Goal: Task Accomplishment & Management: Manage account settings

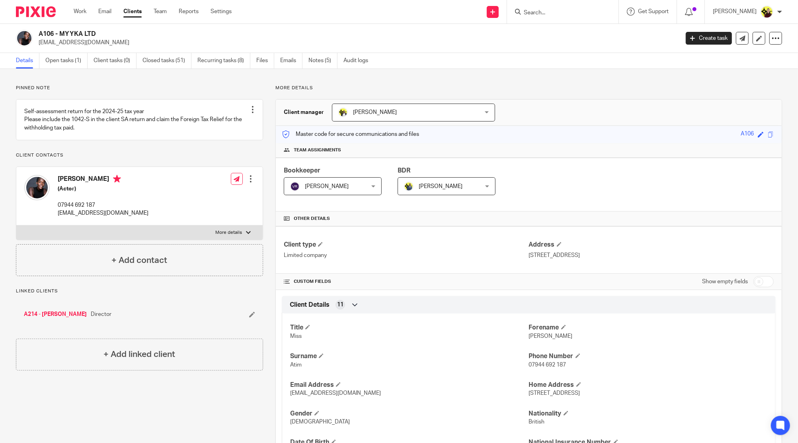
scroll to position [478, 0]
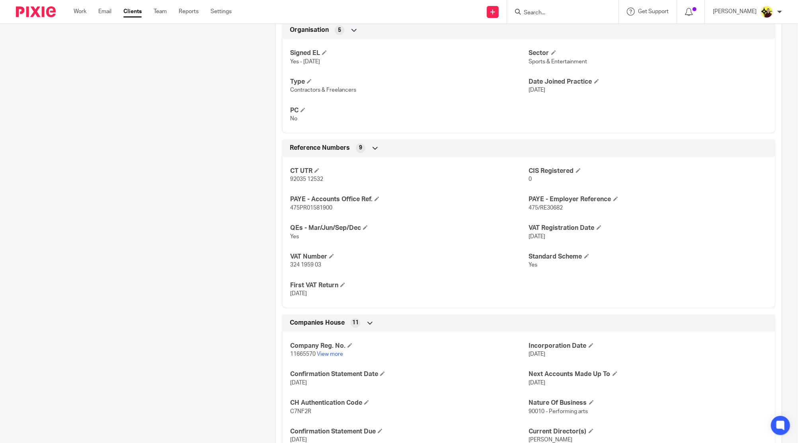
click at [546, 7] on form at bounding box center [565, 12] width 85 height 10
click at [545, 15] on input "Search" at bounding box center [559, 13] width 72 height 7
type input "ms renew"
click at [543, 41] on link at bounding box center [589, 34] width 135 height 18
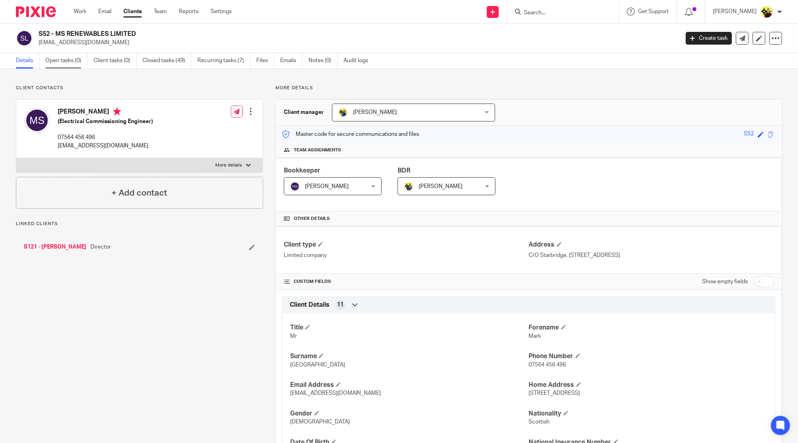
click at [52, 62] on link "Open tasks (0)" at bounding box center [66, 61] width 42 height 16
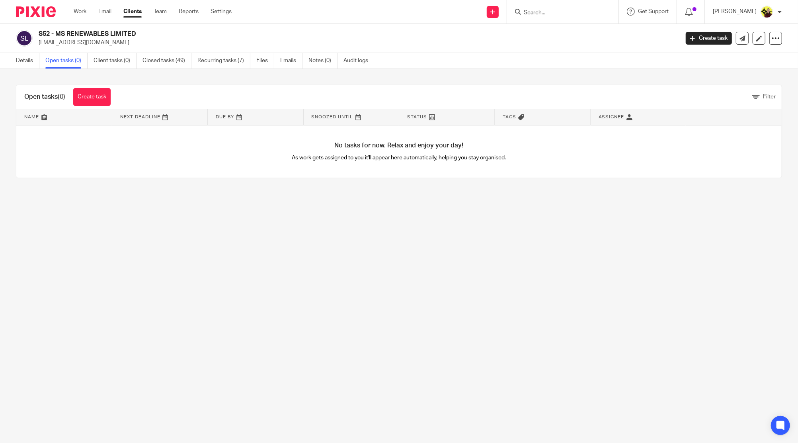
click at [31, 70] on div "Open tasks (0) Create task Filter Name Next Deadline Due By Snoozed Until Statu…" at bounding box center [399, 131] width 798 height 125
click at [28, 64] on link "Details" at bounding box center [27, 61] width 23 height 16
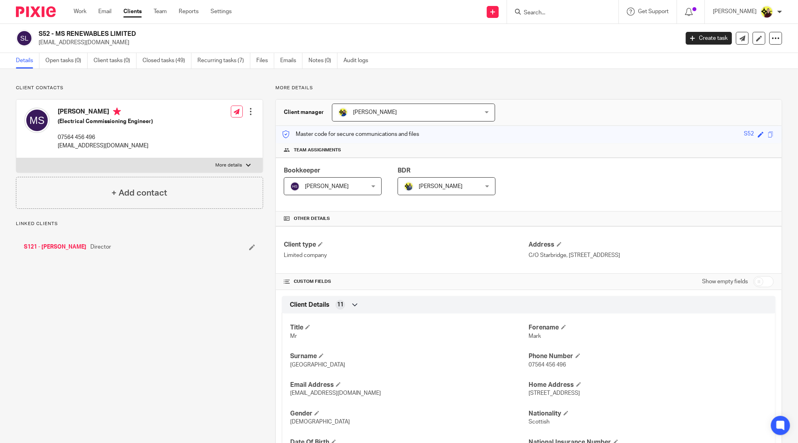
click at [47, 247] on link "S121 - [PERSON_NAME]" at bounding box center [55, 247] width 63 height 8
click at [548, 11] on input "Search" at bounding box center [559, 13] width 72 height 7
paste input "falkin"
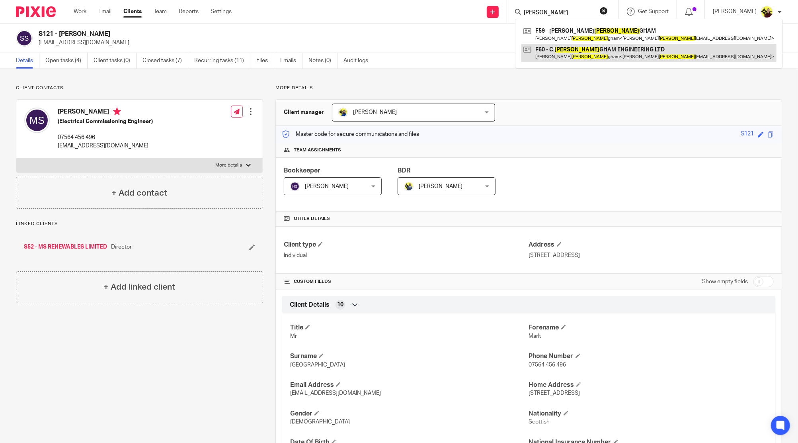
type input "falkin"
click at [555, 51] on link at bounding box center [649, 53] width 255 height 18
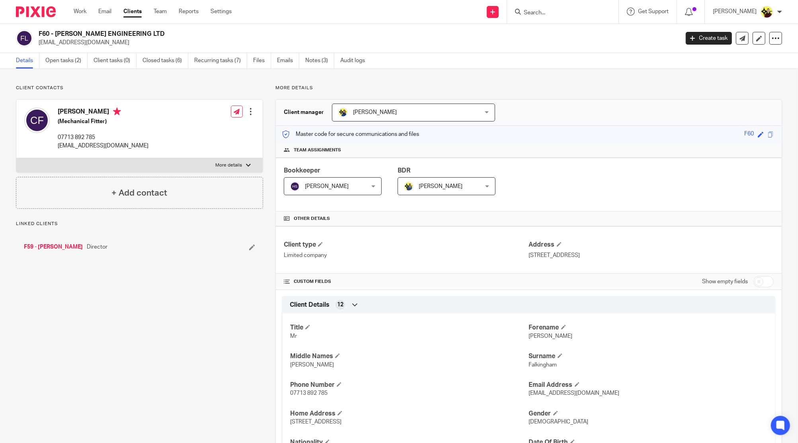
click at [75, 59] on link "Open tasks (2)" at bounding box center [66, 61] width 42 height 16
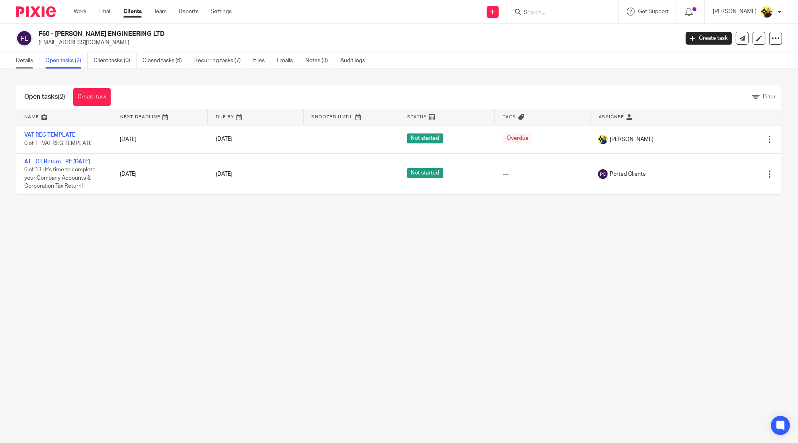
click at [16, 56] on link "Details" at bounding box center [27, 61] width 23 height 16
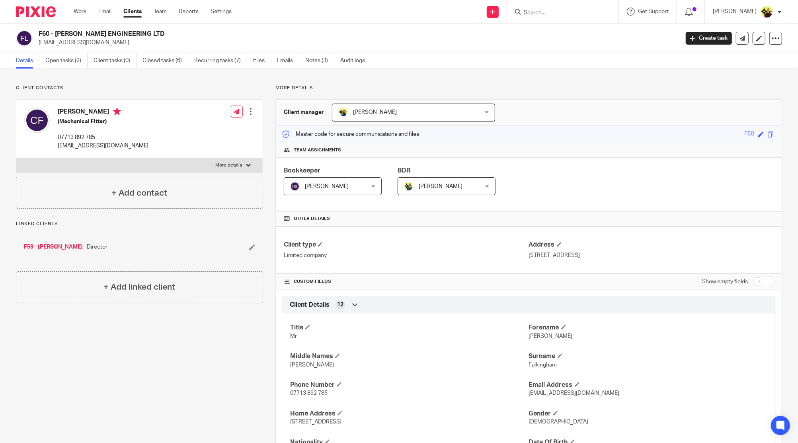
click at [53, 246] on link "F59 - [PERSON_NAME]" at bounding box center [53, 247] width 59 height 8
click at [61, 63] on link "Open tasks (4)" at bounding box center [66, 61] width 42 height 16
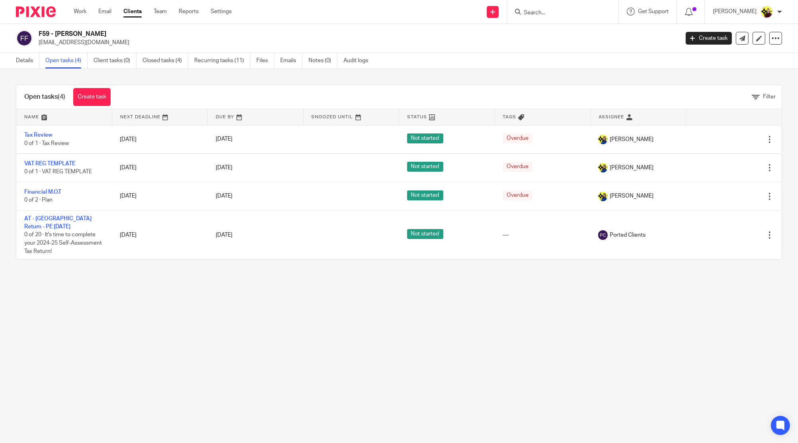
click at [565, 14] on input "Search" at bounding box center [559, 13] width 72 height 7
click at [550, 13] on input "c12" at bounding box center [559, 13] width 72 height 7
paste input "kiss dc"
type input "kiss dc"
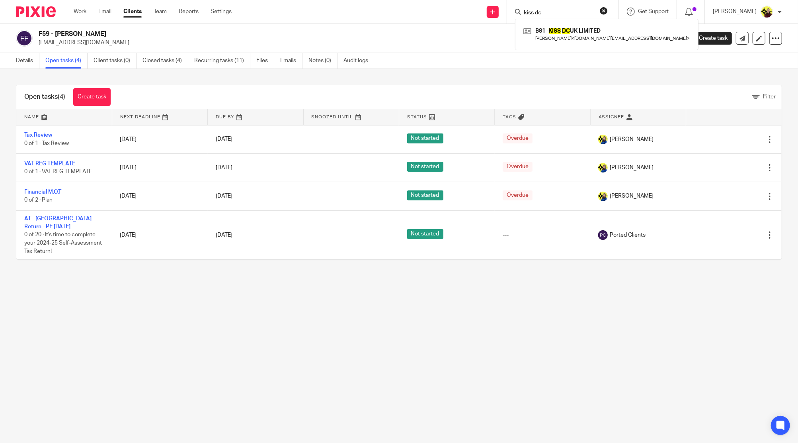
click at [551, 31] on link at bounding box center [607, 34] width 171 height 18
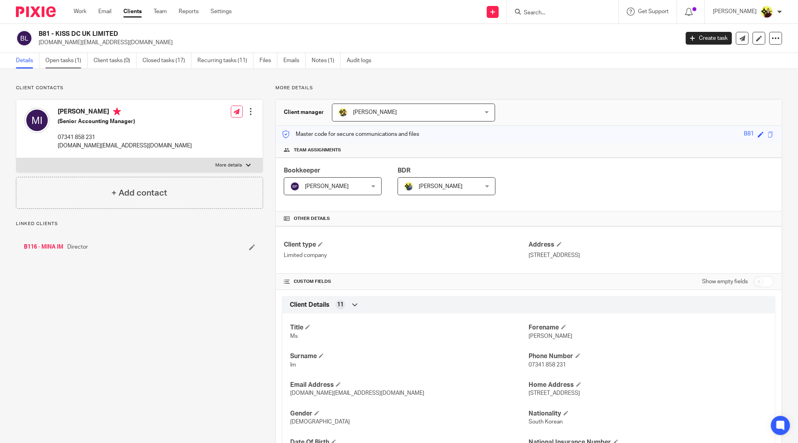
click at [57, 59] on link "Open tasks (1)" at bounding box center [66, 61] width 42 height 16
click at [573, 14] on input "Search" at bounding box center [559, 13] width 72 height 7
click at [553, 13] on input "Search" at bounding box center [559, 13] width 72 height 7
paste input "first thirty ventures limited"
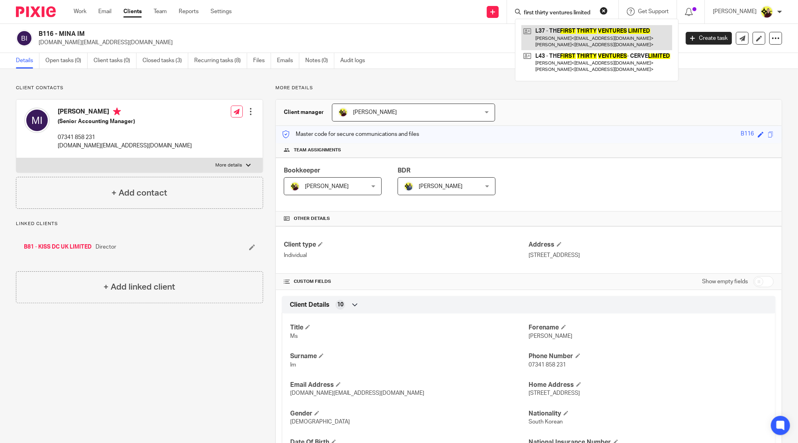
type input "first thirty ventures limited"
click at [556, 29] on link at bounding box center [597, 37] width 151 height 25
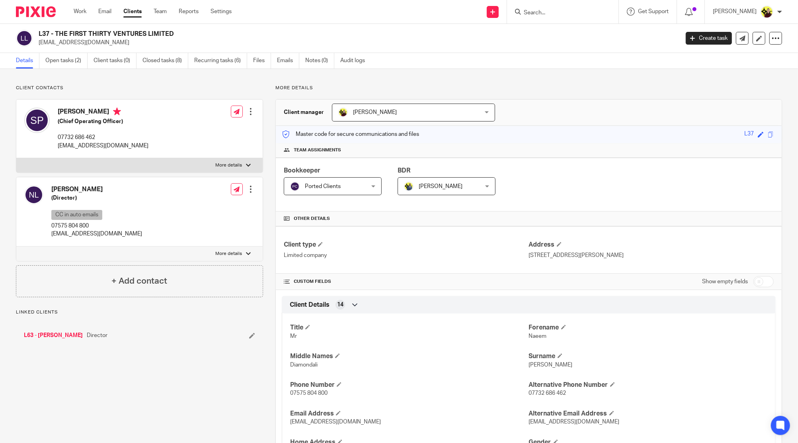
click at [304, 191] on span "Ported Clients" at bounding box center [326, 186] width 73 height 17
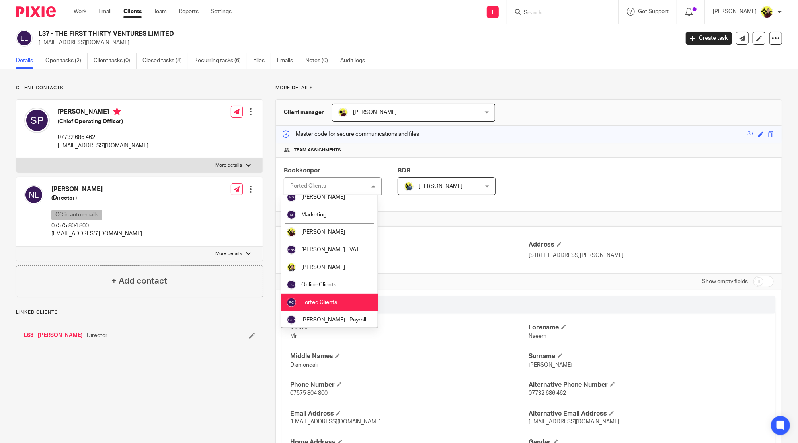
scroll to position [215, 0]
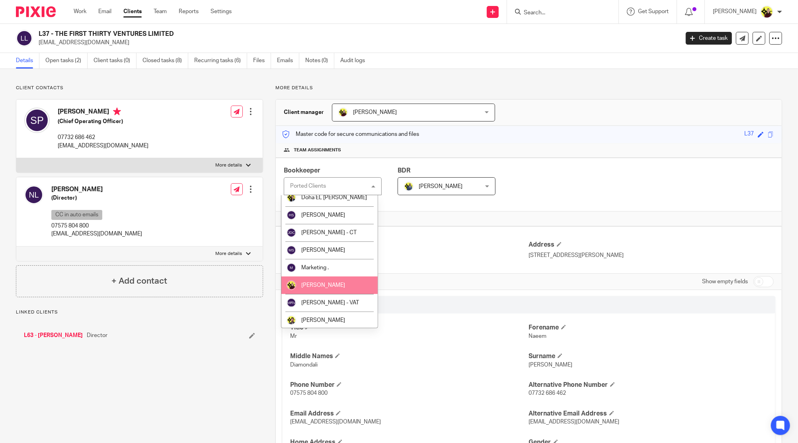
click at [332, 279] on li "[PERSON_NAME]" at bounding box center [330, 285] width 96 height 18
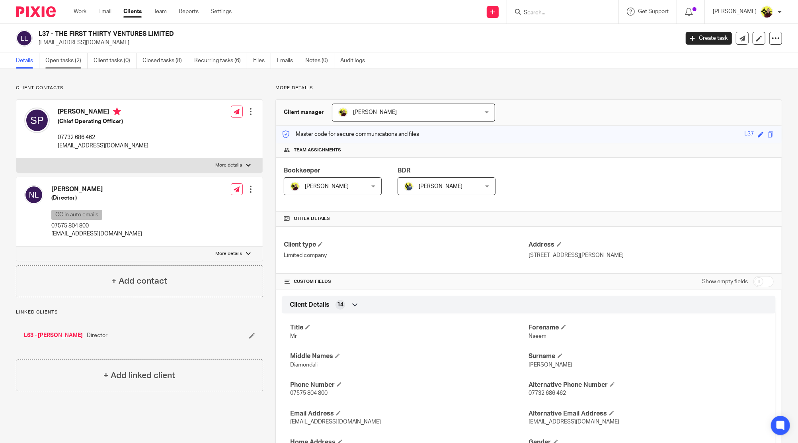
click at [74, 67] on link "Open tasks (2)" at bounding box center [66, 61] width 42 height 16
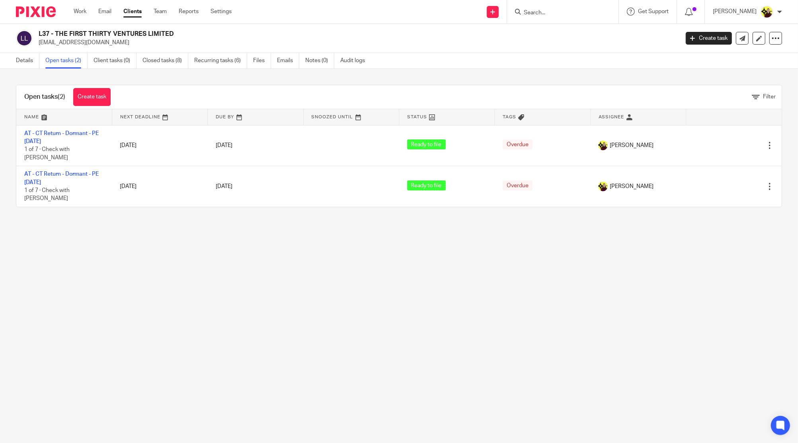
click at [554, 10] on input "Search" at bounding box center [559, 13] width 72 height 7
paste input "the first thirty servies limited"
type input "the first thirty servies limited"
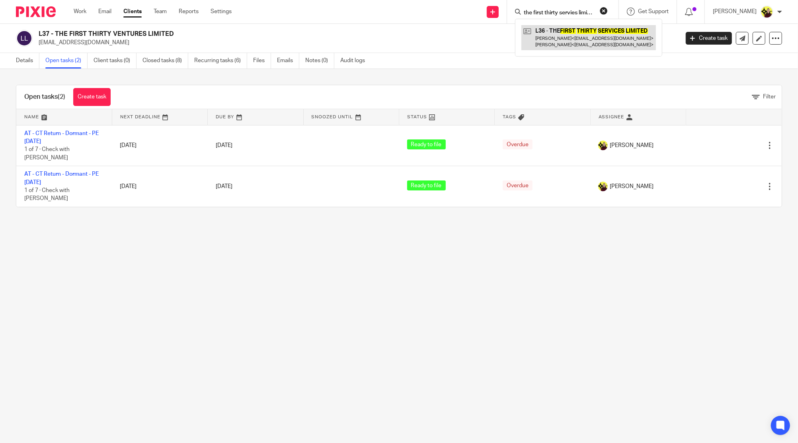
click at [549, 34] on link at bounding box center [589, 37] width 135 height 25
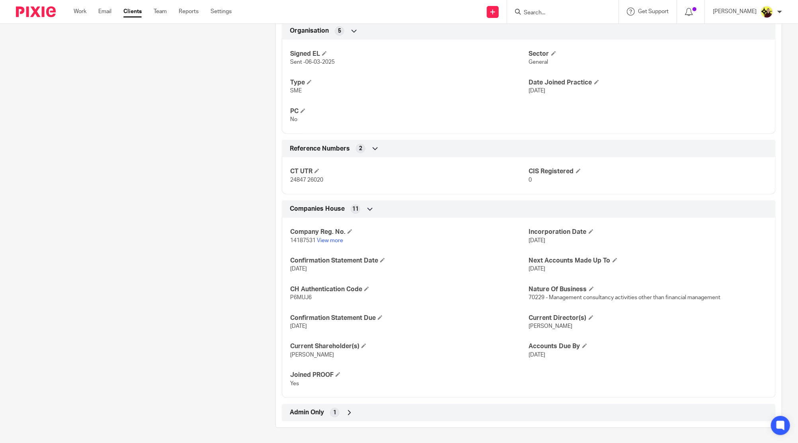
click at [390, 413] on div "Admin Only 1" at bounding box center [529, 413] width 482 height 14
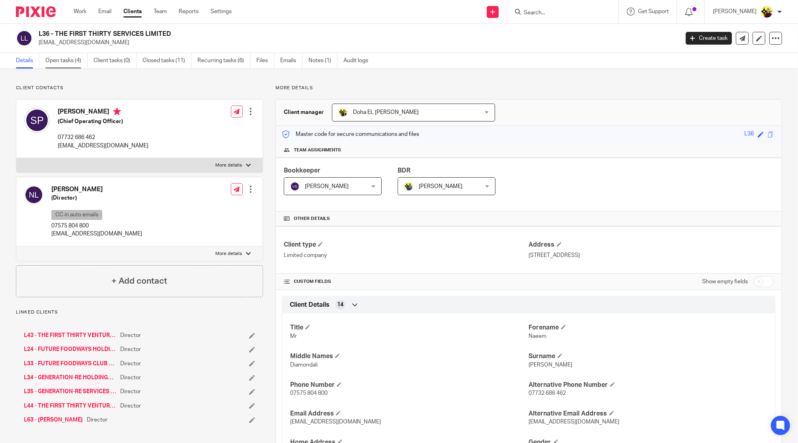
click at [53, 61] on link "Open tasks (4)" at bounding box center [66, 61] width 42 height 16
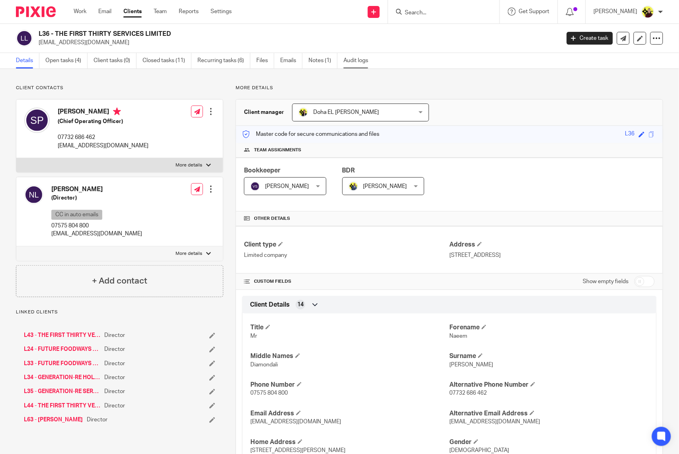
click at [364, 57] on link "Audit logs" at bounding box center [359, 61] width 31 height 16
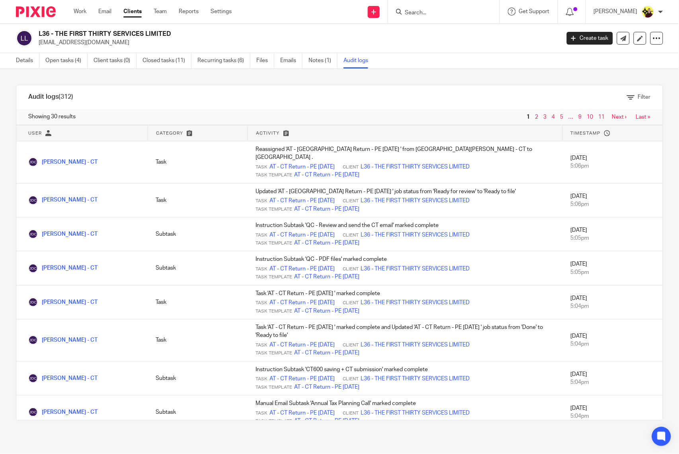
click at [326, 106] on div "Filter" at bounding box center [374, 97] width 578 height 24
click at [27, 62] on link "Details" at bounding box center [27, 61] width 23 height 16
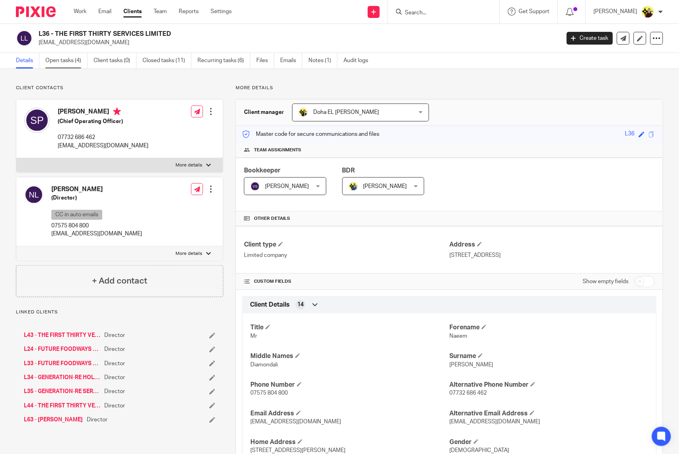
click at [77, 61] on link "Open tasks (4)" at bounding box center [66, 61] width 42 height 16
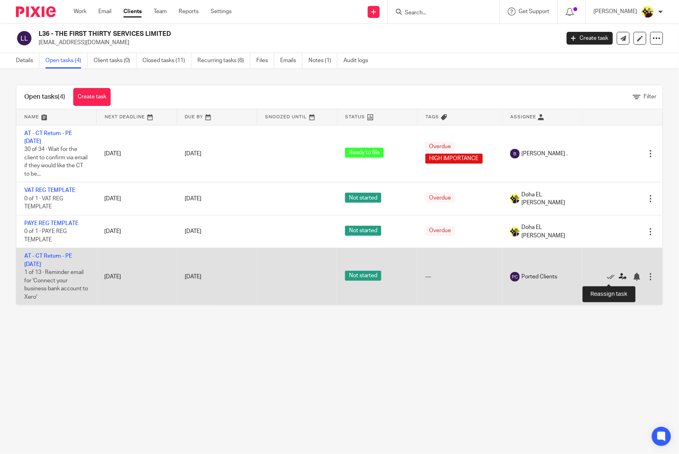
click at [619, 274] on icon at bounding box center [623, 277] width 8 height 8
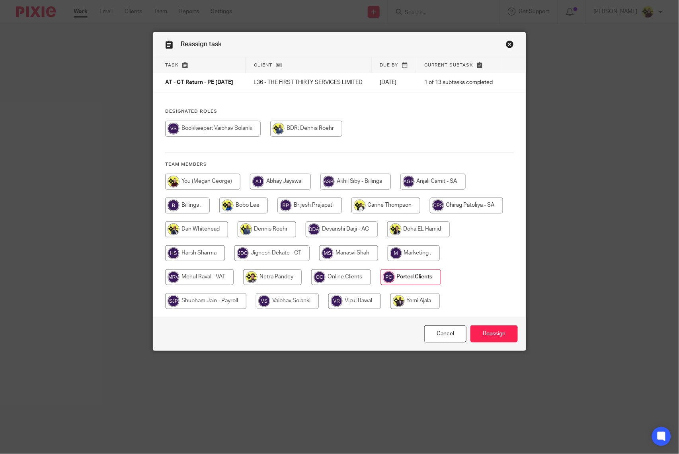
click at [281, 309] on input "radio" at bounding box center [287, 301] width 63 height 16
radio input "true"
click at [479, 339] on input "Reassign" at bounding box center [494, 333] width 47 height 17
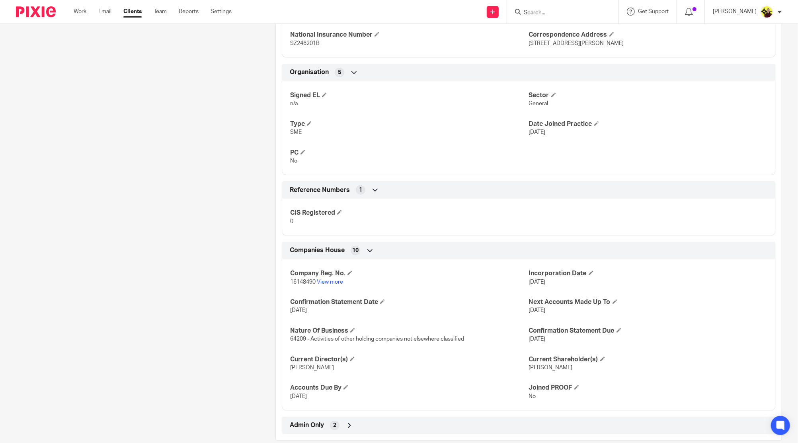
scroll to position [477, 0]
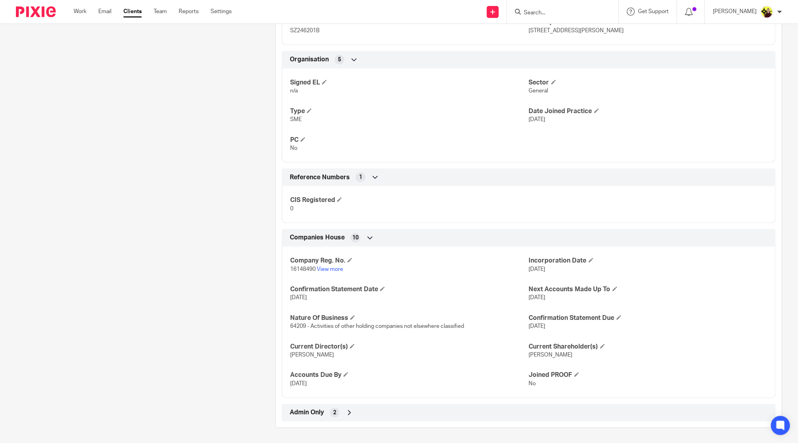
click at [354, 411] on div "Admin Only 2" at bounding box center [529, 413] width 482 height 14
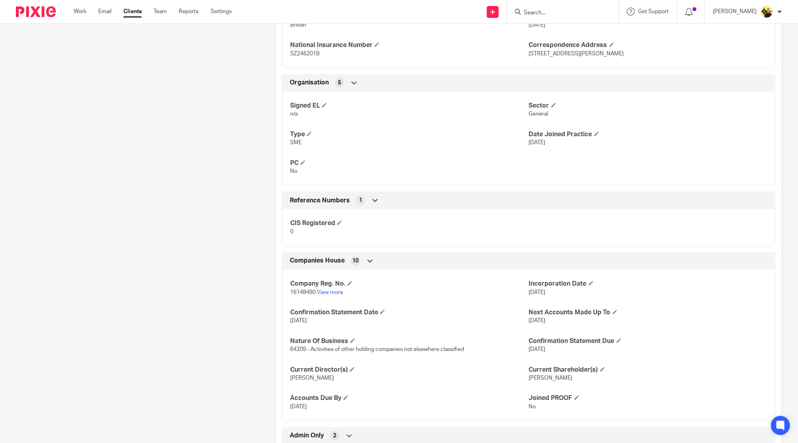
scroll to position [514, 0]
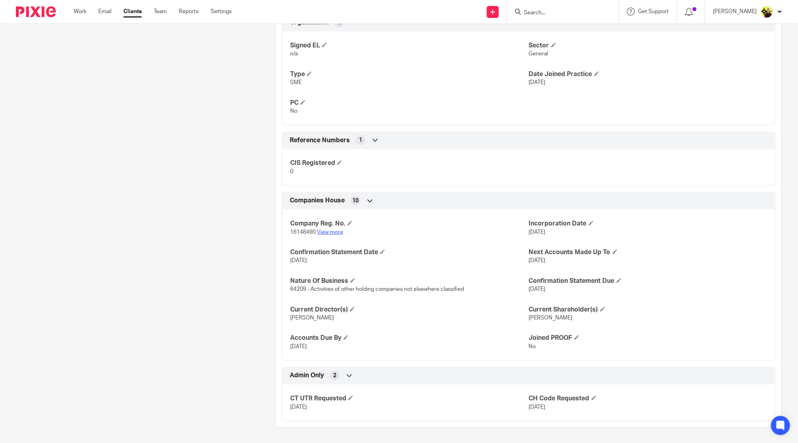
click at [330, 230] on link "View more" at bounding box center [330, 232] width 26 height 6
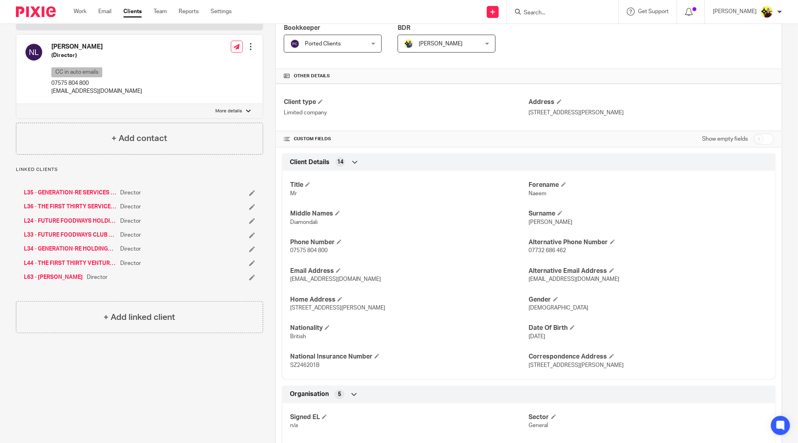
scroll to position [0, 0]
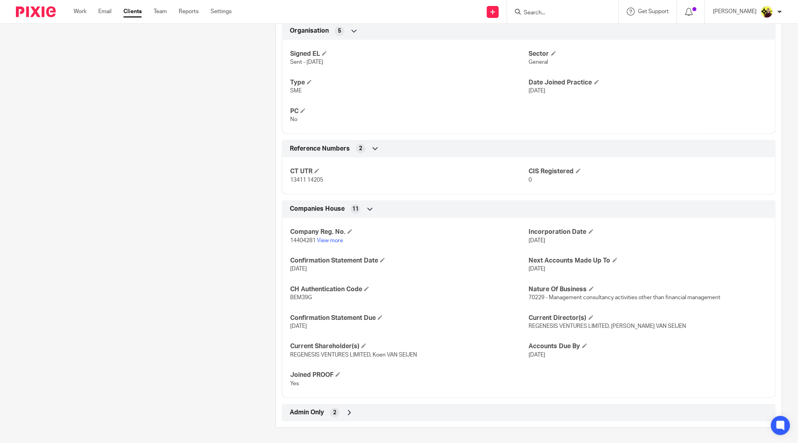
click at [340, 419] on div "Admin Only 2" at bounding box center [529, 413] width 494 height 18
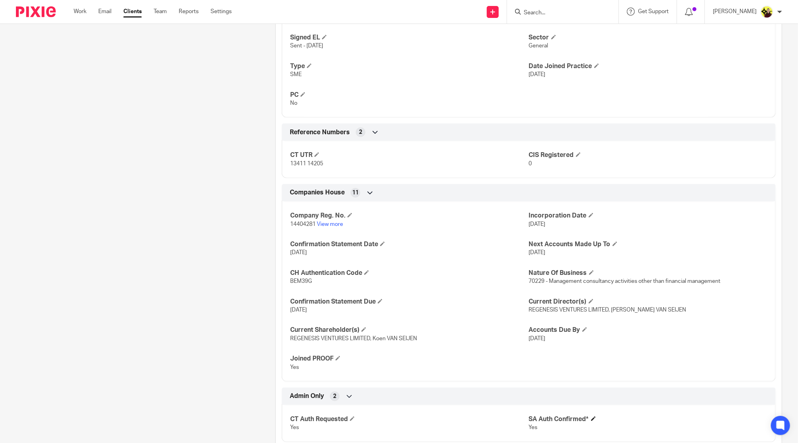
scroll to position [542, 0]
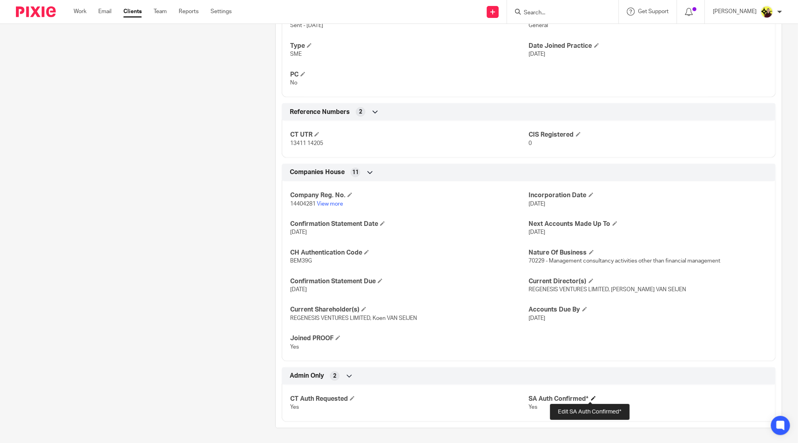
click at [591, 398] on span at bounding box center [593, 398] width 5 height 5
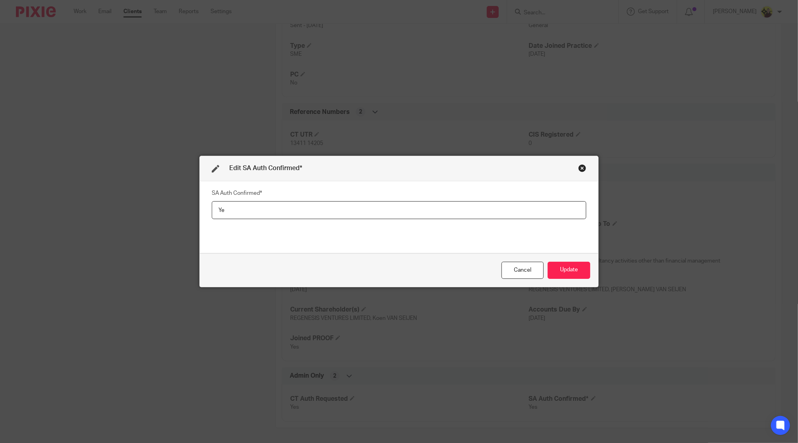
type input "Y"
click at [564, 263] on button "Update" at bounding box center [569, 270] width 43 height 17
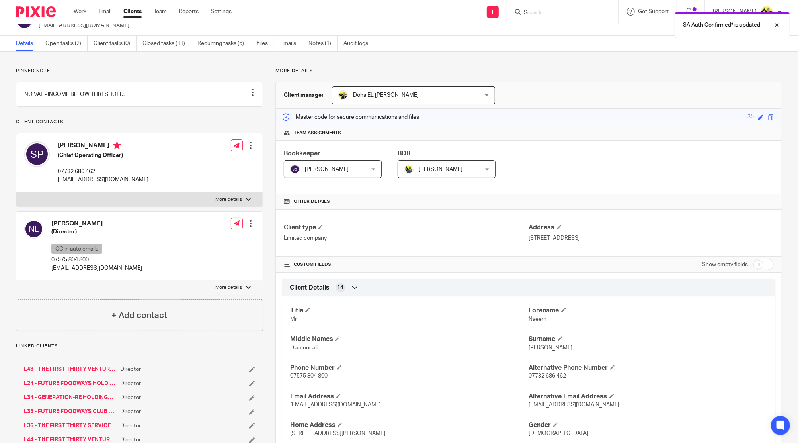
scroll to position [0, 0]
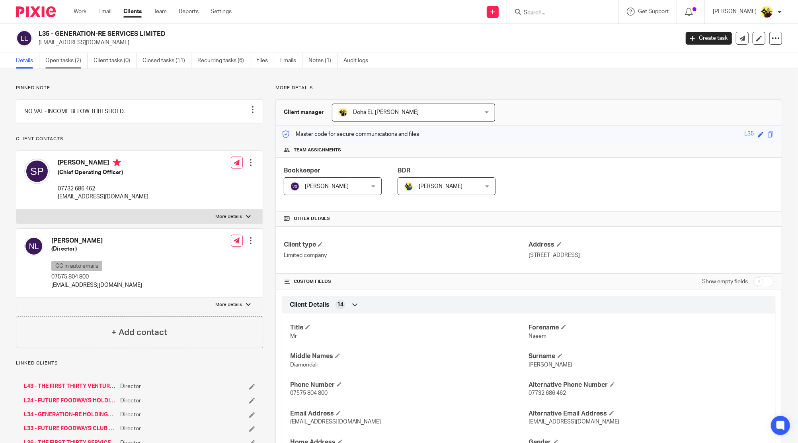
click at [65, 66] on link "Open tasks (2)" at bounding box center [66, 61] width 42 height 16
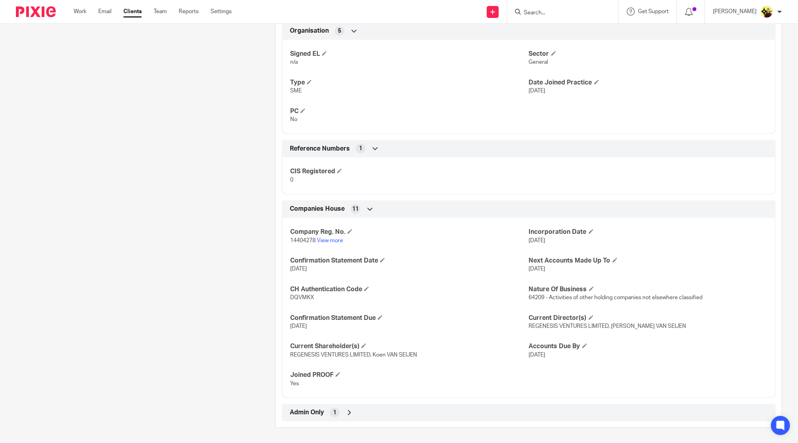
click at [417, 413] on div "Admin Only 1" at bounding box center [529, 413] width 482 height 14
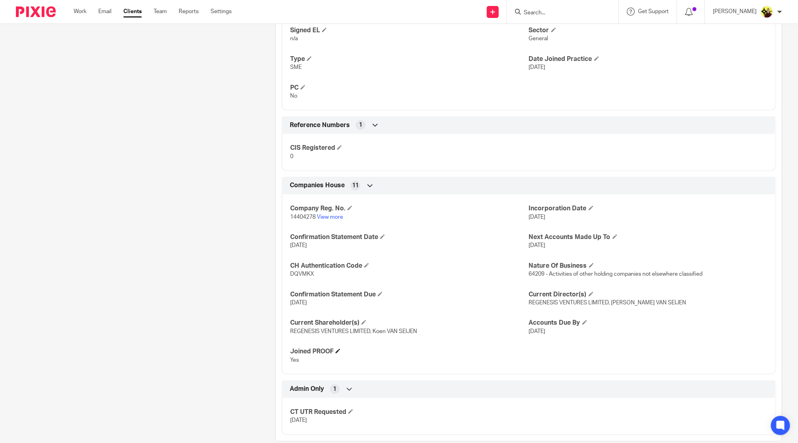
scroll to position [542, 0]
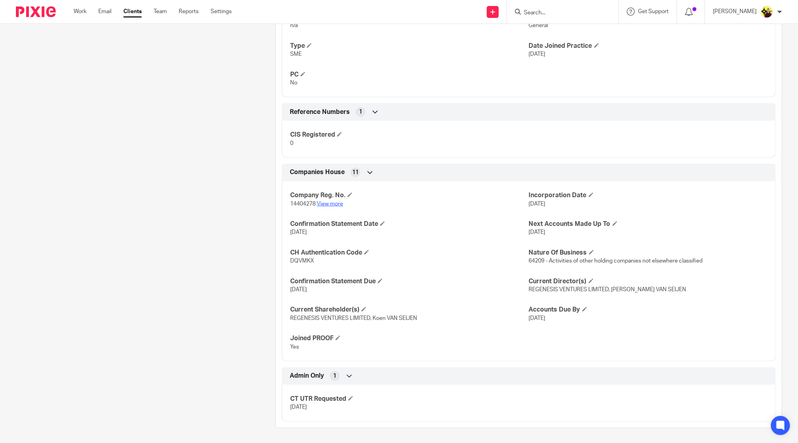
click at [330, 202] on link "View more" at bounding box center [330, 204] width 26 height 6
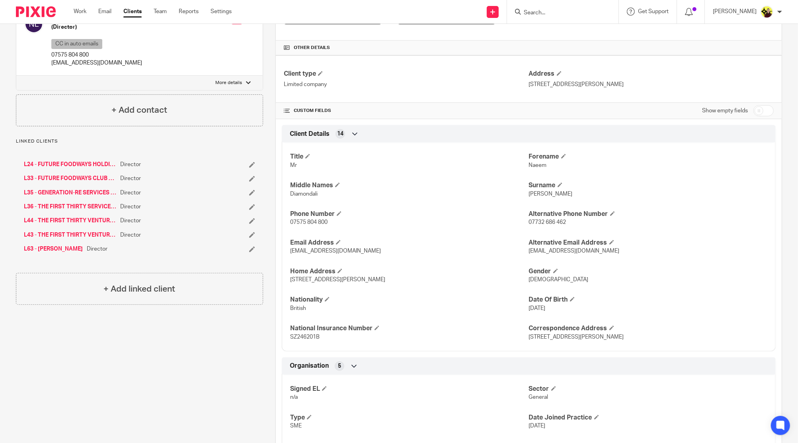
scroll to position [0, 0]
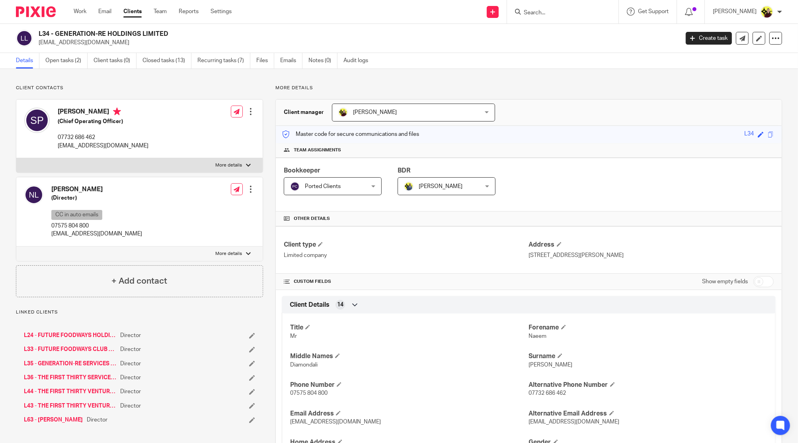
drag, startPoint x: 195, startPoint y: 33, endPoint x: 57, endPoint y: 34, distance: 137.4
click at [57, 34] on h2 "L34 - GENERATION-RE HOLDINGS LIMITED" at bounding box center [293, 34] width 508 height 8
copy h2 "GENERATION-RE HOLDINGS LIMITED"
click at [59, 107] on div "Saumeel Pachigar (Chief Operating Officer) 07732 686 462 pach@tft.vc" at bounding box center [86, 129] width 124 height 50
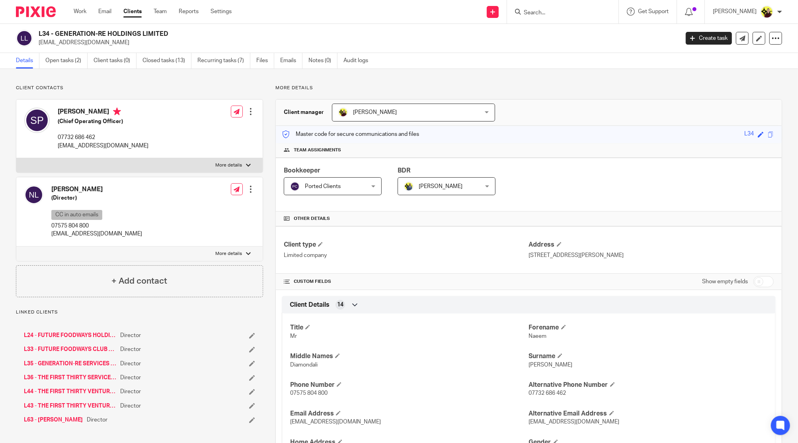
copy h4 "Saumeel"
click at [63, 179] on div "Naeem Lakhani (Director) CC in auto emails 07575 804 800 naeem@tft.vc Edit cont…" at bounding box center [139, 211] width 246 height 69
copy h4 "Naeem"
click at [83, 145] on p "[EMAIL_ADDRESS][DOMAIN_NAME]" at bounding box center [103, 146] width 91 height 8
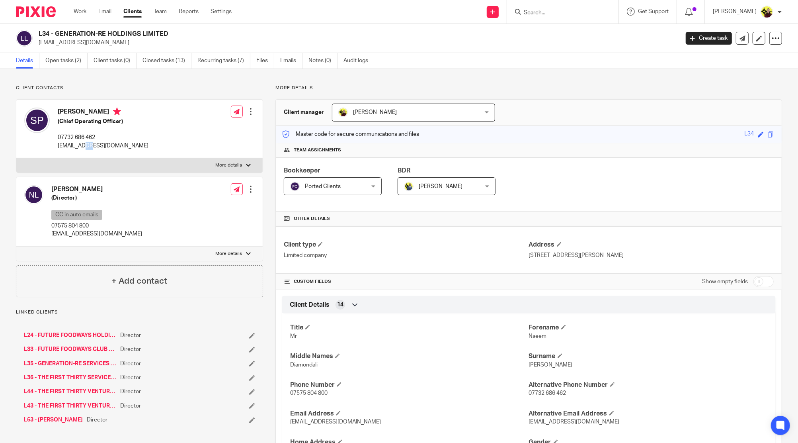
click at [83, 145] on p "[EMAIL_ADDRESS][DOMAIN_NAME]" at bounding box center [103, 146] width 91 height 8
copy div "[EMAIL_ADDRESS][DOMAIN_NAME]"
click at [70, 230] on p "[EMAIL_ADDRESS][DOMAIN_NAME]" at bounding box center [96, 234] width 91 height 8
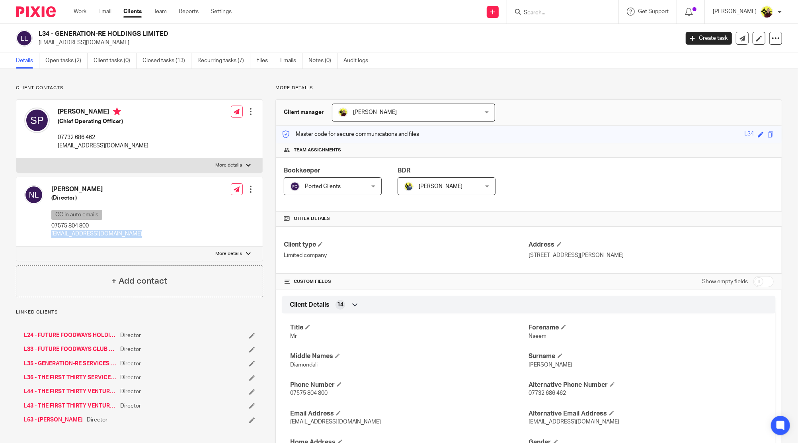
click at [70, 230] on p "[EMAIL_ADDRESS][DOMAIN_NAME]" at bounding box center [96, 234] width 91 height 8
copy div "[EMAIL_ADDRESS][DOMAIN_NAME]"
click at [61, 43] on p "[EMAIL_ADDRESS][DOMAIN_NAME]" at bounding box center [357, 43] width 636 height 8
click at [65, 59] on link "Open tasks (2)" at bounding box center [66, 61] width 42 height 16
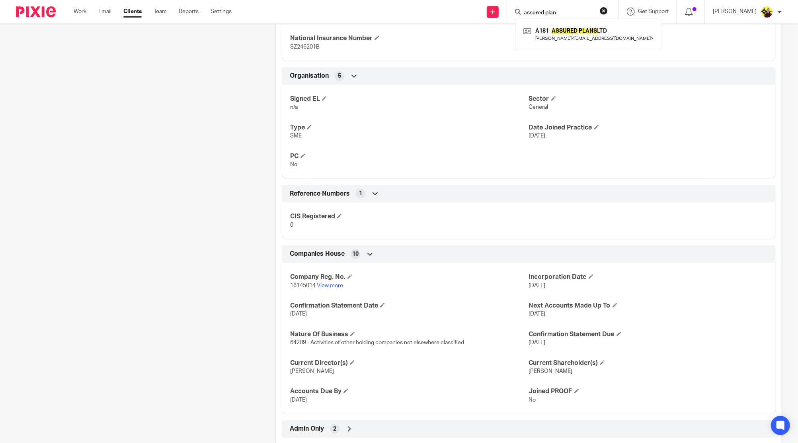
scroll to position [477, 0]
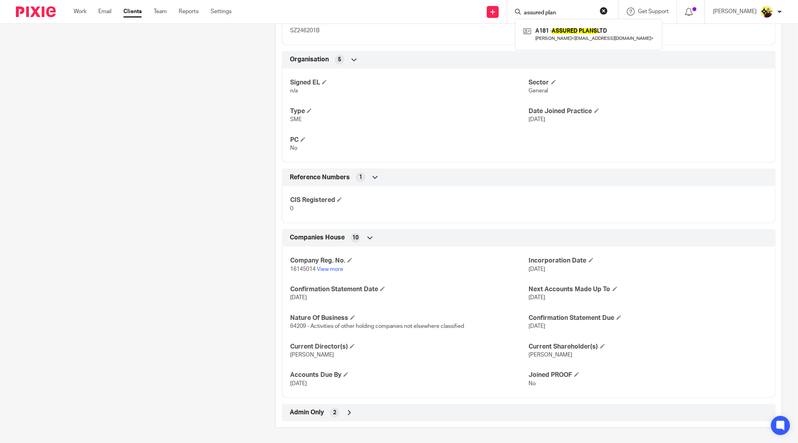
click at [393, 411] on div "Admin Only 2" at bounding box center [529, 413] width 482 height 14
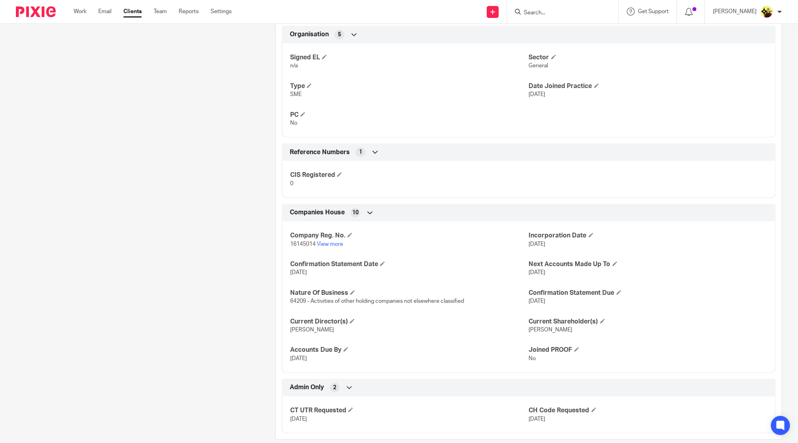
scroll to position [514, 0]
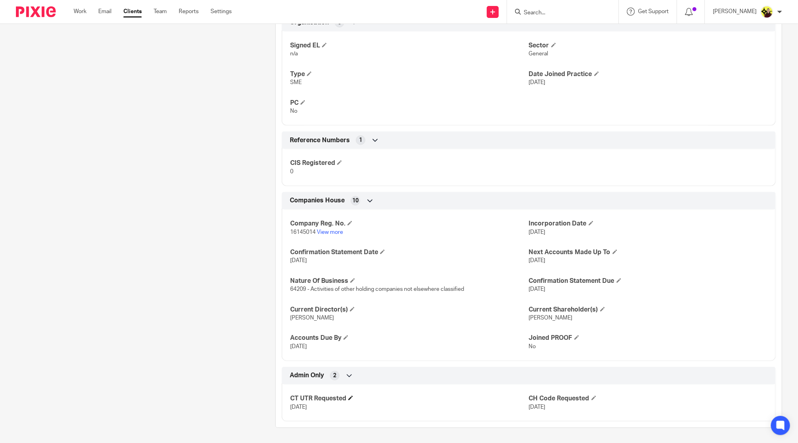
click at [344, 397] on h4 "CT UTR Requested" at bounding box center [409, 398] width 239 height 8
click at [350, 394] on h4 "CT UTR Requested" at bounding box center [409, 398] width 239 height 8
click at [350, 397] on span at bounding box center [350, 397] width 5 height 5
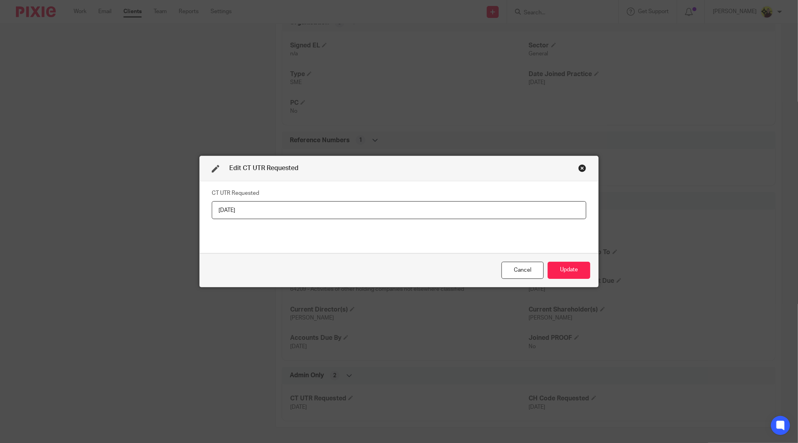
click at [231, 210] on input "[DATE]" at bounding box center [399, 210] width 375 height 18
type input "[DATE]"
click at [573, 272] on button "Update" at bounding box center [569, 270] width 43 height 17
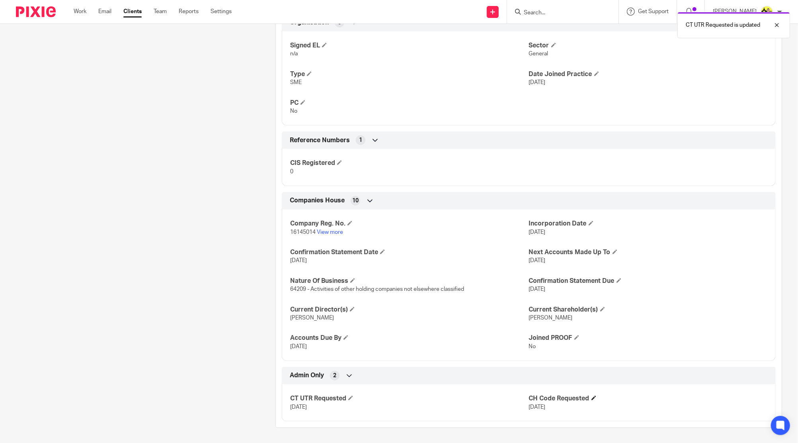
click at [590, 401] on h4 "CH Code Requested" at bounding box center [648, 398] width 239 height 8
click at [593, 394] on h4 "CH Code Requested" at bounding box center [648, 398] width 239 height 8
click at [592, 395] on span at bounding box center [594, 397] width 5 height 5
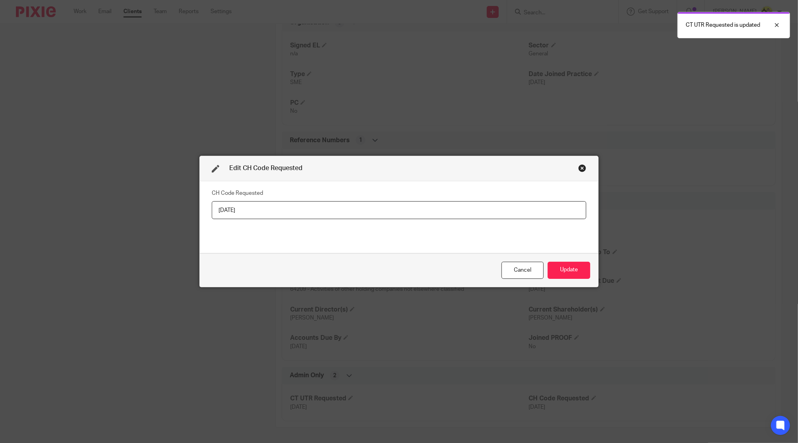
click at [231, 209] on input "[DATE]" at bounding box center [399, 210] width 375 height 18
type input "[DATE]"
click at [575, 274] on button "Update" at bounding box center [569, 270] width 43 height 17
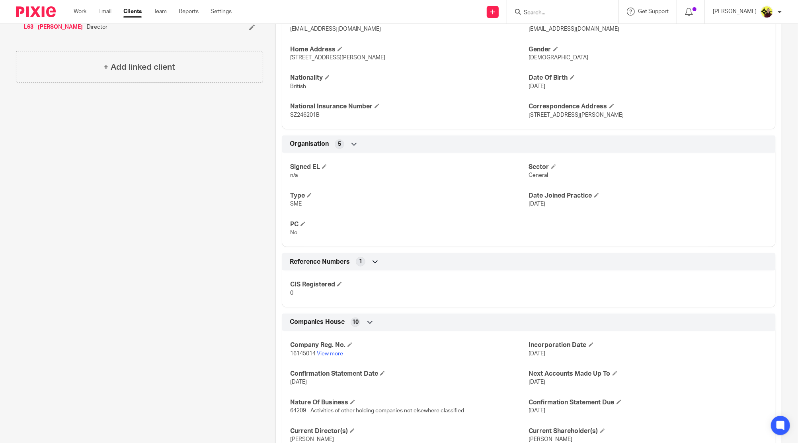
scroll to position [461, 0]
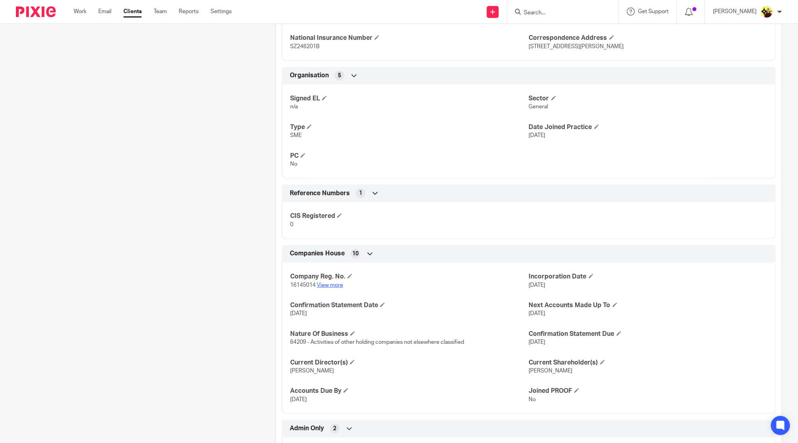
click at [333, 284] on link "View more" at bounding box center [330, 285] width 26 height 6
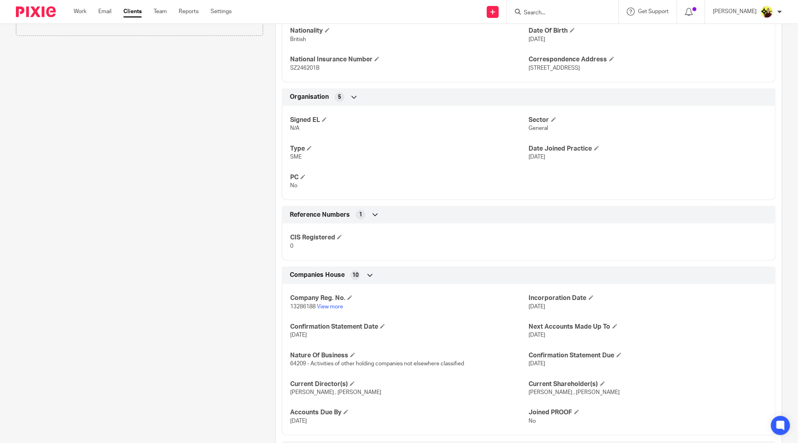
scroll to position [477, 0]
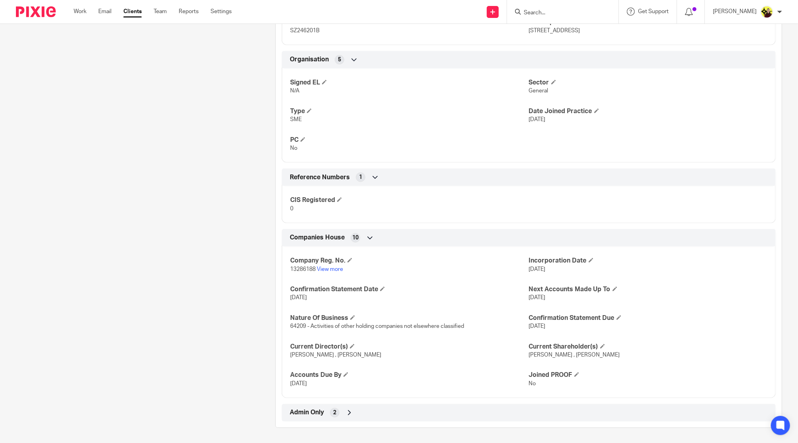
click at [389, 411] on div "Admin Only 2" at bounding box center [529, 413] width 482 height 14
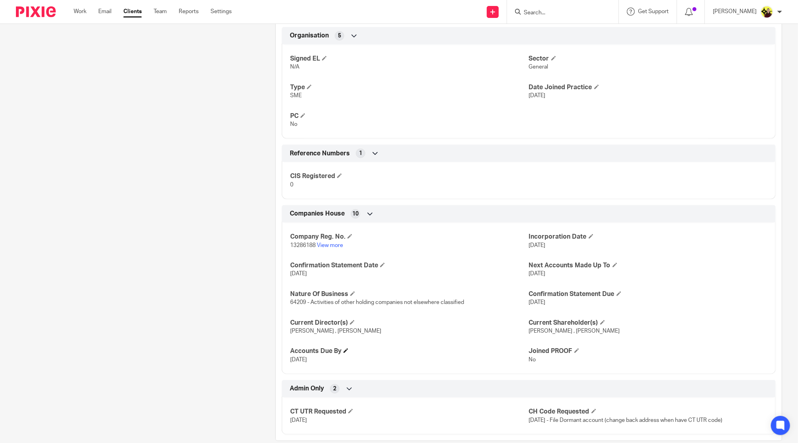
scroll to position [514, 0]
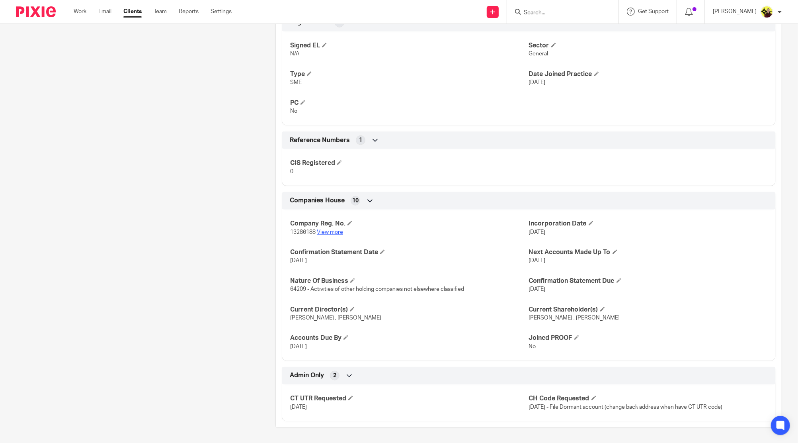
click at [320, 230] on link "View more" at bounding box center [330, 232] width 26 height 6
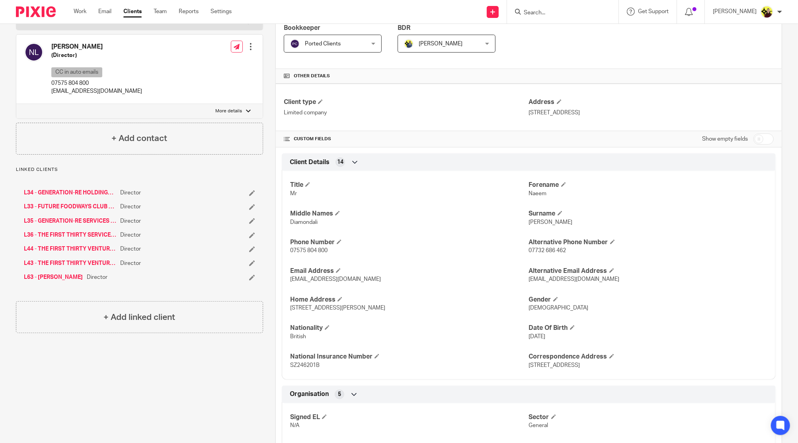
scroll to position [0, 0]
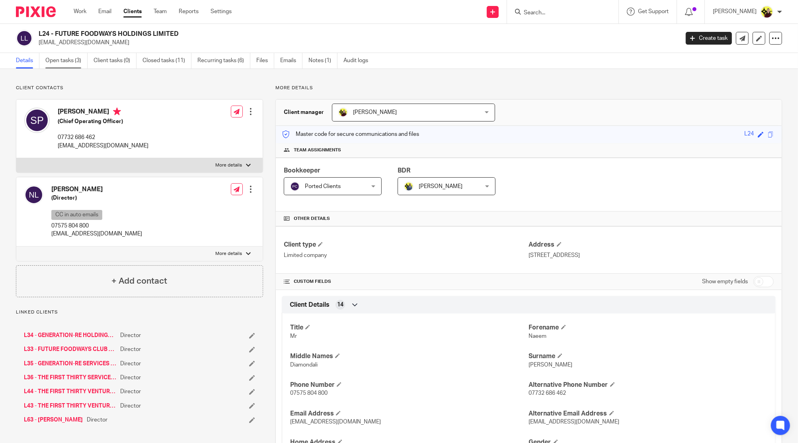
click at [48, 59] on link "Open tasks (3)" at bounding box center [66, 61] width 42 height 16
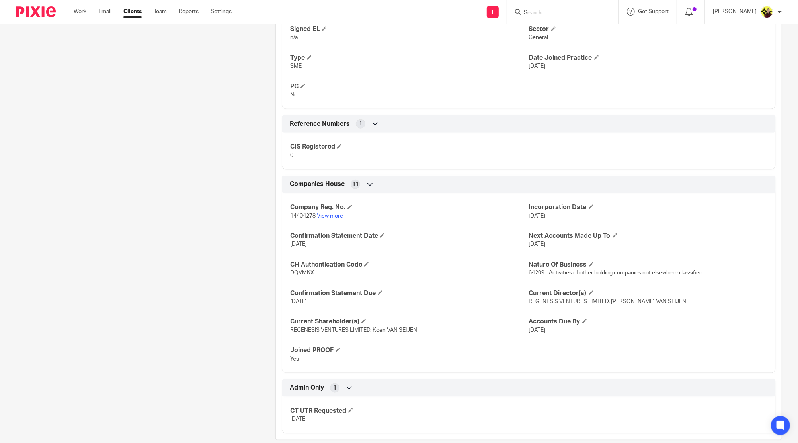
scroll to position [542, 0]
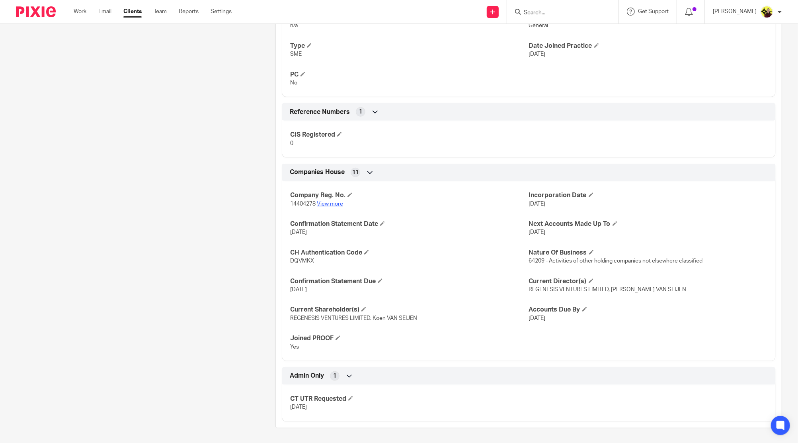
click at [332, 201] on link "View more" at bounding box center [330, 204] width 26 height 6
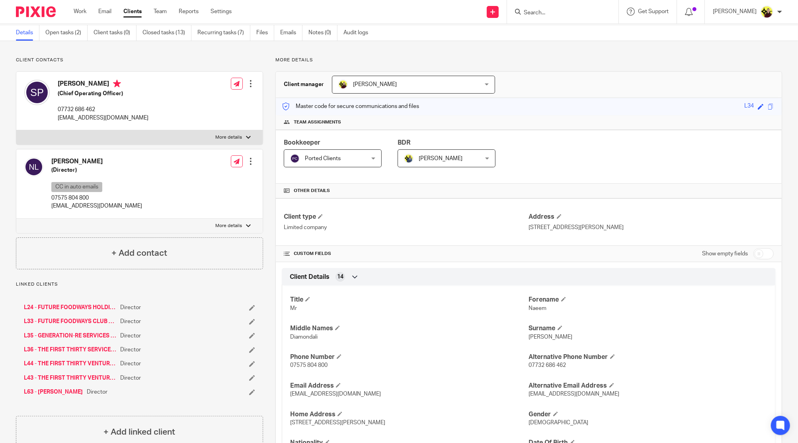
scroll to position [0, 0]
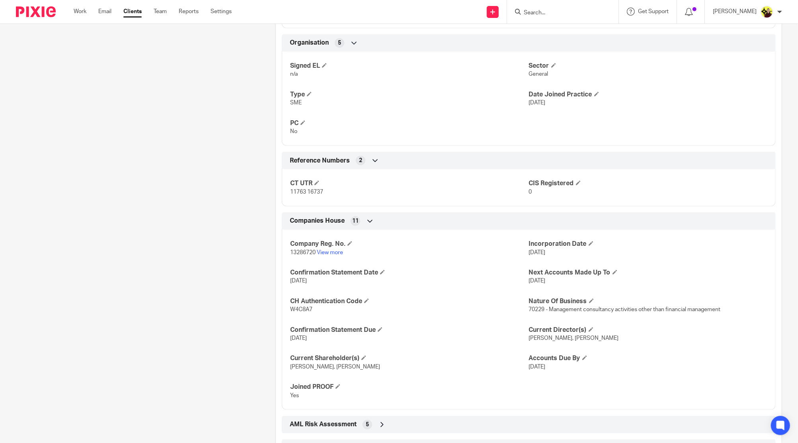
scroll to position [529, 0]
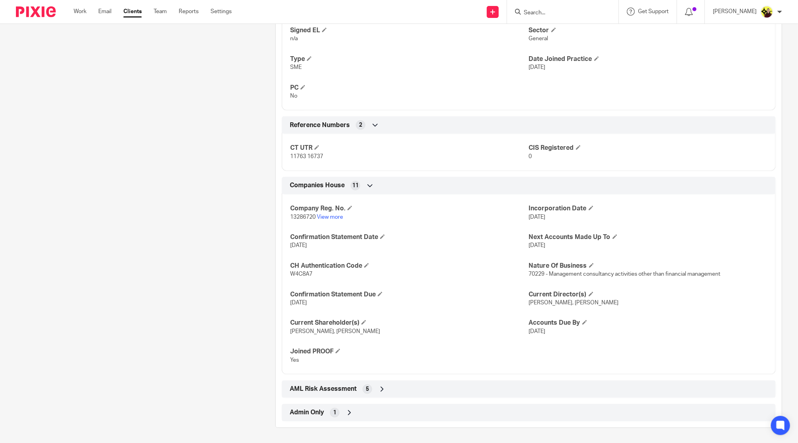
click at [326, 406] on div "Admin Only 1" at bounding box center [529, 413] width 482 height 14
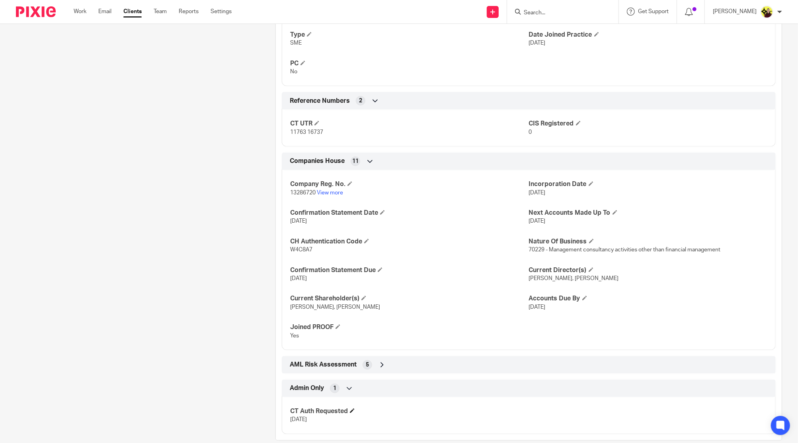
scroll to position [566, 0]
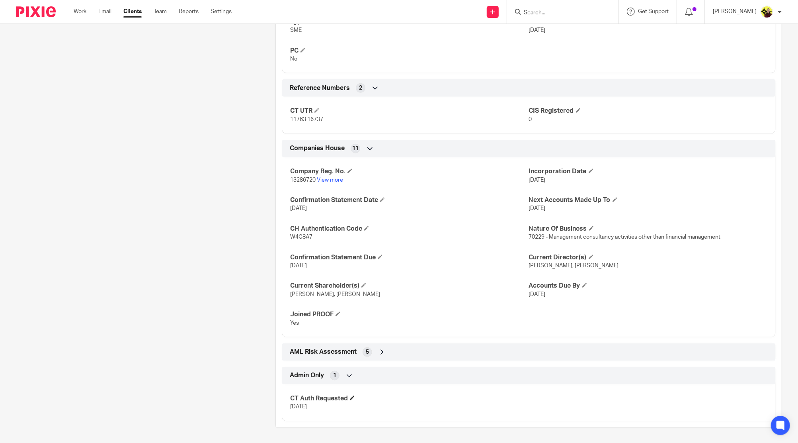
click at [346, 397] on h4 "CT Auth Requested" at bounding box center [409, 398] width 239 height 8
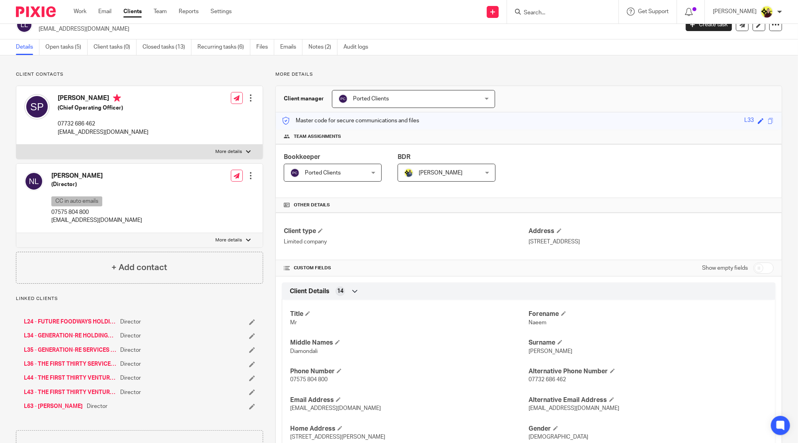
scroll to position [0, 0]
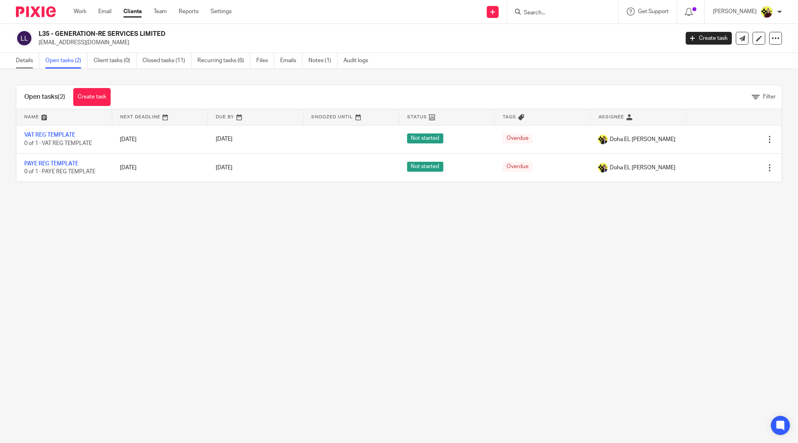
click at [22, 57] on link "Details" at bounding box center [27, 61] width 23 height 16
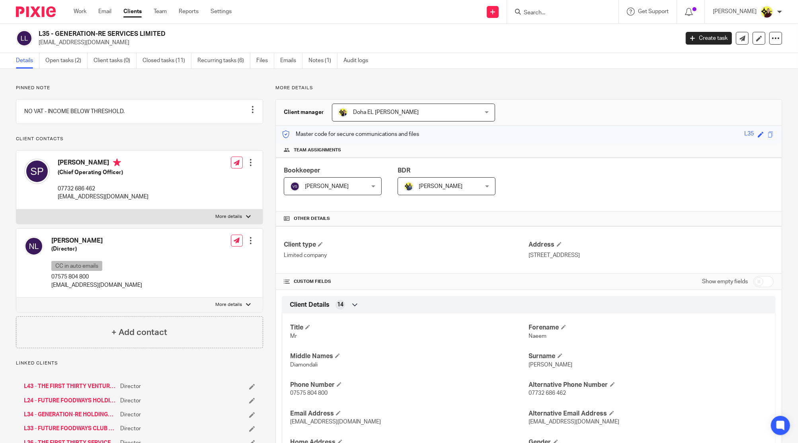
click at [567, 16] on input "Search" at bounding box center [559, 13] width 72 height 7
type input "amchan"
click at [580, 29] on link at bounding box center [589, 34] width 135 height 18
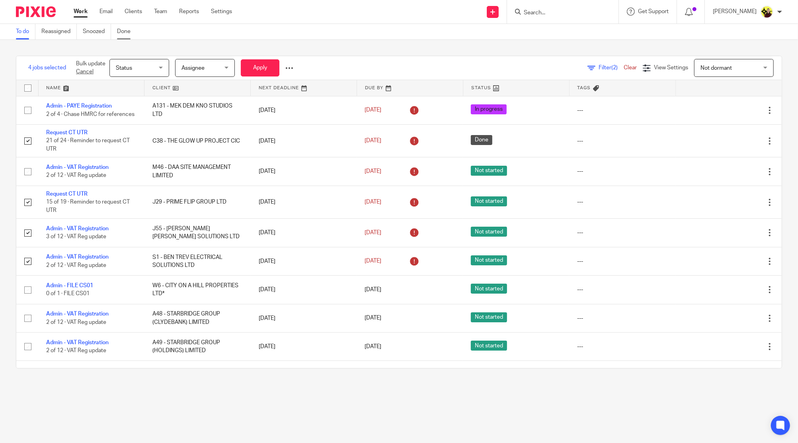
scroll to position [55, 0]
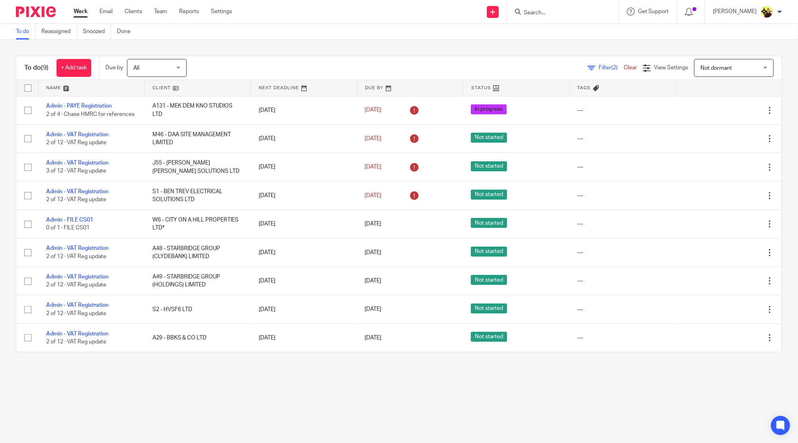
click at [559, 13] on input "Search" at bounding box center [559, 13] width 72 height 7
click at [571, 17] on div "j55 J55 - JOE K J SOLUTIONS LTD Joseph Jarman < joejarman84@hotmail.co.uk >" at bounding box center [562, 11] width 111 height 23
click at [566, 12] on input "j55" at bounding box center [559, 13] width 72 height 7
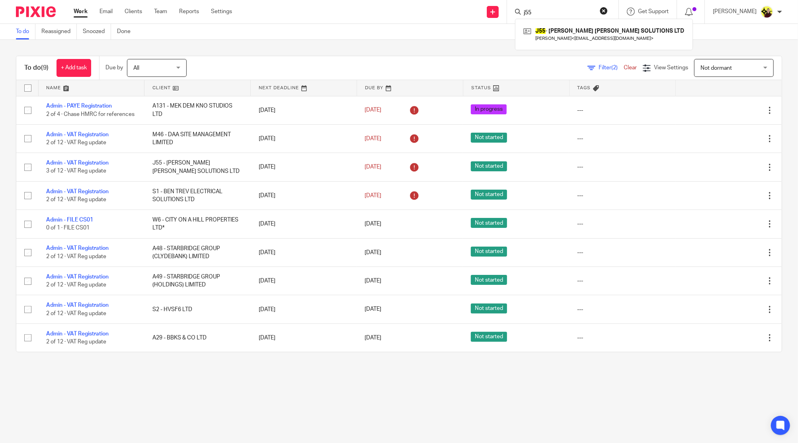
click at [566, 12] on input "j55" at bounding box center [559, 13] width 72 height 7
paste input "dragonriver lore"
type input "dragonriver lore"
click at [552, 50] on div "To do (9) + Add task Due by All All Today Tomorrow This week Next week This mon…" at bounding box center [399, 204] width 798 height 328
click at [544, 11] on input "Search" at bounding box center [559, 13] width 72 height 7
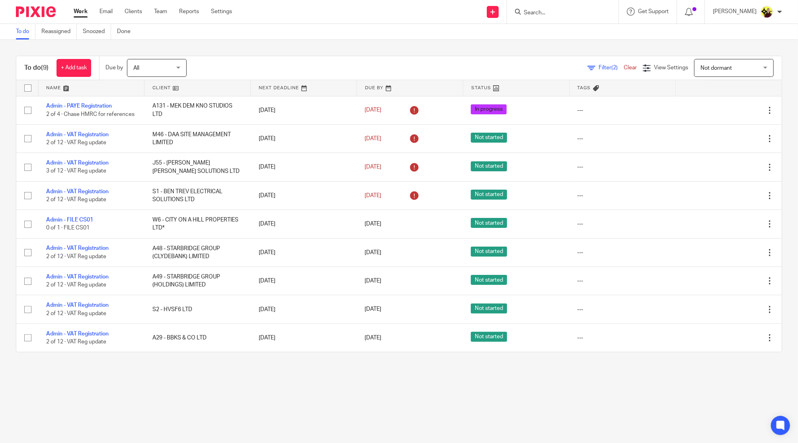
paste input "dragonriver lore"
type input "dragonriver lore"
click at [557, 41] on link at bounding box center [589, 34] width 135 height 18
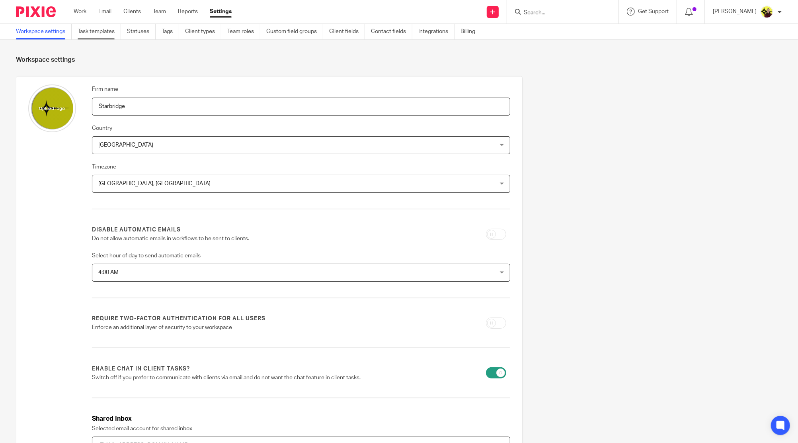
click at [102, 33] on link "Task templates" at bounding box center [99, 32] width 43 height 16
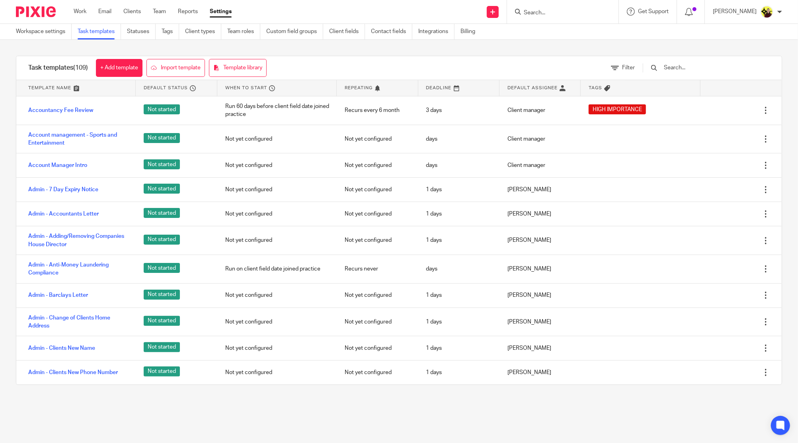
click at [691, 69] on input "text" at bounding box center [709, 67] width 93 height 9
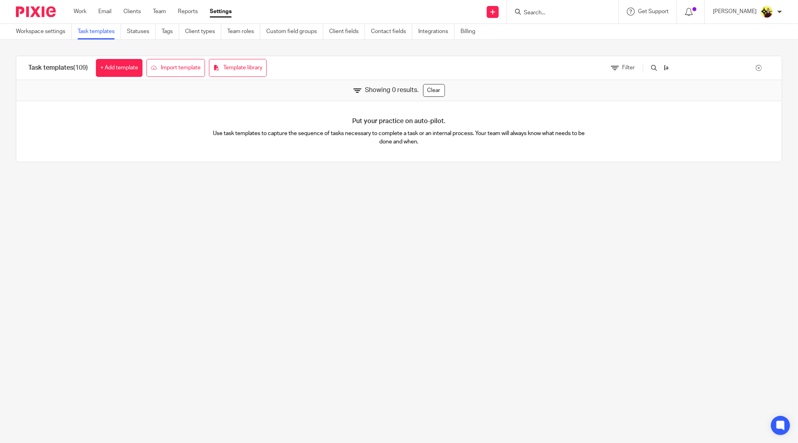
type input "["
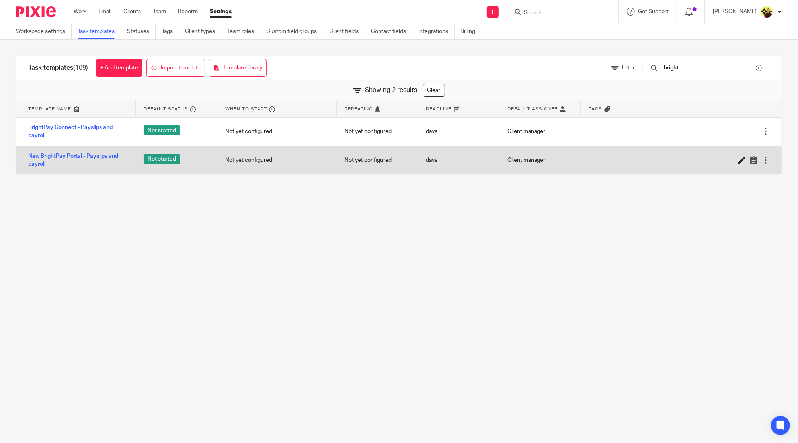
type input "bright"
click at [738, 158] on icon at bounding box center [742, 160] width 8 height 8
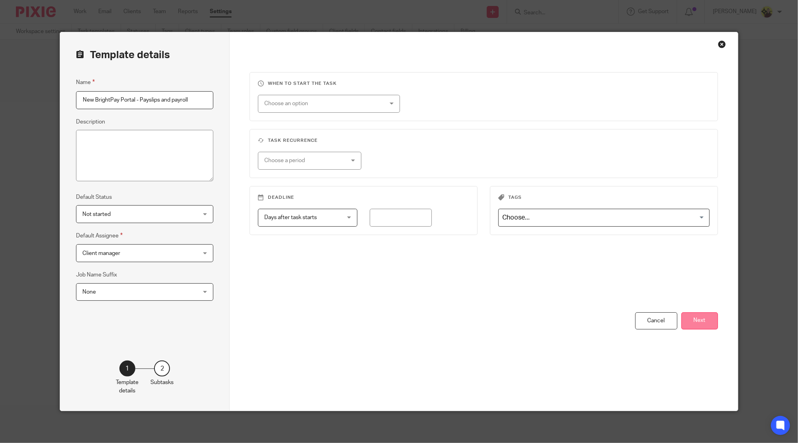
click at [709, 322] on button "Next" at bounding box center [700, 320] width 37 height 17
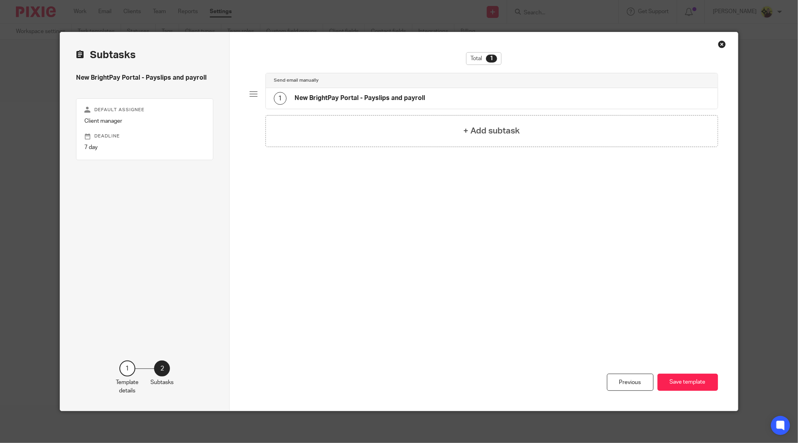
click at [365, 95] on h4 "New BrightPay Portal - Payslips and payroll" at bounding box center [360, 98] width 131 height 8
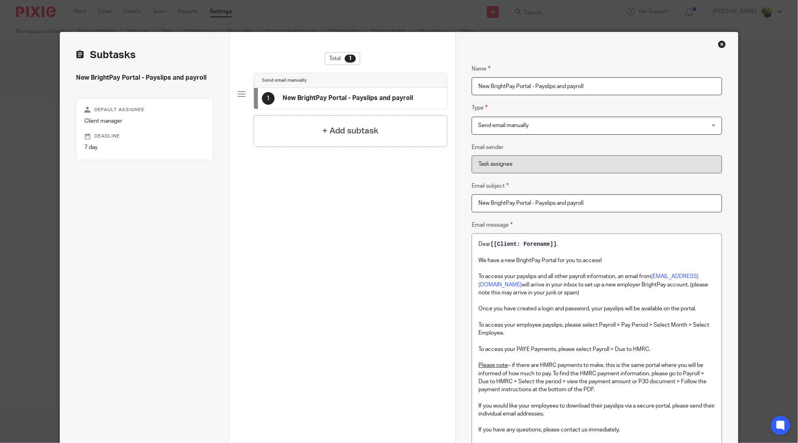
scroll to position [106, 0]
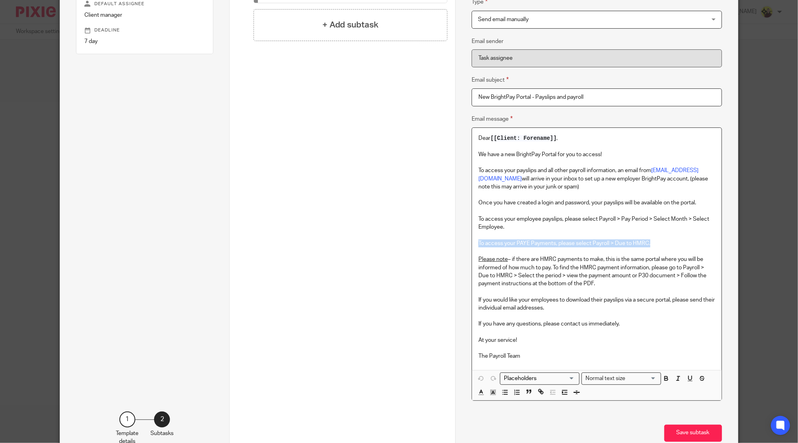
drag, startPoint x: 647, startPoint y: 242, endPoint x: 473, endPoint y: 244, distance: 174.8
click at [473, 244] on div "Dear [[Client: Forename]] , We have a new BrightPay Portal for you to access! T…" at bounding box center [596, 249] width 249 height 242
copy p "To access your PAYE Payments, please select Payroll > Due to HMRC."
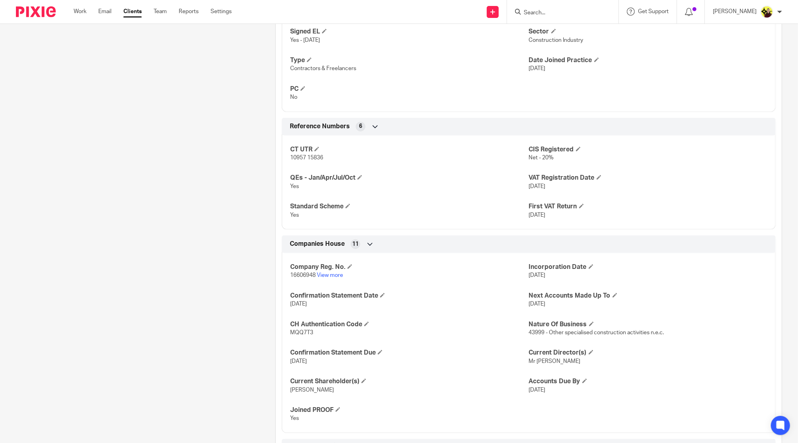
scroll to position [534, 0]
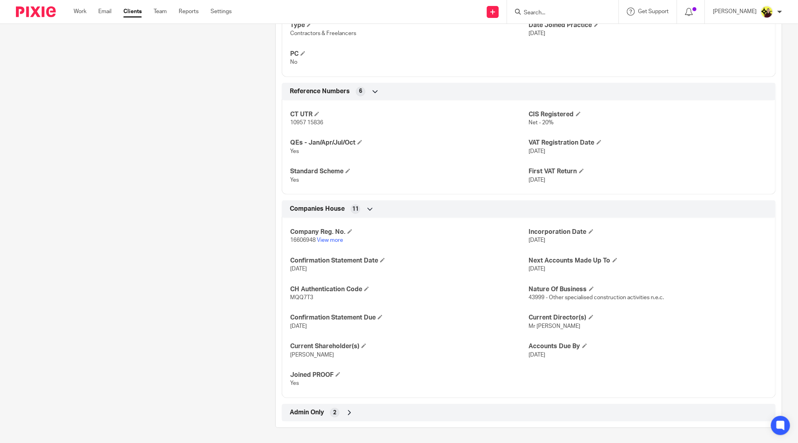
click at [313, 409] on span "Admin Only" at bounding box center [307, 412] width 34 height 8
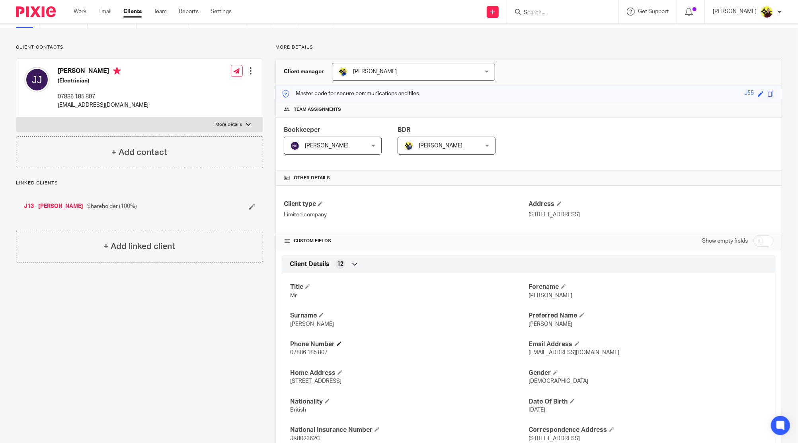
scroll to position [0, 0]
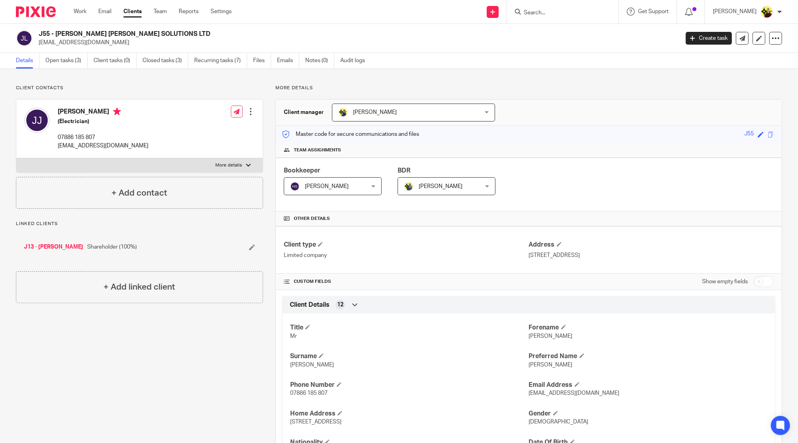
click at [553, 7] on form at bounding box center [565, 12] width 85 height 10
click at [549, 11] on input "Search" at bounding box center [559, 13] width 72 height 7
type input "[PERSON_NAME] [PERSON_NAME] solutions"
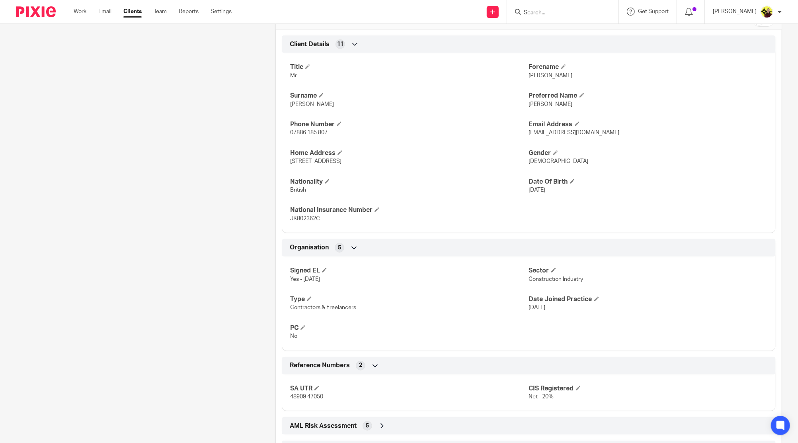
scroll to position [297, 0]
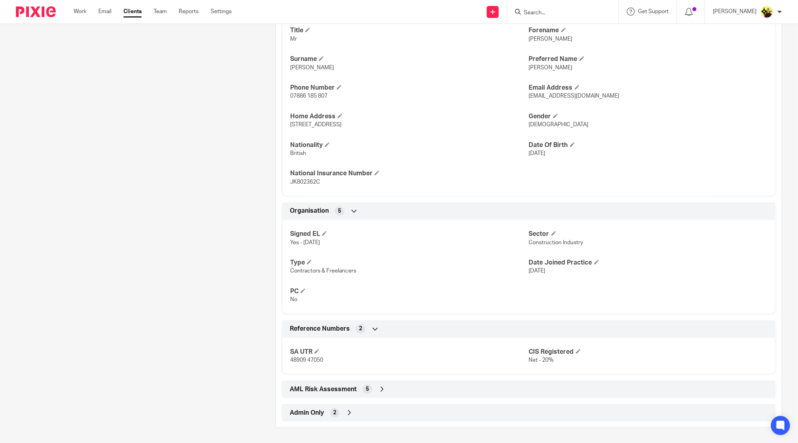
click at [395, 419] on div "Admin Only 2" at bounding box center [529, 413] width 494 height 18
click at [394, 392] on div "AML Risk Assessment 5" at bounding box center [529, 389] width 482 height 14
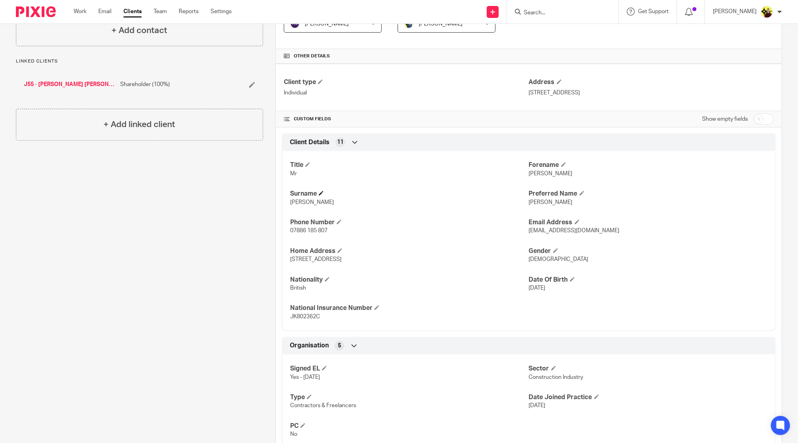
scroll to position [0, 0]
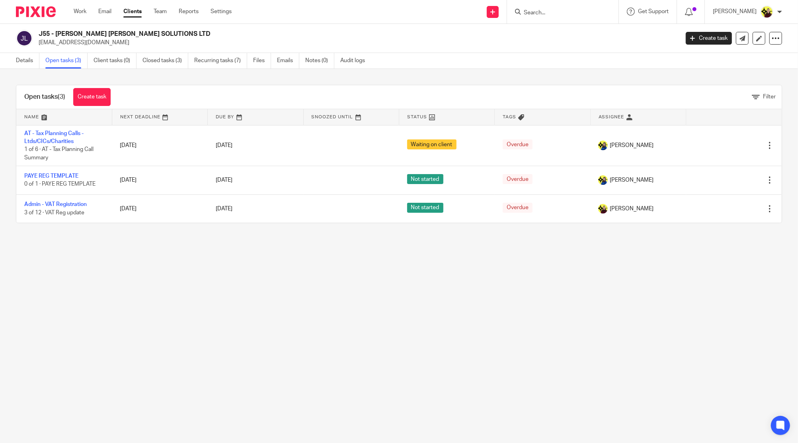
click at [595, 10] on input "Search" at bounding box center [559, 13] width 72 height 7
type input "[PERSON_NAME] [PERSON_NAME] solutions"
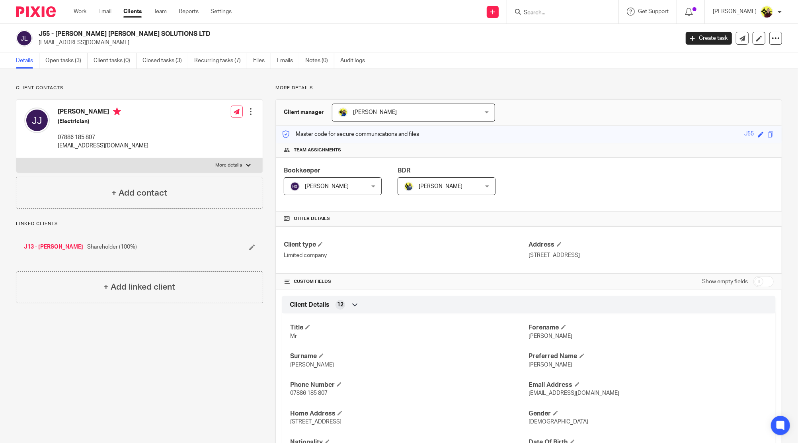
click at [63, 111] on h4 "[PERSON_NAME]" at bounding box center [103, 113] width 91 height 10
copy h4 "Joseph"
click at [82, 41] on p "[EMAIL_ADDRESS][DOMAIN_NAME]" at bounding box center [357, 43] width 636 height 8
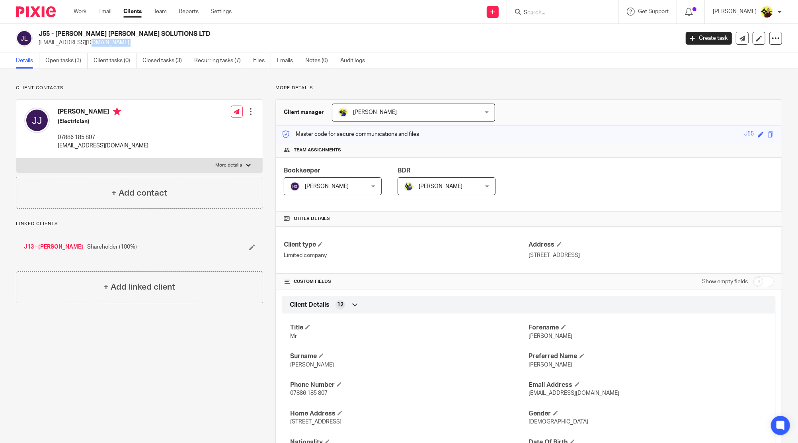
click at [82, 41] on p "[EMAIL_ADDRESS][DOMAIN_NAME]" at bounding box center [357, 43] width 636 height 8
copy main "joejarman84@hotmail.co.uk Create task Update from Companies House Export data M…"
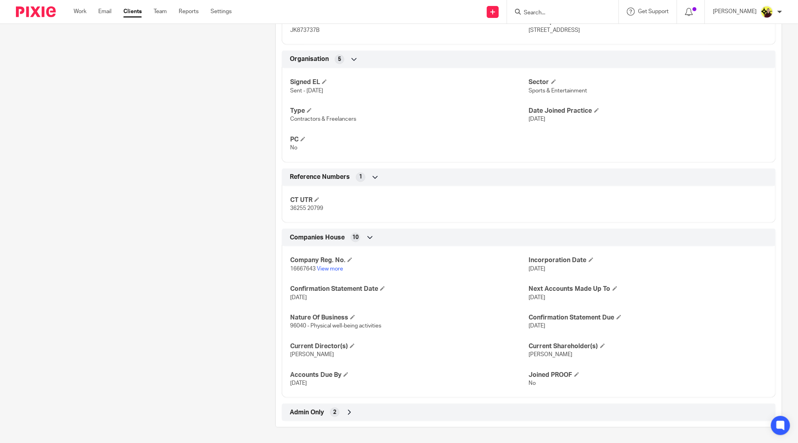
click at [367, 403] on div "Admin Only 2" at bounding box center [529, 412] width 494 height 18
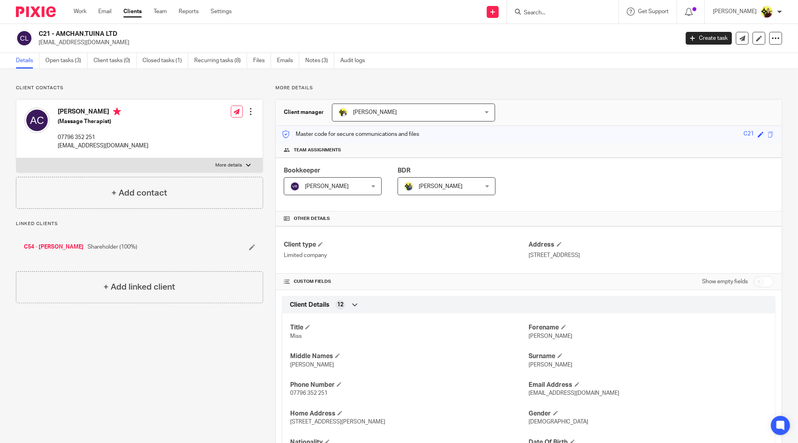
click at [592, 13] on input "Search" at bounding box center [559, 13] width 72 height 7
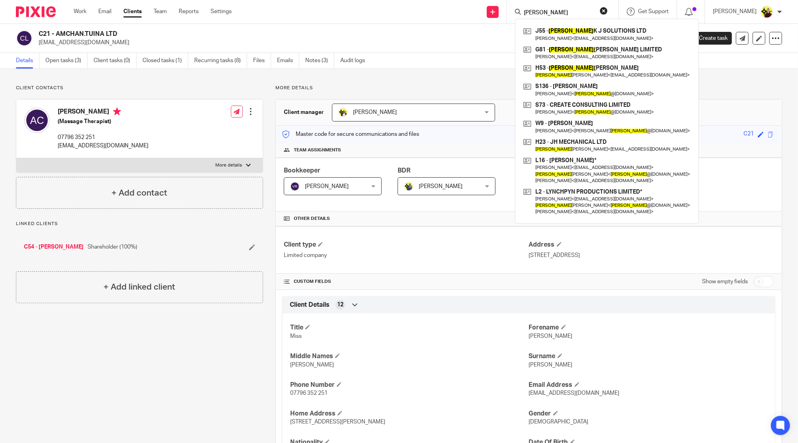
click at [555, 12] on input "[PERSON_NAME]" at bounding box center [559, 13] width 72 height 7
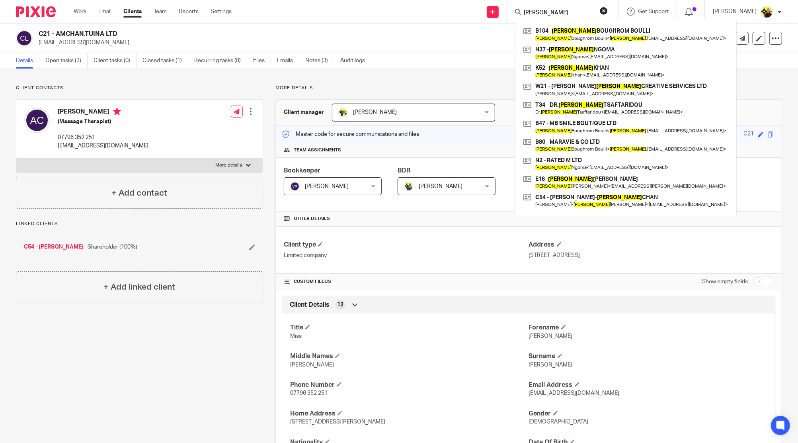
click at [555, 16] on input "[PERSON_NAME]" at bounding box center [559, 13] width 72 height 7
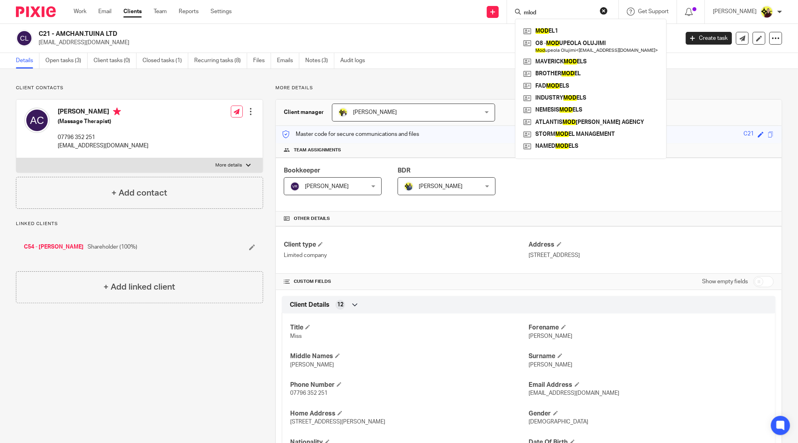
click at [551, 8] on form "mlod" at bounding box center [565, 12] width 85 height 10
click at [549, 10] on input "mlod" at bounding box center [559, 13] width 72 height 7
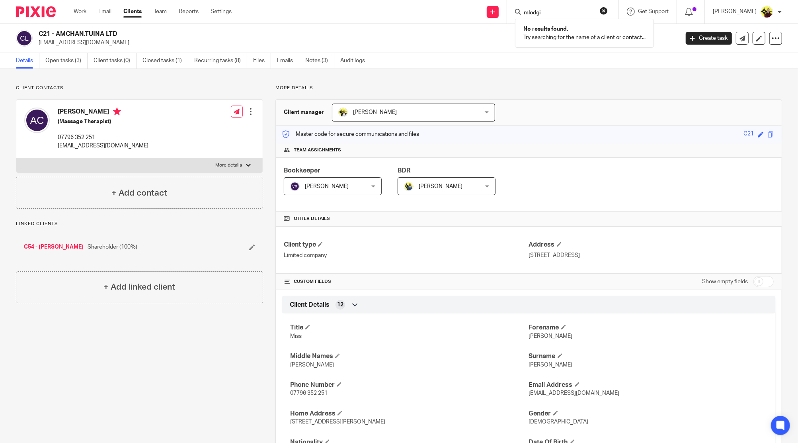
type input "mlodgi"
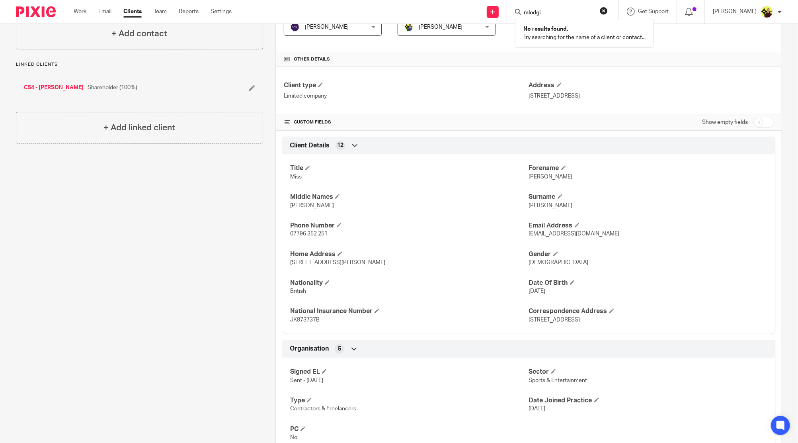
click at [531, 180] on div "Title Miss [PERSON_NAME] Middle Names [PERSON_NAME] Surname [PERSON_NAME] Phone…" at bounding box center [529, 241] width 494 height 186
copy p "[PERSON_NAME]"
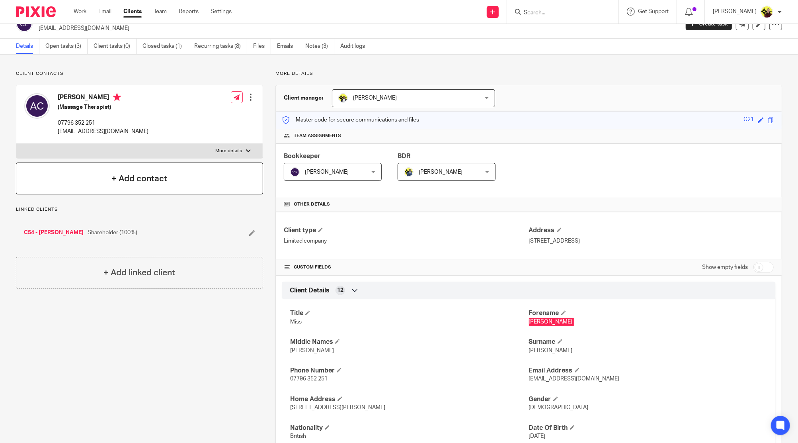
scroll to position [0, 0]
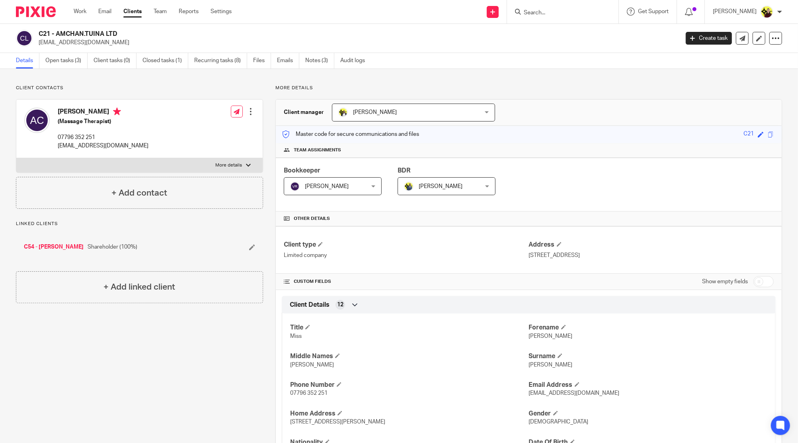
click at [79, 47] on div "C21 - AMCHAN.TUINA LTD [EMAIL_ADDRESS][DOMAIN_NAME] Create task Update from Com…" at bounding box center [399, 38] width 798 height 29
copy main "[EMAIL_ADDRESS][DOMAIN_NAME] Create task Update from Companies House Export dat…"
click at [27, 90] on p "Client contacts" at bounding box center [139, 88] width 247 height 6
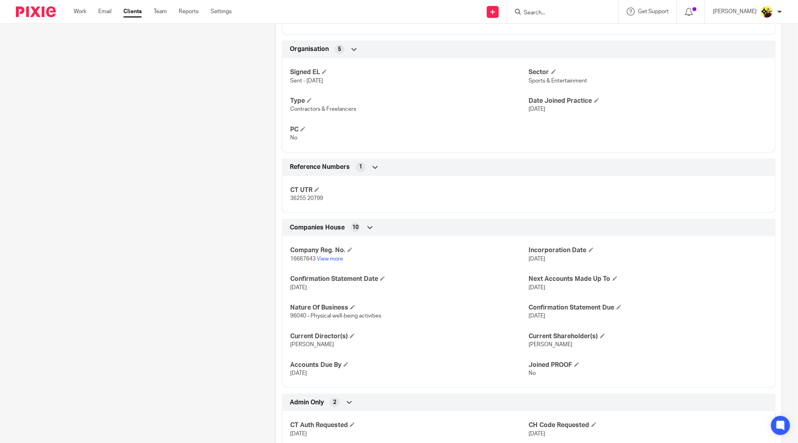
scroll to position [485, 0]
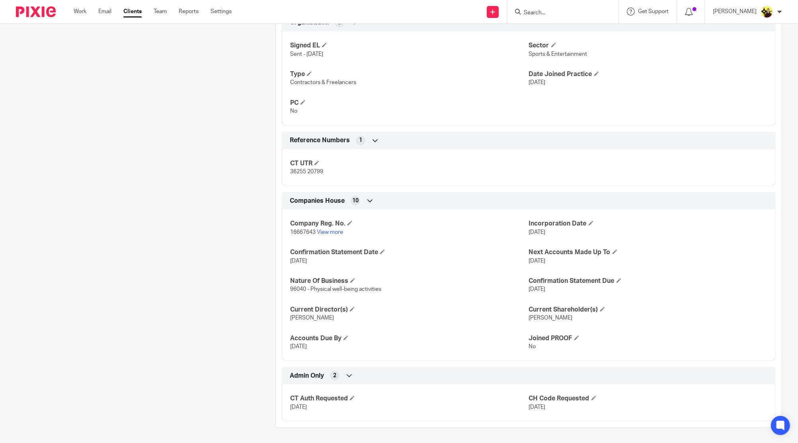
click at [547, 10] on input "Search" at bounding box center [559, 13] width 72 height 7
type input "w33"
click at [556, 26] on link at bounding box center [589, 34] width 135 height 18
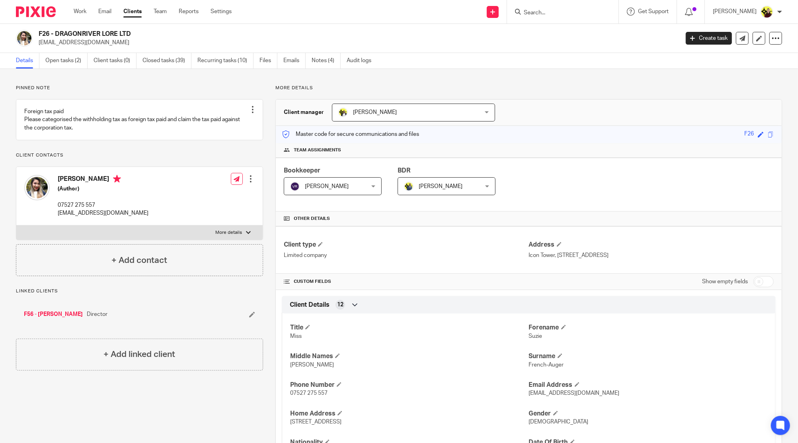
click at [562, 17] on div at bounding box center [562, 11] width 111 height 23
click at [563, 14] on input "Search" at bounding box center [559, 13] width 72 height 7
paste input "KOROYE-C"
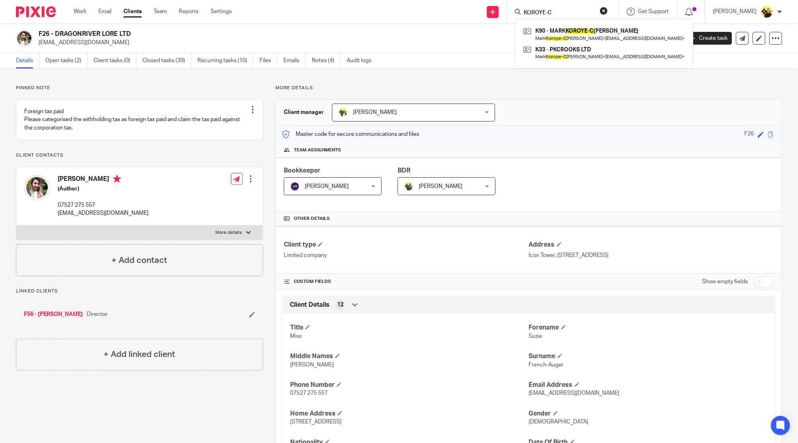
type input "KOROYE-C"
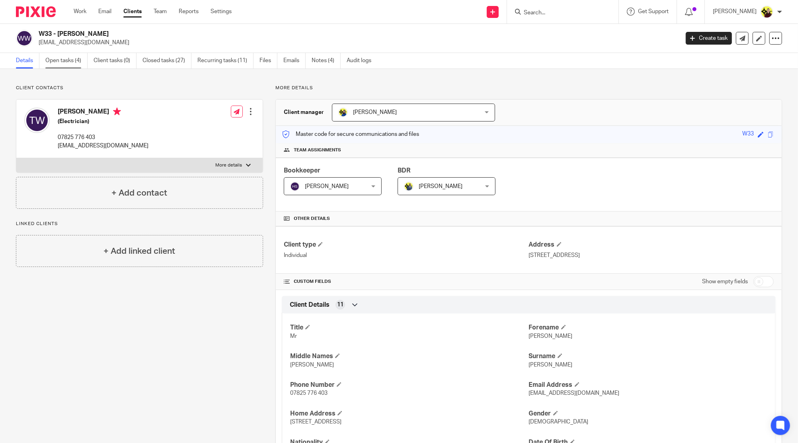
click at [72, 62] on link "Open tasks (4)" at bounding box center [66, 61] width 42 height 16
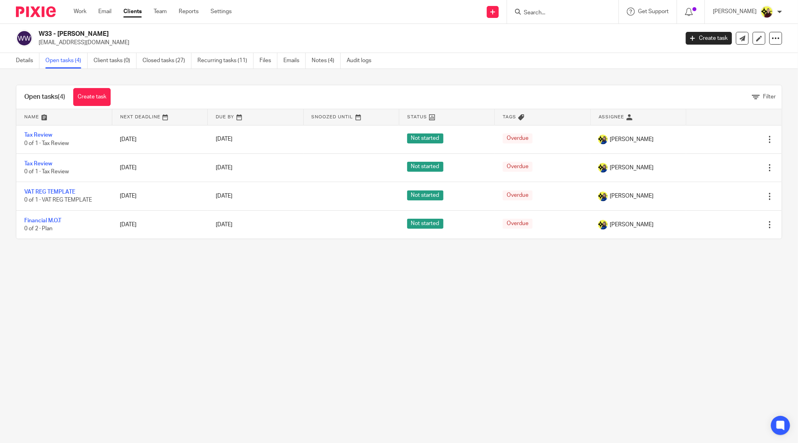
click at [529, 9] on div at bounding box center [561, 12] width 93 height 10
click at [531, 10] on input "Search" at bounding box center [559, 13] width 72 height 7
type input "tom whats"
click at [40, 55] on ul "Details Open tasks (4) Client tasks (0) Closed tasks (27) Recurring tasks (11) …" at bounding box center [200, 61] width 368 height 16
click at [35, 57] on link "Details" at bounding box center [27, 61] width 23 height 16
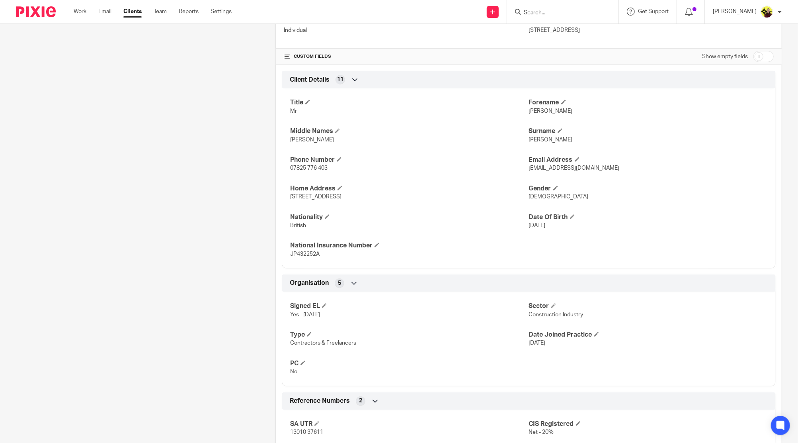
scroll to position [297, 0]
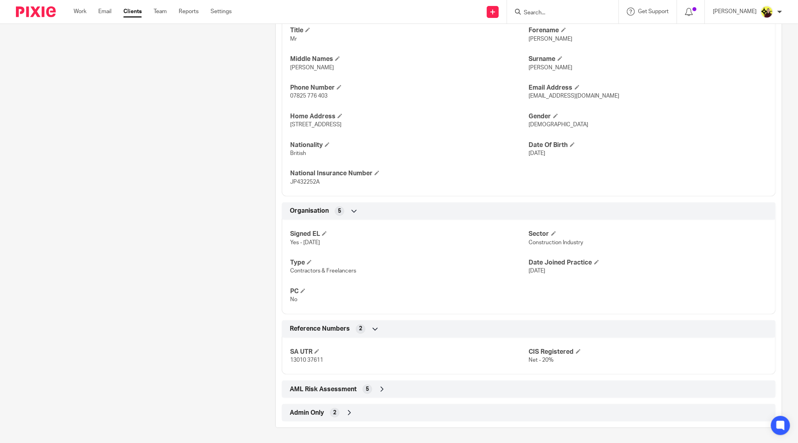
click at [376, 413] on div "Admin Only 2" at bounding box center [529, 413] width 482 height 14
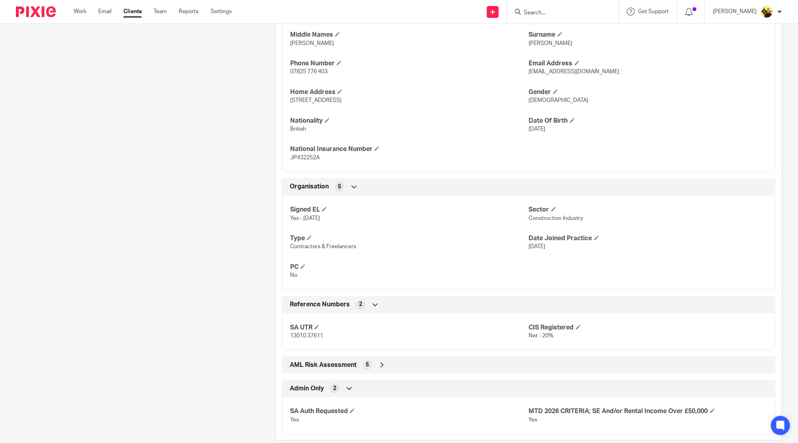
scroll to position [334, 0]
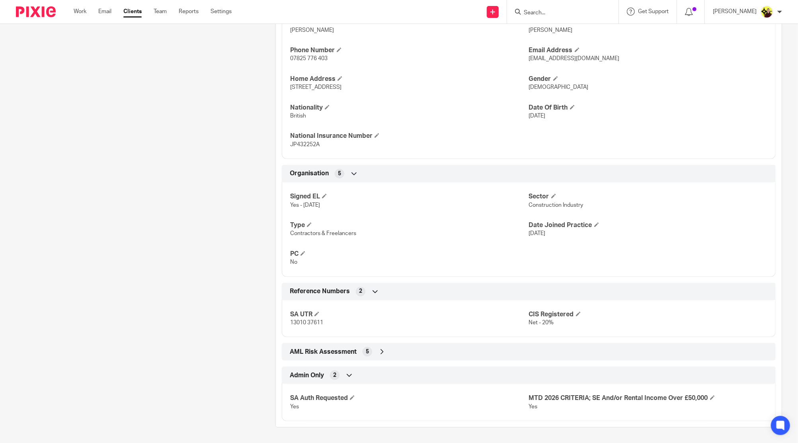
click at [556, 21] on div at bounding box center [562, 11] width 111 height 23
click at [551, 14] on input "Search" at bounding box center [559, 13] width 72 height 7
type input "c69"
click at [557, 42] on link at bounding box center [589, 34] width 135 height 18
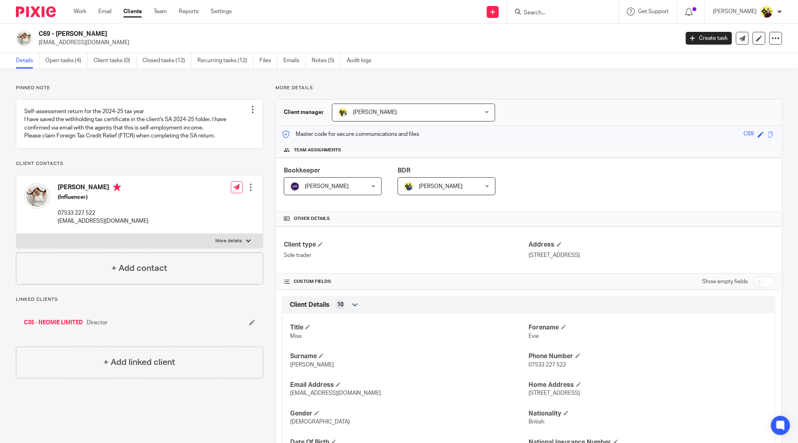
click at [554, 13] on input "Search" at bounding box center [559, 13] width 72 height 7
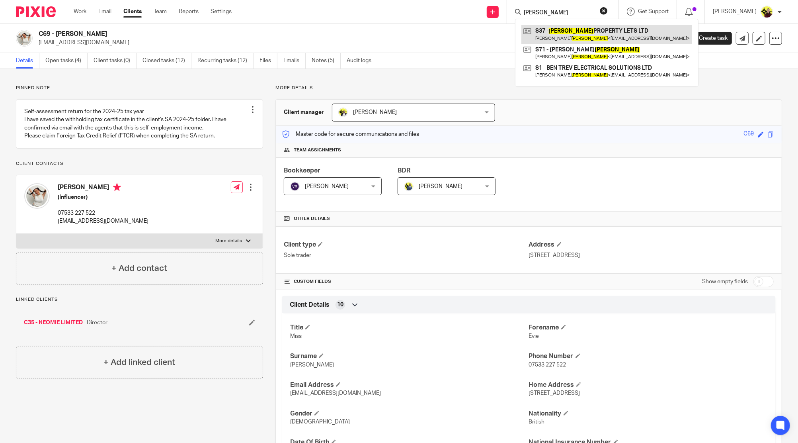
type input "[PERSON_NAME]"
click at [565, 31] on link at bounding box center [607, 34] width 171 height 18
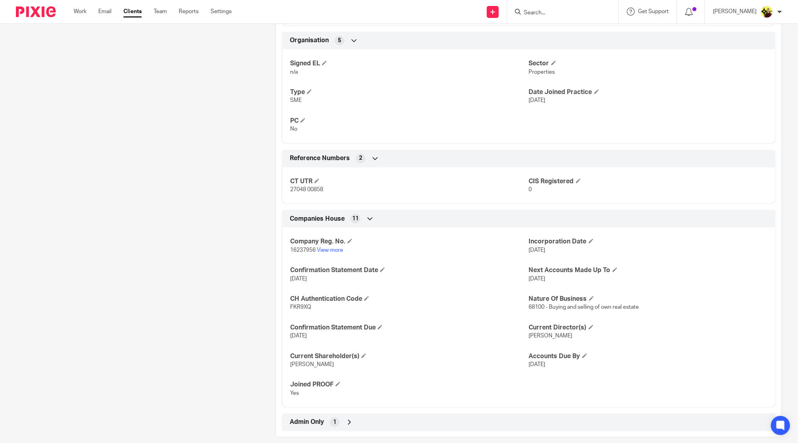
scroll to position [477, 0]
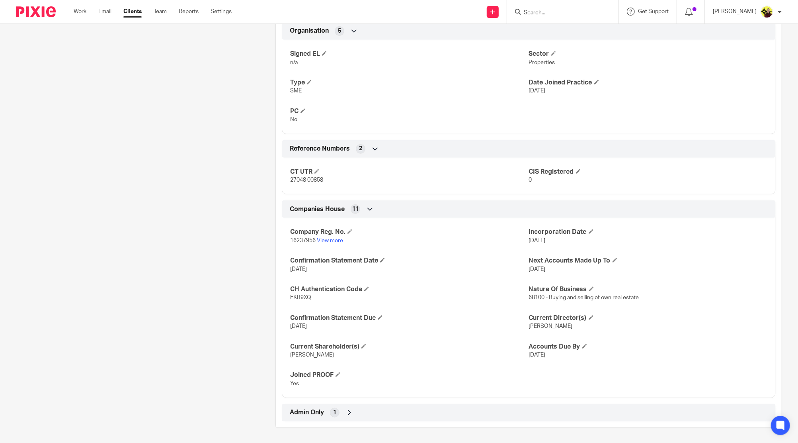
click at [372, 417] on div "Admin Only 1" at bounding box center [529, 413] width 482 height 14
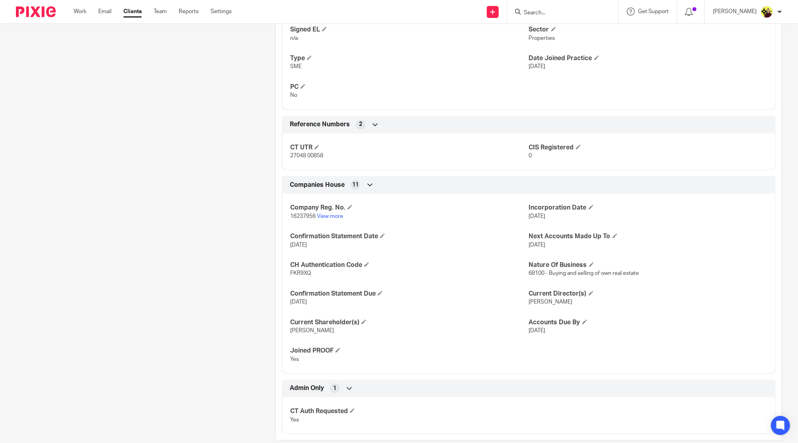
scroll to position [514, 0]
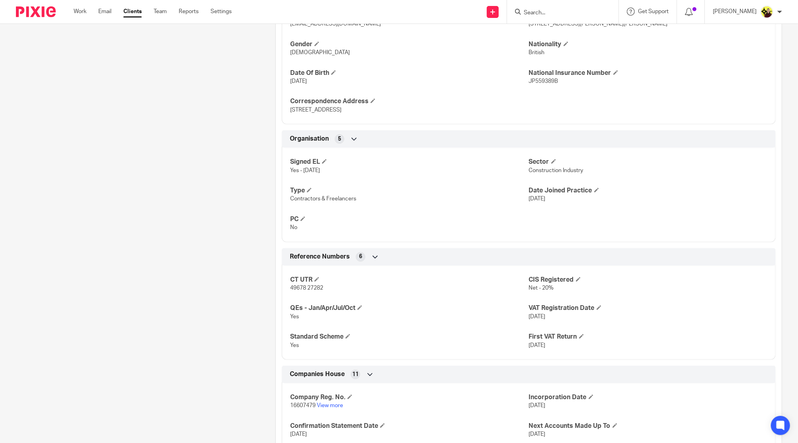
scroll to position [534, 0]
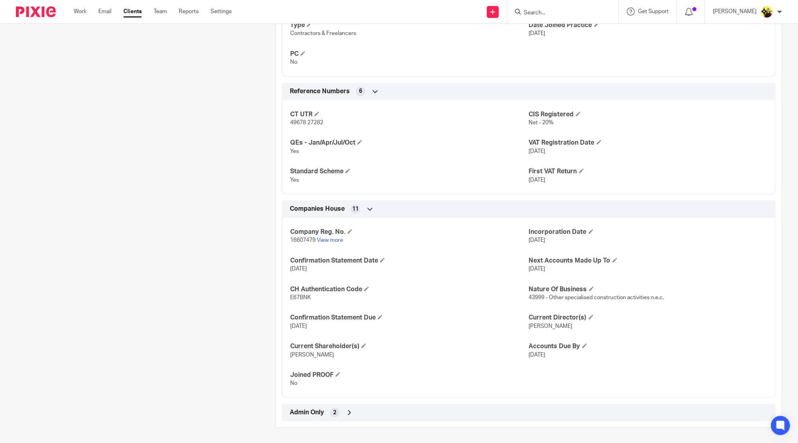
click at [349, 404] on div "Admin Only 2" at bounding box center [529, 413] width 494 height 18
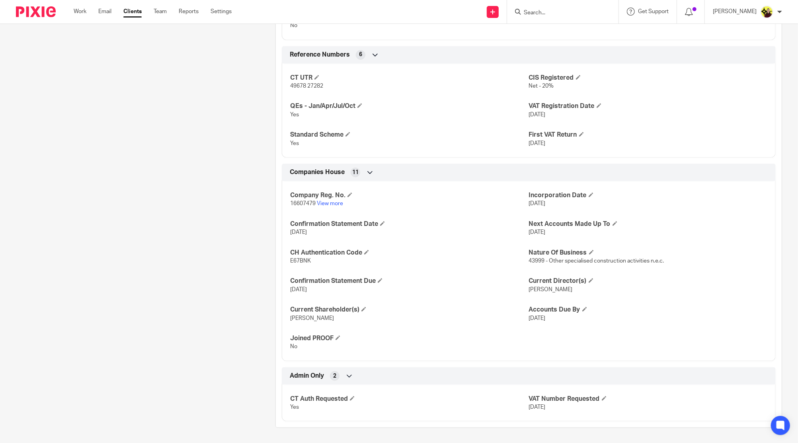
click at [557, 19] on div at bounding box center [562, 11] width 111 height 23
click at [564, 6] on div at bounding box center [562, 11] width 111 height 23
click at [556, 10] on input "Search" at bounding box center [559, 13] width 72 height 7
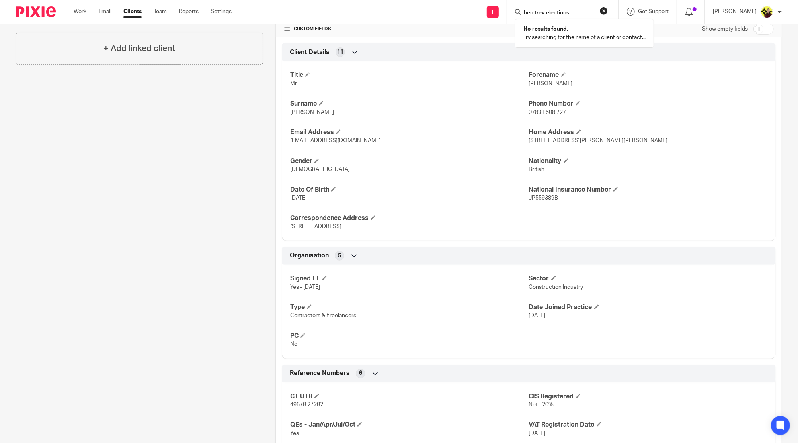
scroll to position [0, 0]
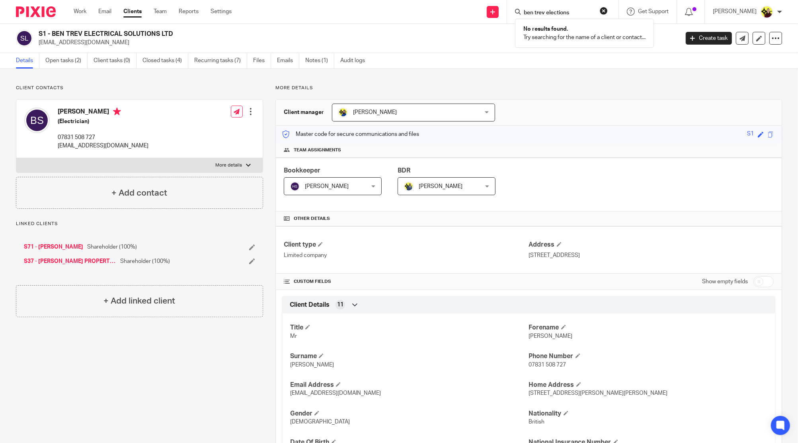
type input "ben trev elections"
click at [70, 114] on h4 "[PERSON_NAME]" at bounding box center [103, 113] width 91 height 10
copy h4 "[PERSON_NAME]"
click at [67, 149] on p "[EMAIL_ADDRESS][DOMAIN_NAME]" at bounding box center [103, 146] width 91 height 8
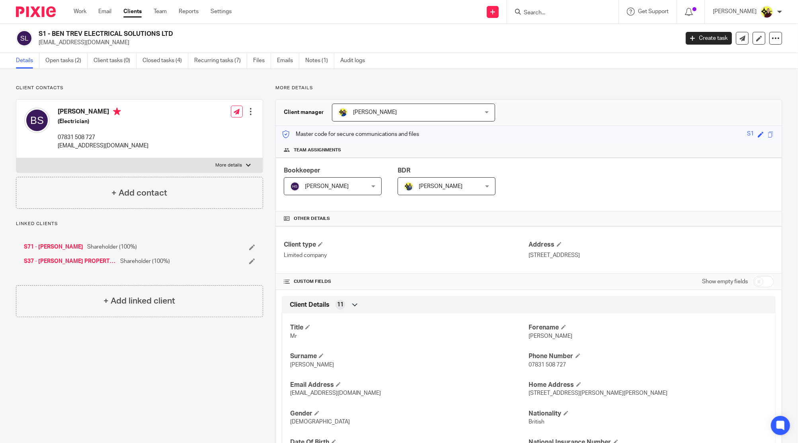
click at [66, 148] on p "[EMAIL_ADDRESS][DOMAIN_NAME]" at bounding box center [103, 146] width 91 height 8
copy div "[EMAIL_ADDRESS][DOMAIN_NAME]"
click at [74, 260] on link "S37 - [PERSON_NAME] PROPERTY LETS LTD" at bounding box center [70, 261] width 92 height 8
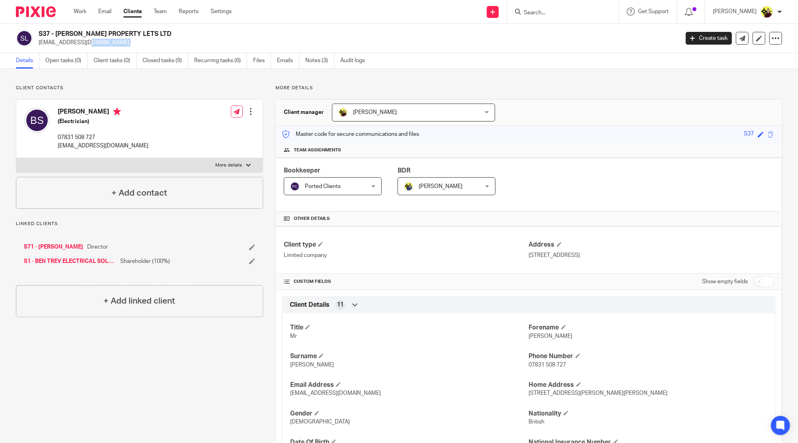
click at [130, 10] on link "Clients" at bounding box center [132, 12] width 18 height 8
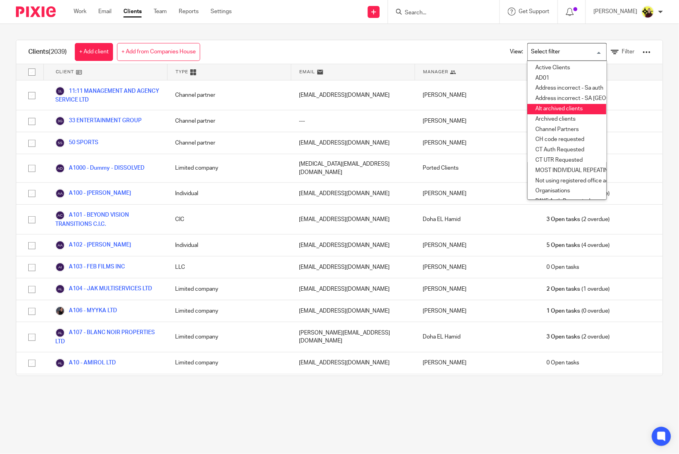
click at [543, 112] on li "Alt archived clients" at bounding box center [567, 109] width 79 height 10
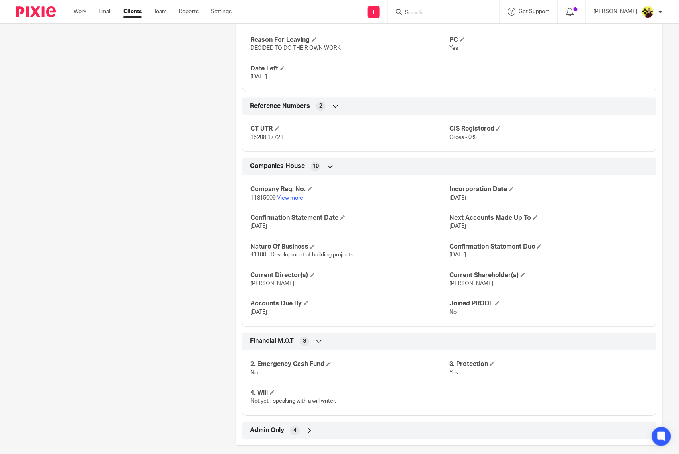
scroll to position [558, 0]
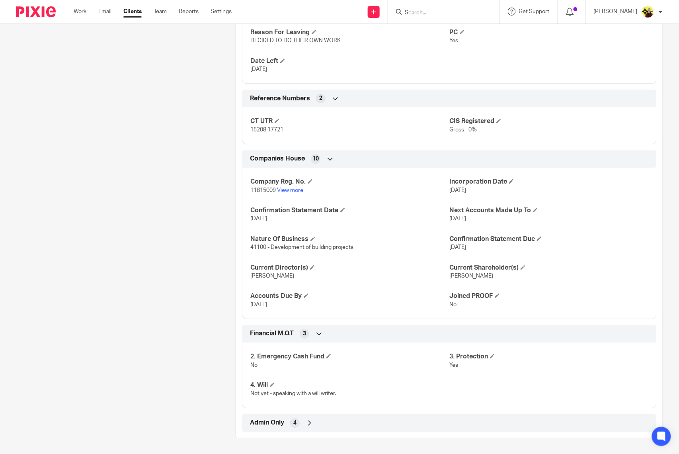
click at [312, 426] on div "Admin Only 4" at bounding box center [449, 423] width 403 height 14
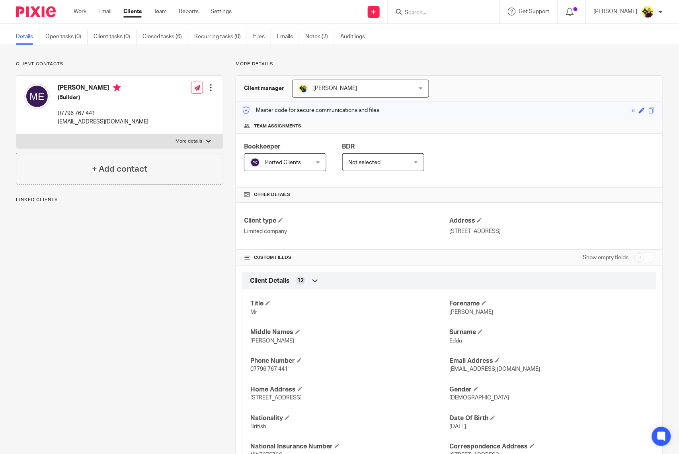
scroll to position [0, 0]
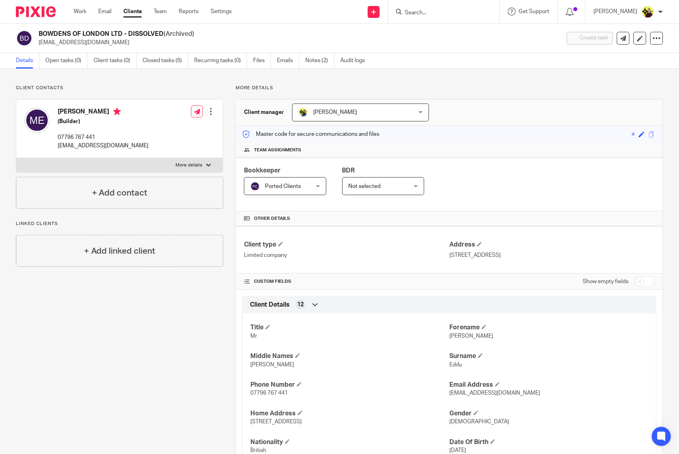
drag, startPoint x: 246, startPoint y: 367, endPoint x: 300, endPoint y: 373, distance: 54.9
click at [300, 373] on div "Title Mr Forename Martin Middle Names Hayford Joshua Surname Eddu Phone Number …" at bounding box center [449, 400] width 415 height 186
click at [453, 340] on p "Martin" at bounding box center [549, 336] width 199 height 8
copy span "Martin"
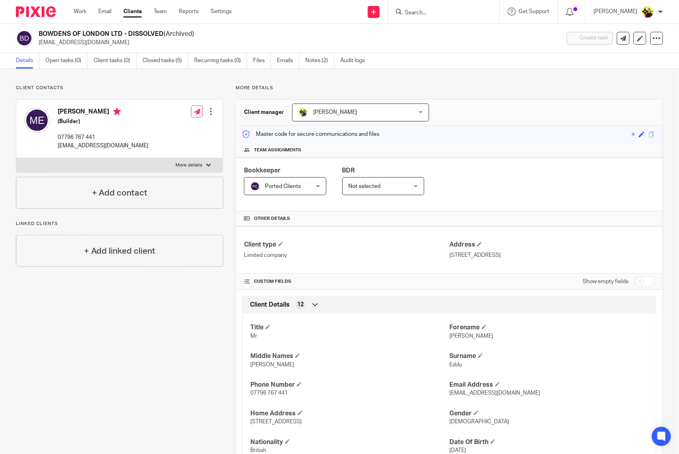
click at [263, 366] on span "Hayford Joshua" at bounding box center [272, 365] width 44 height 6
copy p "Hayford Joshua"
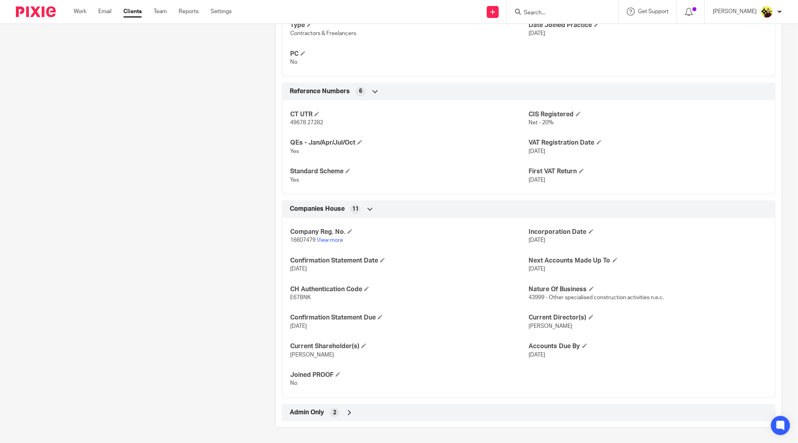
click at [385, 416] on div "Admin Only 2" at bounding box center [529, 413] width 482 height 14
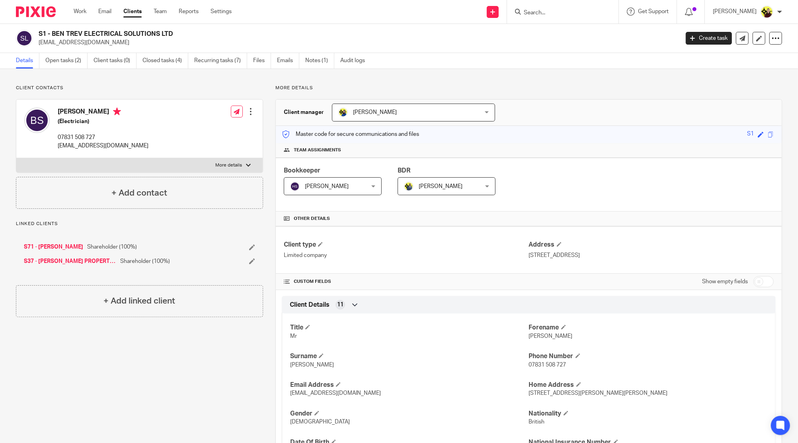
click at [536, 20] on div at bounding box center [562, 11] width 111 height 23
click at [538, 15] on input "Search" at bounding box center [559, 13] width 72 height 7
paste input "JLF ENGINEERI"
type input "JLF ENGINEERI"
click at [559, 37] on link at bounding box center [589, 34] width 135 height 18
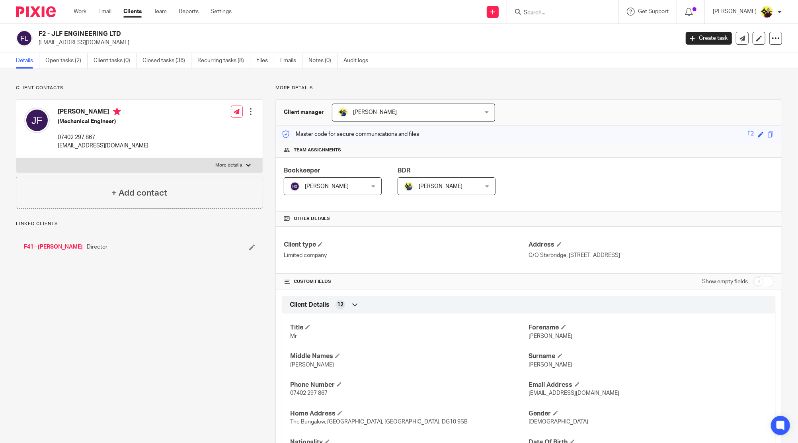
scroll to position [563, 0]
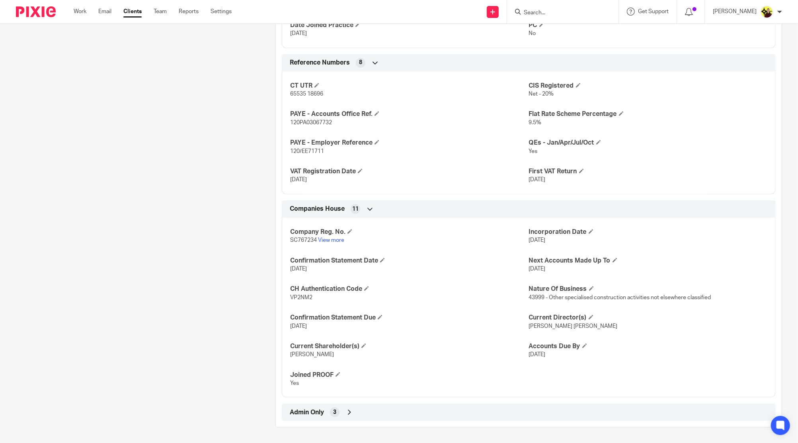
click at [330, 244] on div "Company Reg. No. SC767234 View more Incorporation Date [DATE] Confirmation Stat…" at bounding box center [529, 305] width 494 height 186
click at [329, 240] on link "View more" at bounding box center [331, 240] width 26 height 6
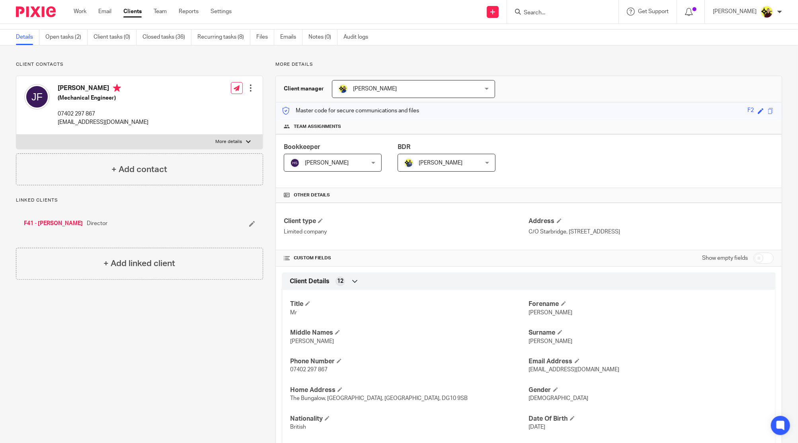
scroll to position [0, 0]
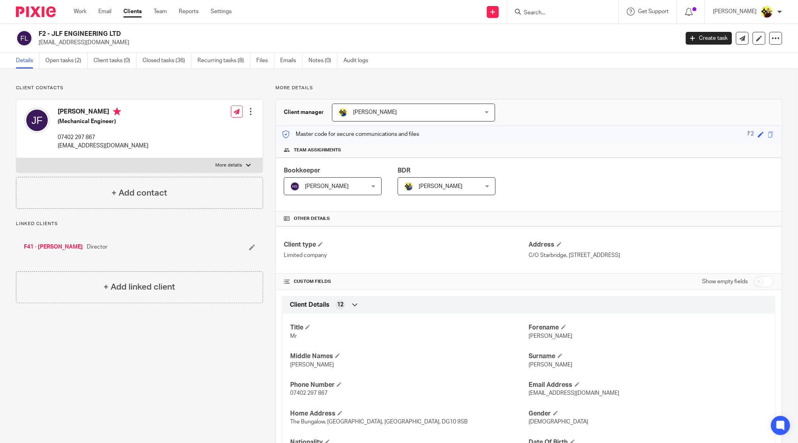
click at [581, 11] on input "Search" at bounding box center [559, 13] width 72 height 7
paste input "E.K.A. UNITED LTD"
type input "E.K.A. UNITED LTD"
click at [574, 39] on link at bounding box center [607, 34] width 171 height 18
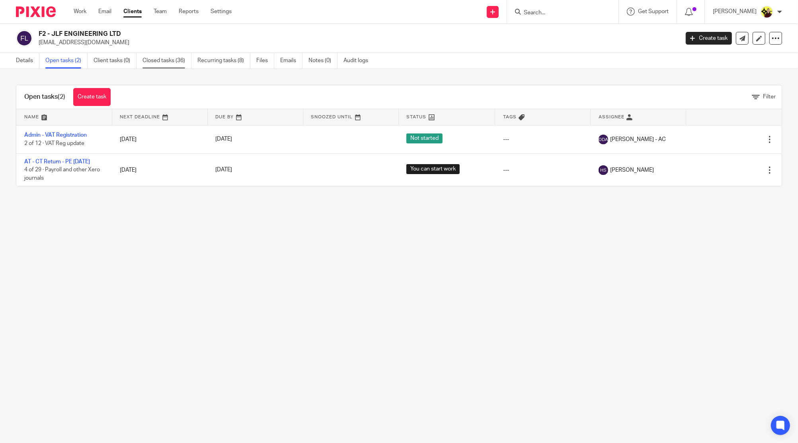
click at [159, 61] on link "Closed tasks (36)" at bounding box center [167, 61] width 49 height 16
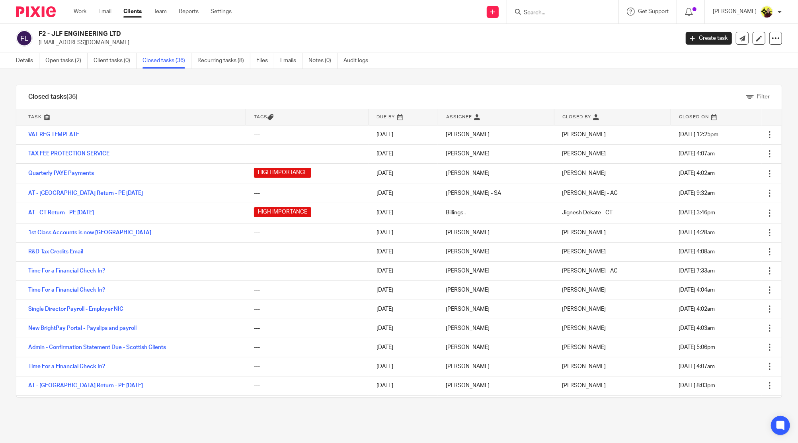
click at [68, 59] on link "Open tasks (2)" at bounding box center [66, 61] width 42 height 16
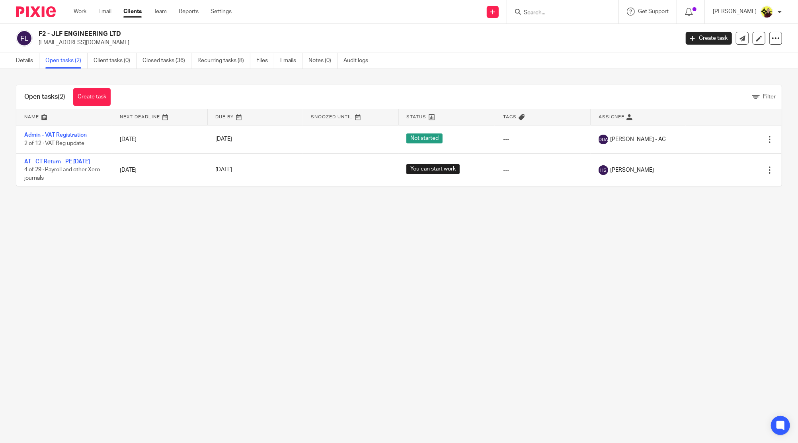
click at [545, 10] on input "Search" at bounding box center [559, 13] width 72 height 7
click at [545, 17] on div "ALAN BATH B58 - ALAN BATH Alan Bath < bathmyster@hotmail.co.uk >" at bounding box center [562, 11] width 111 height 23
click at [546, 11] on input "ALAN BATH" at bounding box center [559, 13] width 72 height 7
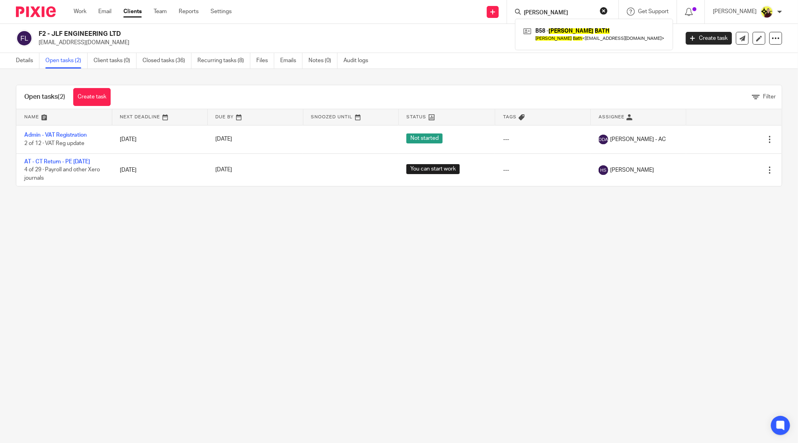
paste input "MACNEIL PAI"
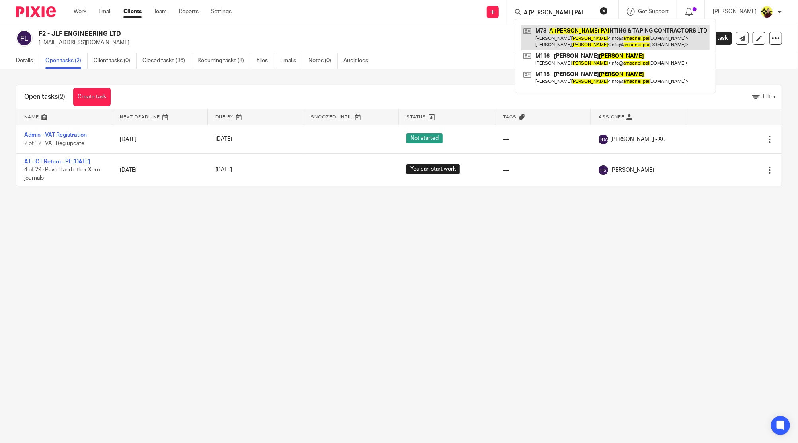
type input "A MACNEIL PAI"
click at [546, 29] on link at bounding box center [616, 37] width 188 height 25
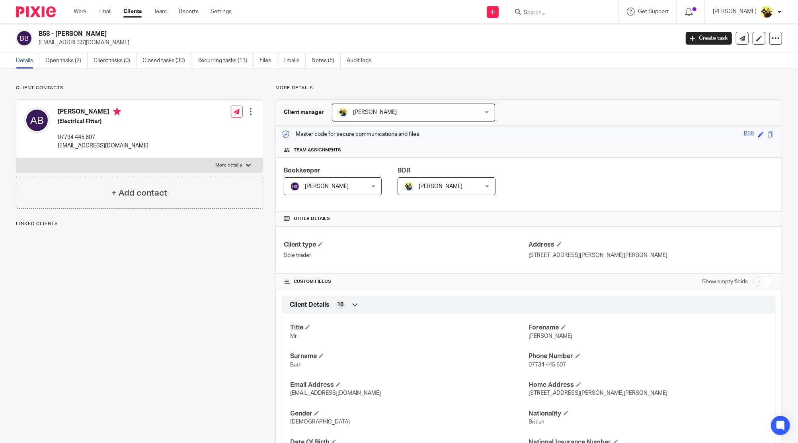
click at [754, 281] on input "checkbox" at bounding box center [764, 281] width 20 height 11
checkbox input "true"
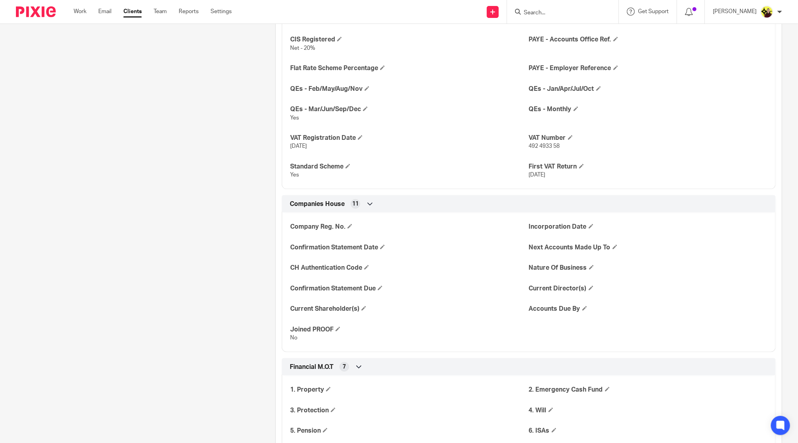
scroll to position [743, 0]
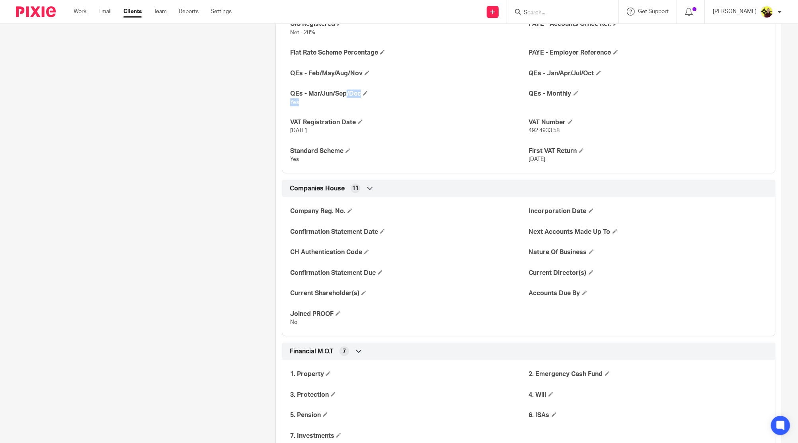
drag, startPoint x: 283, startPoint y: 90, endPoint x: 347, endPoint y: 106, distance: 66.1
click at [347, 106] on div "CT UTR SA UTR 40169 43976 CIS Registered Net - 20% PAYE - Accounts Office Ref. …" at bounding box center [529, 75] width 494 height 198
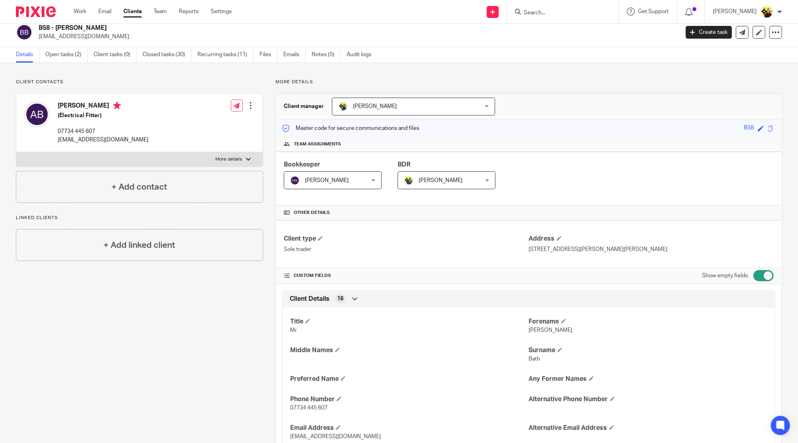
scroll to position [0, 0]
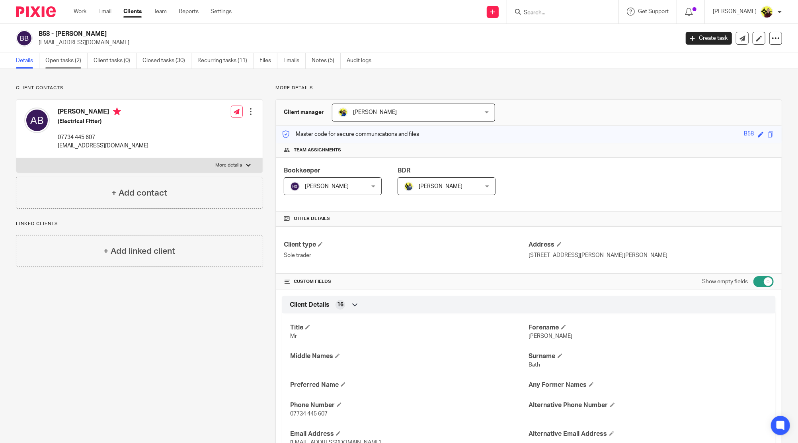
click at [78, 62] on link "Open tasks (2)" at bounding box center [66, 61] width 42 height 16
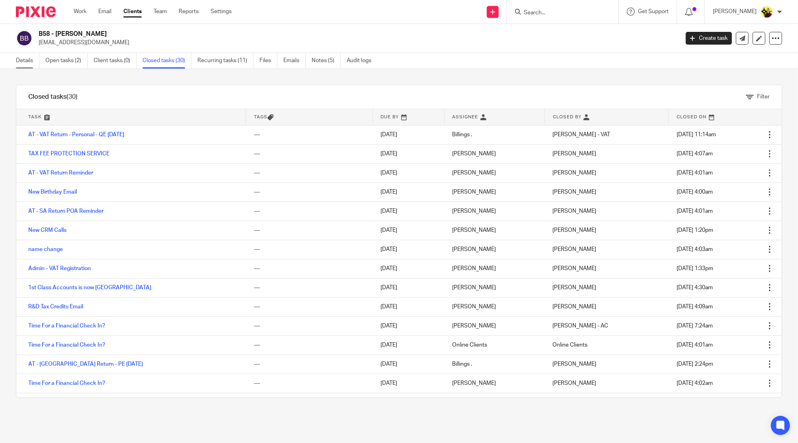
click at [25, 63] on link "Details" at bounding box center [27, 61] width 23 height 16
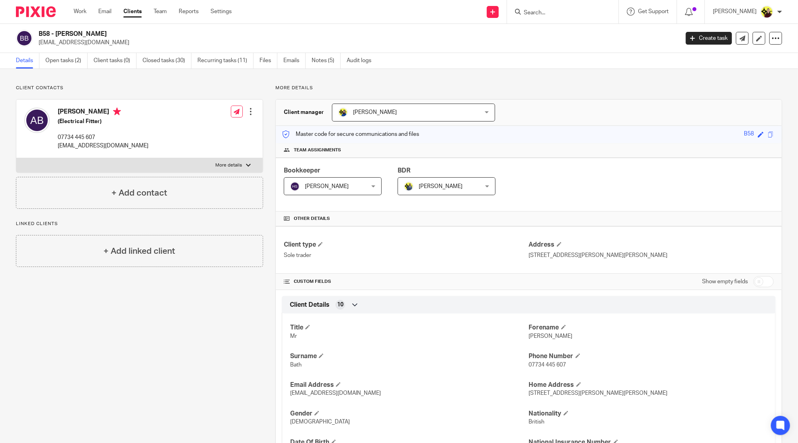
click at [577, 17] on div at bounding box center [562, 11] width 111 height 23
click at [571, 12] on input "Search" at bounding box center [559, 13] width 72 height 7
paste input "[PERSON_NAME]"
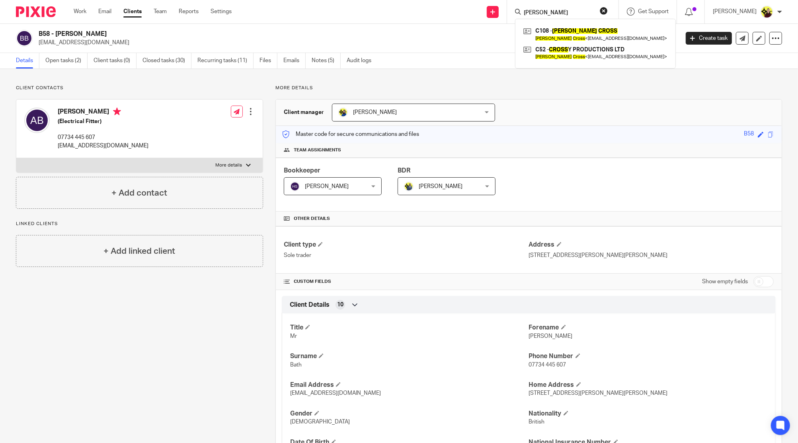
click at [573, 8] on form "[PERSON_NAME]" at bounding box center [565, 12] width 85 height 10
click at [568, 10] on input "[PERSON_NAME]" at bounding box center [559, 13] width 72 height 7
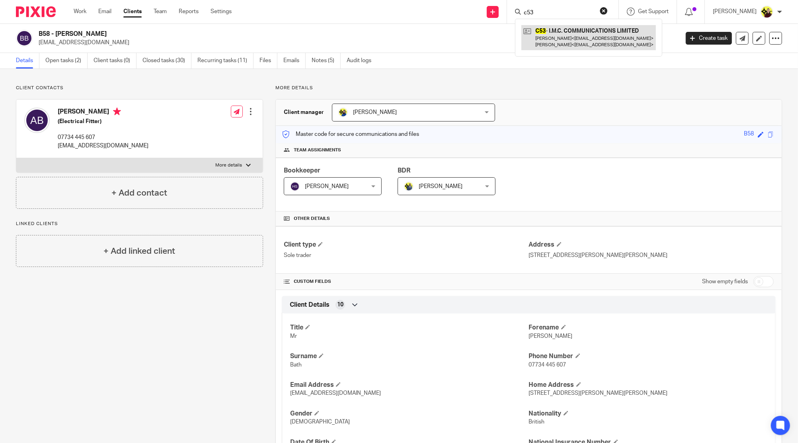
type input "c53"
click at [573, 35] on link at bounding box center [589, 37] width 135 height 25
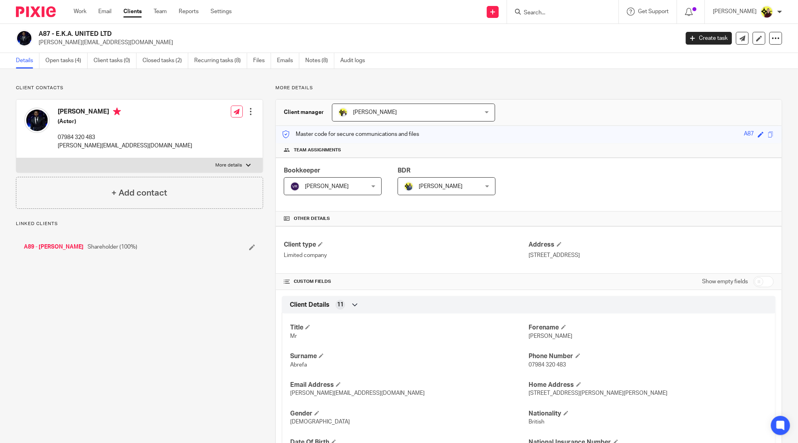
scroll to position [506, 0]
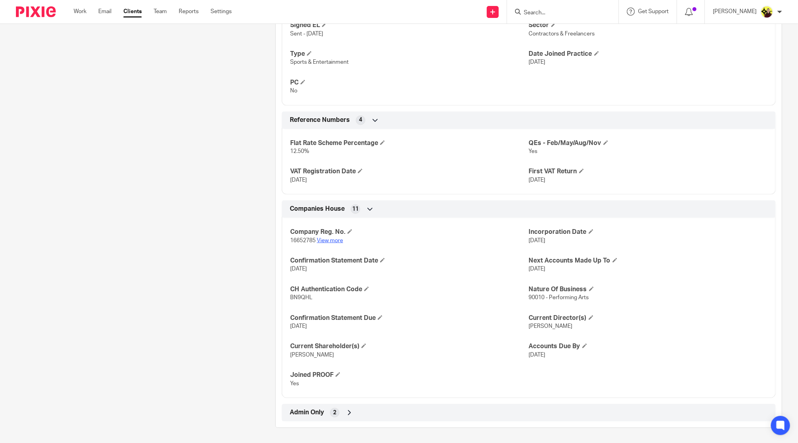
click at [325, 238] on link "View more" at bounding box center [330, 241] width 26 height 6
click at [574, 141] on h4 "QEs - Feb/May/Aug/Nov" at bounding box center [648, 143] width 239 height 8
click at [542, 10] on input "Search" at bounding box center [559, 13] width 72 height 7
paste input "TESI"
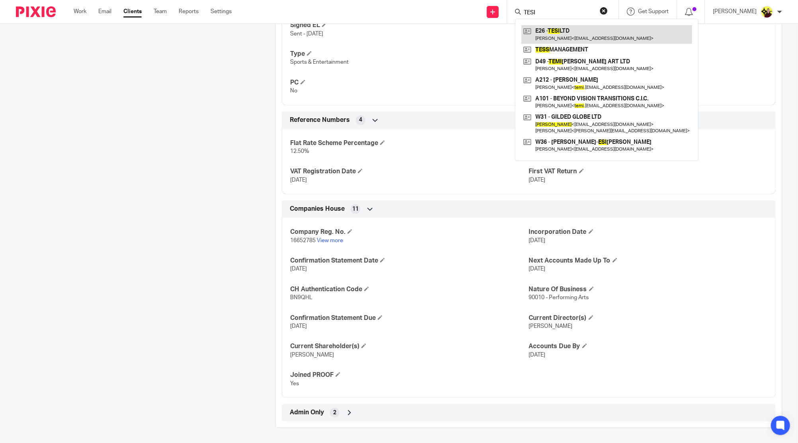
type input "TESI"
click at [555, 27] on link at bounding box center [607, 34] width 171 height 18
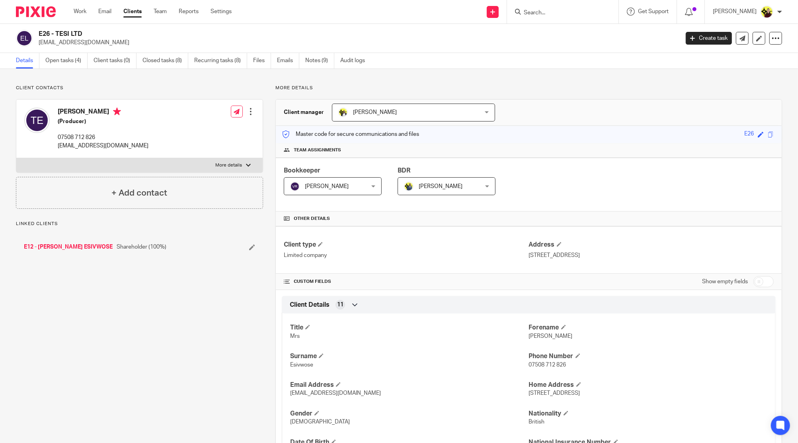
scroll to position [551, 0]
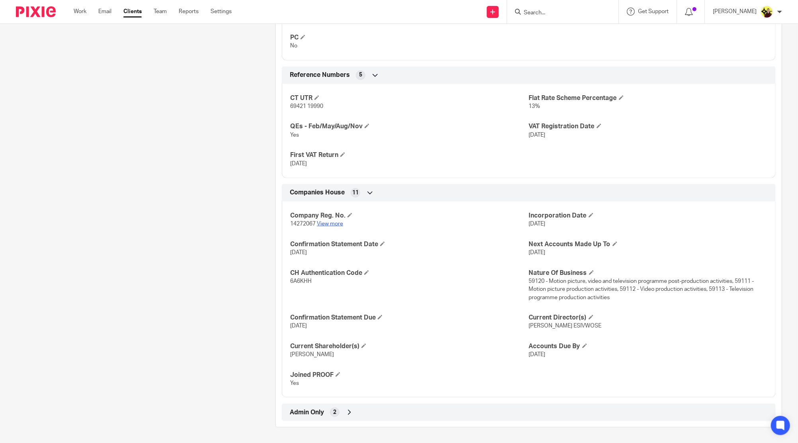
click at [332, 221] on link "View more" at bounding box center [330, 224] width 26 height 6
click at [327, 125] on h4 "QEs - Feb/May/Aug/Nov" at bounding box center [409, 126] width 239 height 8
click at [332, 127] on h4 "QEs - Feb/May/Aug/Nov" at bounding box center [409, 126] width 239 height 8
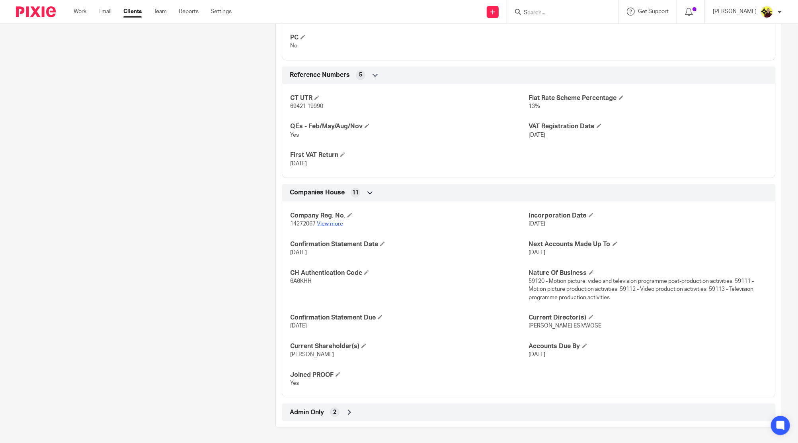
click at [341, 222] on link "View more" at bounding box center [330, 224] width 26 height 6
click at [548, 14] on input "Search" at bounding box center [559, 13] width 72 height 7
paste input "ASSURED PLANS LTD"
type input "ASSURED PLANS LTD"
click at [570, 39] on link at bounding box center [590, 34] width 137 height 18
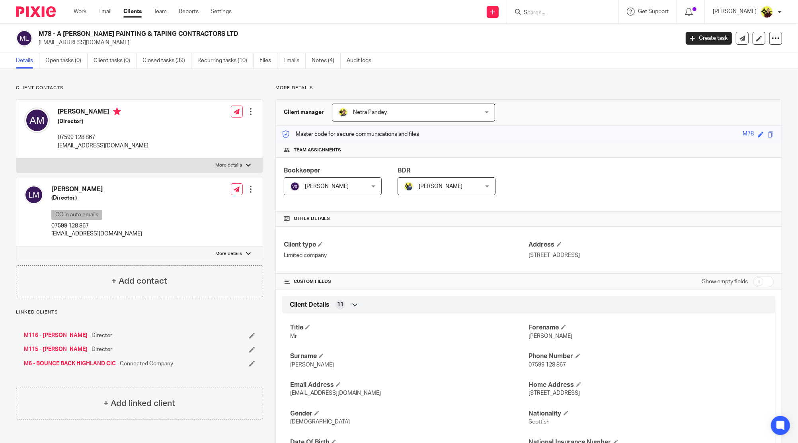
click at [565, 12] on input "Search" at bounding box center [559, 13] width 72 height 7
type input "A87"
click at [571, 31] on link at bounding box center [607, 34] width 171 height 18
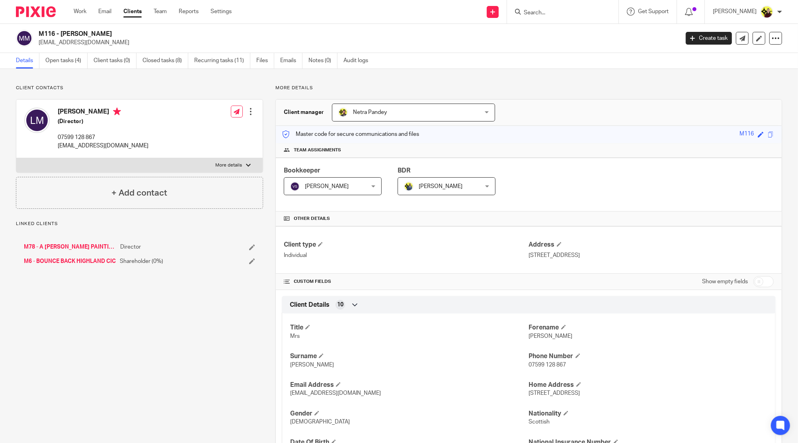
drag, startPoint x: 61, startPoint y: 29, endPoint x: 779, endPoint y: 16, distance: 718.5
click at [137, 27] on div "M116 - [PERSON_NAME] [EMAIL_ADDRESS][DOMAIN_NAME] Create task Update from Compa…" at bounding box center [399, 38] width 798 height 29
copy h2 "[PERSON_NAME]"
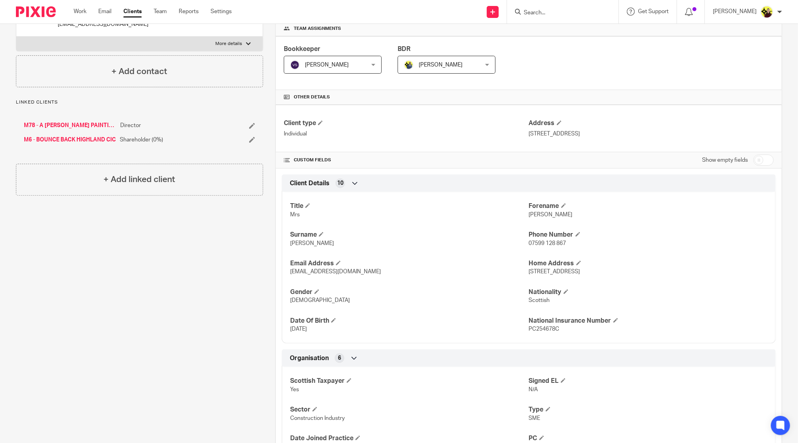
scroll to position [245, 0]
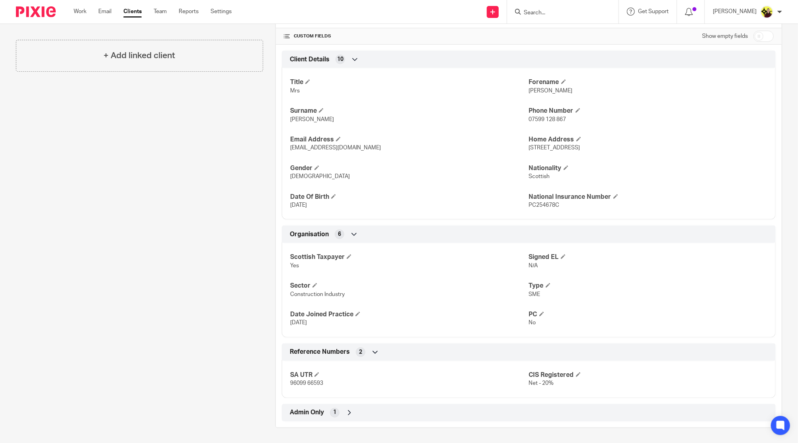
click at [432, 402] on div "Client type Individual Address [STREET_ADDRESS] CUSTOM FIELDS Show empty fields…" at bounding box center [529, 201] width 506 height 440
click at [430, 411] on div "Admin Only 1" at bounding box center [529, 413] width 482 height 14
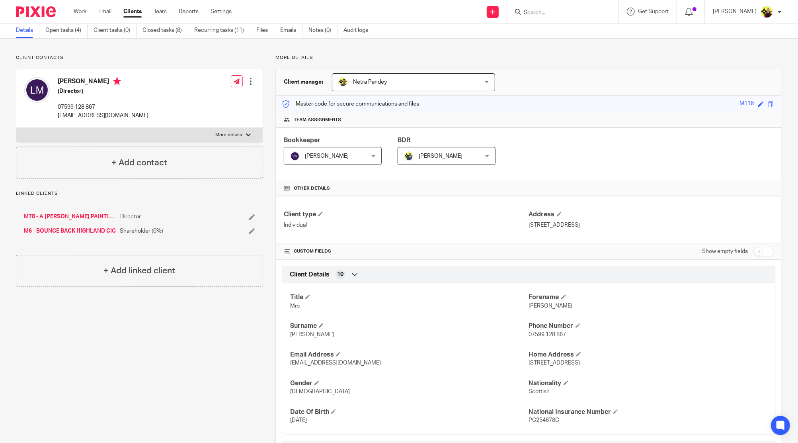
scroll to position [0, 0]
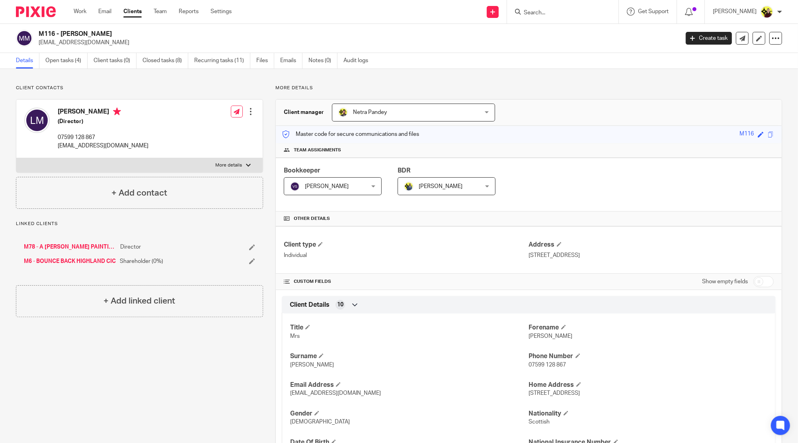
click at [93, 242] on div "M78 - A MACNEIL PAINTING & TAPING CONTRACTORS LTD Director M6 - BOUNCE BACK HIG…" at bounding box center [139, 254] width 247 height 38
click at [95, 244] on link "M78 - A [PERSON_NAME] PAINTING & TAPING CONTRACTORS LTD" at bounding box center [70, 247] width 92 height 8
drag, startPoint x: 111, startPoint y: 33, endPoint x: 62, endPoint y: 34, distance: 48.6
click at [62, 34] on h2 "M115 - ANDREW MACNEIL" at bounding box center [293, 34] width 508 height 8
copy h2 "ANDREW MACNEIL"
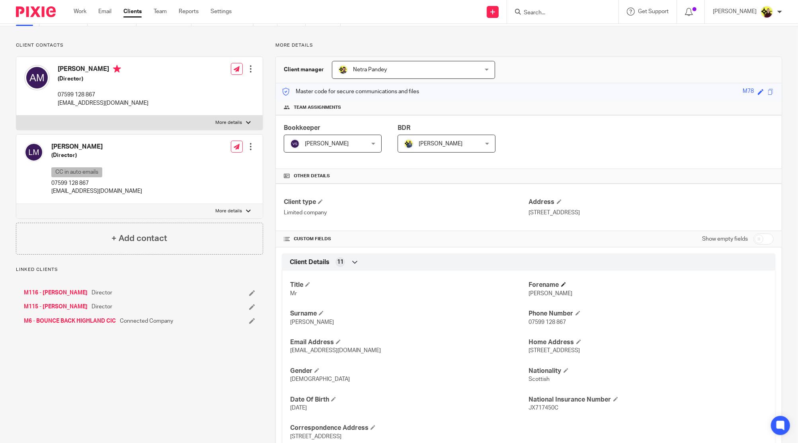
scroll to position [106, 0]
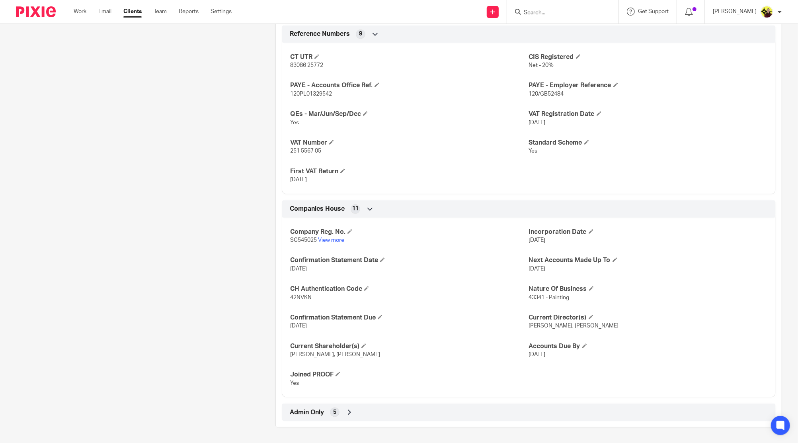
click at [391, 404] on div "Admin Only 5" at bounding box center [529, 412] width 494 height 18
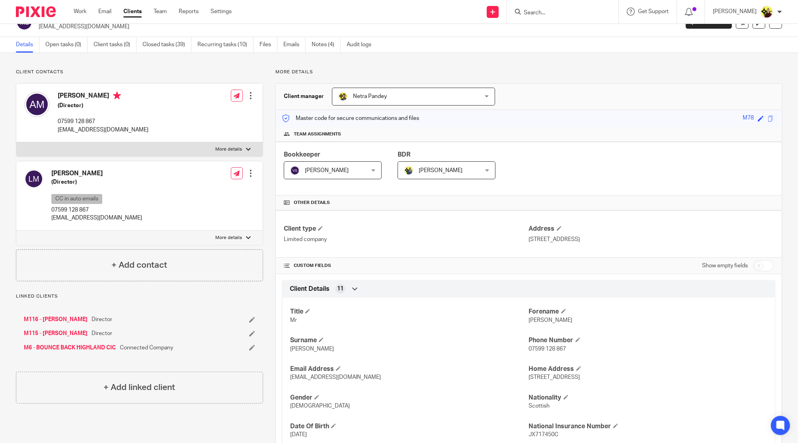
scroll to position [0, 0]
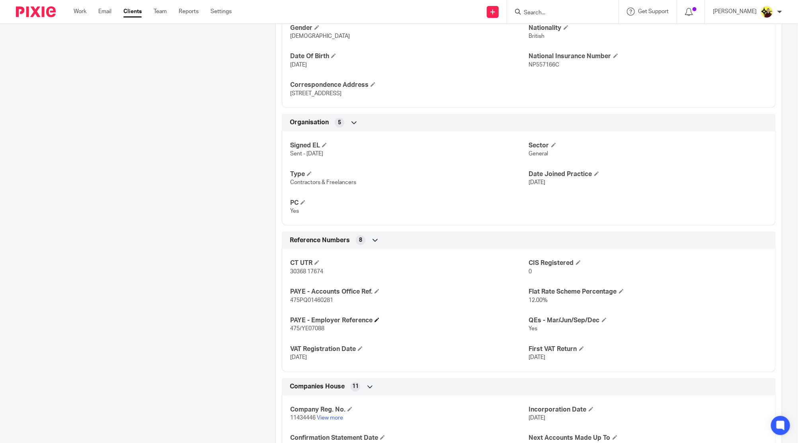
scroll to position [531, 0]
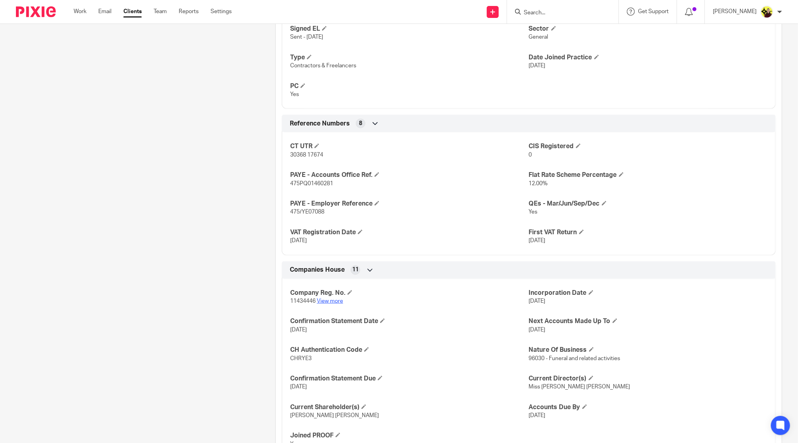
click at [330, 301] on link "View more" at bounding box center [330, 301] width 26 height 6
click at [580, 230] on h4 "First VAT Return" at bounding box center [648, 232] width 239 height 8
click at [579, 231] on span at bounding box center [581, 231] width 5 height 5
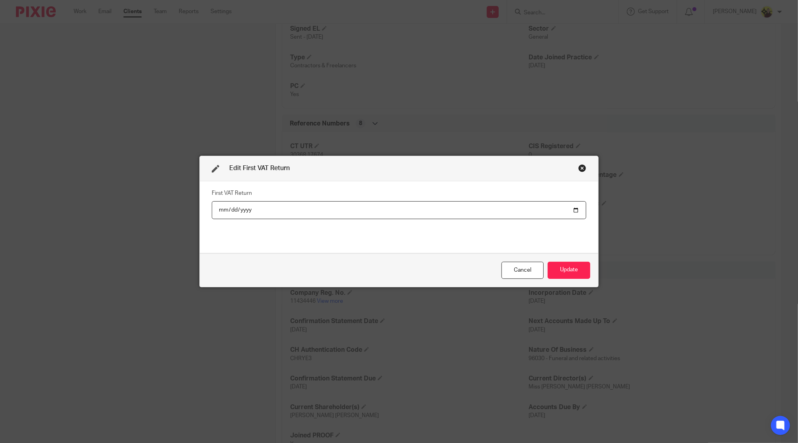
click at [571, 210] on input "2025-09-30" at bounding box center [399, 210] width 375 height 18
type input "2025-06-30"
click at [564, 272] on button "Update" at bounding box center [569, 270] width 43 height 17
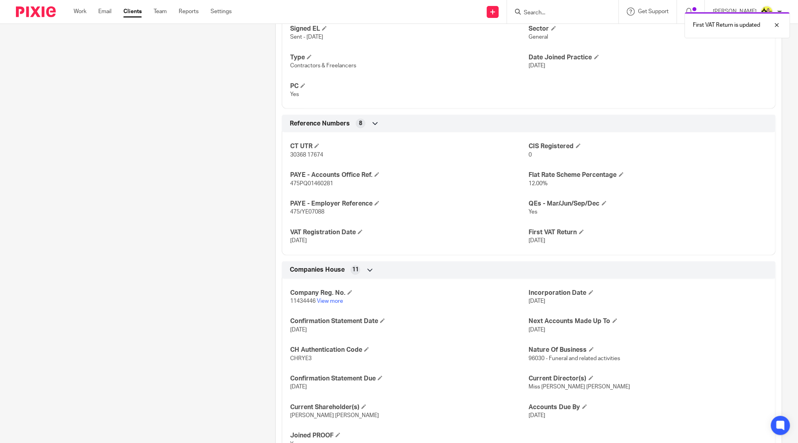
drag, startPoint x: 521, startPoint y: 230, endPoint x: 572, endPoint y: 240, distance: 51.9
click at [573, 246] on div "CT UTR 30368 17674 CIS Registered 0 PAYE - Accounts Office Ref. 475PQ01460281 F…" at bounding box center [529, 190] width 494 height 129
click at [568, 234] on h4 "First VAT Return" at bounding box center [648, 232] width 239 height 8
click at [613, 174] on h4 "Flat Rate Scheme Percentage" at bounding box center [648, 175] width 239 height 8
click at [619, 174] on span at bounding box center [621, 174] width 5 height 5
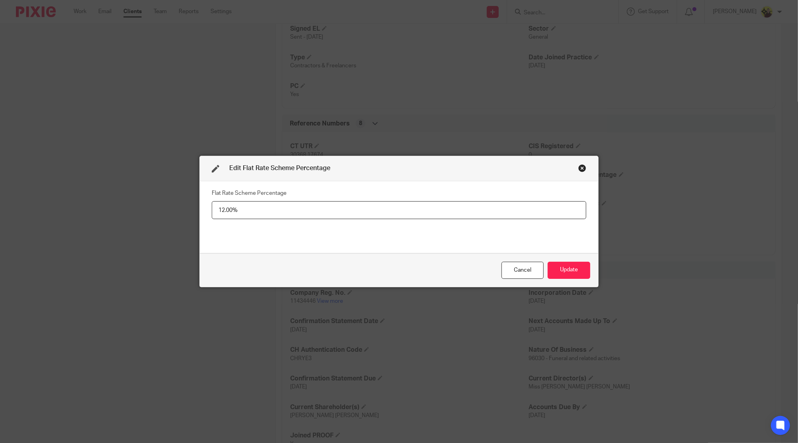
click at [229, 211] on input "12.00%" at bounding box center [399, 210] width 375 height 18
type input "12%"
click at [566, 270] on button "Update" at bounding box center [569, 270] width 43 height 17
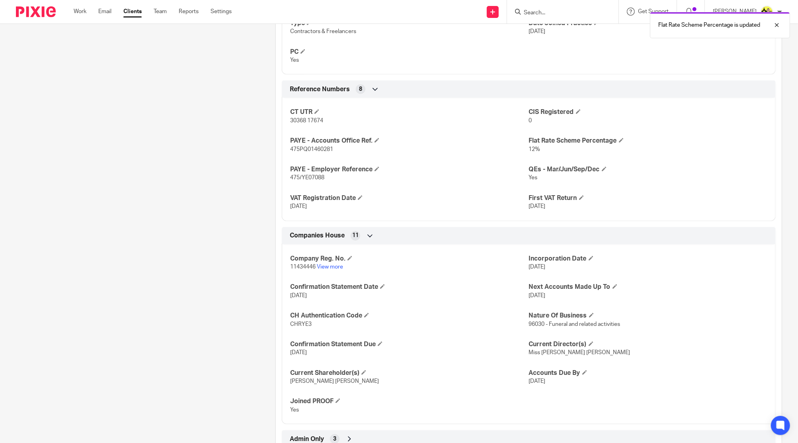
scroll to position [592, 0]
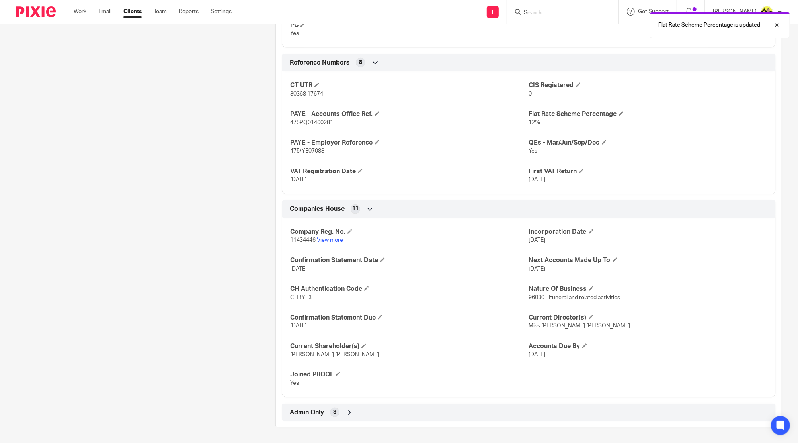
drag, startPoint x: 370, startPoint y: 418, endPoint x: 370, endPoint y: 392, distance: 25.5
click at [369, 418] on div "Admin Only 3" at bounding box center [529, 412] width 482 height 14
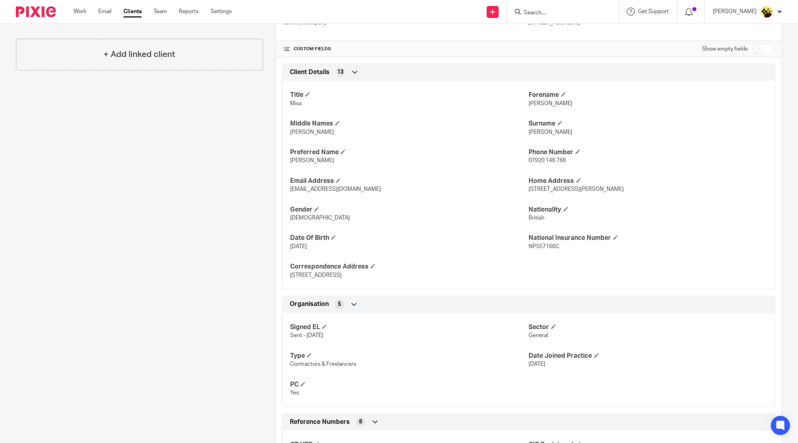
scroll to position [0, 0]
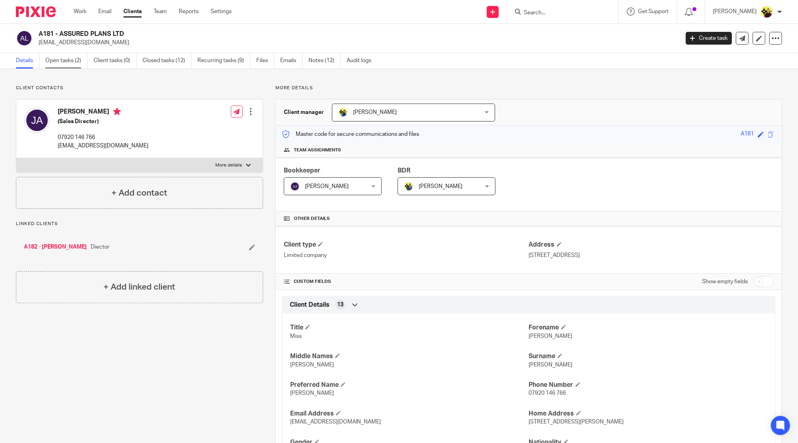
click at [80, 66] on link "Open tasks (2)" at bounding box center [66, 61] width 42 height 16
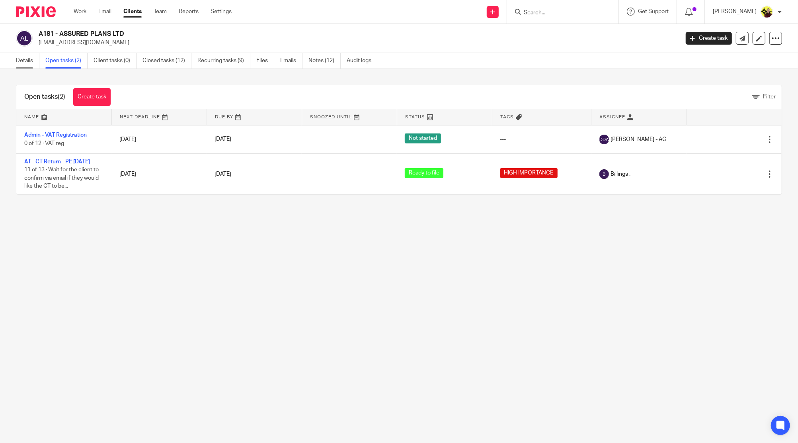
click at [29, 61] on link "Details" at bounding box center [27, 61] width 23 height 16
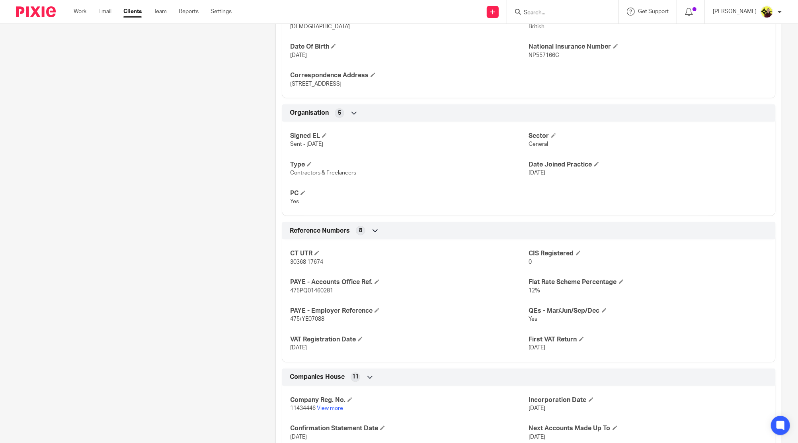
scroll to position [424, 0]
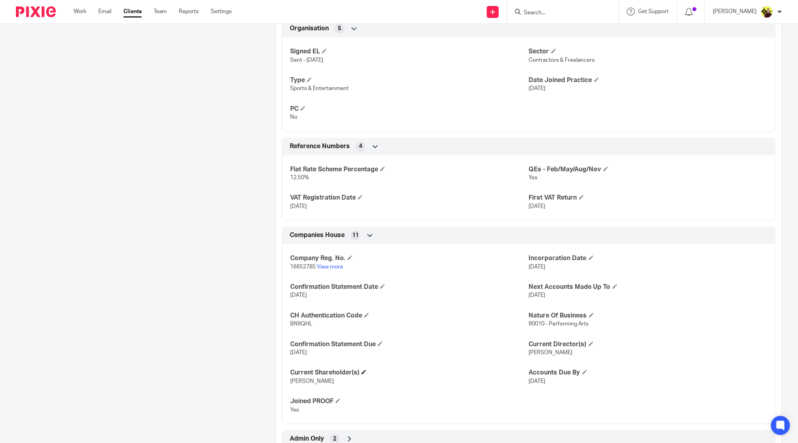
scroll to position [506, 0]
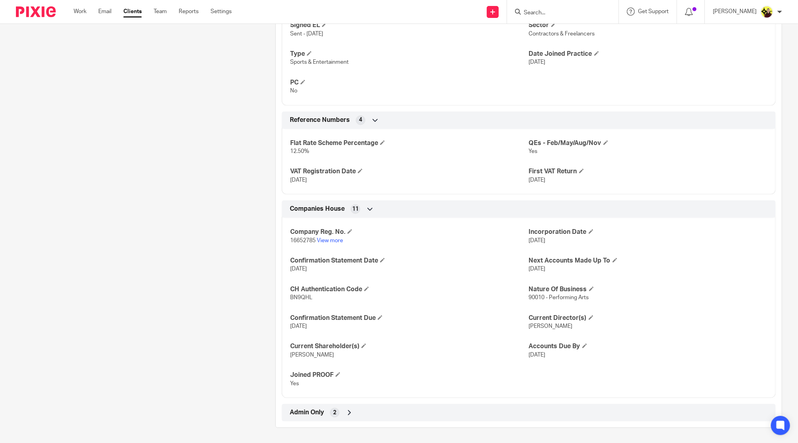
drag, startPoint x: 354, startPoint y: 412, endPoint x: 357, endPoint y: 401, distance: 11.1
click at [354, 412] on div "Admin Only 2" at bounding box center [529, 413] width 482 height 14
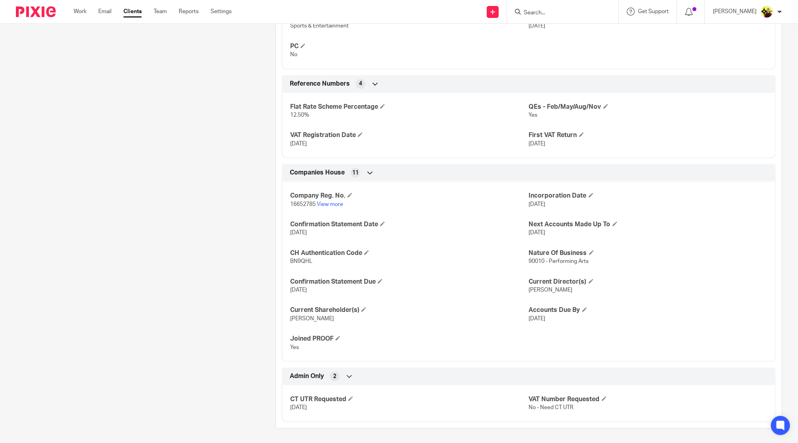
scroll to position [542, 0]
click at [303, 207] on div "Company Reg. No. 16652785 View more Incorporation Date [DATE] Confirmation Stat…" at bounding box center [529, 268] width 494 height 186
copy p "16652785"
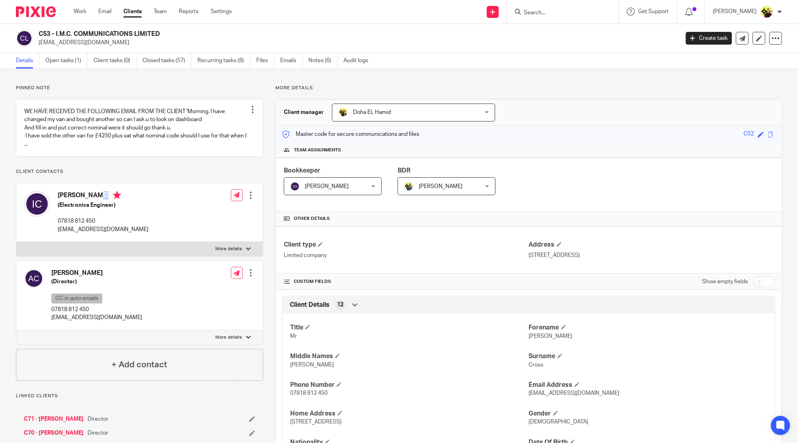
click at [73, 200] on h4 "Ian Cross" at bounding box center [103, 196] width 91 height 10
click at [555, 10] on input "Search" at bounding box center [559, 13] width 72 height 7
type input "c55"
click at [571, 40] on link at bounding box center [589, 34] width 135 height 18
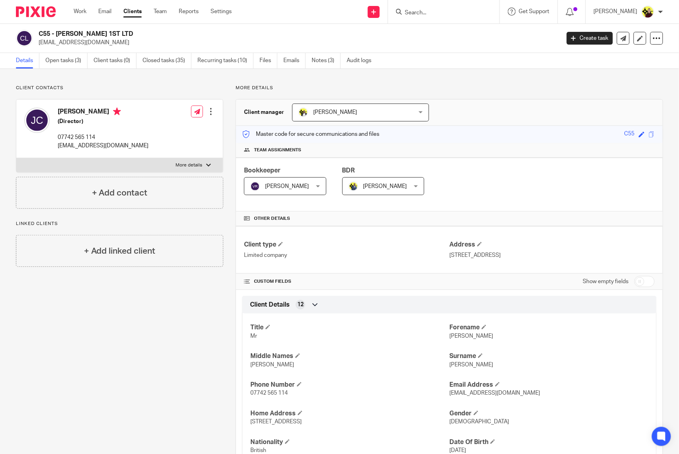
click at [426, 14] on input "Search" at bounding box center [440, 13] width 72 height 7
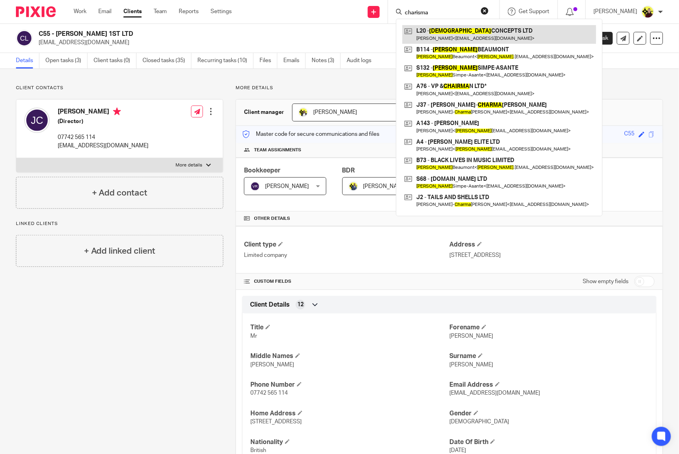
type input "charisma"
click at [433, 39] on link at bounding box center [500, 34] width 194 height 18
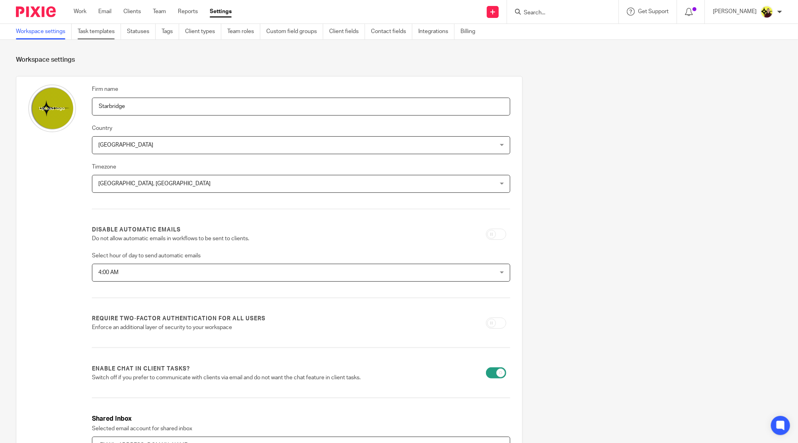
click at [119, 28] on link "Task templates" at bounding box center [99, 32] width 43 height 16
click at [94, 33] on link "Task templates" at bounding box center [99, 32] width 43 height 16
drag, startPoint x: 109, startPoint y: 36, endPoint x: 146, endPoint y: 29, distance: 37.2
click at [109, 36] on link "Task templates" at bounding box center [99, 32] width 43 height 16
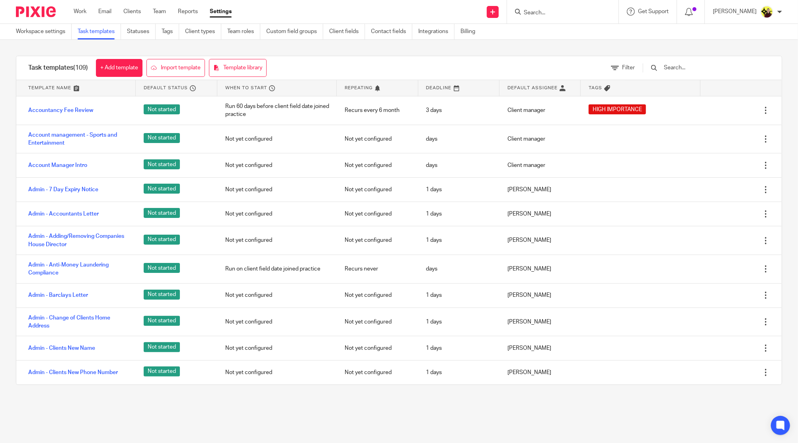
click at [681, 65] on input "text" at bounding box center [709, 67] width 93 height 9
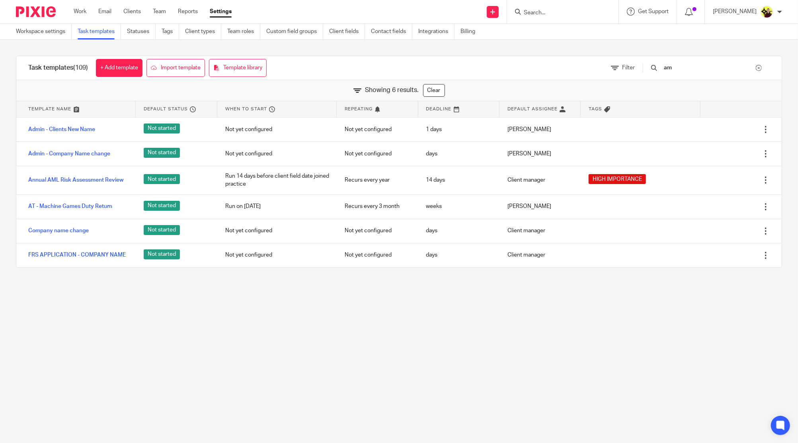
type input "a"
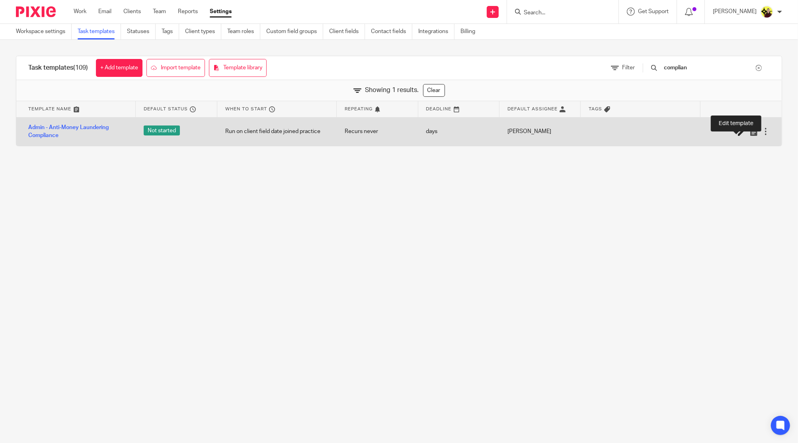
type input "complian"
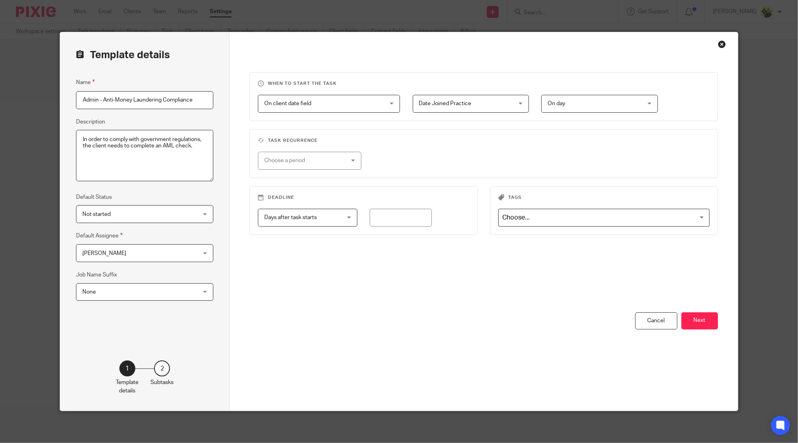
drag, startPoint x: 698, startPoint y: 317, endPoint x: 788, endPoint y: 278, distance: 97.9
click at [698, 317] on button "Next" at bounding box center [700, 320] width 37 height 17
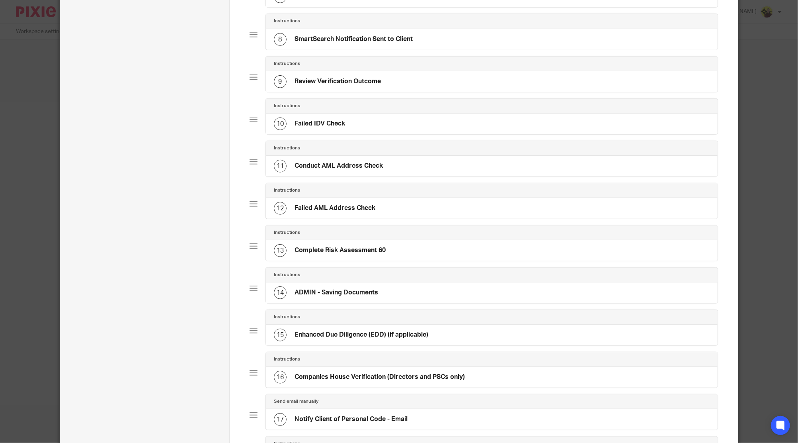
scroll to position [372, 0]
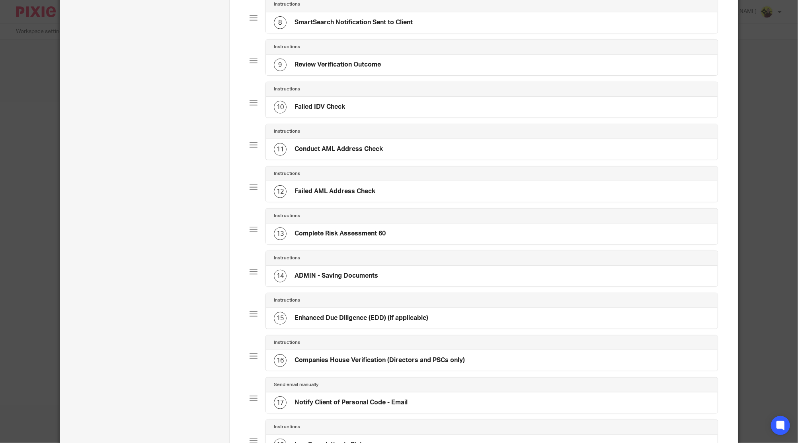
click at [321, 229] on h4 "Complete Risk Assessment 60" at bounding box center [340, 233] width 91 height 8
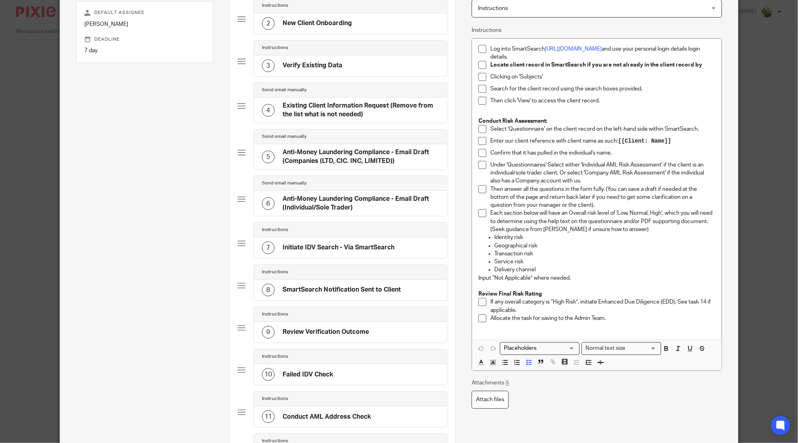
scroll to position [212, 0]
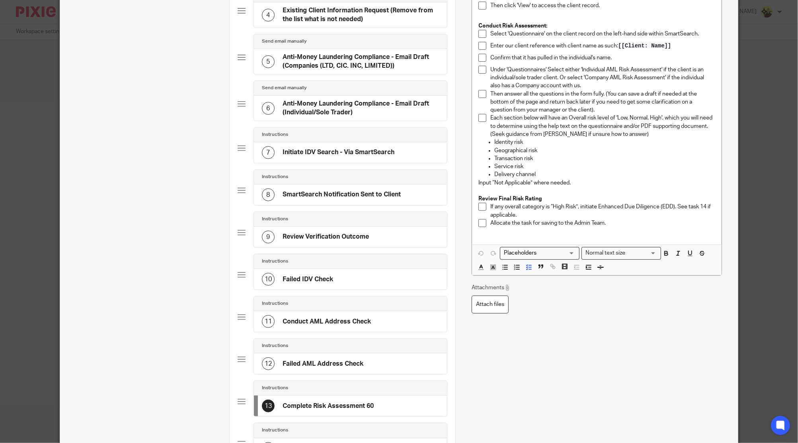
click at [338, 368] on div "12 Failed AML Address Check" at bounding box center [313, 363] width 102 height 13
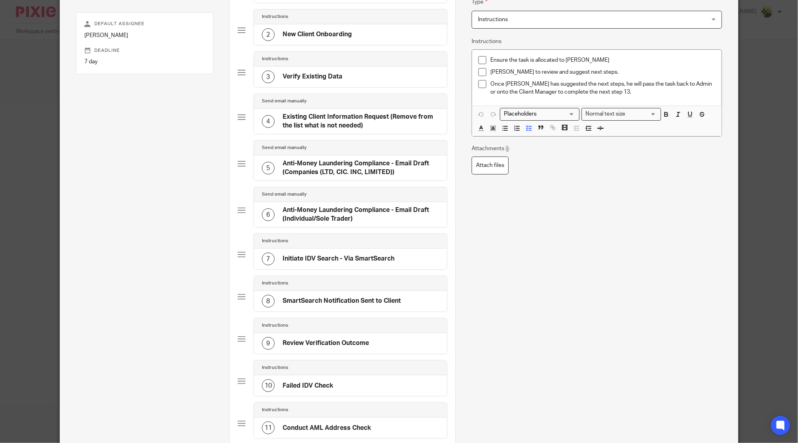
scroll to position [319, 0]
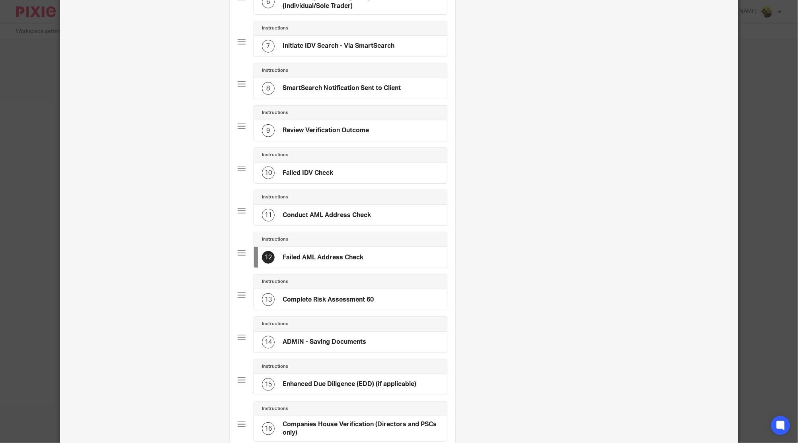
click at [308, 282] on div "Instructions" at bounding box center [350, 281] width 177 height 6
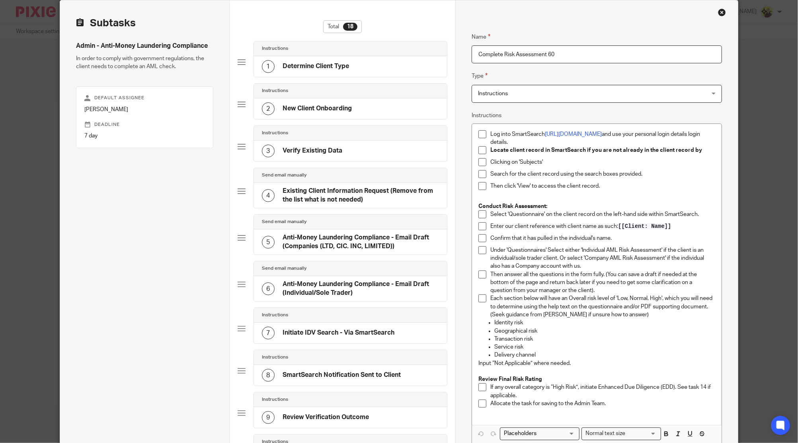
scroll to position [53, 0]
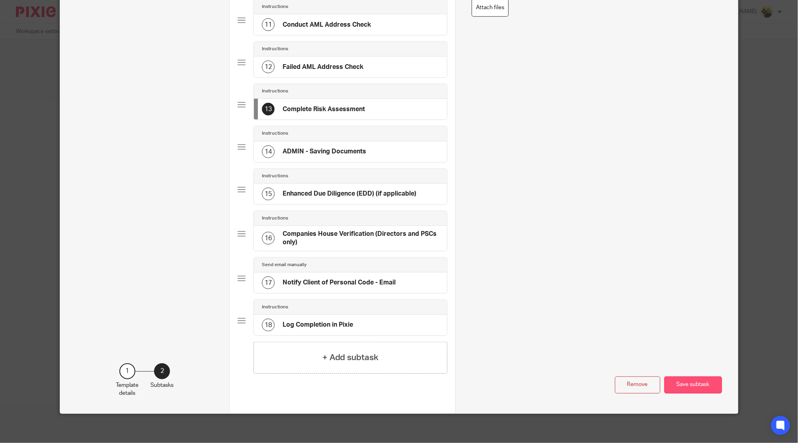
type input "Complete Risk Assessment"
click at [690, 376] on button "Save subtask" at bounding box center [694, 384] width 58 height 17
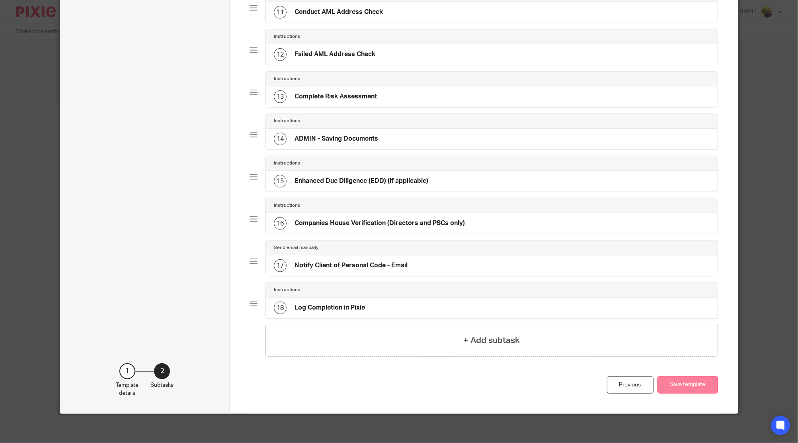
click at [694, 386] on button "Save template" at bounding box center [688, 384] width 61 height 17
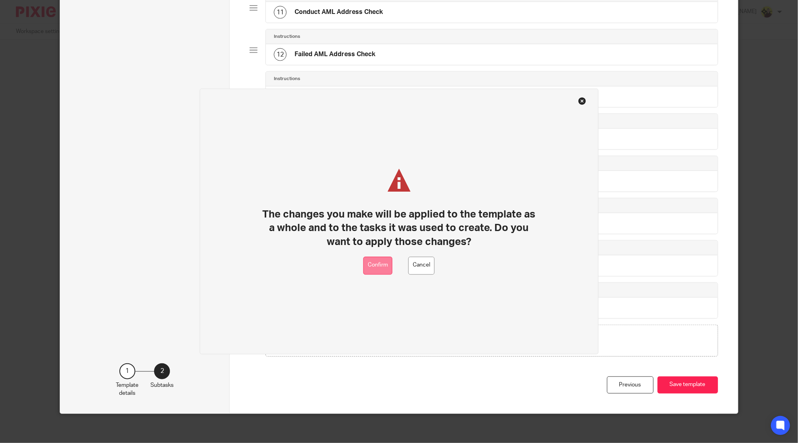
click at [370, 256] on button "Confirm" at bounding box center [378, 265] width 29 height 18
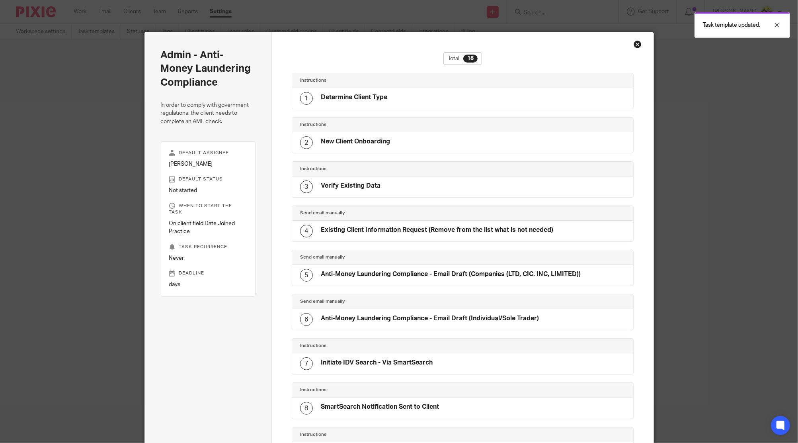
scroll to position [496, 0]
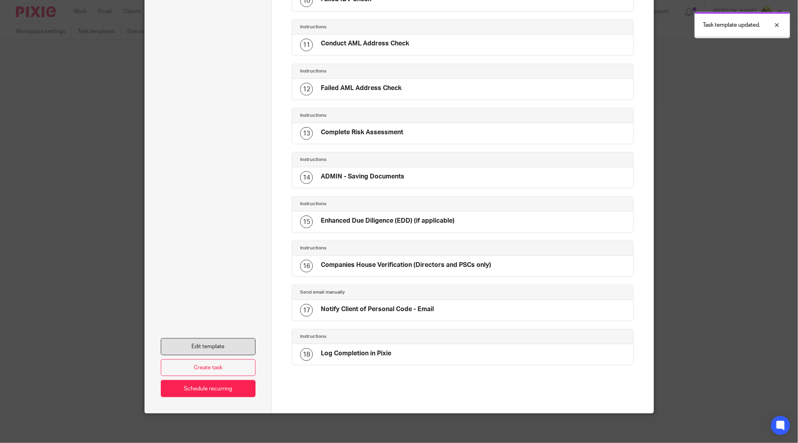
click at [224, 347] on link "Edit template" at bounding box center [208, 346] width 95 height 17
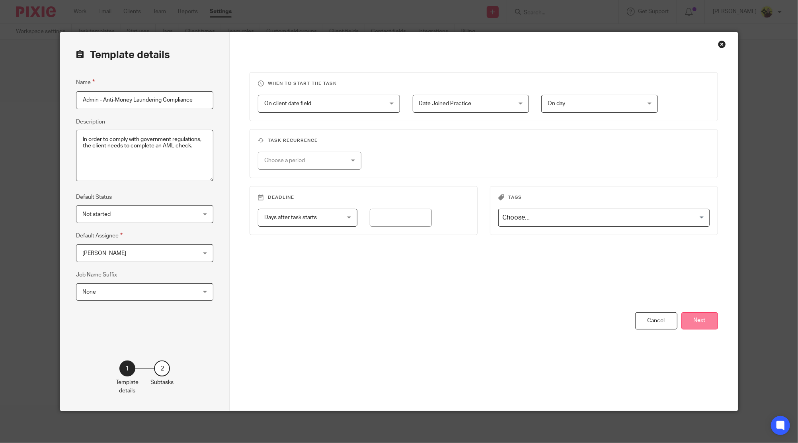
click at [711, 326] on button "Next" at bounding box center [700, 320] width 37 height 17
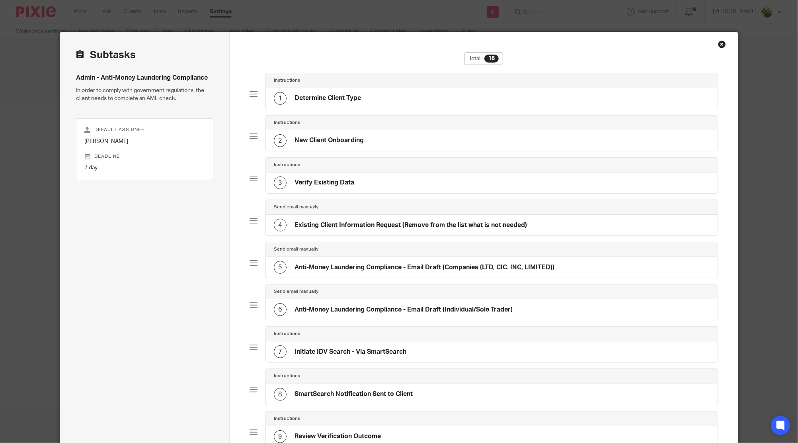
click at [336, 107] on div "1 Determine Client Type" at bounding box center [492, 98] width 452 height 21
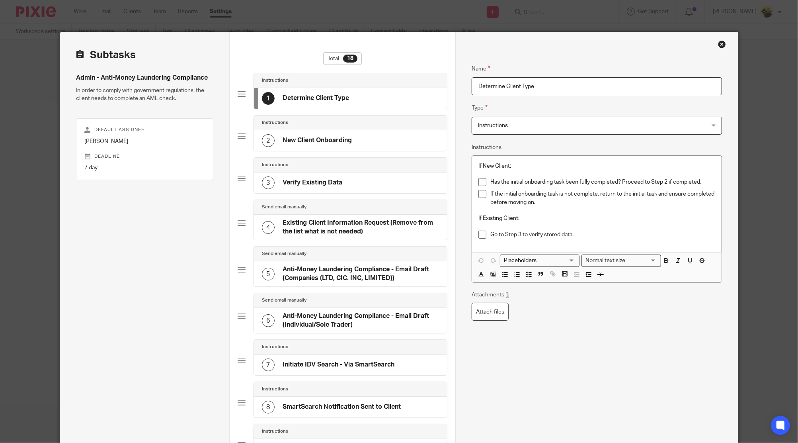
click at [321, 131] on div "2 New Client Onboarding" at bounding box center [350, 140] width 193 height 21
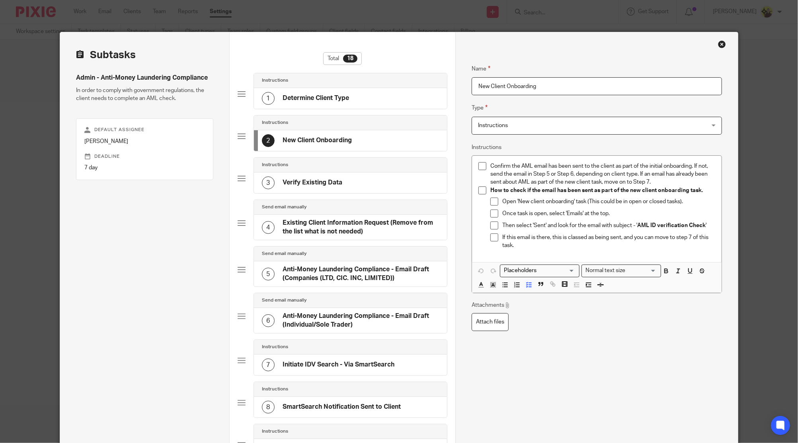
click at [485, 187] on li "How to check if the email has been sent as part of the new client onboarding ta…" at bounding box center [597, 219] width 237 height 66
click at [516, 285] on line "button" at bounding box center [517, 285] width 3 height 0
click at [502, 285] on icon "button" at bounding box center [505, 284] width 7 height 7
drag, startPoint x: 706, startPoint y: 192, endPoint x: 477, endPoint y: 193, distance: 228.6
click at [479, 193] on li "Confirm the AML email has been sent to the client as part of the initial onboar…" at bounding box center [597, 207] width 237 height 91
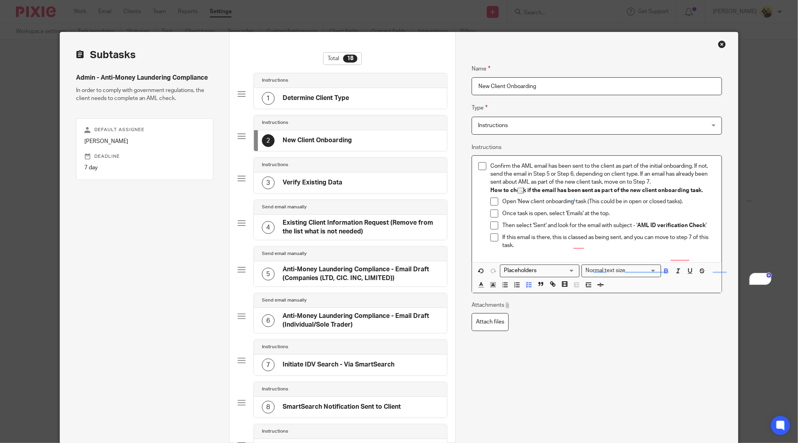
click at [653, 179] on p "Confirm the AML email has been sent to the client as part of the initial onboar…" at bounding box center [603, 174] width 225 height 24
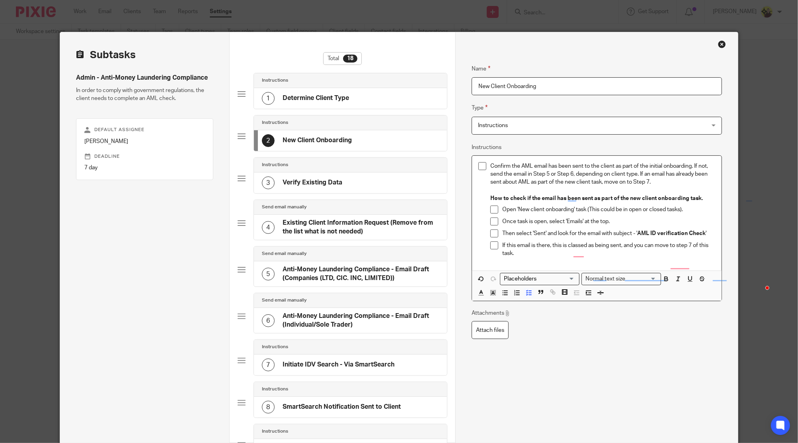
click at [484, 192] on li "Confirm the AML email has been sent to the client as part of the initial onboar…" at bounding box center [597, 211] width 237 height 99
click at [491, 197] on strong "How to check if the email has been sent as part of the new client onboarding ta…" at bounding box center [597, 199] width 213 height 6
click at [526, 293] on icon "button" at bounding box center [529, 292] width 7 height 7
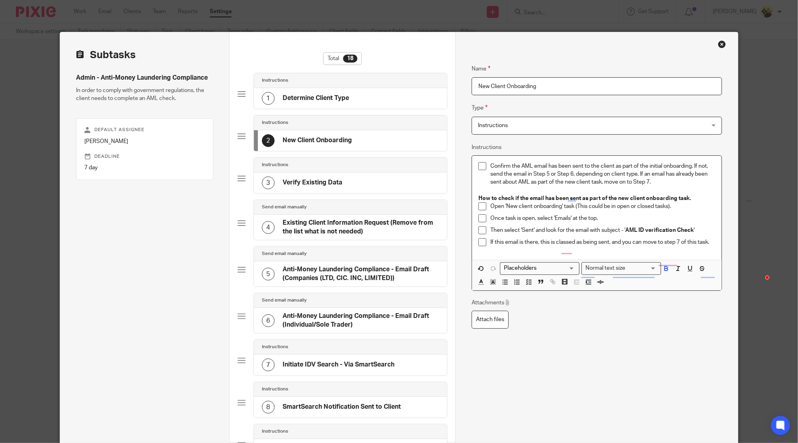
click at [694, 195] on p "How to check if the email has been sent as part of the new client onboarding ta…" at bounding box center [597, 198] width 237 height 8
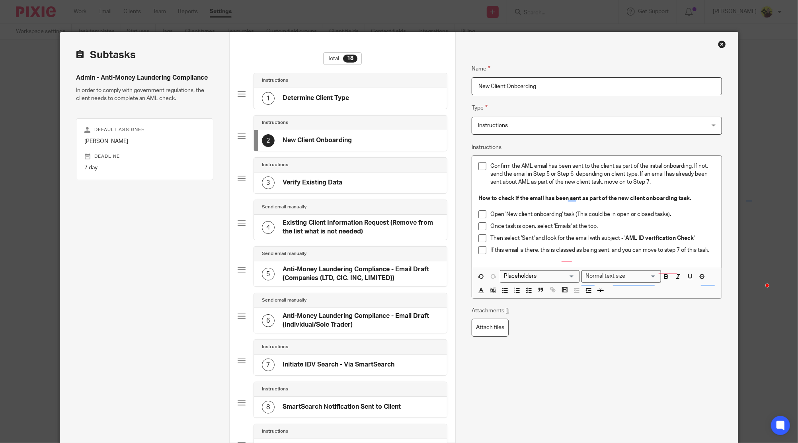
click at [378, 187] on div "3 Verify Existing Data" at bounding box center [350, 182] width 193 height 21
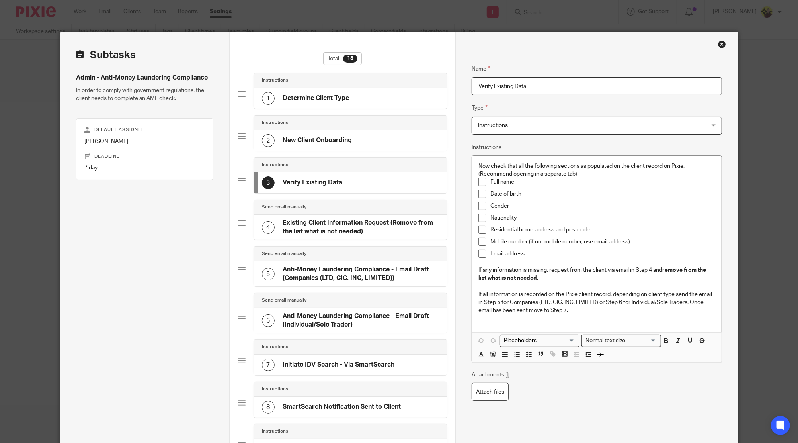
click at [382, 142] on div "2 New Client Onboarding" at bounding box center [350, 140] width 193 height 21
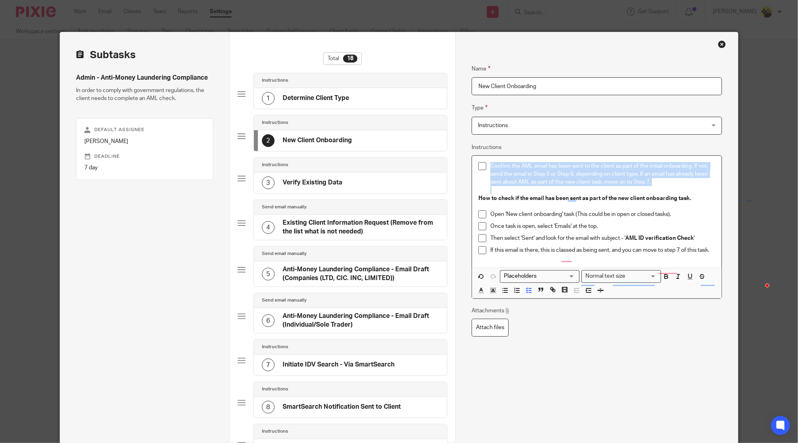
click at [491, 177] on p "Confirm the AML email has been sent to the client as part of the initial onboar…" at bounding box center [603, 174] width 225 height 24
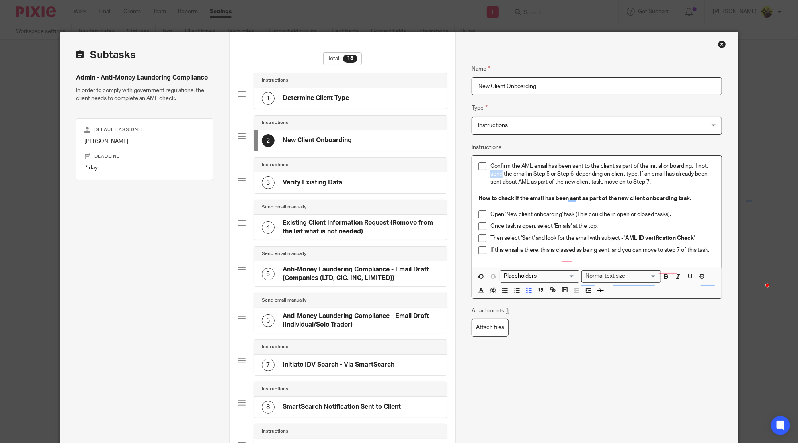
click at [491, 177] on p "Confirm the AML email has been sent to the client as part of the initial onboar…" at bounding box center [603, 174] width 225 height 24
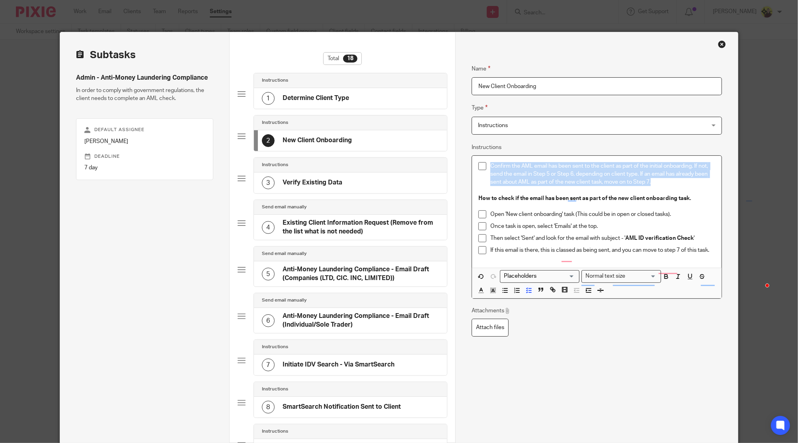
click at [491, 177] on p "Confirm the AML email has been sent to the client as part of the initial onboar…" at bounding box center [603, 174] width 225 height 24
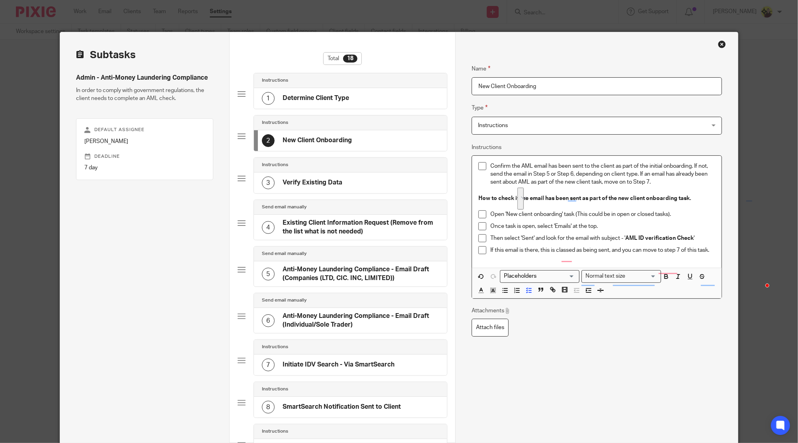
click at [305, 177] on div "3 Verify Existing Data" at bounding box center [302, 182] width 80 height 13
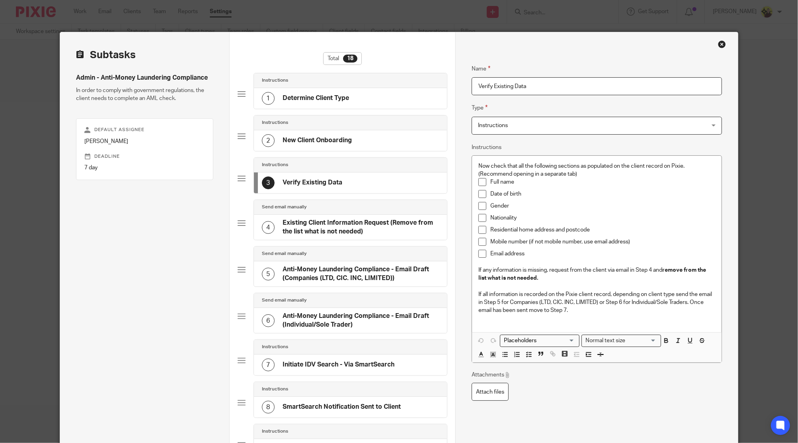
click at [368, 235] on h4 "Existing Client Information Request (Remove from the list what is not needed)" at bounding box center [361, 227] width 156 height 17
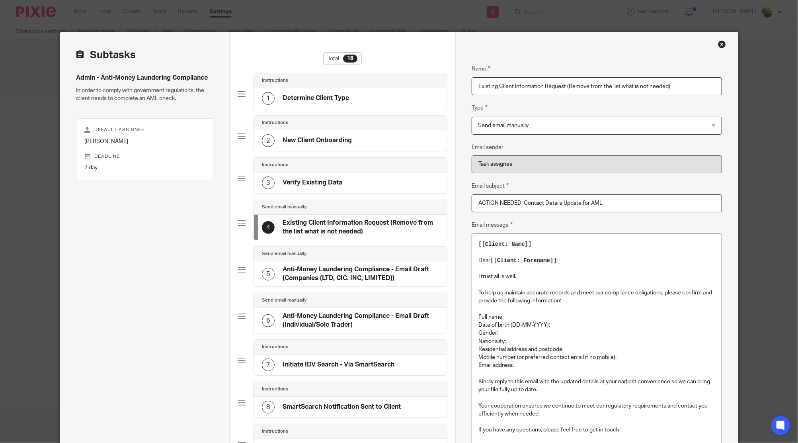
click at [310, 258] on div "Send email manually" at bounding box center [350, 253] width 193 height 15
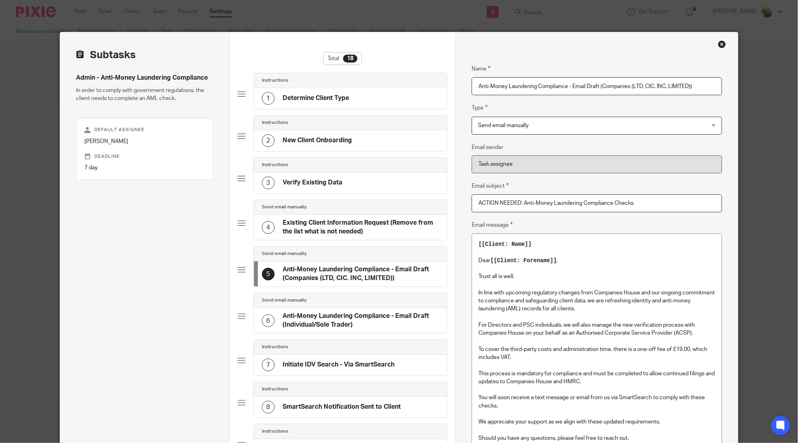
click at [328, 236] on div "4 Existing Client Information Request (Remove from the list what is not needed)" at bounding box center [350, 227] width 193 height 25
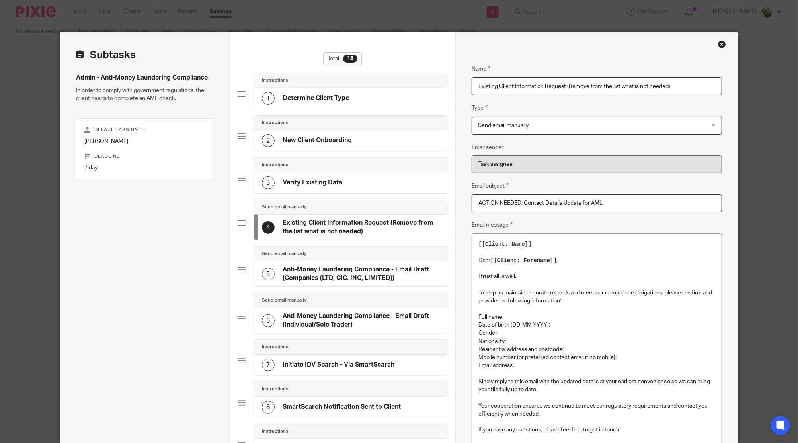
click at [311, 285] on div "5 Anti-Money Laundering Compliance - Email Draft (Companies (LTD, CIC. INC, LIM…" at bounding box center [350, 273] width 193 height 25
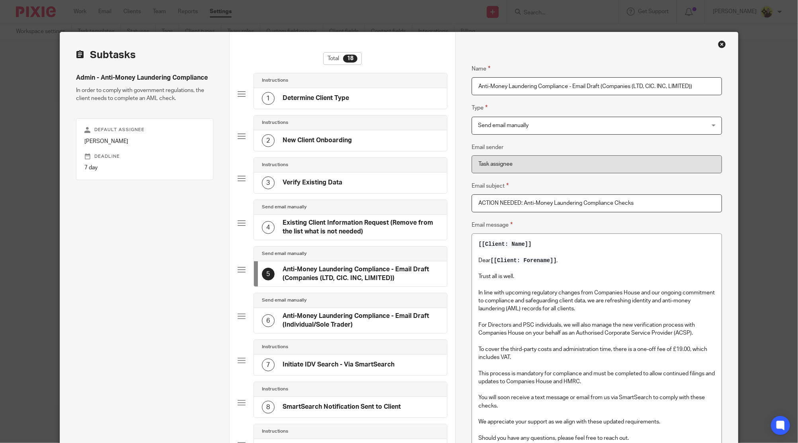
click at [335, 311] on div "6 Anti-Money Laundering Compliance - Email Draft (Individual/Sole Trader)" at bounding box center [350, 320] width 193 height 25
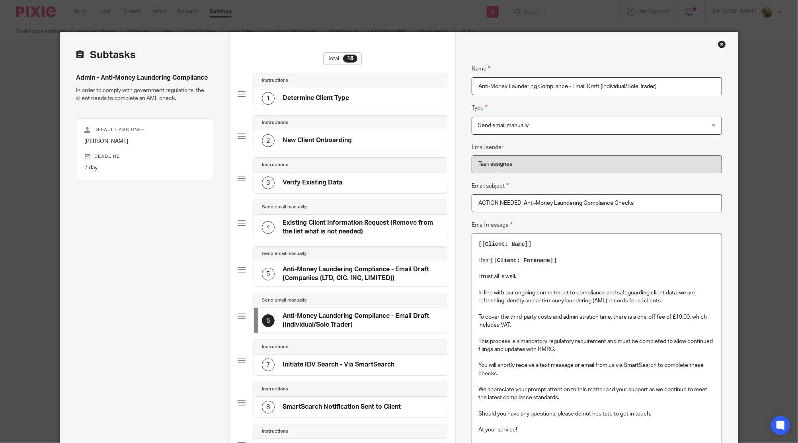
click at [369, 176] on div "3 Verify Existing Data" at bounding box center [350, 182] width 193 height 21
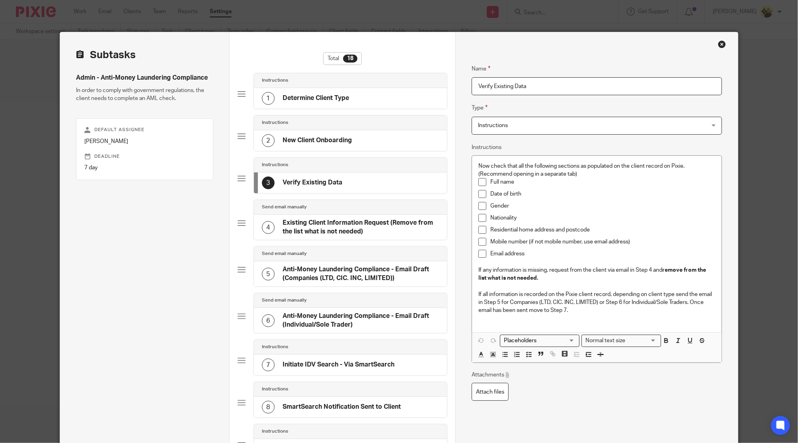
click at [366, 140] on div "2 New Client Onboarding" at bounding box center [350, 140] width 193 height 21
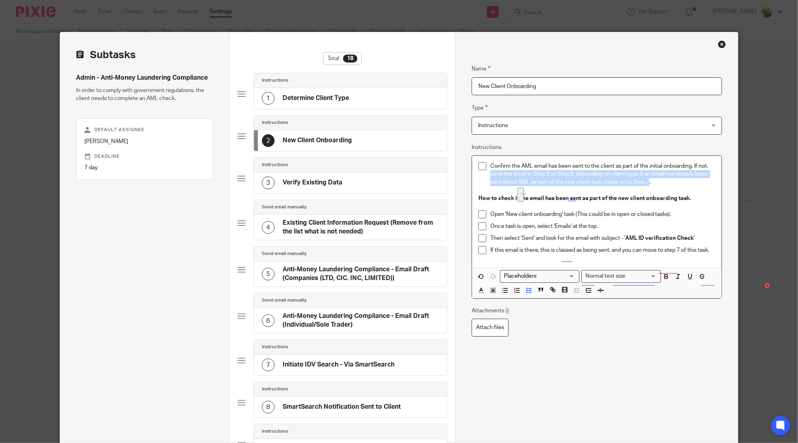
drag, startPoint x: 646, startPoint y: 180, endPoint x: 484, endPoint y: 175, distance: 162.2
click at [484, 175] on li "Confirm the AML email has been sent to the client as part of the initial onboar…" at bounding box center [597, 178] width 237 height 32
click at [292, 186] on h4 "Verify Existing Data" at bounding box center [313, 182] width 60 height 8
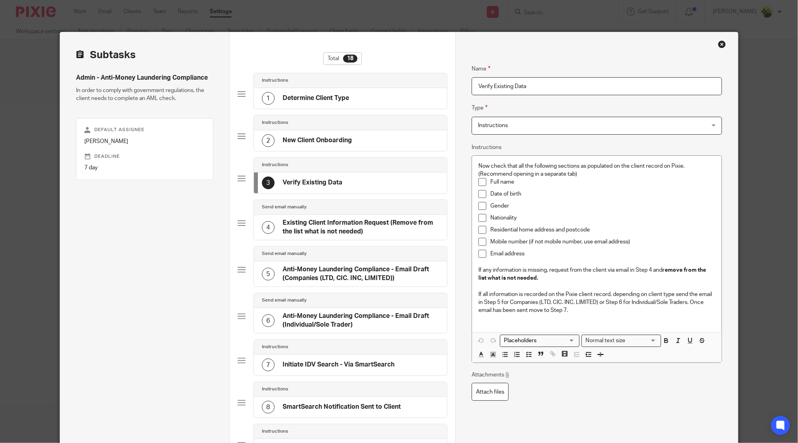
click at [337, 229] on h4 "Existing Client Information Request (Remove from the list what is not needed)" at bounding box center [361, 227] width 156 height 17
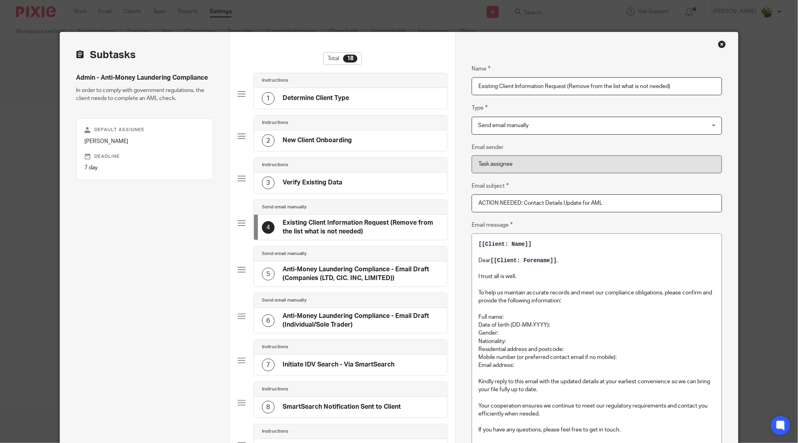
click at [321, 184] on h4 "Verify Existing Data" at bounding box center [313, 182] width 60 height 8
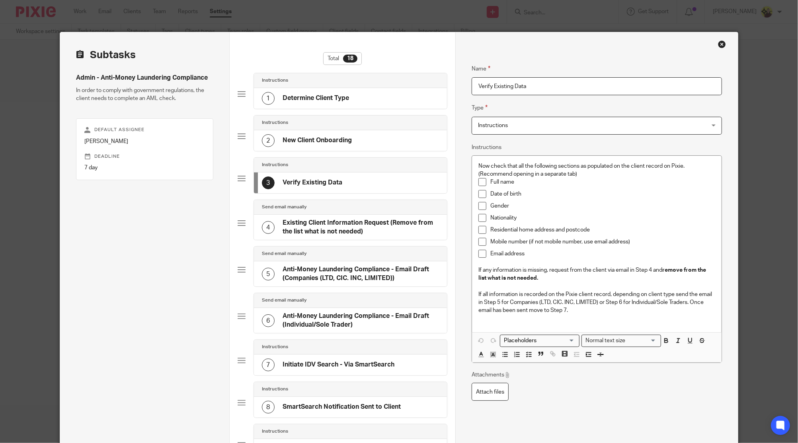
click at [398, 226] on h4 "Existing Client Information Request (Remove from the list what is not needed)" at bounding box center [361, 227] width 156 height 17
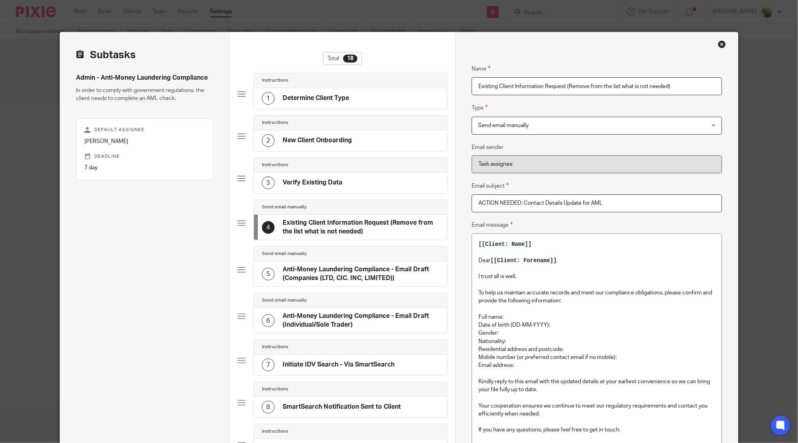
click at [313, 140] on h4 "New Client Onboarding" at bounding box center [317, 140] width 69 height 8
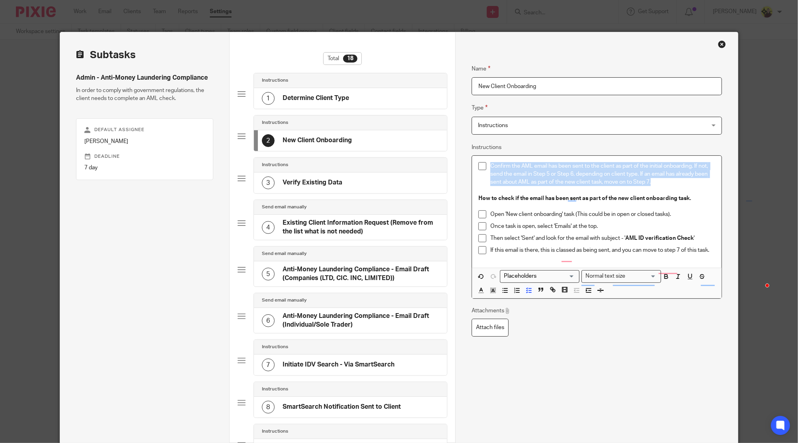
drag, startPoint x: 660, startPoint y: 185, endPoint x: 468, endPoint y: 161, distance: 193.0
click at [472, 161] on div "Confirm the AML email has been sent to the client as part of the initial onboar…" at bounding box center [596, 212] width 249 height 112
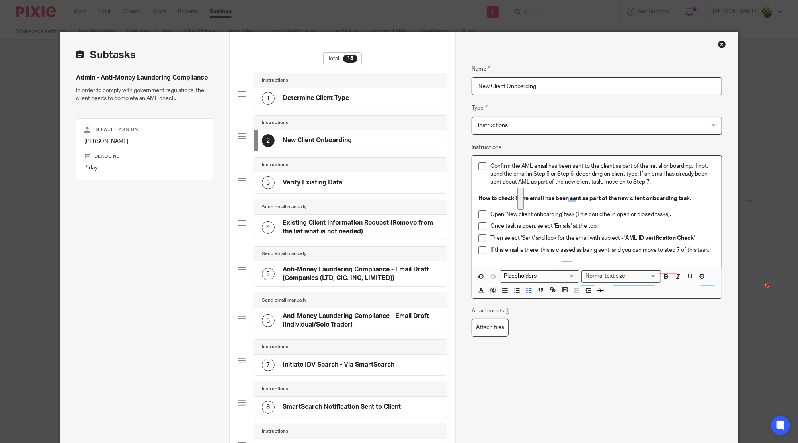
click at [336, 219] on h4 "Existing Client Information Request (Remove from the list what is not needed)" at bounding box center [361, 227] width 156 height 17
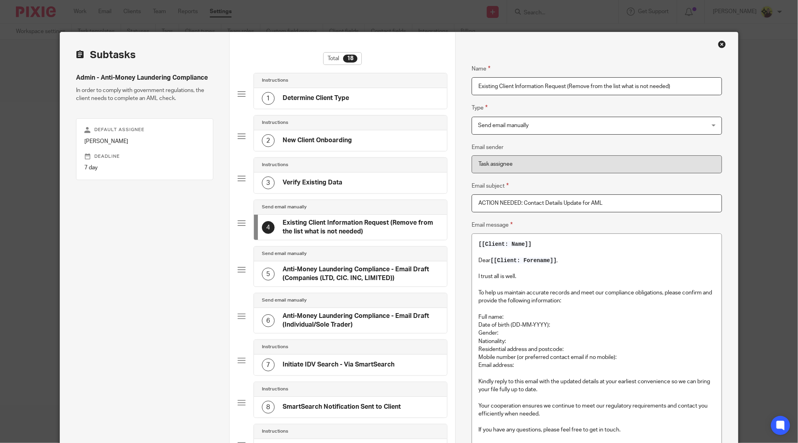
click at [332, 140] on h4 "New Client Onboarding" at bounding box center [317, 140] width 69 height 8
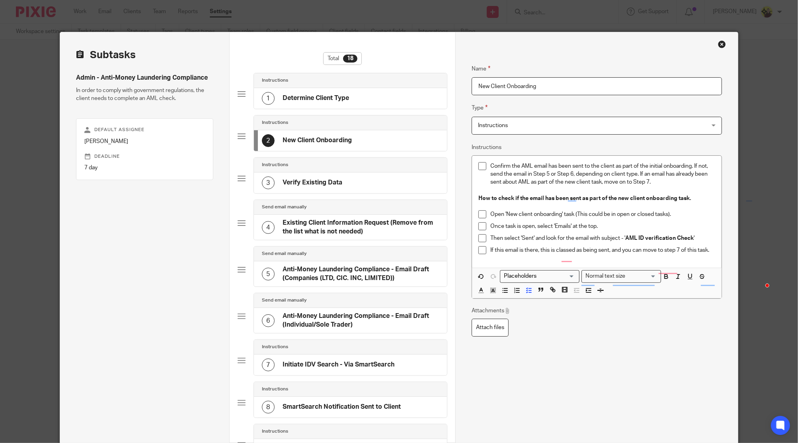
click at [340, 170] on div "Instructions" at bounding box center [350, 165] width 193 height 15
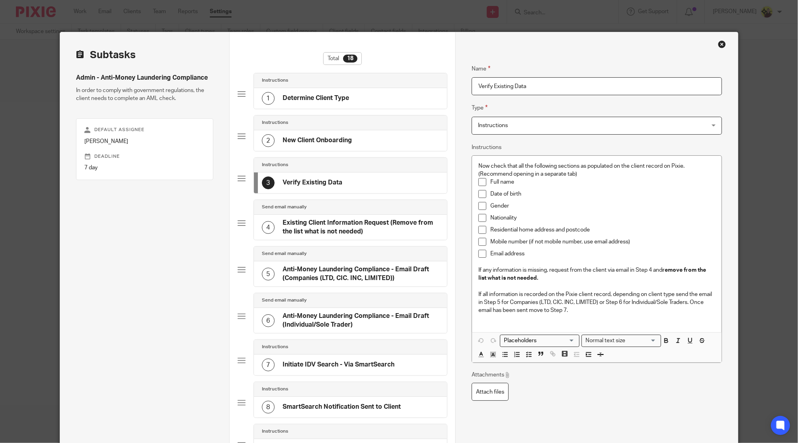
click at [338, 209] on div "Send email manually" at bounding box center [350, 207] width 177 height 6
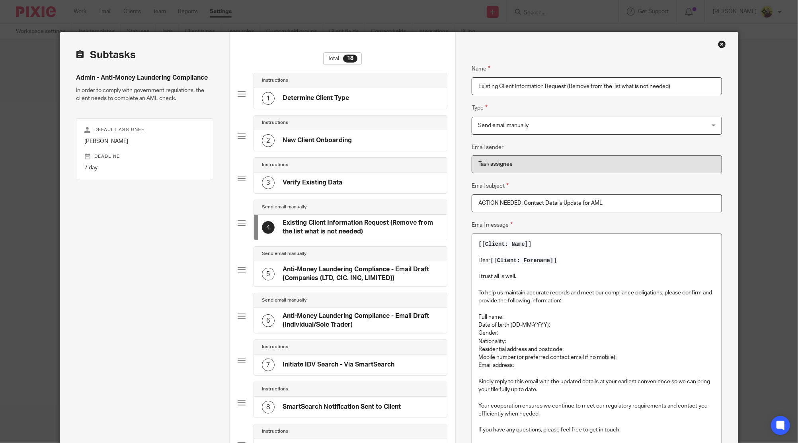
click at [337, 137] on h4 "New Client Onboarding" at bounding box center [317, 140] width 69 height 8
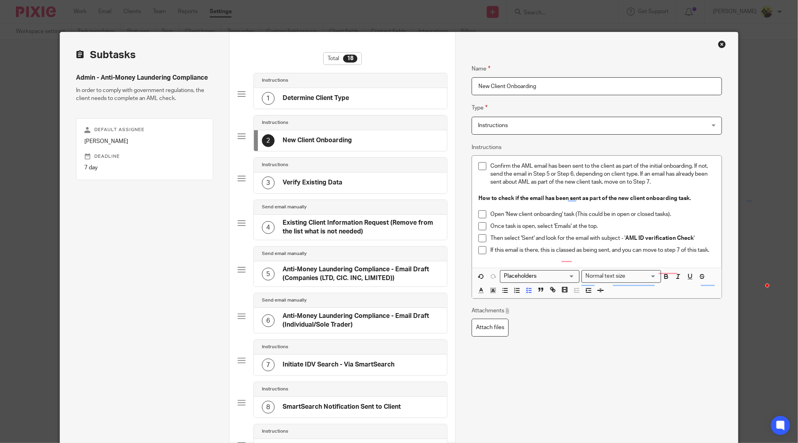
click at [372, 230] on h4 "Existing Client Information Request (Remove from the list what is not needed)" at bounding box center [361, 227] width 156 height 17
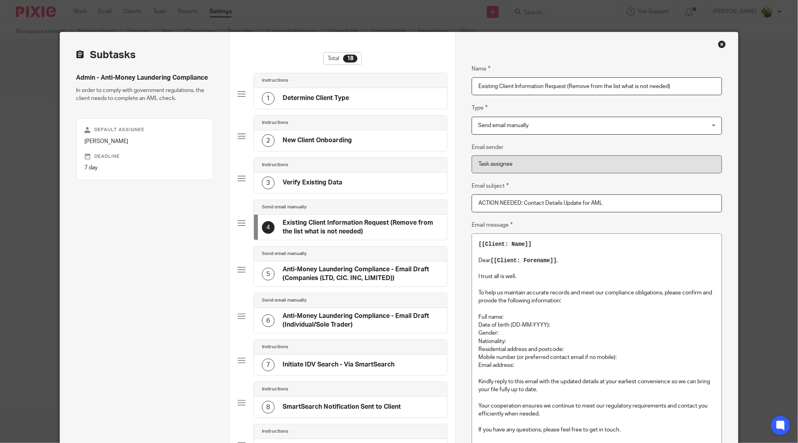
click at [364, 264] on div "5 Anti-Money Laundering Compliance - Email Draft (Companies (LTD, CIC. INC, LIM…" at bounding box center [350, 273] width 193 height 25
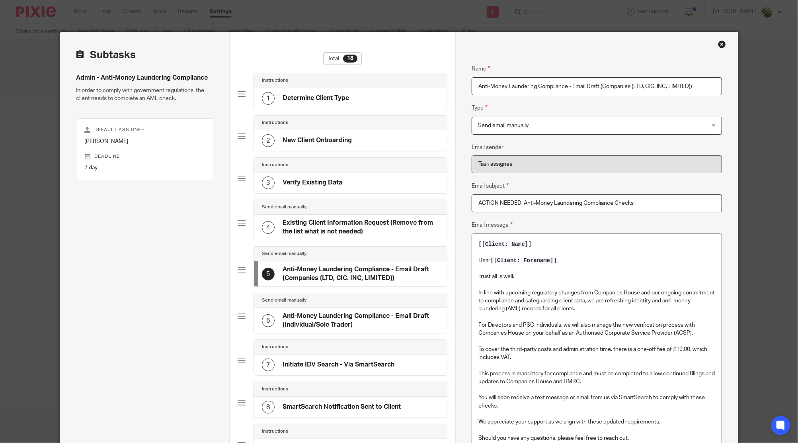
click at [362, 304] on div "Send email manually" at bounding box center [350, 300] width 193 height 15
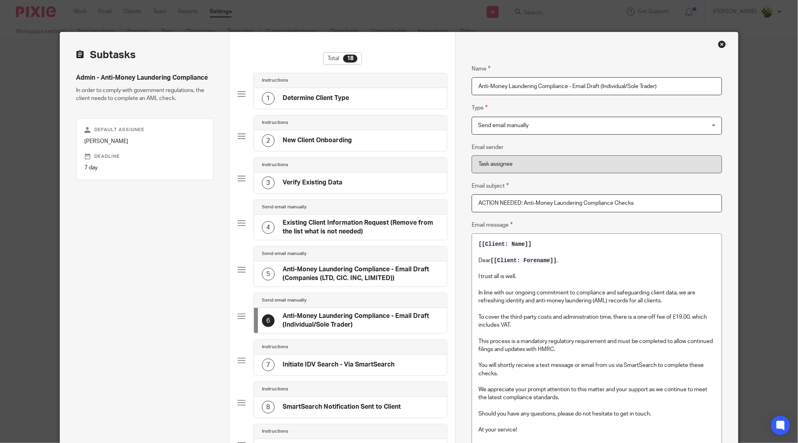
click at [412, 186] on div "3 Verify Existing Data" at bounding box center [350, 182] width 193 height 21
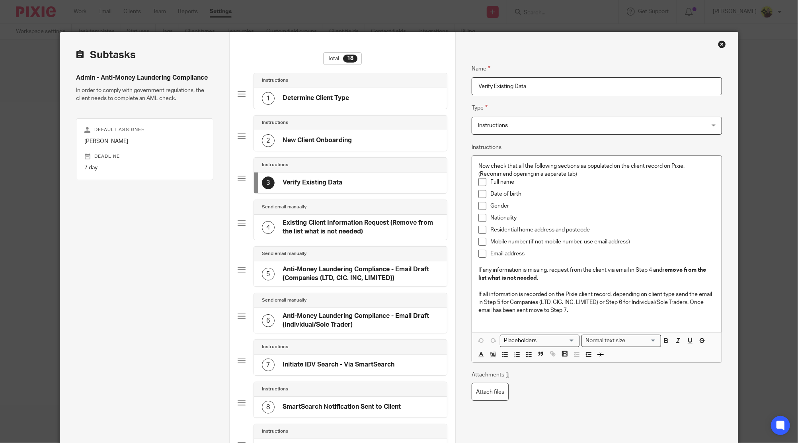
click at [399, 145] on div "2 New Client Onboarding" at bounding box center [350, 140] width 193 height 21
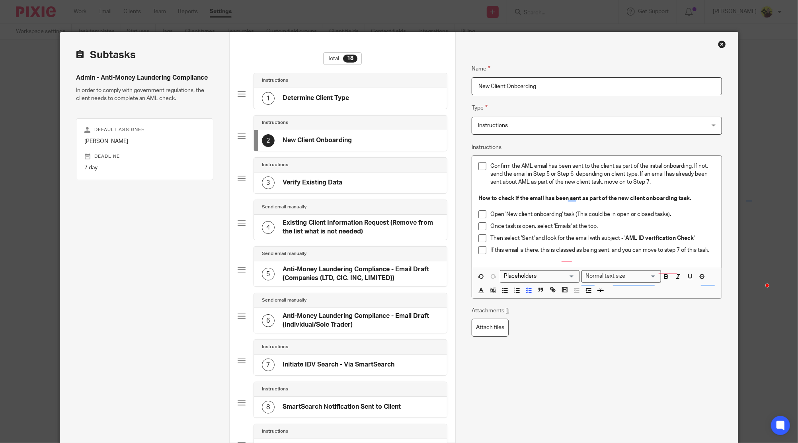
click at [672, 184] on p "Confirm the AML email has been sent to the client as part of the initial onboar…" at bounding box center [603, 174] width 225 height 24
click at [661, 180] on p "Confirm the AML email has been sent to the client as part of the initial onboar…" at bounding box center [603, 174] width 225 height 24
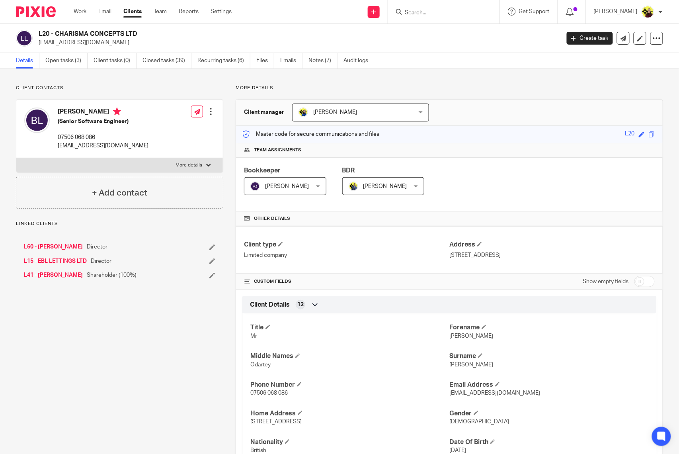
click at [79, 276] on link "L41 - [PERSON_NAME]" at bounding box center [53, 275] width 59 height 8
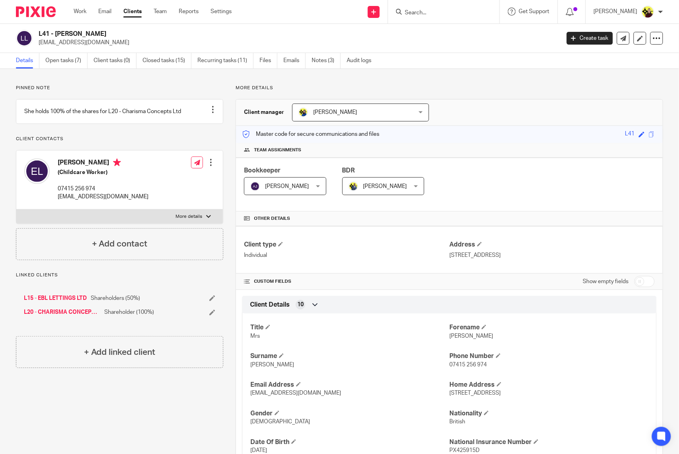
click at [424, 14] on input "Search" at bounding box center [440, 13] width 72 height 7
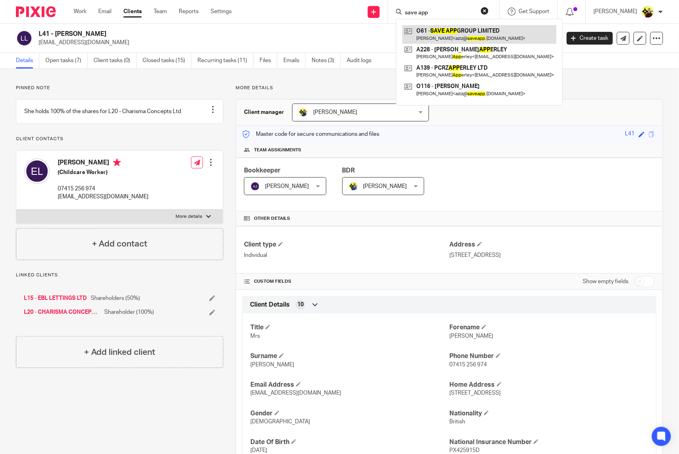
type input "save app"
click at [456, 32] on link at bounding box center [480, 34] width 154 height 18
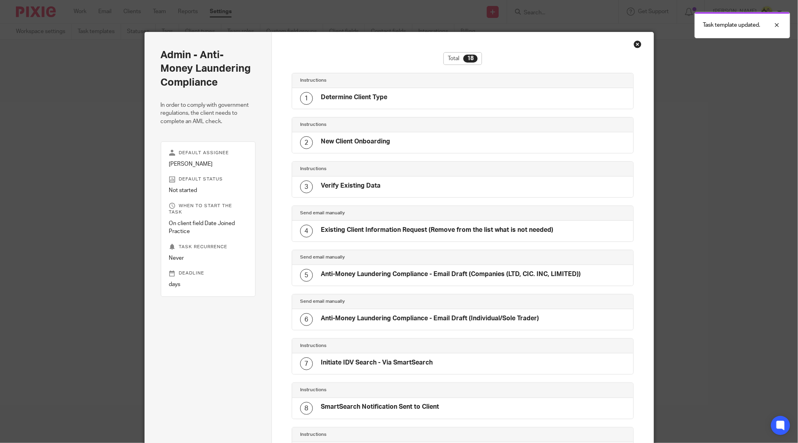
scroll to position [496, 0]
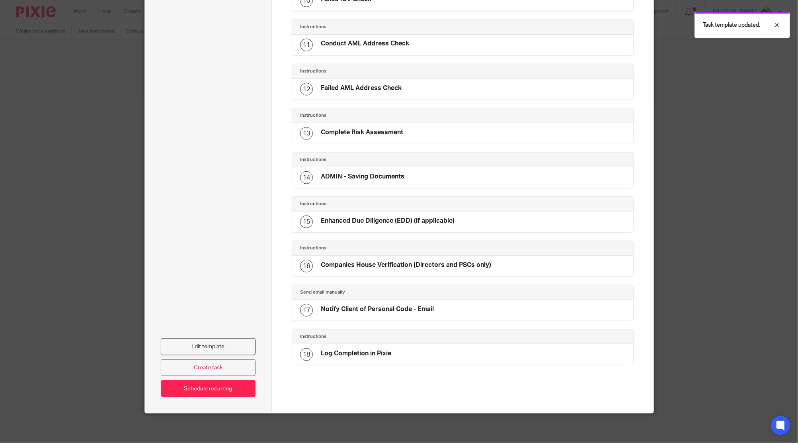
click at [207, 334] on div "Edit template Create task Schedule recurring" at bounding box center [208, 107] width 95 height 580
click at [201, 345] on link "Edit template" at bounding box center [208, 346] width 95 height 17
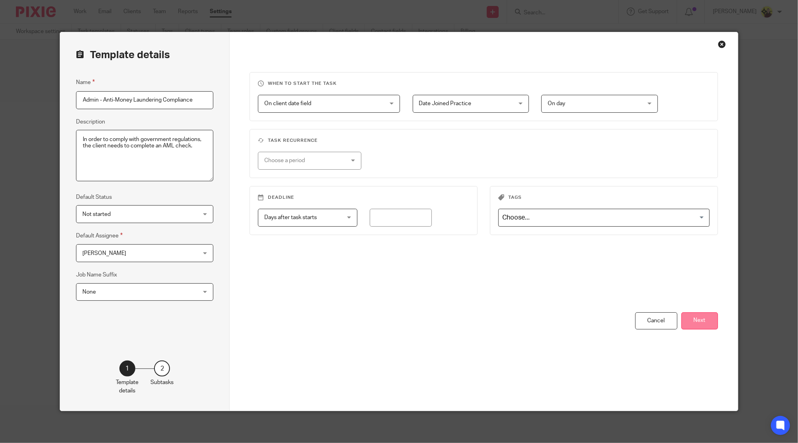
click at [701, 326] on button "Next" at bounding box center [700, 320] width 37 height 17
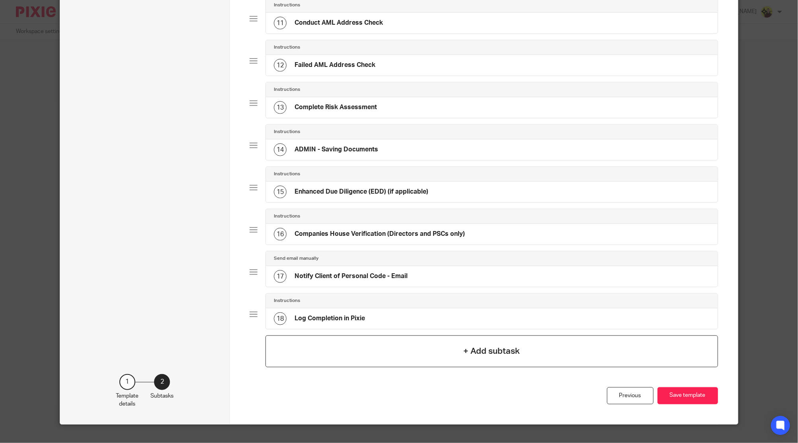
scroll to position [508, 0]
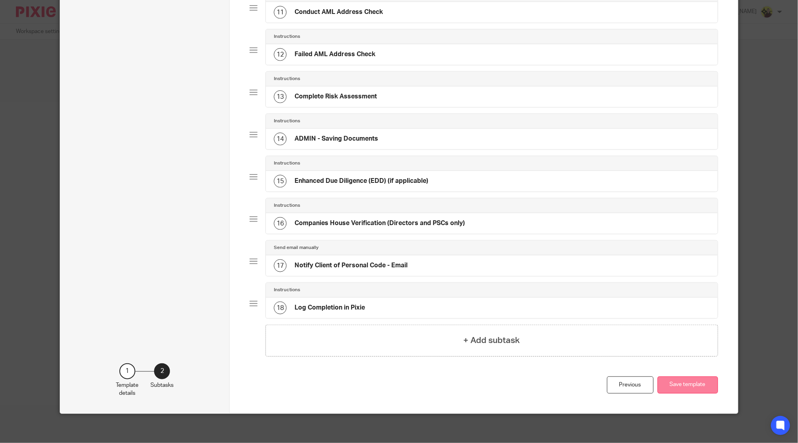
click at [684, 384] on button "Save template" at bounding box center [688, 384] width 61 height 17
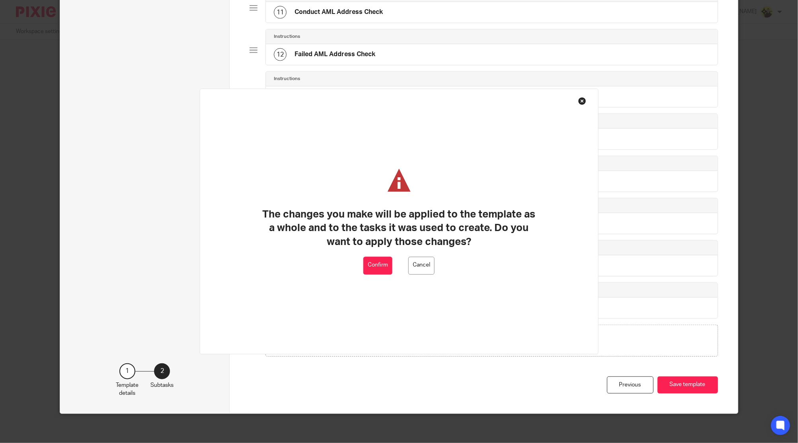
click at [387, 266] on button "Confirm" at bounding box center [378, 265] width 29 height 18
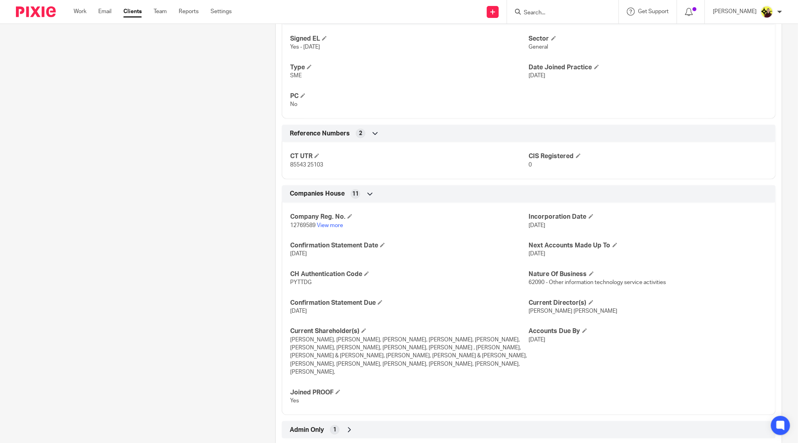
scroll to position [530, 0]
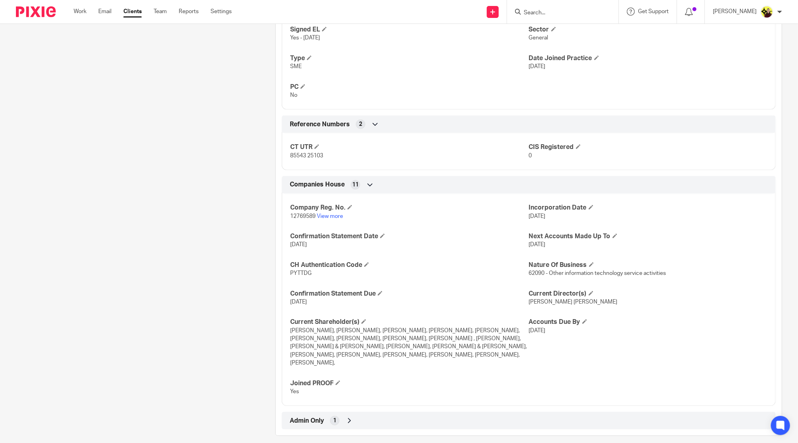
drag, startPoint x: 515, startPoint y: 352, endPoint x: 278, endPoint y: 330, distance: 238.0
click at [278, 330] on div "Companies House 11 Company Reg. No. 12769589 View more Incorporation Date [DATE…" at bounding box center [529, 291] width 506 height 230
click at [459, 207] on h4 "Company Reg. No." at bounding box center [409, 207] width 239 height 8
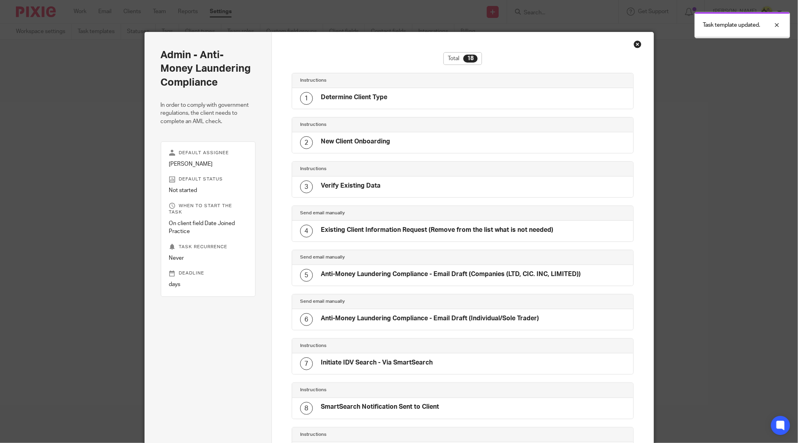
scroll to position [496, 0]
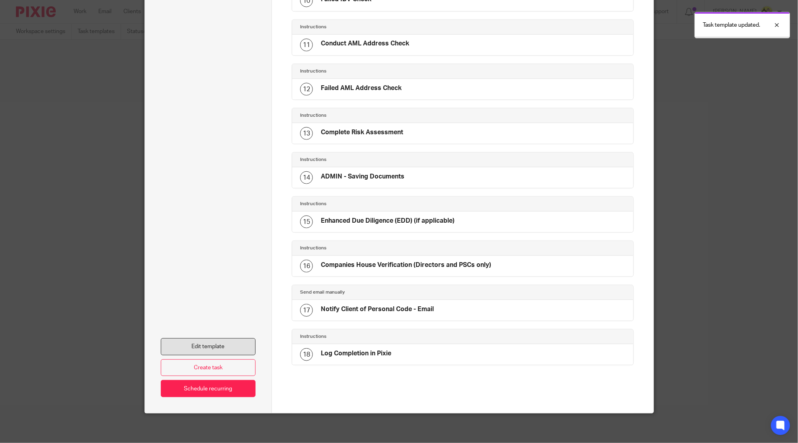
click at [192, 351] on link "Edit template" at bounding box center [208, 346] width 95 height 17
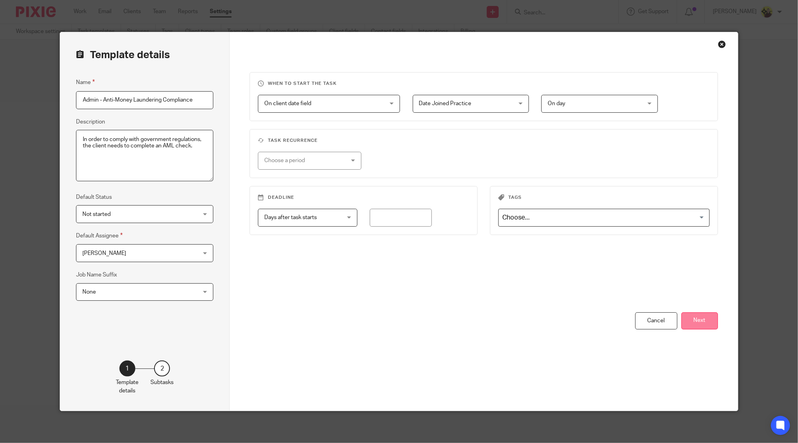
click at [701, 324] on button "Next" at bounding box center [700, 320] width 37 height 17
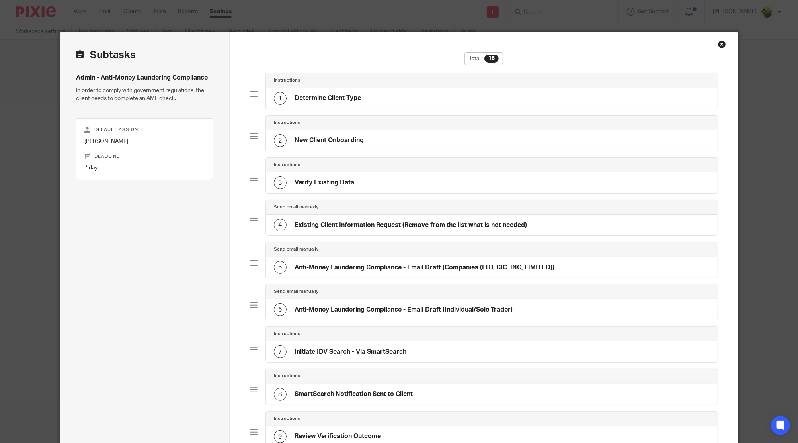
click at [330, 230] on div "4 Existing Client Information Request (Remove from the list what is not needed)" at bounding box center [400, 225] width 253 height 13
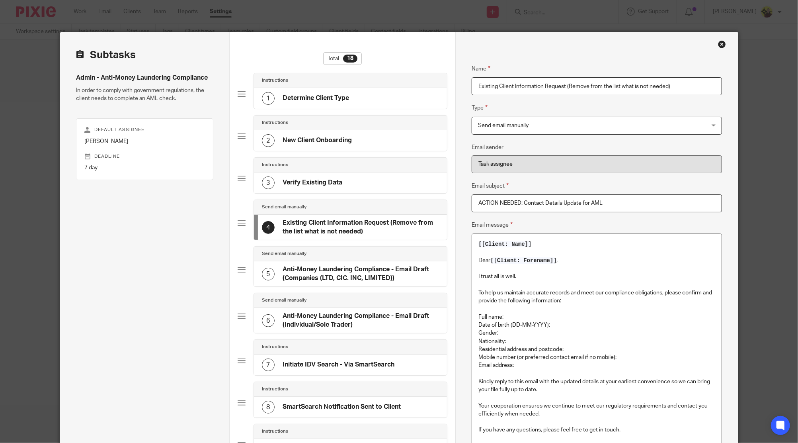
click at [329, 273] on h4 "Anti-Money Laundering Compliance - Email Draft (Companies (LTD, CIC. INC, LIMIT…" at bounding box center [361, 273] width 156 height 17
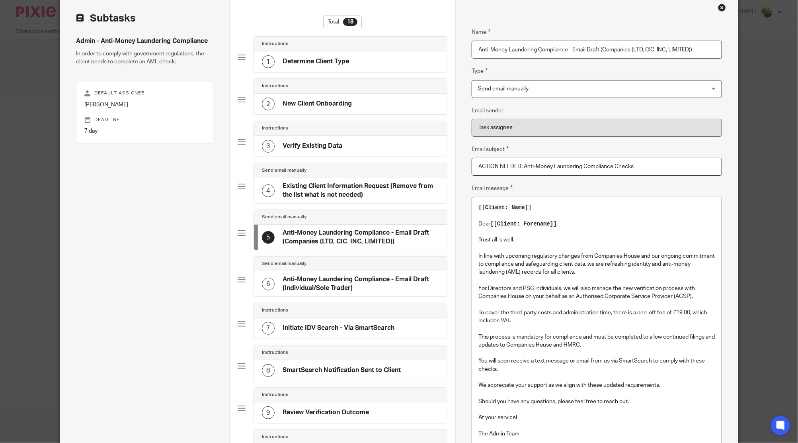
scroll to position [53, 0]
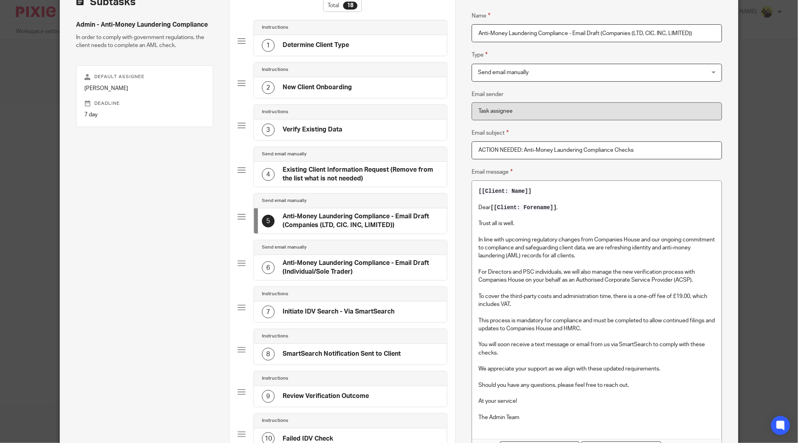
click at [419, 263] on h4 "Anti-Money Laundering Compliance - Email Draft (Individual/Sole Trader)" at bounding box center [361, 267] width 156 height 17
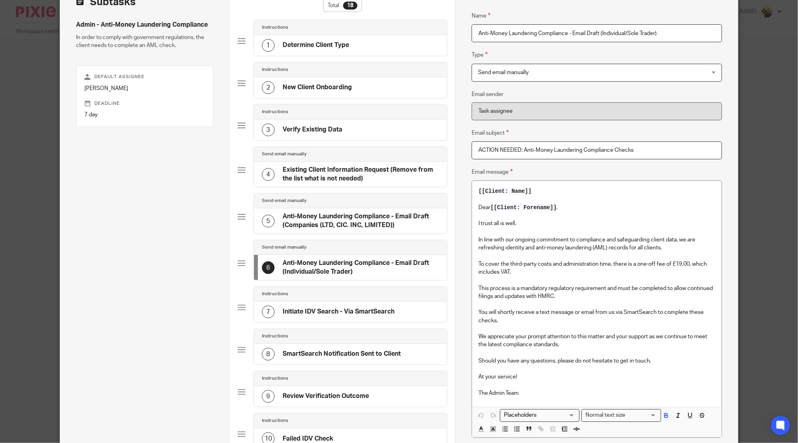
click at [401, 228] on h4 "Anti-Money Laundering Compliance - Email Draft (Companies (LTD, CIC. INC, LIMIT…" at bounding box center [361, 220] width 156 height 17
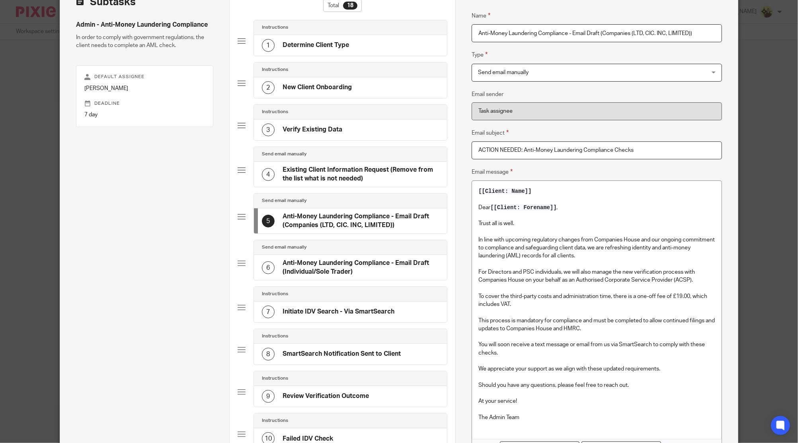
click at [393, 179] on h4 "Existing Client Information Request (Remove from the list what is not needed)" at bounding box center [361, 174] width 156 height 17
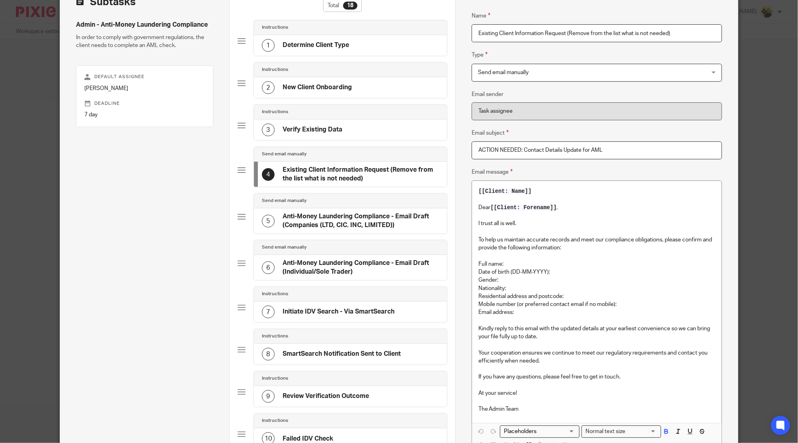
scroll to position [106, 0]
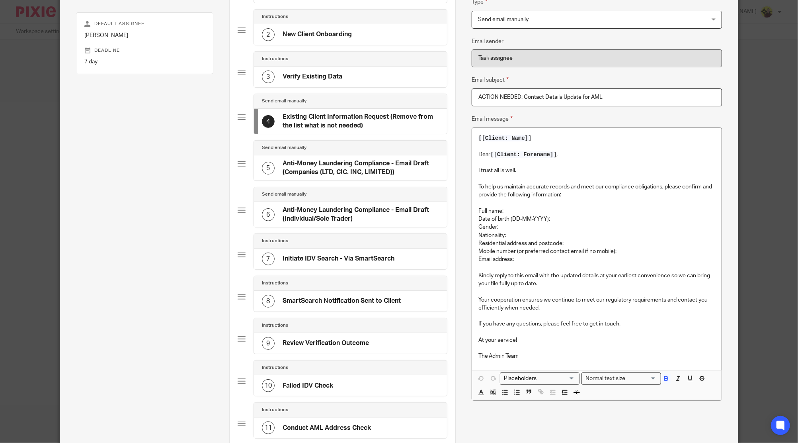
click at [366, 73] on div "3 Verify Existing Data" at bounding box center [350, 76] width 193 height 21
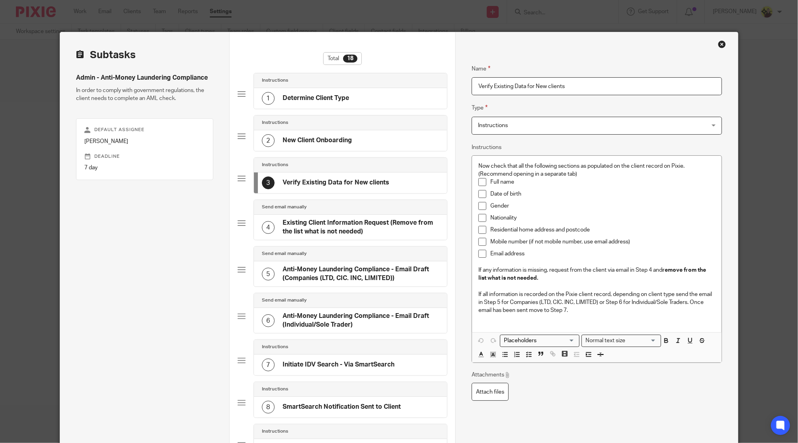
click at [338, 136] on h4 "New Client Onboarding" at bounding box center [317, 140] width 69 height 8
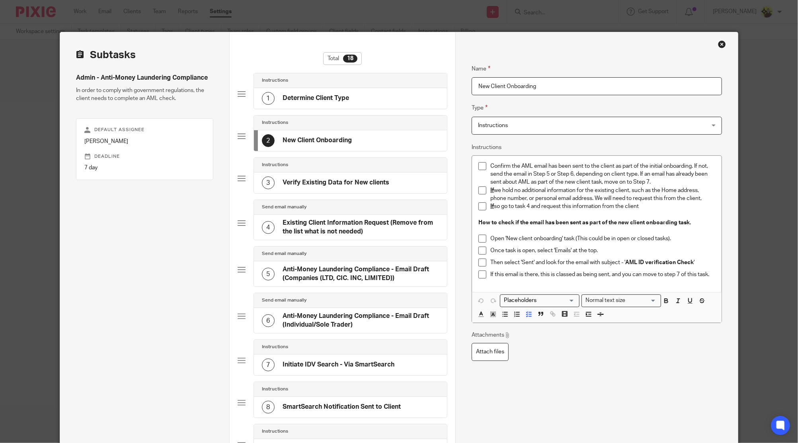
click at [530, 91] on input "New Client Onboarding" at bounding box center [597, 86] width 250 height 18
click at [338, 179] on h4 "Verify Existing Data for New clients" at bounding box center [336, 182] width 107 height 8
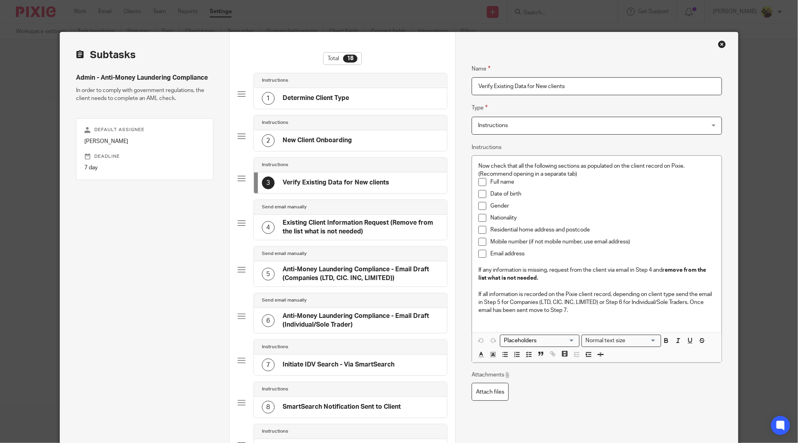
drag, startPoint x: 533, startPoint y: 85, endPoint x: 640, endPoint y: 91, distance: 107.3
click at [640, 91] on input "Verify Existing Data for New clients" at bounding box center [597, 86] width 250 height 18
paste input "Client Onboarding"
click at [558, 88] on input "Verify Existing Data for New Client Onboarding" at bounding box center [597, 86] width 250 height 18
type input "Verify Existing Data for New Clients Onboarding"
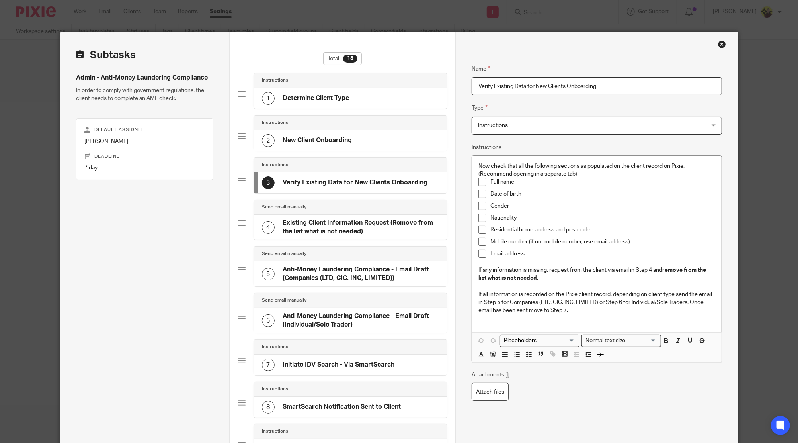
click at [349, 131] on div "2 New Client Onboarding" at bounding box center [350, 140] width 193 height 21
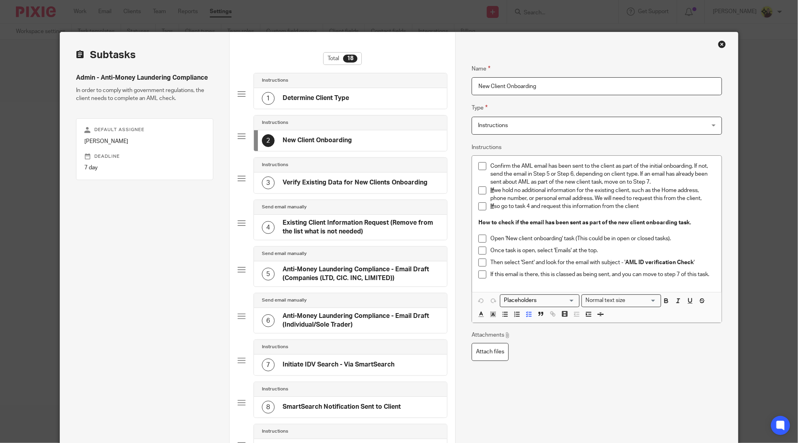
click at [363, 184] on h4 "Verify Existing Data for New Clients Onboarding" at bounding box center [355, 182] width 145 height 8
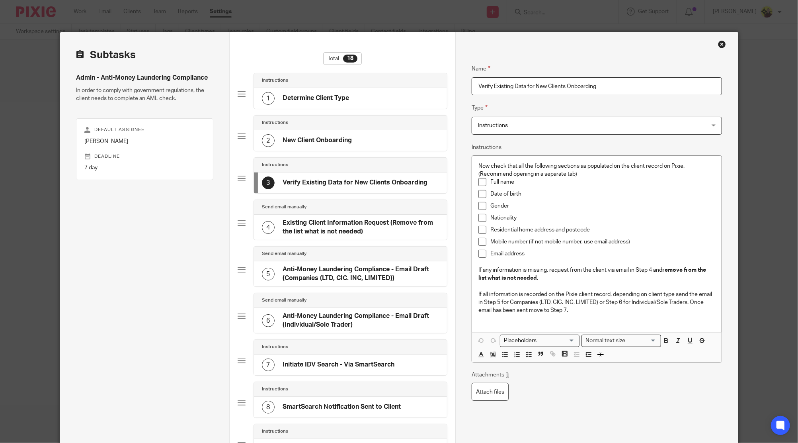
click at [382, 221] on h4 "Existing Client Information Request (Remove from the list what is not needed)" at bounding box center [361, 227] width 156 height 17
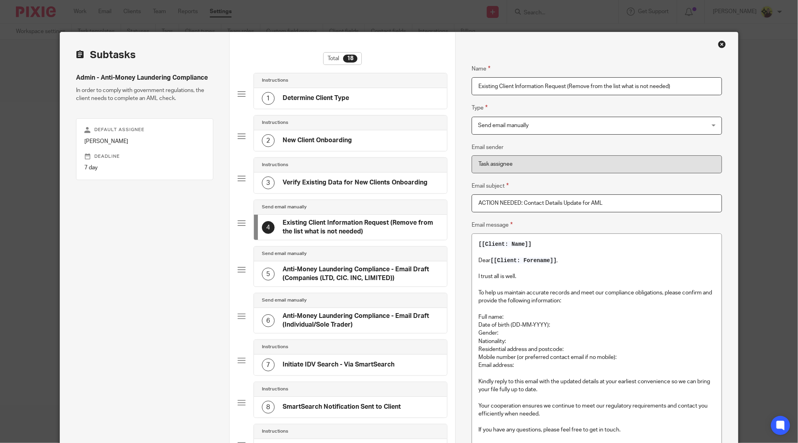
click at [407, 136] on div "2 New Client Onboarding" at bounding box center [350, 140] width 193 height 21
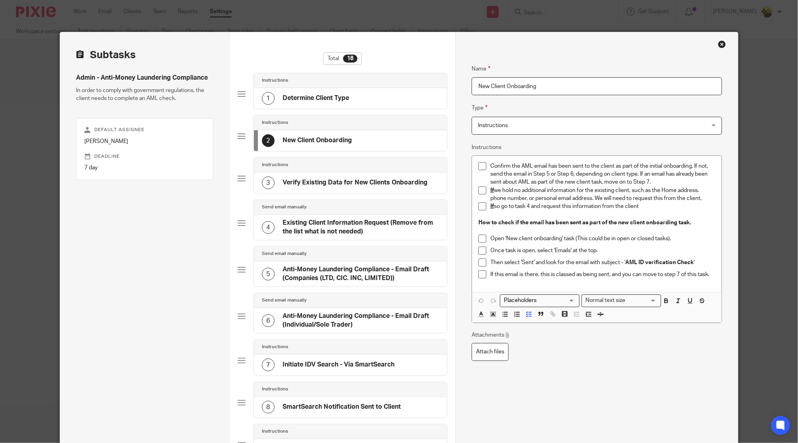
click at [393, 158] on div "Instructions" at bounding box center [350, 165] width 193 height 15
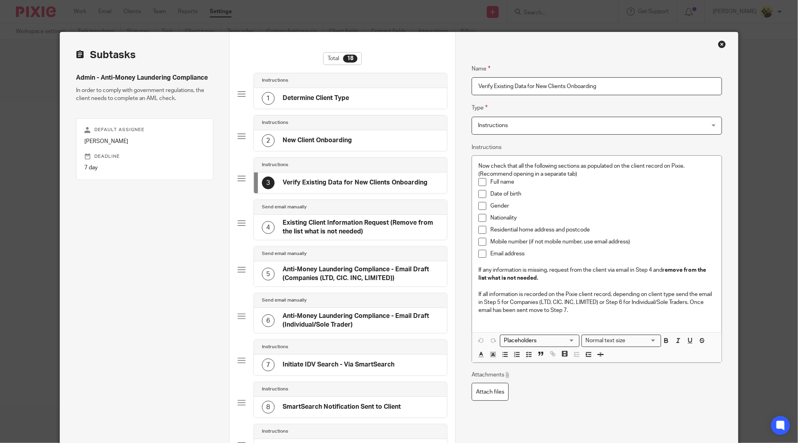
click at [382, 179] on h4 "Verify Existing Data for New Clients Onboarding" at bounding box center [355, 182] width 145 height 8
click at [381, 133] on div "2 New Client Onboarding" at bounding box center [350, 140] width 193 height 21
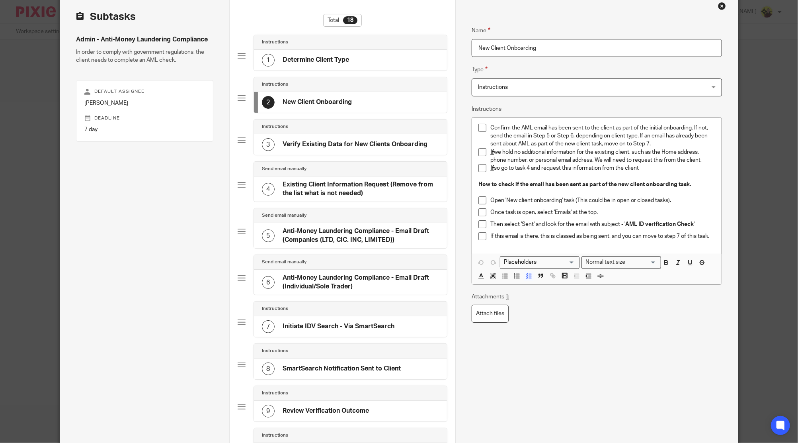
scroll to position [53, 0]
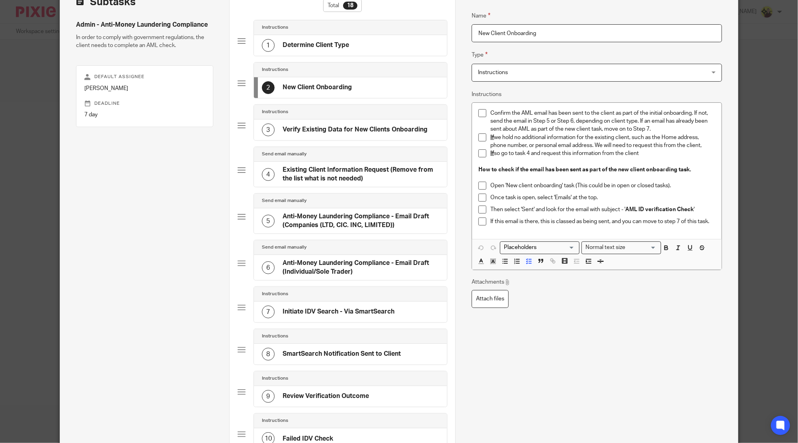
click at [338, 178] on h4 "Existing Client Information Request (Remove from the list what is not needed)" at bounding box center [361, 174] width 156 height 17
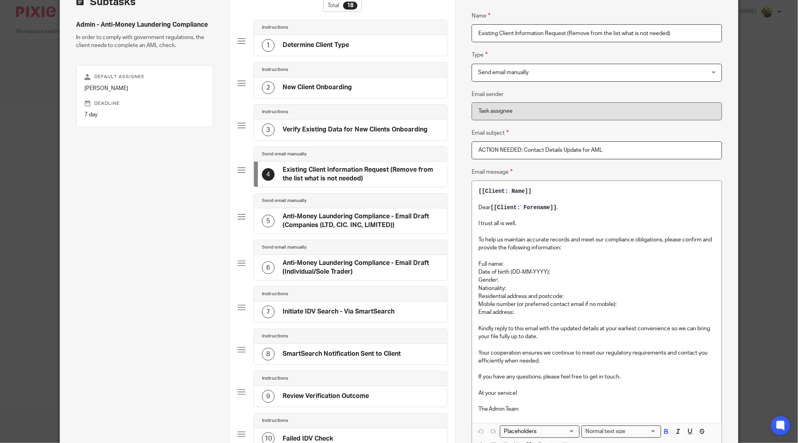
click at [331, 124] on div "3 Verify Existing Data for New Clients Onboarding" at bounding box center [345, 129] width 166 height 13
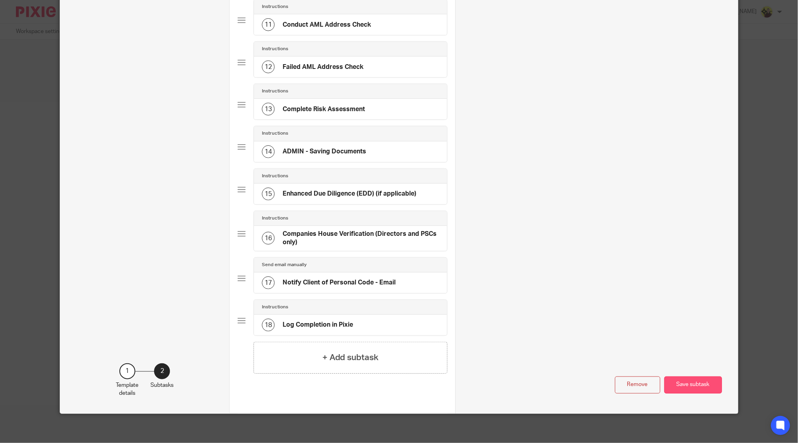
click at [685, 380] on button "Save subtask" at bounding box center [694, 384] width 58 height 17
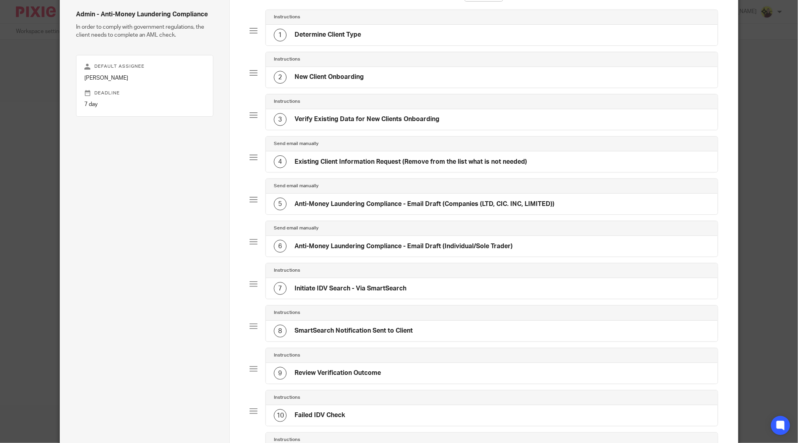
scroll to position [0, 0]
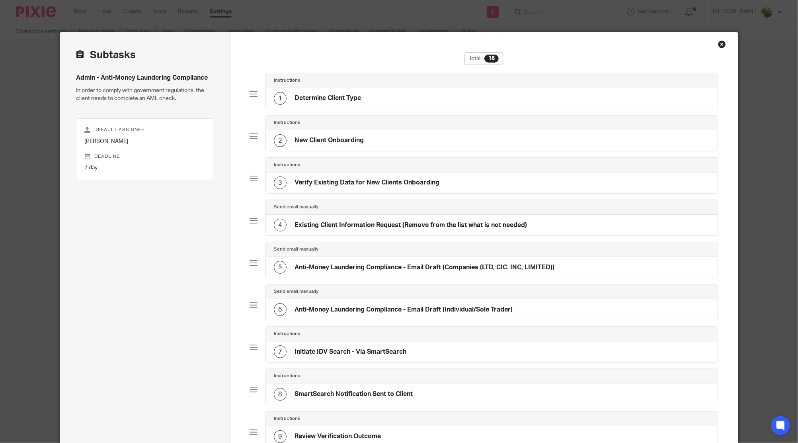
click at [319, 247] on div "Send email manually" at bounding box center [492, 249] width 436 height 6
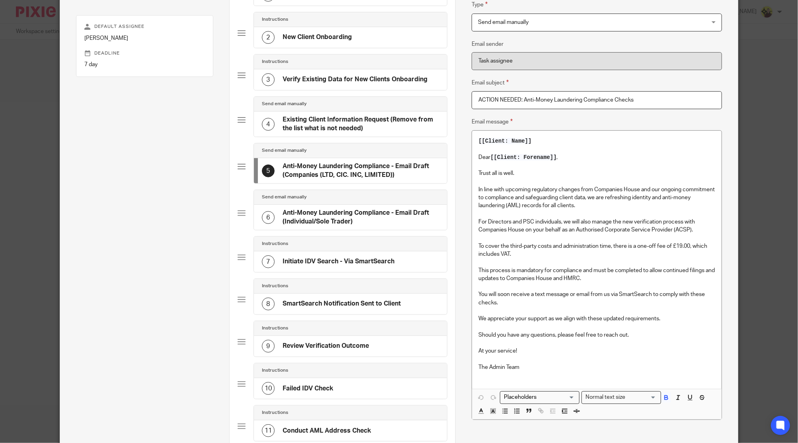
scroll to position [106, 0]
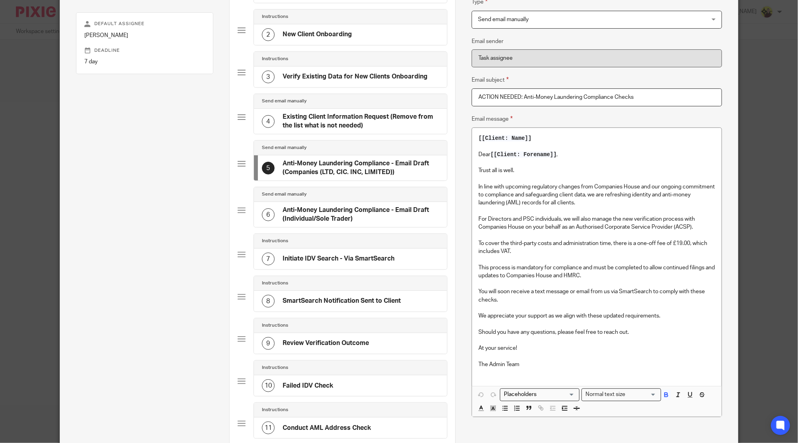
click at [348, 208] on h4 "Anti-Money Laundering Compliance - Email Draft (Individual/Sole Trader)" at bounding box center [361, 214] width 156 height 17
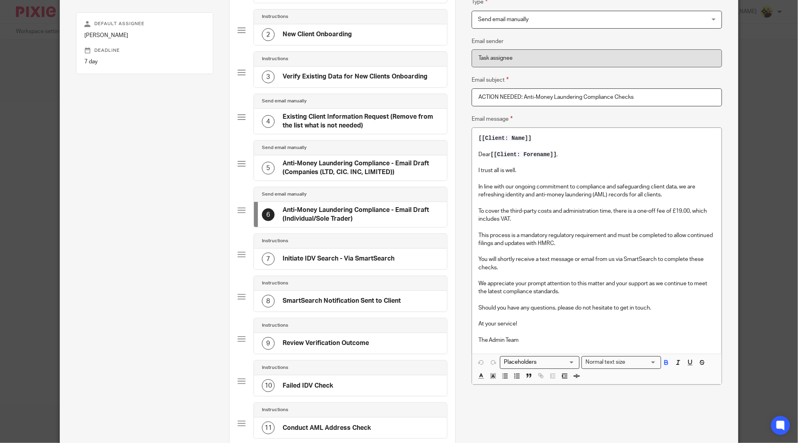
scroll to position [0, 0]
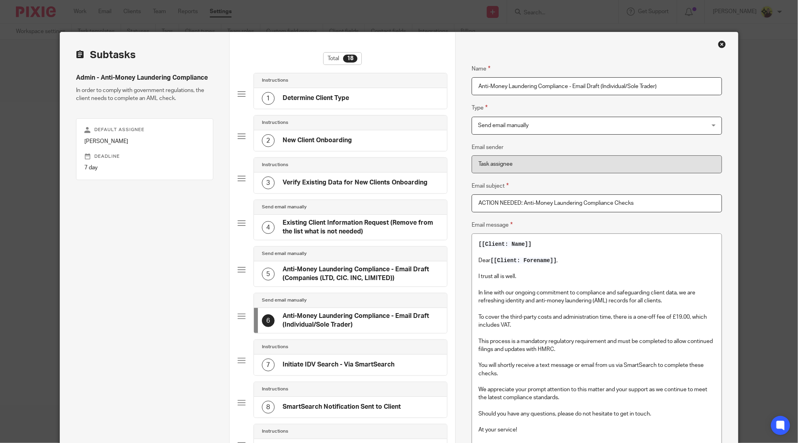
click at [325, 280] on h4 "Anti-Money Laundering Compliance - Email Draft (Companies (LTD, CIC. INC, LIMIT…" at bounding box center [361, 273] width 156 height 17
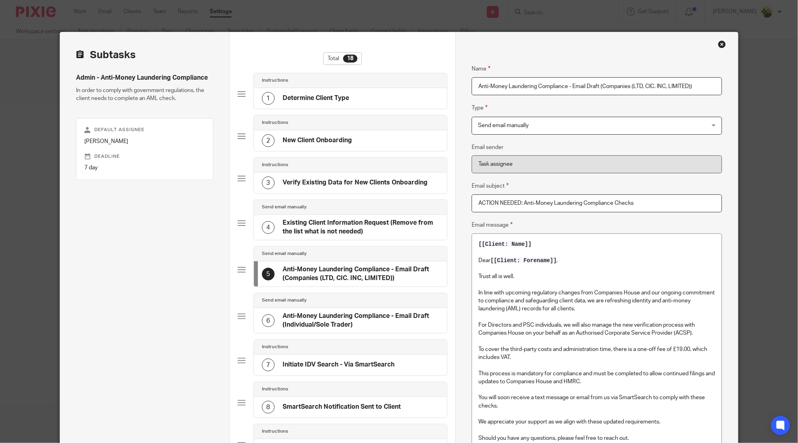
click at [701, 92] on input "Anti-Money Laundering Compliance - Email Draft (Companies (LTD, CIC. INC, LIMIT…" at bounding box center [597, 86] width 250 height 18
type input "Anti-Money Laundering Compliance - Email Draft (Companies (LTD, CIC. INC, LIMIT…"
click at [473, 212] on input "ACTION NEEDED: Anti-Money Laundering Compliance Checks" at bounding box center [597, 203] width 250 height 18
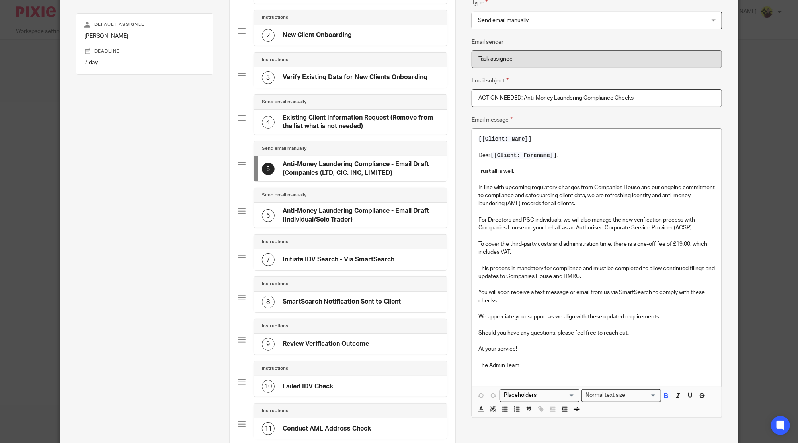
scroll to position [106, 0]
drag, startPoint x: 370, startPoint y: 214, endPoint x: 398, endPoint y: 229, distance: 31.7
click at [370, 214] on h4 "Anti-Money Laundering Compliance - Email Draft (Individual/Sole Trader)" at bounding box center [361, 214] width 156 height 17
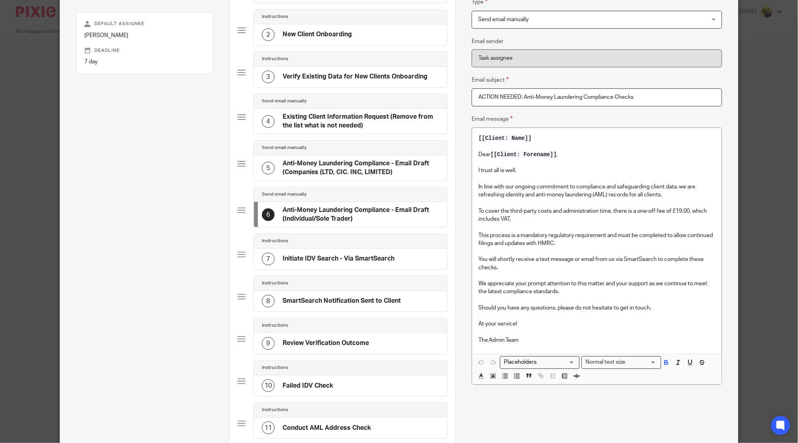
click at [511, 239] on p "This process is a mandatory regulatory requirement and must be completed to all…" at bounding box center [597, 239] width 237 height 16
click at [666, 362] on button "button" at bounding box center [666, 362] width 10 height 10
click at [613, 261] on p "You will shortly receive a text message or email from us via SmartSearch to com…" at bounding box center [597, 263] width 237 height 16
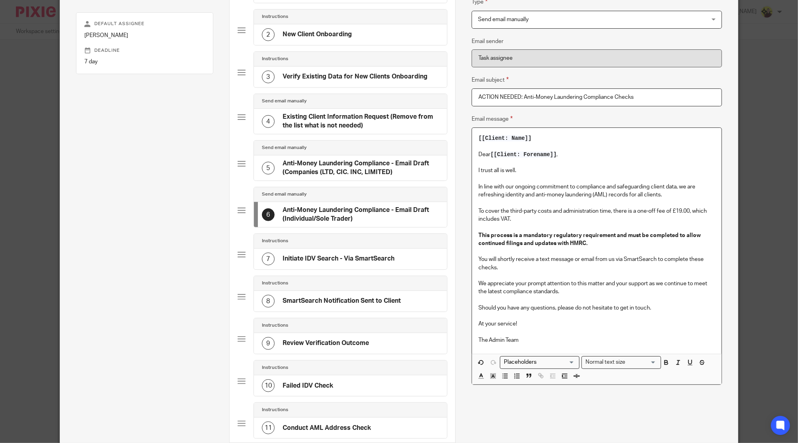
click at [343, 166] on h4 "Anti-Money Laundering Compliance - Email Draft (Companies (LTD, CIC. INC, LIMIT…" at bounding box center [361, 167] width 156 height 17
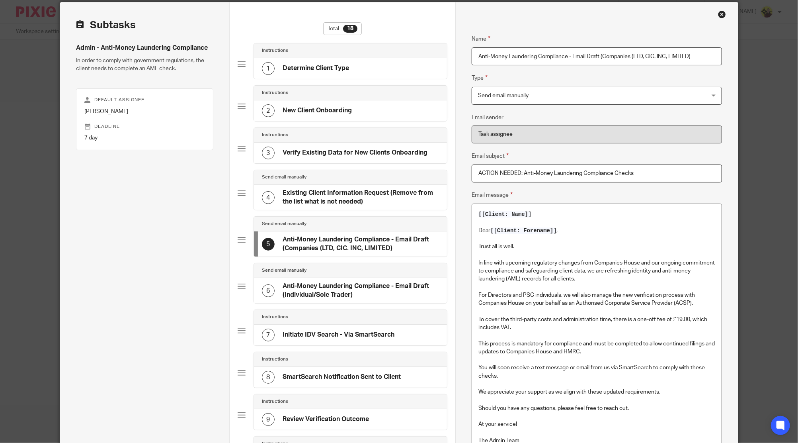
scroll to position [53, 0]
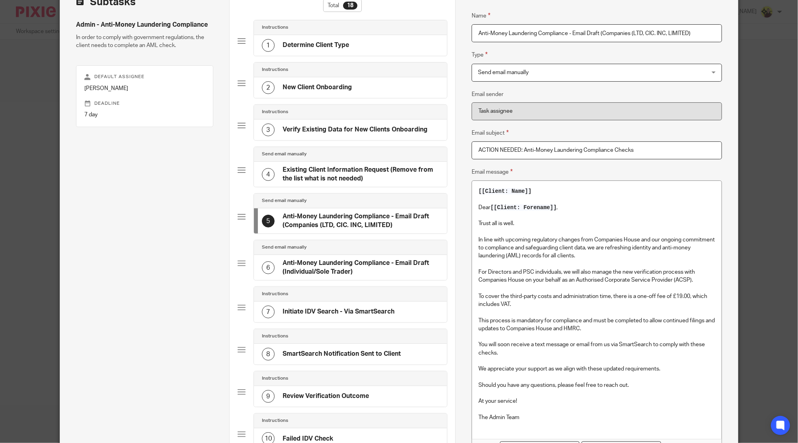
click at [499, 325] on p "This process is mandatory for compliance and must be completed to allow continu…" at bounding box center [597, 325] width 237 height 16
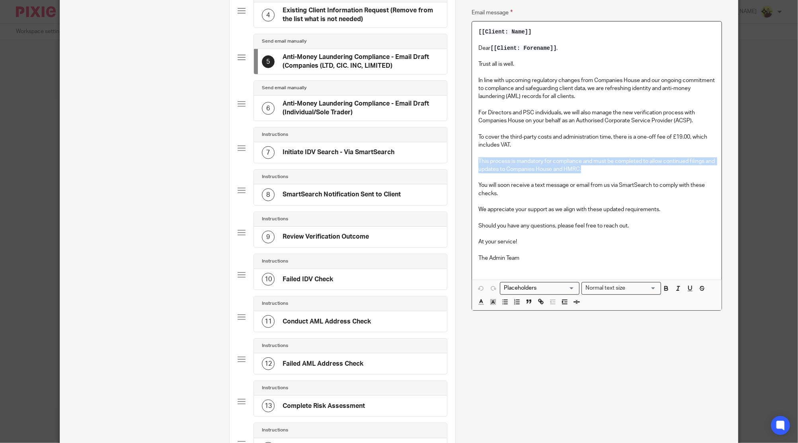
scroll to position [212, 0]
click at [665, 286] on icon "button" at bounding box center [666, 287] width 3 height 2
click at [538, 33] on p "[[Client: Name]]" at bounding box center [597, 32] width 237 height 8
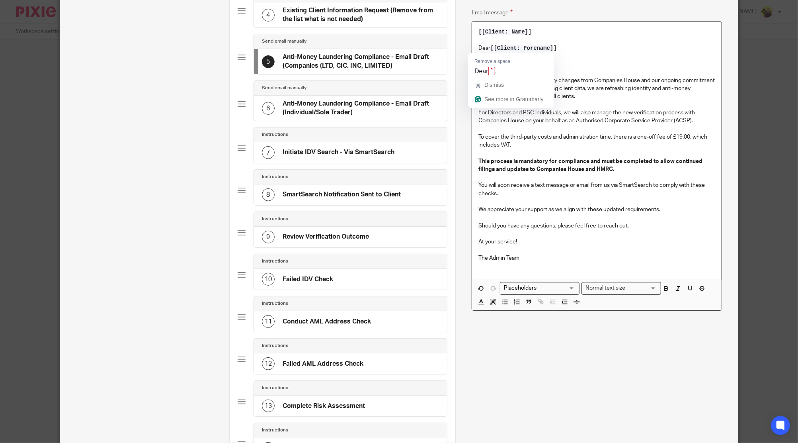
click at [551, 49] on span "[[Client: Forename]]" at bounding box center [524, 48] width 66 height 6
click at [354, 92] on div "Send email manually" at bounding box center [350, 88] width 193 height 15
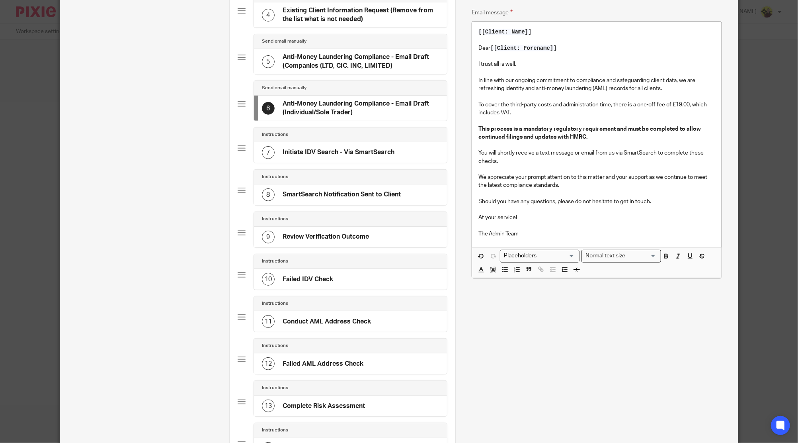
scroll to position [0, 0]
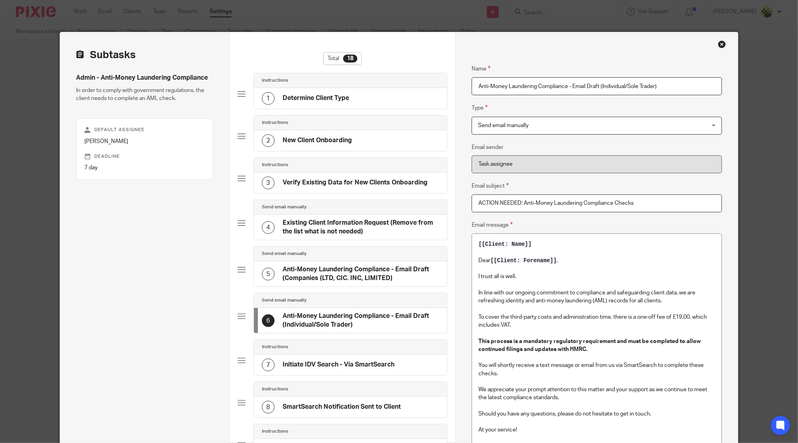
click at [346, 228] on h4 "Existing Client Information Request (Remove from the list what is not needed)" at bounding box center [361, 227] width 156 height 17
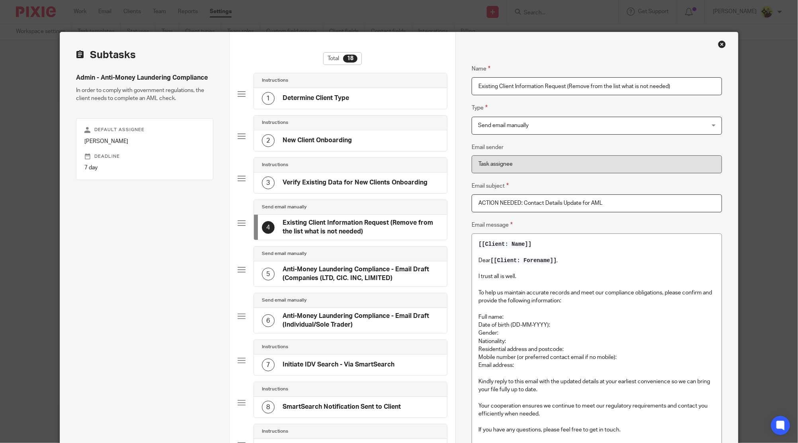
click at [565, 244] on p "[[Client: Name]]" at bounding box center [597, 244] width 237 height 8
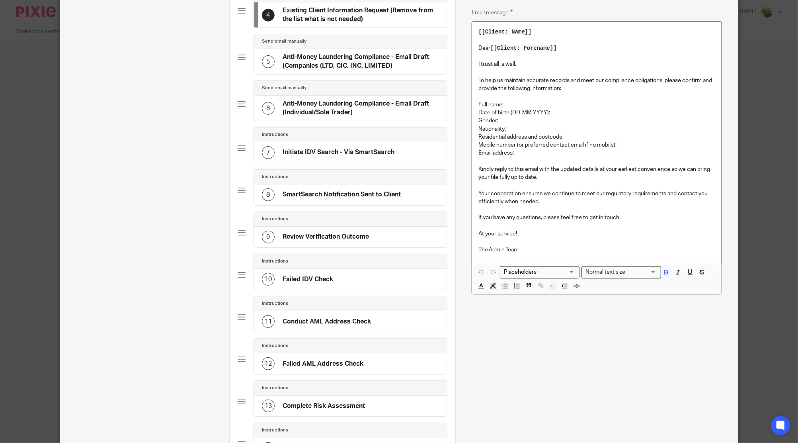
scroll to position [159, 0]
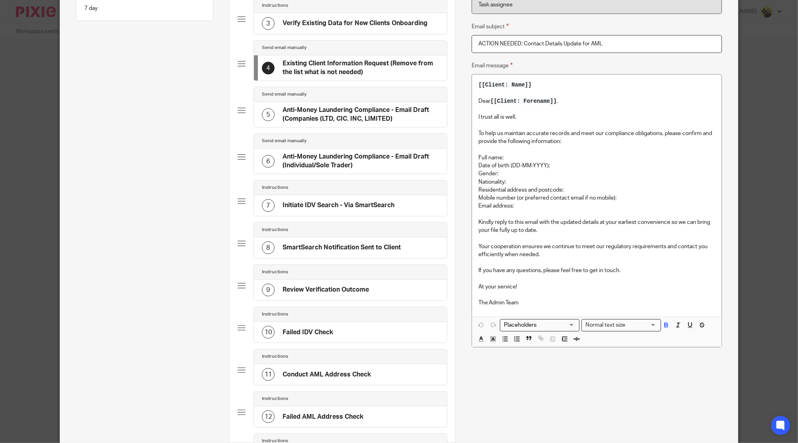
click at [373, 110] on h4 "Anti-Money Laundering Compliance - Email Draft (Companies (LTD, CIC. INC, LIMIT…" at bounding box center [361, 114] width 156 height 17
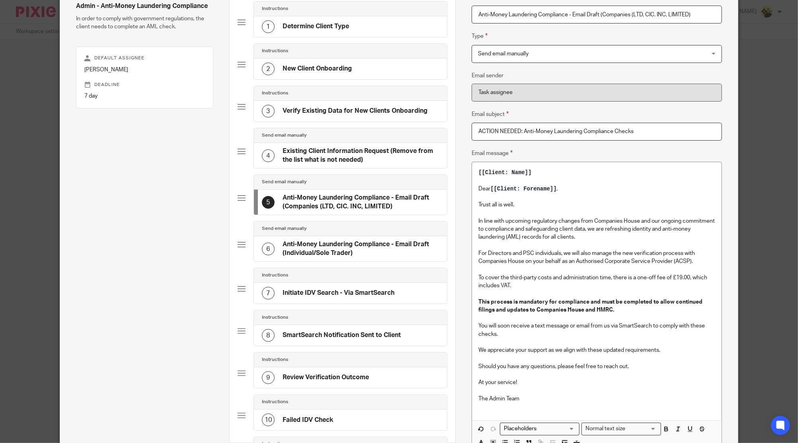
scroll to position [106, 0]
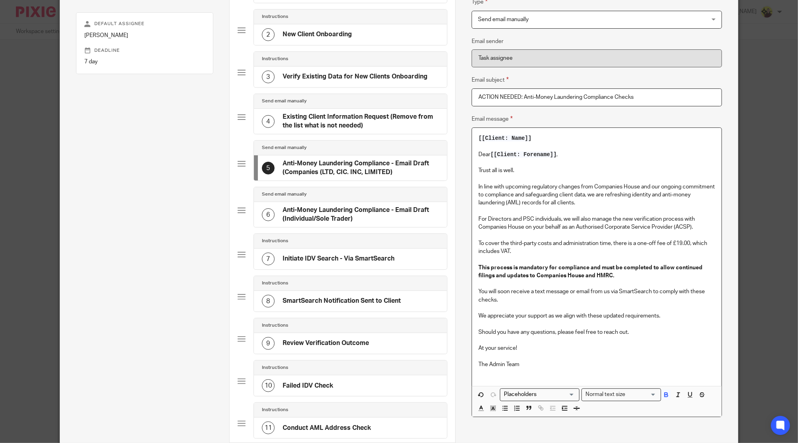
click at [536, 139] on p "[[Client: Name]]" at bounding box center [597, 138] width 237 height 8
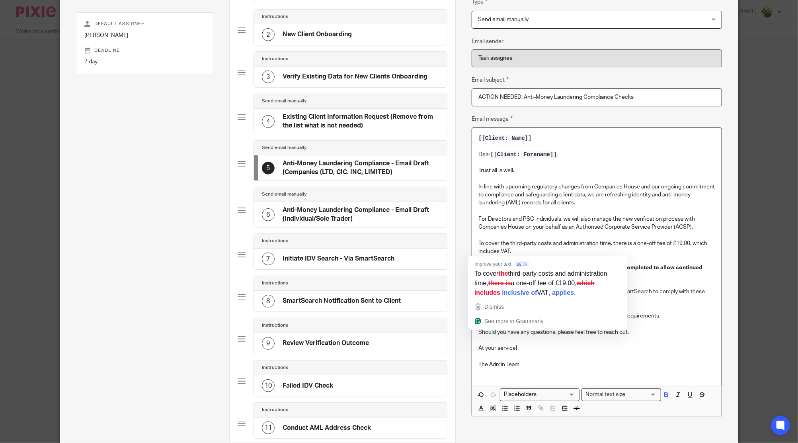
click at [643, 272] on p "This process is mandatory for compliance and must be completed to allow continu…" at bounding box center [597, 272] width 237 height 16
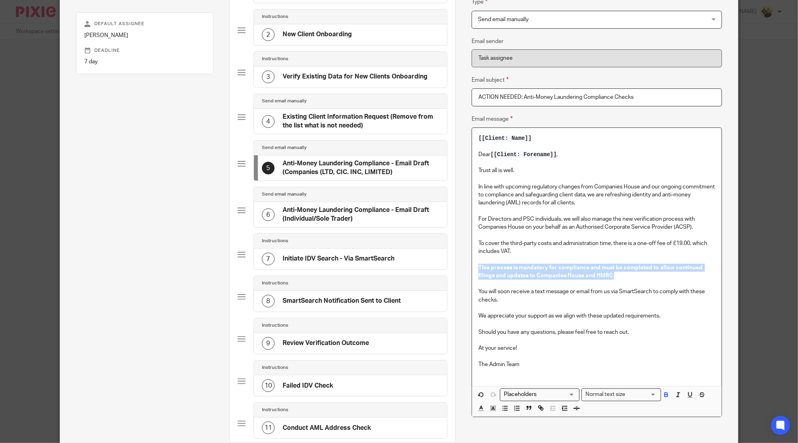
drag, startPoint x: 583, startPoint y: 271, endPoint x: 449, endPoint y: 266, distance: 134.3
click at [449, 266] on div "Subtasks Admin - Anti-Money Laundering Compliance In order to comply with gover…" at bounding box center [399, 371] width 678 height 890
click at [589, 163] on p "To enrich screen reader interactions, please activate Accessibility in Grammarl…" at bounding box center [597, 162] width 237 height 8
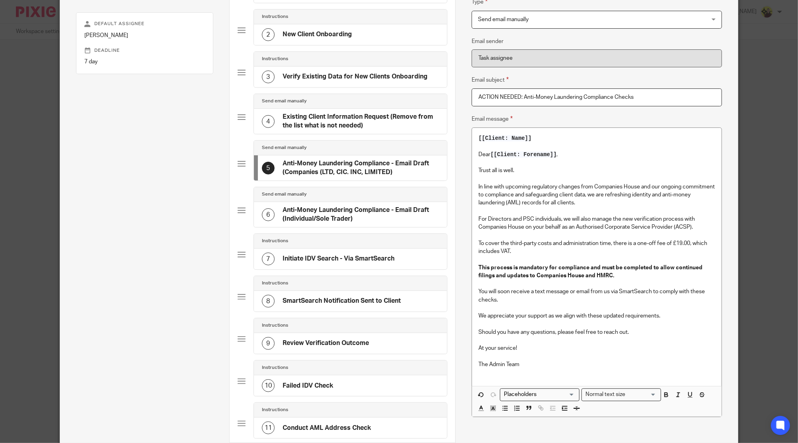
click at [332, 198] on div "Send email manually" at bounding box center [350, 194] width 193 height 15
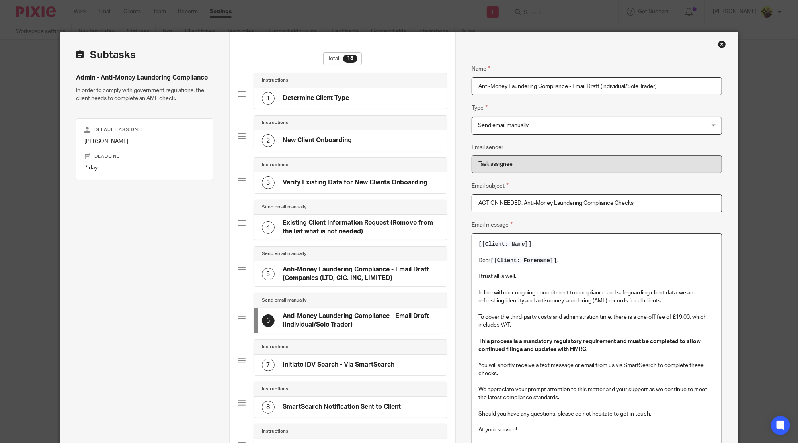
click at [559, 238] on div "[[Client: Name]] Dear [[Client: Forename]] , I trust all is well. In line with …" at bounding box center [596, 347] width 249 height 226
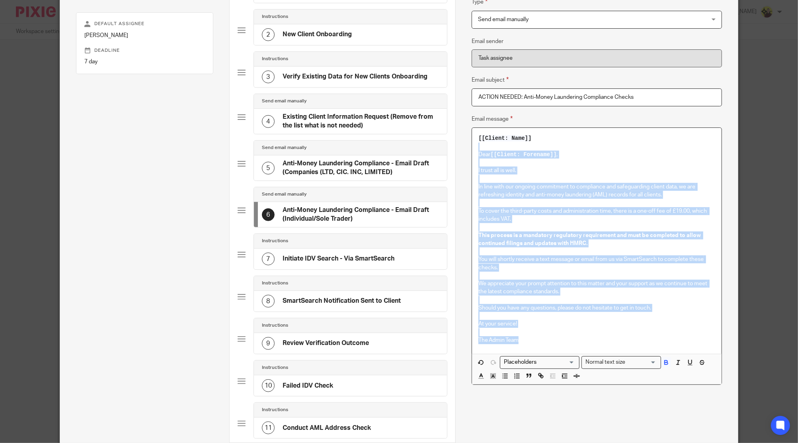
drag, startPoint x: 533, startPoint y: 344, endPoint x: 432, endPoint y: 144, distance: 223.7
click at [432, 144] on div "Subtasks Admin - Anti-Money Laundering Compliance In order to comply with gover…" at bounding box center [399, 371] width 678 height 890
click at [532, 233] on strong "This process is a mandatory regulatory requirement and must be completed to all…" at bounding box center [591, 240] width 224 height 14
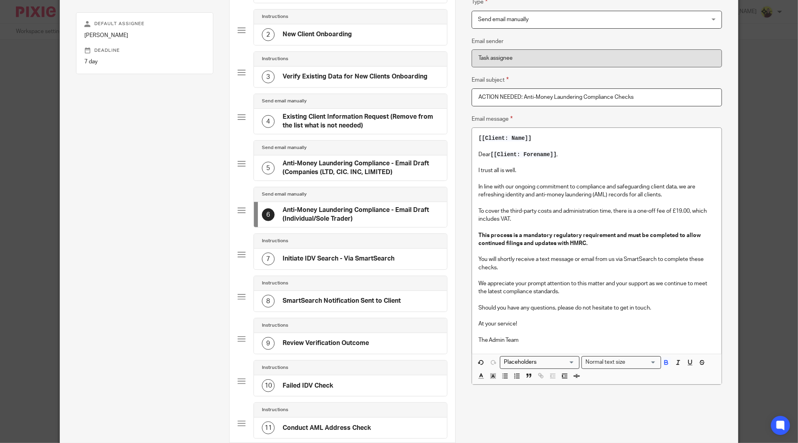
click at [325, 263] on div "7 Initiate IDV Search - Via SmartSearch" at bounding box center [328, 258] width 133 height 13
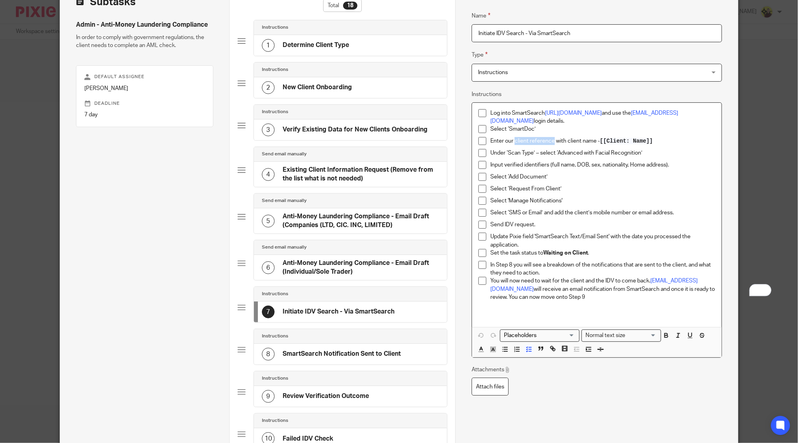
drag, startPoint x: 549, startPoint y: 140, endPoint x: 511, endPoint y: 145, distance: 38.1
click at [511, 145] on p "Enter our client reference with client name - [[Client: Name]]" at bounding box center [603, 141] width 225 height 8
click at [542, 332] on input "Search for option" at bounding box center [538, 335] width 74 height 8
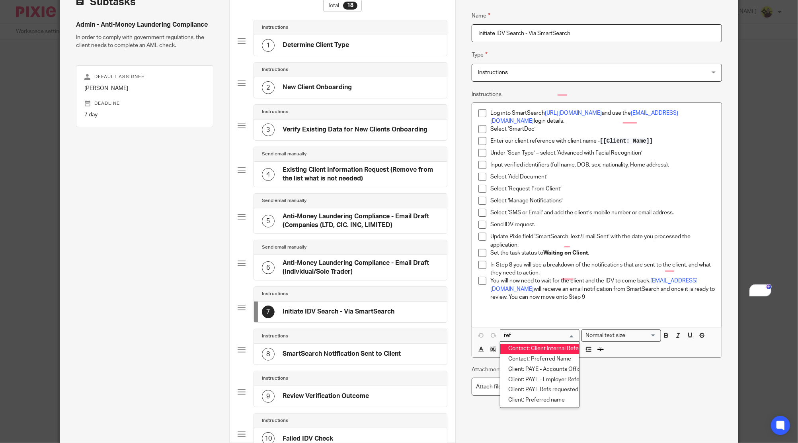
click at [542, 351] on li "Contact: Client Internal Reference" at bounding box center [540, 349] width 79 height 10
type input "ref"
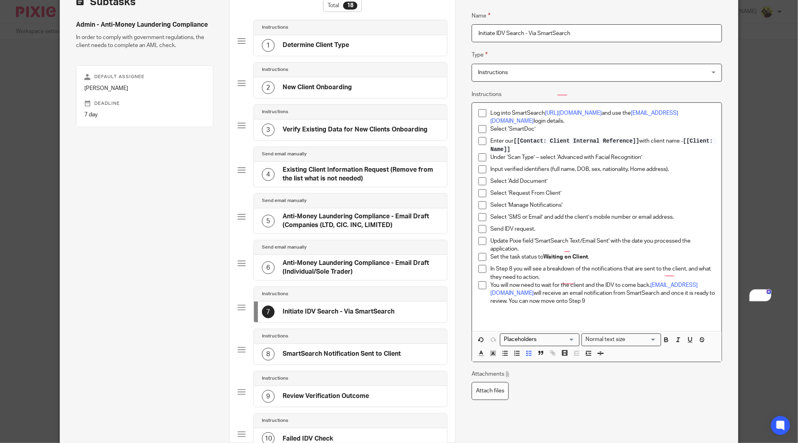
click at [647, 141] on p "Enter our [[Contact: Client Internal Reference]] with client name - [[Client: N…" at bounding box center [603, 145] width 225 height 16
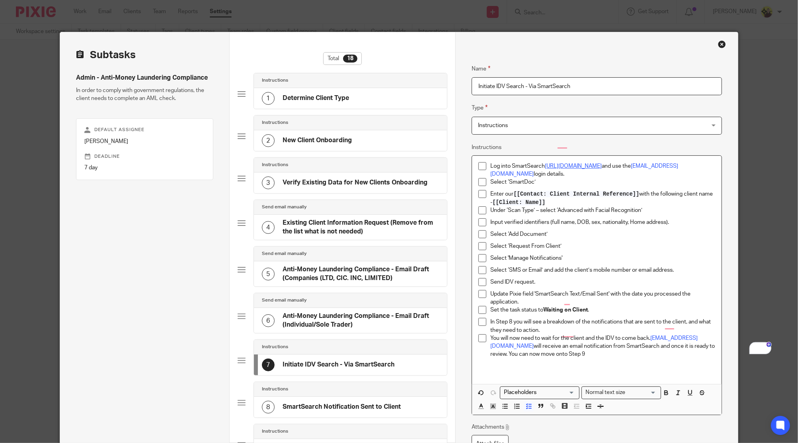
scroll to position [53, 0]
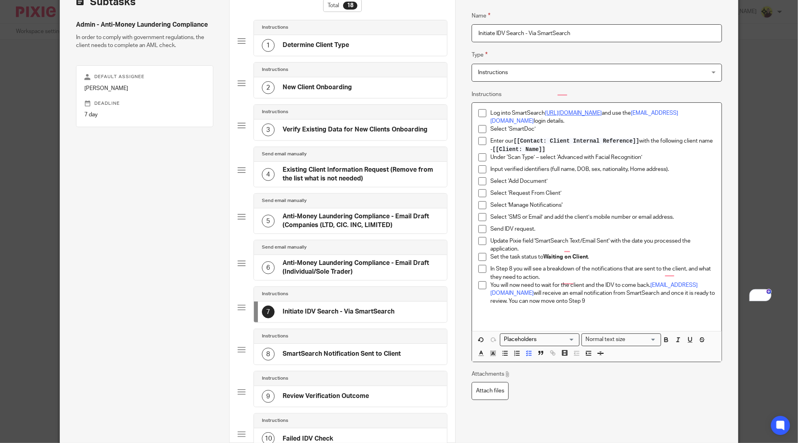
click at [573, 115] on link "https://app.smartsearch.com/" at bounding box center [573, 113] width 57 height 6
click at [562, 106] on div "Log into SmartSearch https://app.smartsearch.com/ and use the info@starbridge.u…" at bounding box center [596, 217] width 249 height 228
click at [583, 111] on link "https://app.smartsearch.com/" at bounding box center [573, 113] width 57 height 6
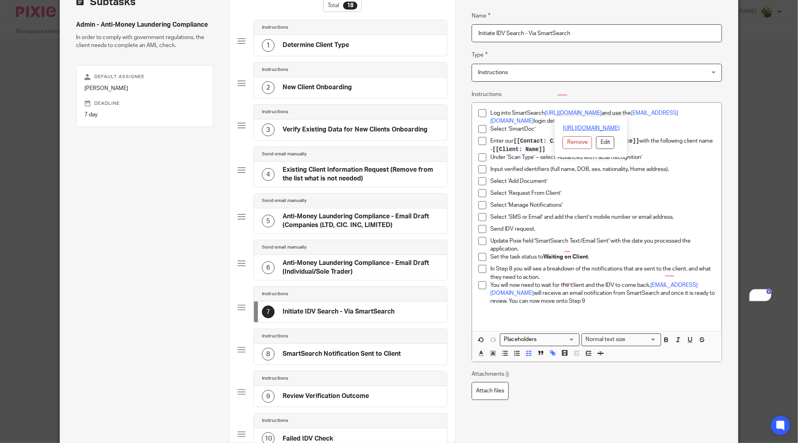
click at [617, 125] on link "https://app.smartsearch.com/" at bounding box center [591, 128] width 57 height 8
click at [631, 236] on div "Send IDV request." at bounding box center [603, 231] width 225 height 12
drag, startPoint x: 632, startPoint y: 167, endPoint x: 640, endPoint y: 182, distance: 16.8
click at [632, 167] on p "Input verified identifiers (full name, DOB, sex, nationality, Home address)." at bounding box center [603, 169] width 225 height 8
click at [548, 206] on p "Select 'Manage Notifications'" at bounding box center [603, 205] width 225 height 8
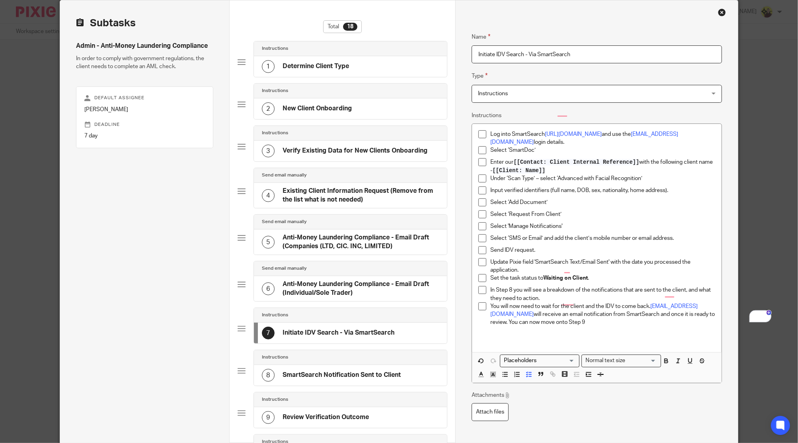
scroll to position [0, 0]
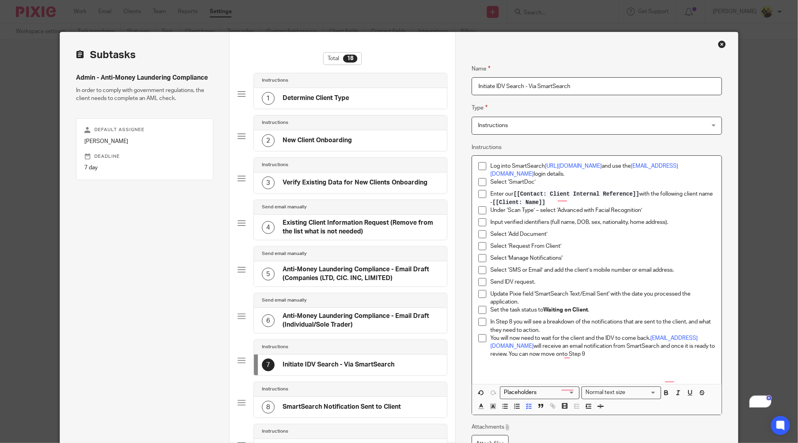
click at [486, 192] on li "Enter our [[Contact: Client Internal Reference]] with the following client name…" at bounding box center [597, 198] width 237 height 16
click at [562, 193] on p "In 'Search reference' enter our [[Contact: Client Internal Reference]] with the…" at bounding box center [603, 198] width 225 height 16
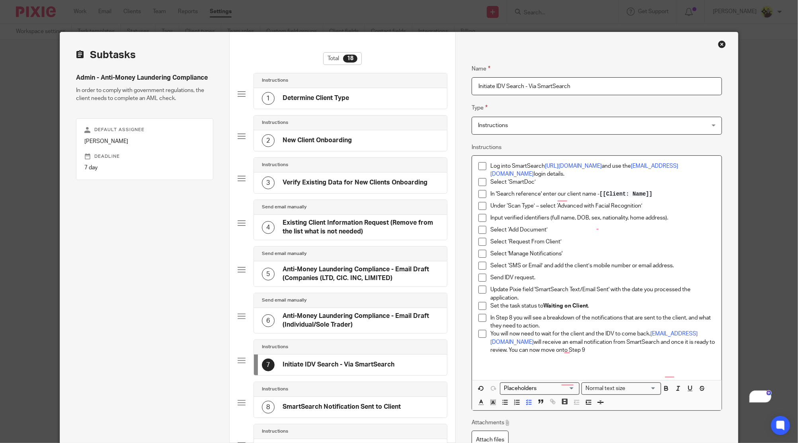
click at [577, 194] on p "In 'Search reference' enter our client name - [[Client: Name]]" at bounding box center [603, 194] width 225 height 8
click at [551, 193] on p "In 'Search reference' enter our clients name - [[Client: Name]]" at bounding box center [603, 194] width 225 height 8
click at [554, 192] on p "In 'Search reference' enter our clients name - [[Client: Name]]" at bounding box center [603, 194] width 225 height 8
click at [594, 192] on p "In 'Search reference' enter our clients name - [[Client: Name]]" at bounding box center [603, 194] width 225 height 8
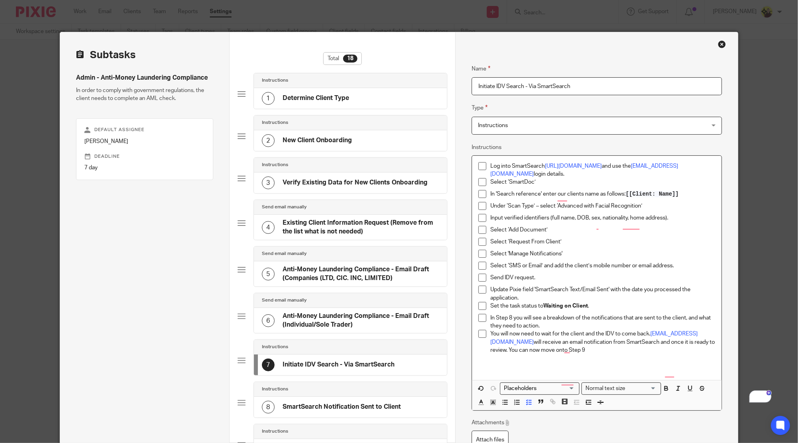
click at [496, 196] on p "In 'Search reference' enter our clients name as follows: [[Client: Name]]" at bounding box center [603, 194] width 225 height 8
click at [559, 193] on p "In 'Search Reference' enter our clients name as follows: [[Client: Name]]" at bounding box center [603, 194] width 225 height 8
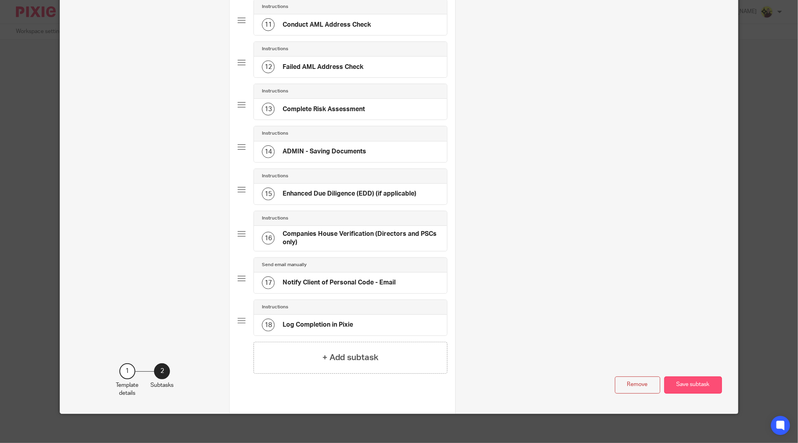
click at [700, 383] on button "Save subtask" at bounding box center [694, 384] width 58 height 17
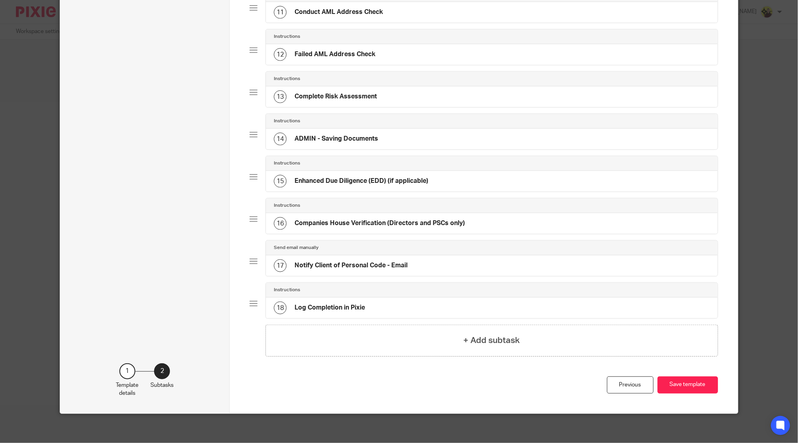
drag, startPoint x: 686, startPoint y: 387, endPoint x: 614, endPoint y: 368, distance: 74.8
click at [686, 387] on button "Save template" at bounding box center [688, 384] width 61 height 17
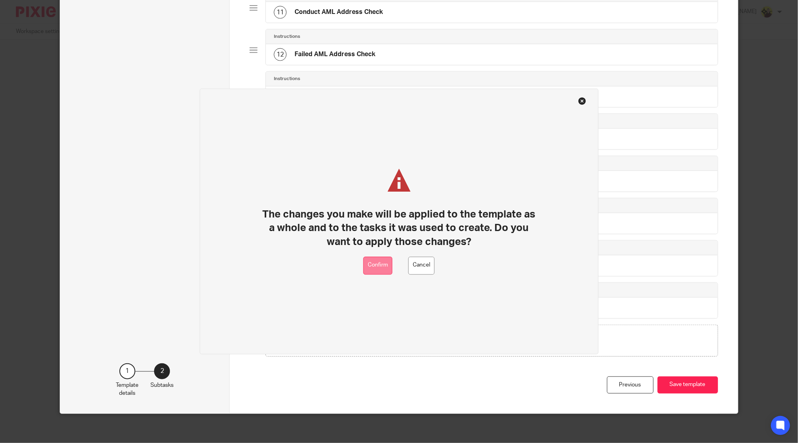
click at [369, 272] on button "Confirm" at bounding box center [378, 265] width 29 height 18
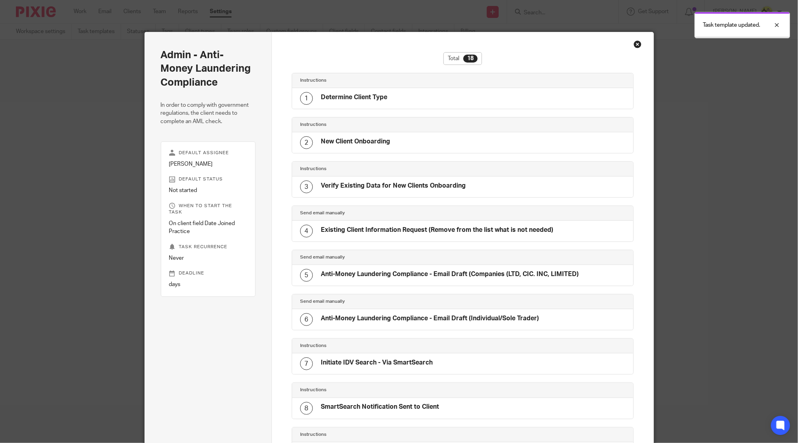
scroll to position [496, 0]
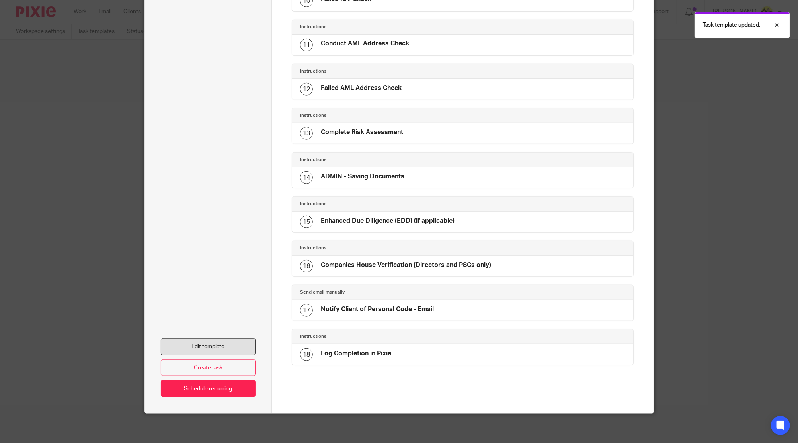
click at [233, 340] on link "Edit template" at bounding box center [208, 346] width 95 height 17
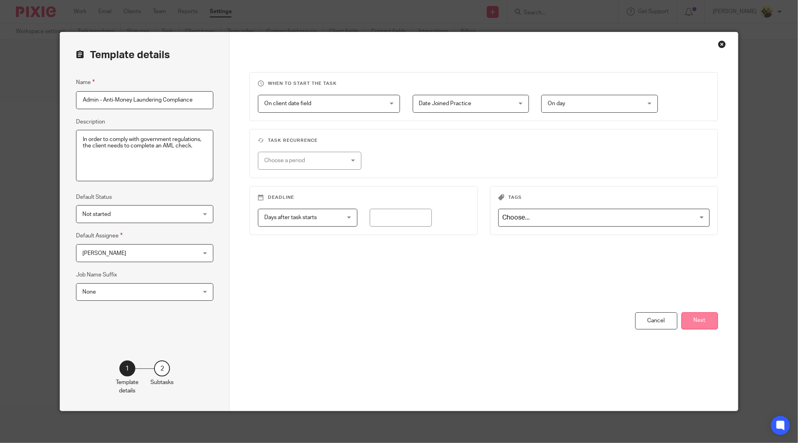
click at [690, 327] on button "Next" at bounding box center [700, 320] width 37 height 17
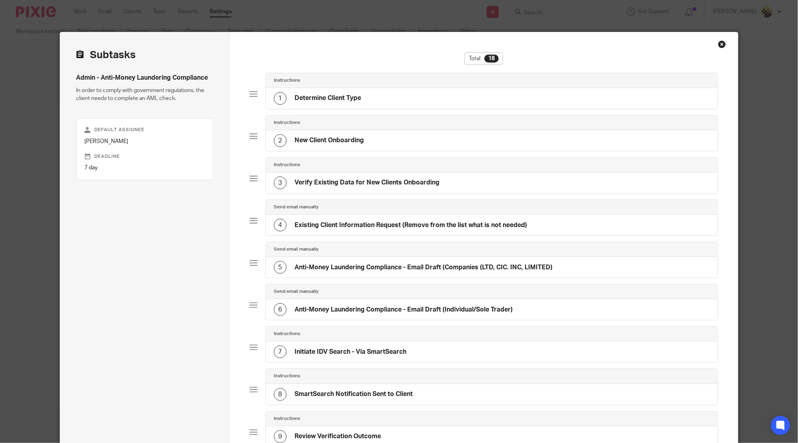
click at [339, 322] on div "Send email manually 6 Anti-Money Laundering Compliance - Email Draft (Individua…" at bounding box center [484, 305] width 469 height 42
click at [332, 350] on h4 "Initiate IDV Search - Via SmartSearch" at bounding box center [351, 352] width 112 height 8
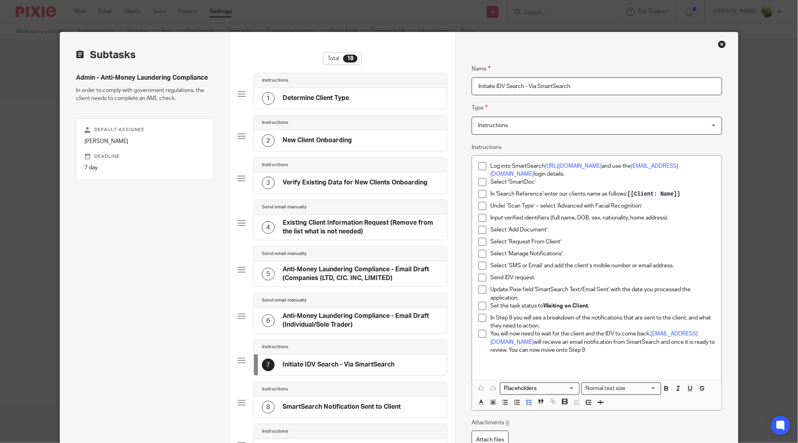
scroll to position [106, 0]
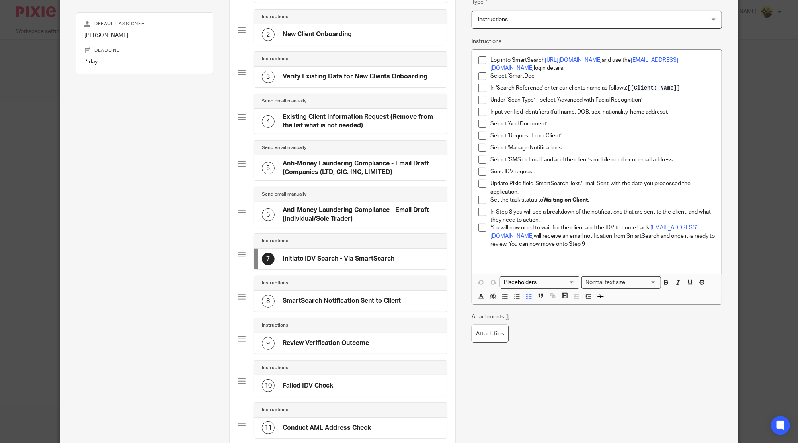
click at [306, 288] on div "Instructions" at bounding box center [350, 283] width 193 height 15
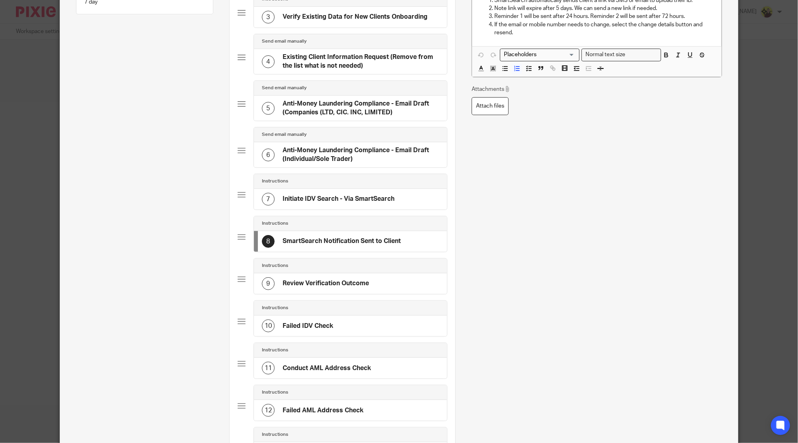
scroll to position [265, 0]
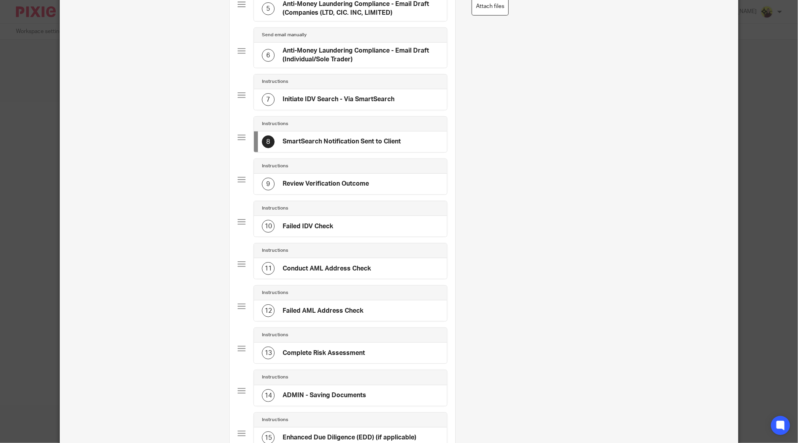
click at [317, 189] on div "9 Review Verification Outcome" at bounding box center [350, 184] width 193 height 21
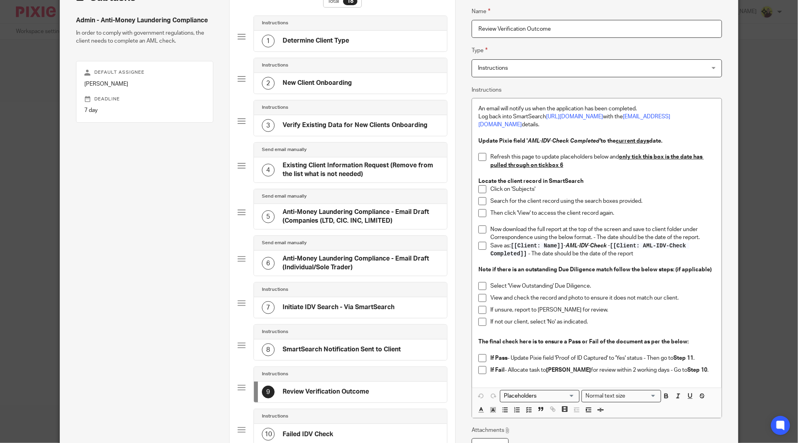
scroll to position [106, 0]
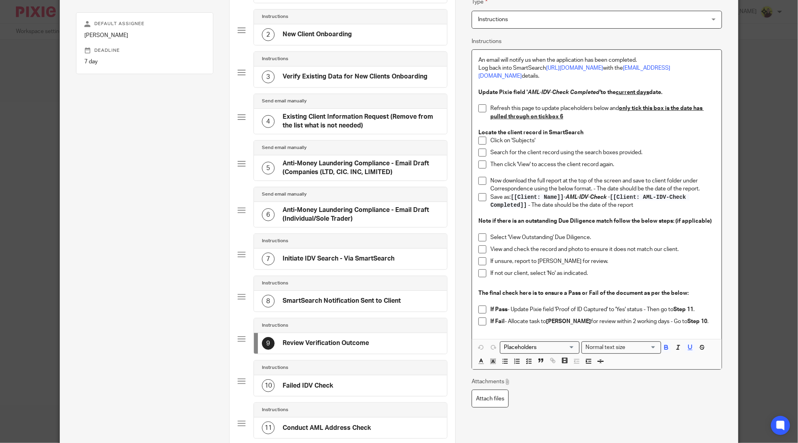
click at [645, 90] on u "current days" at bounding box center [632, 93] width 33 height 6
click at [669, 88] on p "Update Pixie field ' AML-IDV-Check Completed' to the current days date." at bounding box center [597, 92] width 237 height 8
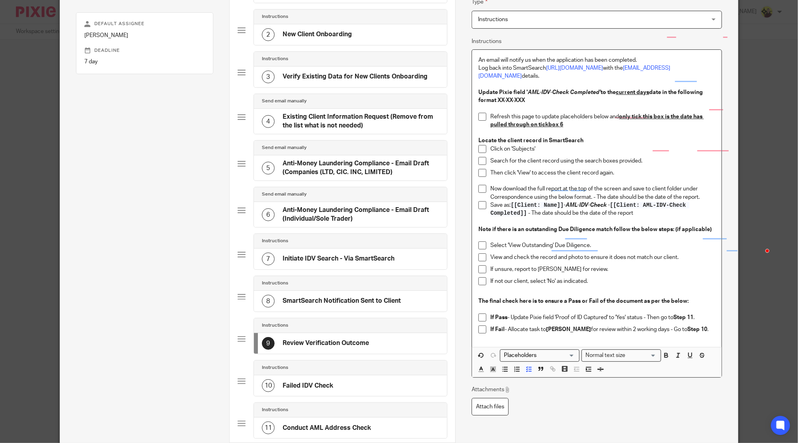
click at [657, 145] on div "Click on 'Subjects'" at bounding box center [603, 151] width 225 height 12
click at [499, 90] on strong "Update Pixie field ' AML-IDV-Check Completed' to the current days date in the f…" at bounding box center [592, 97] width 226 height 14
click at [508, 90] on strong "Update Pixie field ' AML-IDV-Check Completed' to the current days date in the f…" at bounding box center [592, 97] width 226 height 14
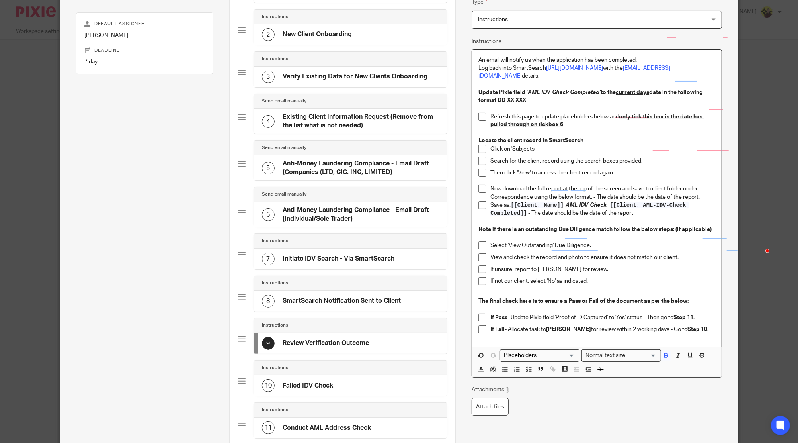
click at [507, 90] on strong "Update Pixie field ' AML-IDV-Check Completed' to the current days date in the f…" at bounding box center [592, 97] width 226 height 14
click at [520, 92] on strong "Update Pixie field ' AML-IDV-Check Completed' to the current days date in the f…" at bounding box center [592, 97] width 226 height 14
click at [549, 129] on p "To enrich screen reader interactions, please activate Accessibility in Grammarl…" at bounding box center [603, 133] width 225 height 8
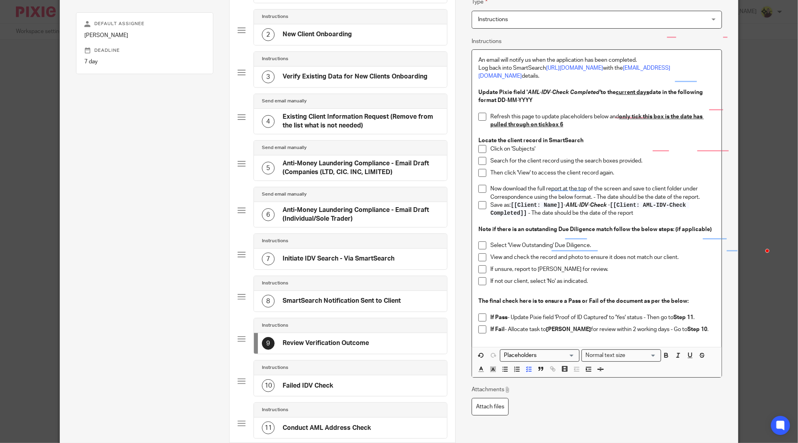
drag, startPoint x: 661, startPoint y: 84, endPoint x: 689, endPoint y: 125, distance: 49.5
click at [661, 90] on strong "Update Pixie field ' AML-IDV-Check Completed' to the current days date in the f…" at bounding box center [592, 97] width 226 height 14
click at [665, 114] on u "only tick this box is the date has pulled through on tickbox 6" at bounding box center [597, 121] width 213 height 14
click at [526, 204] on p "Save as: [[Client: Name]] - AML-IDV-Check - [[Client: AML-IDV-Check Completed]]…" at bounding box center [603, 209] width 225 height 16
click at [682, 204] on p "Save as: [[Client: Name]] - AML-IDV-Check - [[Client: AML-IDV-Check Completed]]…" at bounding box center [603, 209] width 225 height 16
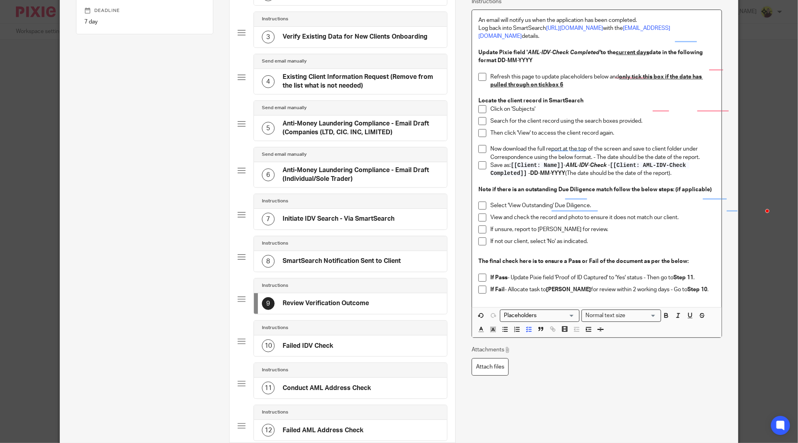
scroll to position [159, 0]
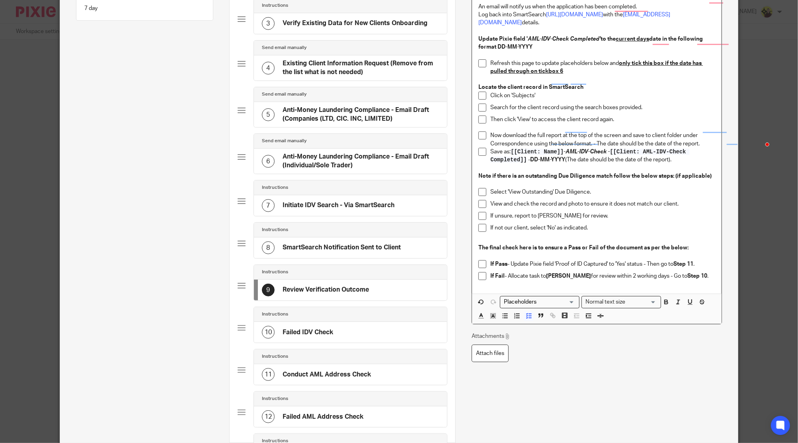
click at [389, 335] on div "10 Failed IDV Check" at bounding box center [350, 332] width 193 height 21
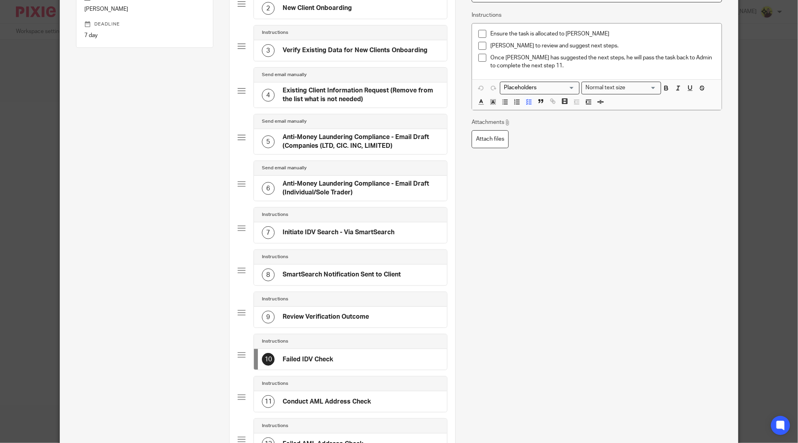
scroll to position [265, 0]
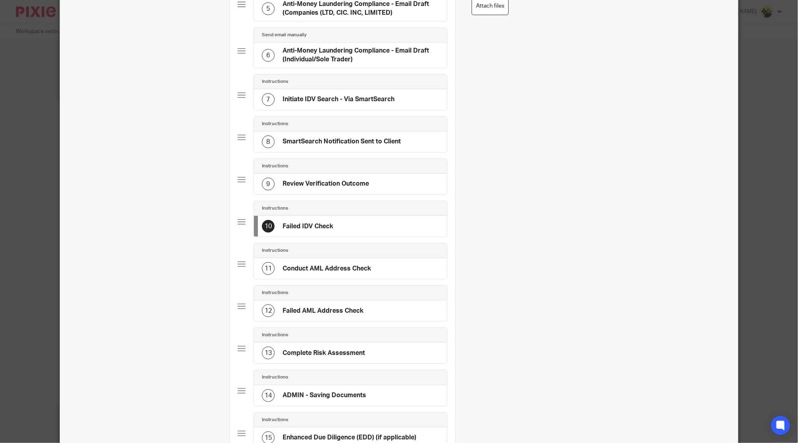
click at [329, 266] on h4 "Conduct AML Address Check" at bounding box center [327, 268] width 88 height 8
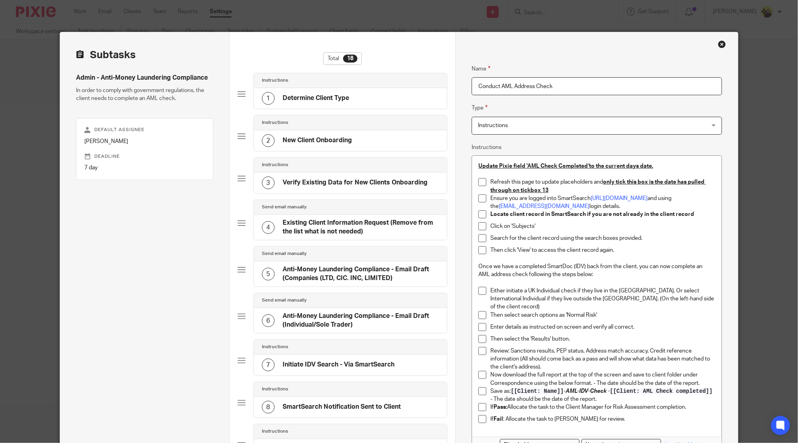
scroll to position [53, 0]
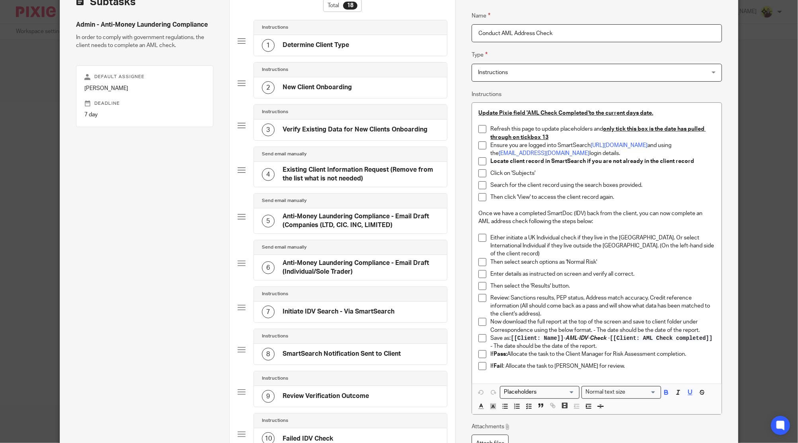
click at [649, 115] on u "to the current days date." at bounding box center [621, 113] width 64 height 6
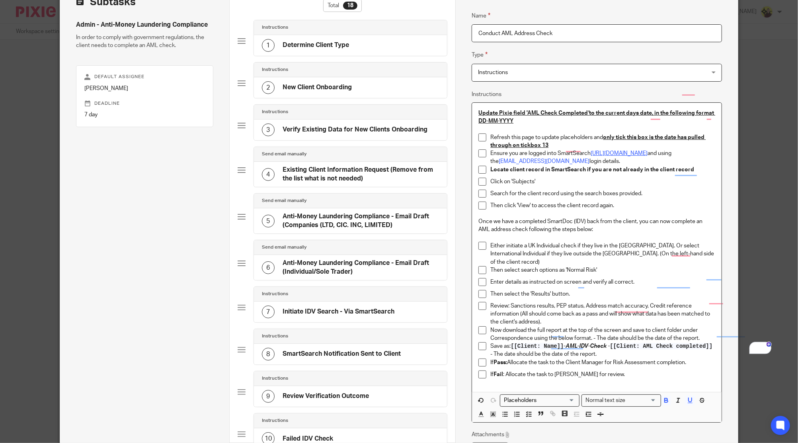
click at [641, 151] on link "[URL][DOMAIN_NAME]" at bounding box center [619, 154] width 57 height 6
click at [598, 125] on p "To enrich screen reader interactions, please activate Accessibility in Grammarl…" at bounding box center [597, 129] width 237 height 8
click at [551, 218] on p "Once we have a completed SmartDoc (IDV) back from the client, you can now compl…" at bounding box center [597, 225] width 237 height 16
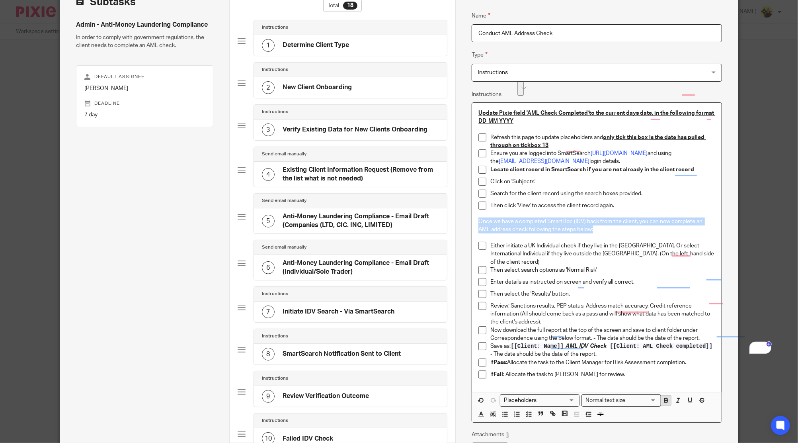
click at [664, 395] on button "button" at bounding box center [666, 400] width 10 height 10
click at [619, 279] on div "Enter details as instructed on screen and verify all correct." at bounding box center [603, 284] width 225 height 12
click at [629, 242] on p "Either initiate a UK Individual check if they live in the UK. Or select Interna…" at bounding box center [603, 254] width 225 height 24
click at [687, 397] on icon "button" at bounding box center [690, 400] width 7 height 7
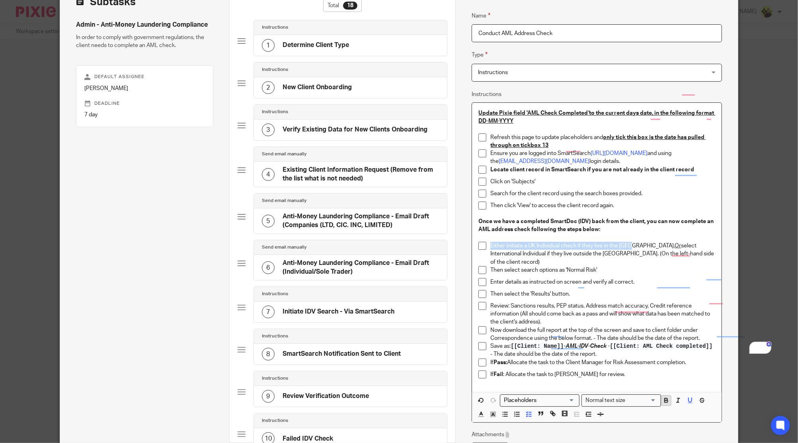
click at [666, 397] on icon "button" at bounding box center [666, 400] width 7 height 7
click at [650, 266] on p "Then select search options as 'Normal Risk'" at bounding box center [603, 270] width 225 height 8
drag, startPoint x: 624, startPoint y: 246, endPoint x: 642, endPoint y: 260, distance: 23.3
click at [627, 247] on p "Either initiate a UK Individual check if they live in the UK. Or select Interna…" at bounding box center [603, 254] width 225 height 24
click at [645, 266] on p "Then select search options as 'Normal Risk'" at bounding box center [603, 270] width 225 height 8
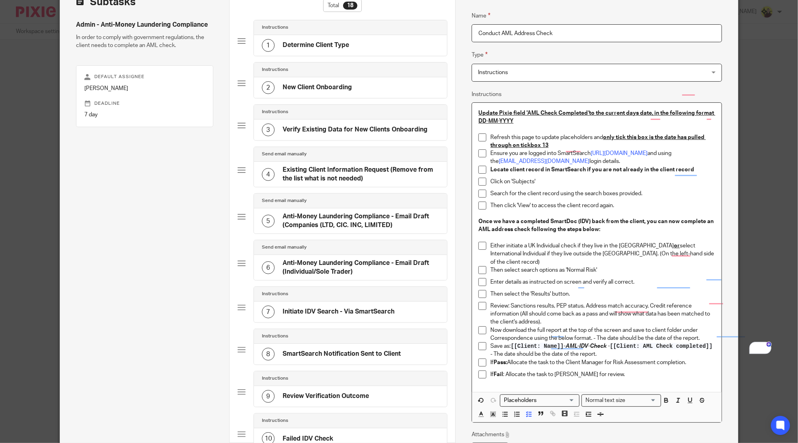
click at [674, 243] on u "or" at bounding box center [677, 246] width 6 height 6
click at [648, 278] on p "Enter details as instructed on screen and verify all correct." at bounding box center [603, 282] width 225 height 8
click at [571, 219] on strong "Once we have a completed SmartDoc (IDV) back from the client, you can now compl…" at bounding box center [597, 226] width 237 height 14
click at [661, 255] on p "Either initiate a UK Individual check if they live in the UK OR select Internat…" at bounding box center [603, 254] width 225 height 24
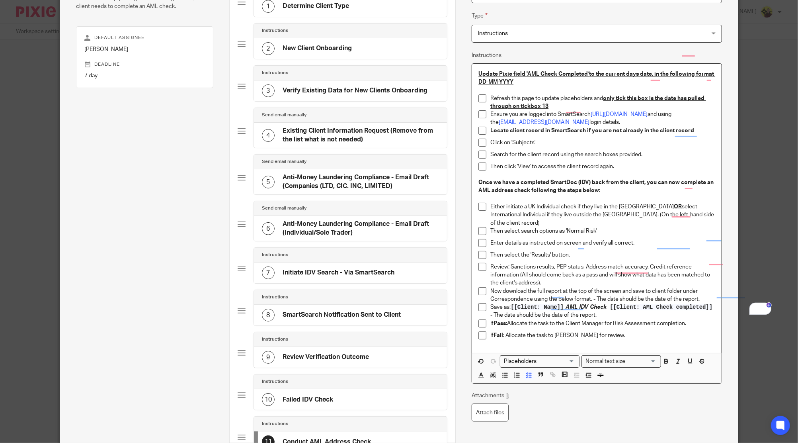
scroll to position [106, 0]
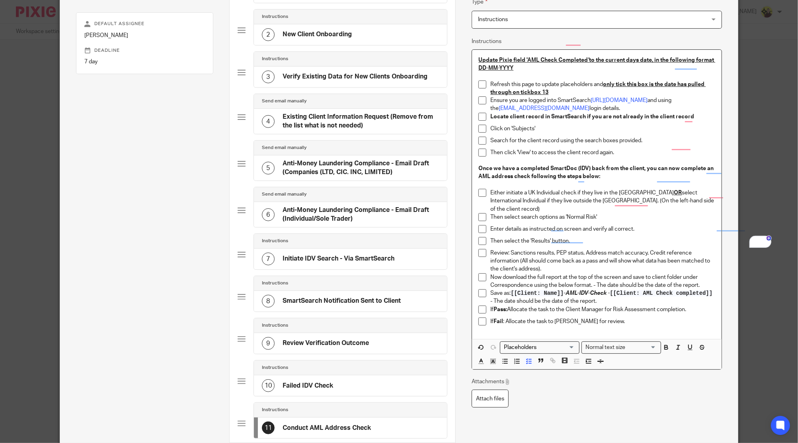
click at [529, 291] on p "Save as: [[Client: Name]] - AML-IDV-Check - [[Client: AML Check completed]] - T…" at bounding box center [603, 297] width 225 height 16
click at [669, 292] on p "Save as: [[Client: Name]] - AML-IDV-Check - [[Client: AML Check completed]] - D…" at bounding box center [603, 297] width 225 height 16
drag, startPoint x: 559, startPoint y: 291, endPoint x: 528, endPoint y: 293, distance: 30.3
click at [528, 293] on p "Save as: [[Client: Name]] - AML-IDV-Check - [[Client: AML Check completed]] - D…" at bounding box center [603, 297] width 225 height 16
click at [657, 342] on div "Loading..." at bounding box center [659, 347] width 4 height 10
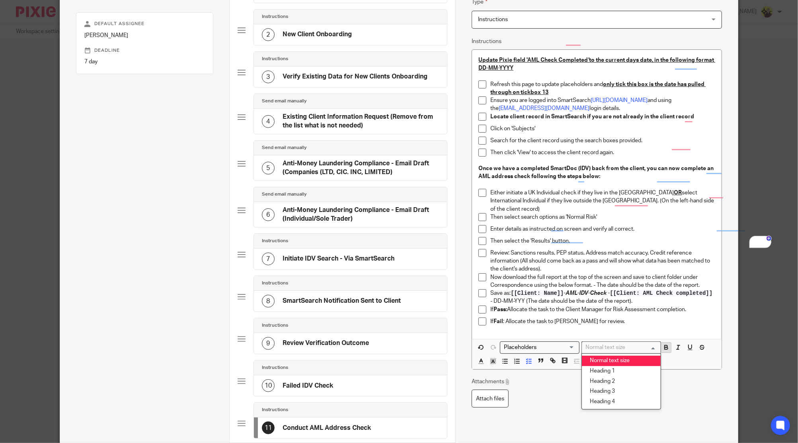
click at [663, 344] on icon "button" at bounding box center [666, 347] width 7 height 7
click at [632, 289] on p "Save as: [[Client: Name]] - AML-IDV-Check - [[Client: AML Check completed]] - D…" at bounding box center [603, 297] width 225 height 16
drag, startPoint x: 561, startPoint y: 296, endPoint x: 578, endPoint y: 313, distance: 23.9
click at [561, 296] on p "Save as: [[Client: Name]] - AML-IDV-Check - [[Client: AML Check completed]] - D…" at bounding box center [603, 297] width 225 height 16
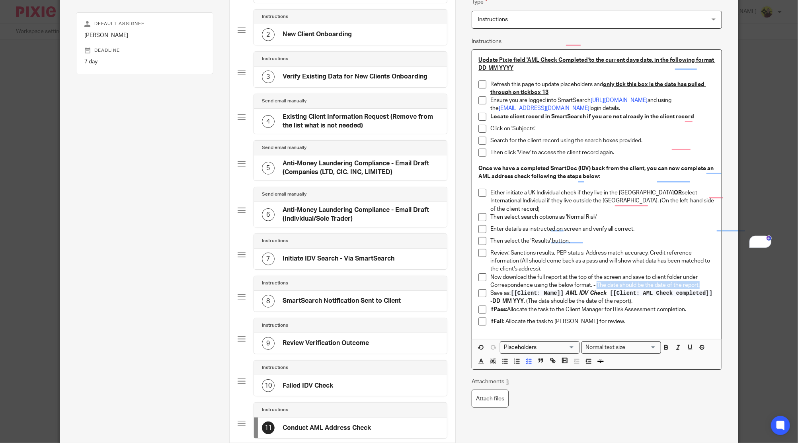
drag, startPoint x: 595, startPoint y: 276, endPoint x: 712, endPoint y: 274, distance: 117.5
click at [712, 274] on div "Update Pixie field 'AML Check Completed ' to the current days date, in the foll…" at bounding box center [596, 194] width 249 height 289
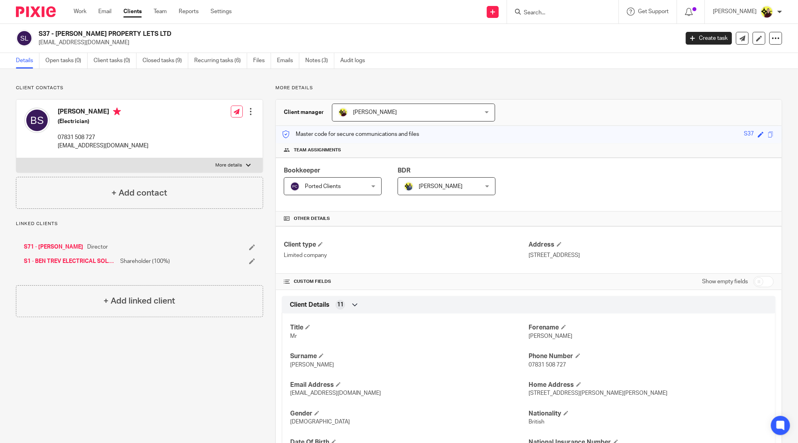
scroll to position [514, 0]
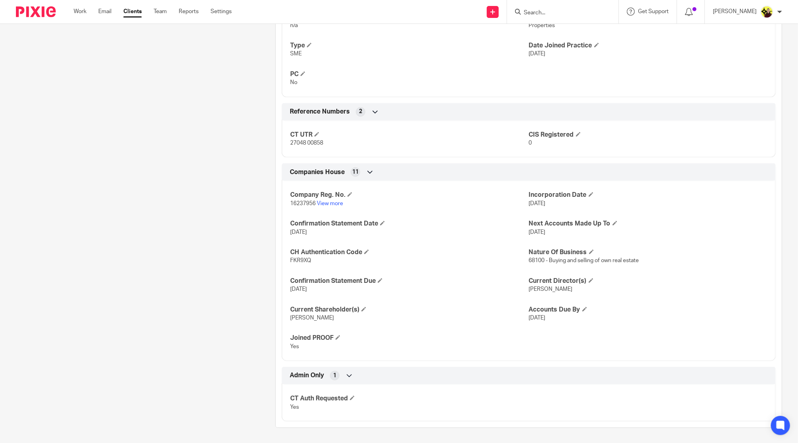
click at [573, 16] on input "Search" at bounding box center [559, 13] width 72 height 7
type input "c10"
click at [562, 40] on link at bounding box center [589, 34] width 135 height 18
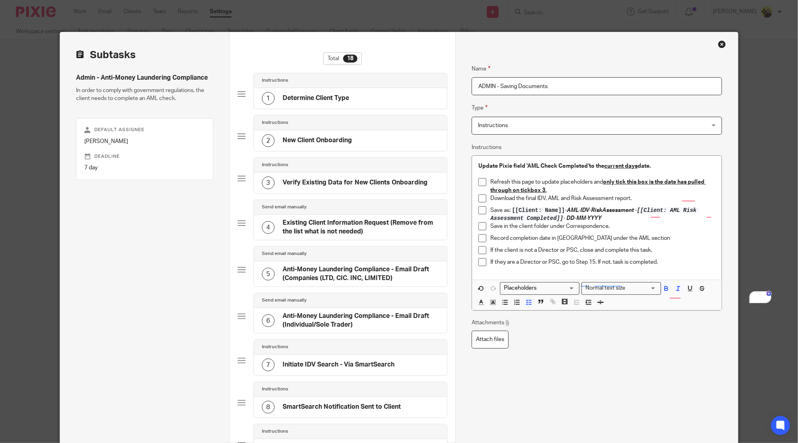
click at [608, 217] on p "Save as: [[Client: Name]] - AML-IDV-RiskAssessment - [[Client: AML Risk Assessm…" at bounding box center [603, 214] width 225 height 16
click at [616, 221] on p "Save as: [[Client: Name]] - AML-IDV-RiskAssessment - [[Client: AML Risk Assessm…" at bounding box center [603, 214] width 225 height 16
click at [612, 224] on p "Save in the client folder under Correspondence." at bounding box center [603, 226] width 225 height 8
click at [641, 237] on p "Record completion date in [GEOGRAPHIC_DATA] under the AML section" at bounding box center [603, 238] width 225 height 8
drag, startPoint x: 592, startPoint y: 239, endPoint x: 628, endPoint y: 237, distance: 35.5
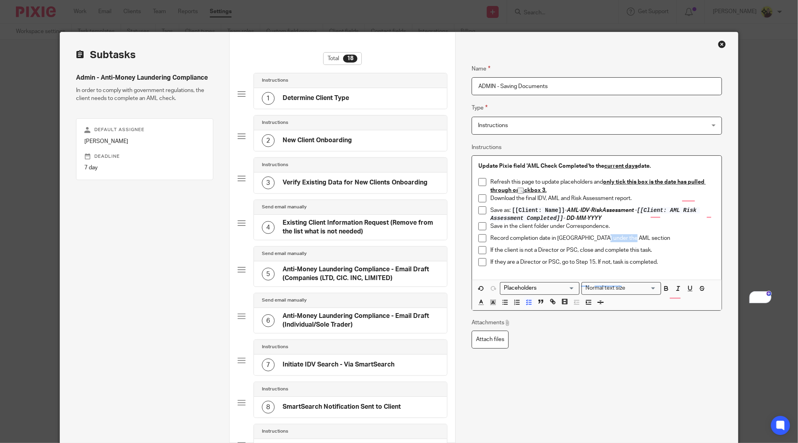
click at [628, 237] on p "Record completion date in [GEOGRAPHIC_DATA] under the AML section" at bounding box center [603, 238] width 225 height 8
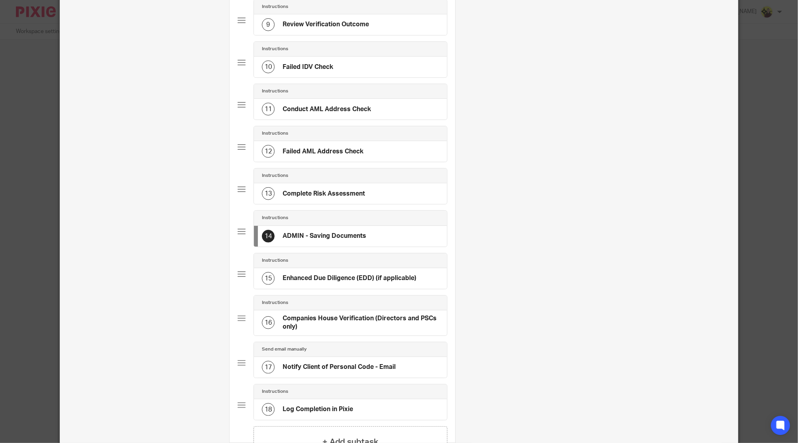
click at [319, 268] on div "15 Enhanced Due Diligence (EDD) (if applicable)" at bounding box center [350, 278] width 193 height 21
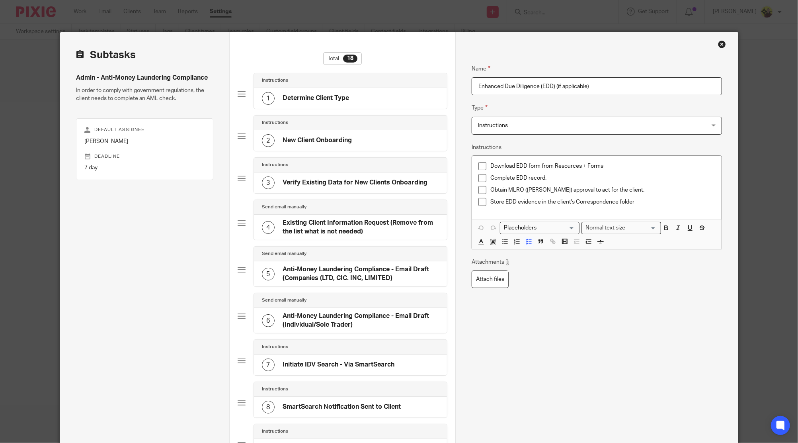
scroll to position [38, 0]
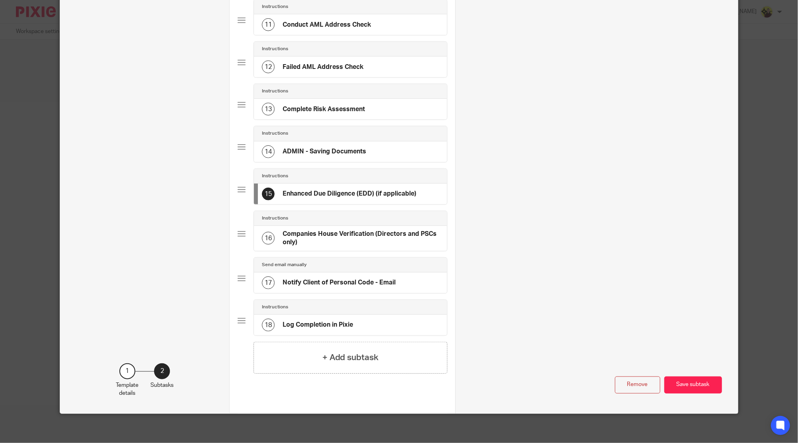
click at [354, 276] on div "17 Notify Client of Personal Code - Email" at bounding box center [329, 282] width 134 height 13
click at [705, 389] on button "Save subtask" at bounding box center [694, 384] width 58 height 17
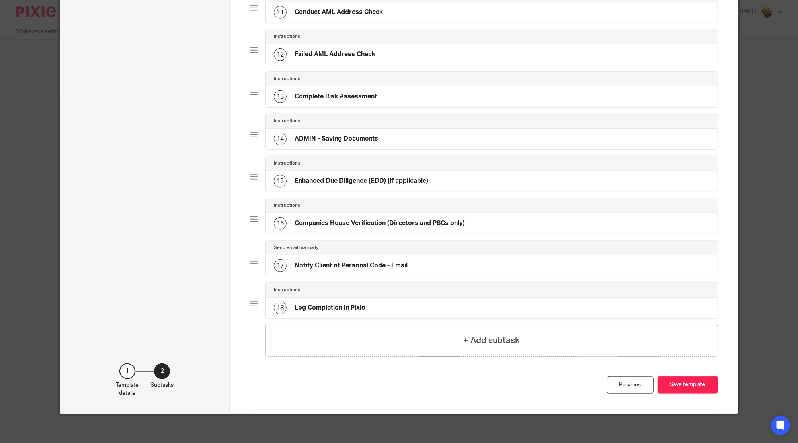
click at [698, 376] on div "Previous Save template" at bounding box center [484, 394] width 469 height 37
click at [698, 381] on button "Save template" at bounding box center [688, 384] width 61 height 17
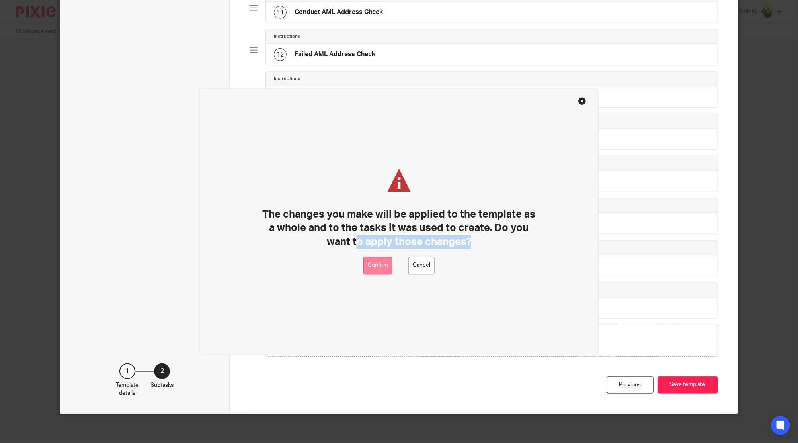
click at [367, 270] on div "The changes you make will be applied to the template as a whole and to the task…" at bounding box center [398, 221] width 399 height 266
click at [381, 266] on button "Confirm" at bounding box center [378, 265] width 29 height 18
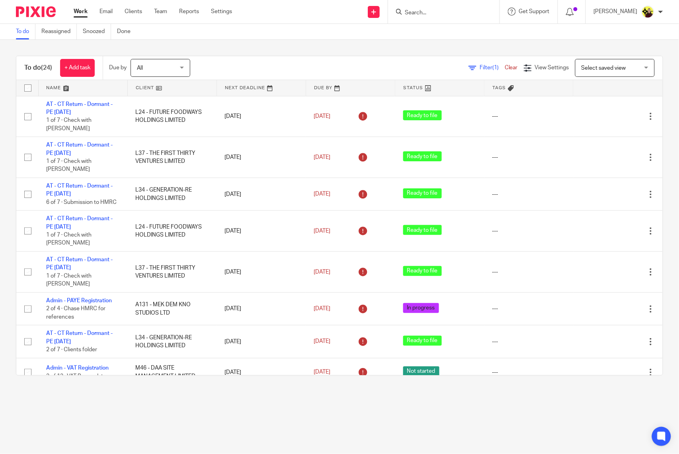
click at [426, 13] on input "Search" at bounding box center [440, 13] width 72 height 7
click at [421, 13] on input "Search" at bounding box center [440, 13] width 72 height 7
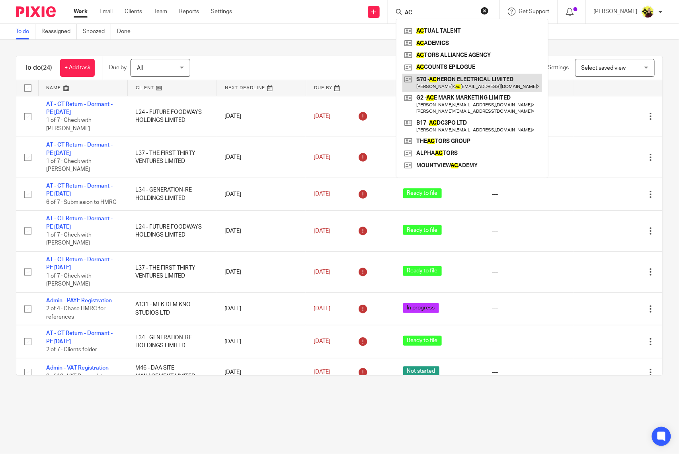
type input "AC"
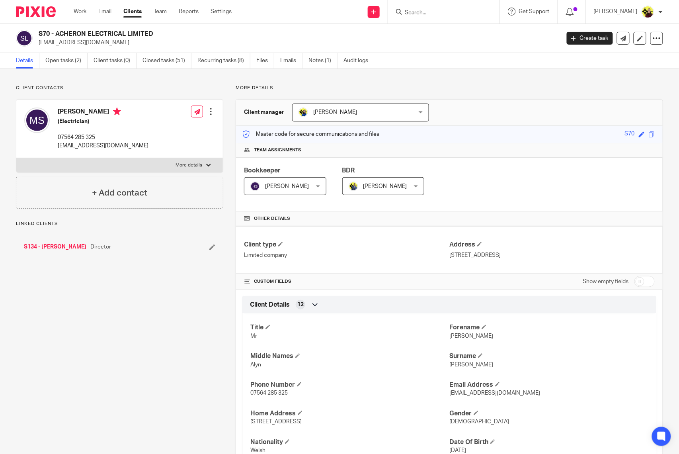
click at [635, 287] on input "checkbox" at bounding box center [645, 281] width 20 height 11
checkbox input "true"
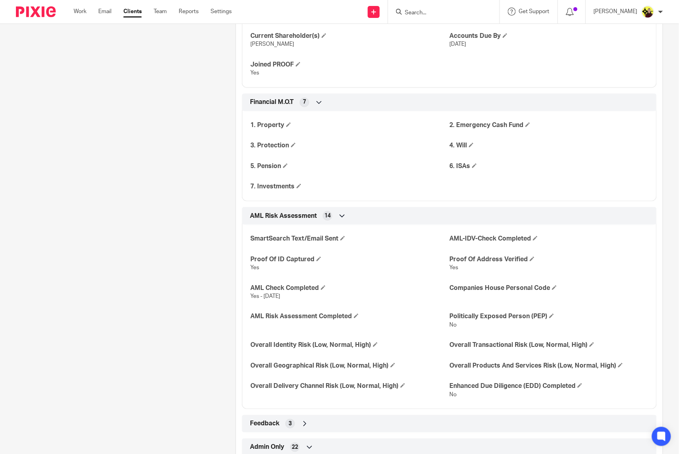
scroll to position [1115, 0]
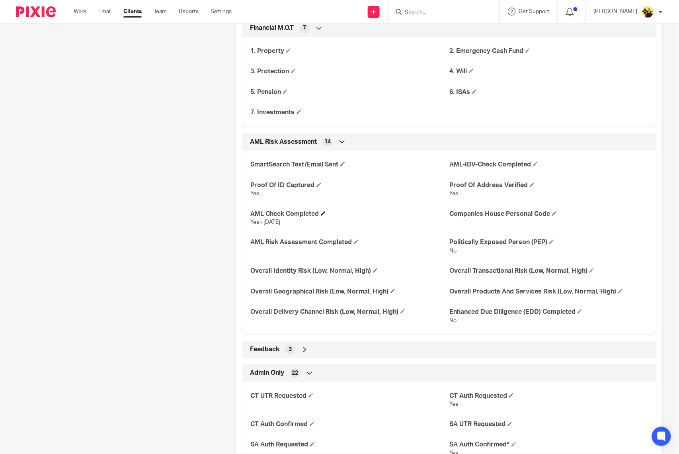
drag, startPoint x: 248, startPoint y: 217, endPoint x: 317, endPoint y: 219, distance: 68.5
click at [317, 218] on h4 "AML Check Completed" at bounding box center [349, 214] width 199 height 8
copy h4 "AML Check Completed"
drag, startPoint x: 242, startPoint y: 239, endPoint x: 352, endPoint y: 251, distance: 110.1
click at [352, 251] on div "SmartSearch Text/Email Sent AML-IDV-Check Completed Proof Of ID Captured Yes Pr…" at bounding box center [449, 240] width 415 height 190
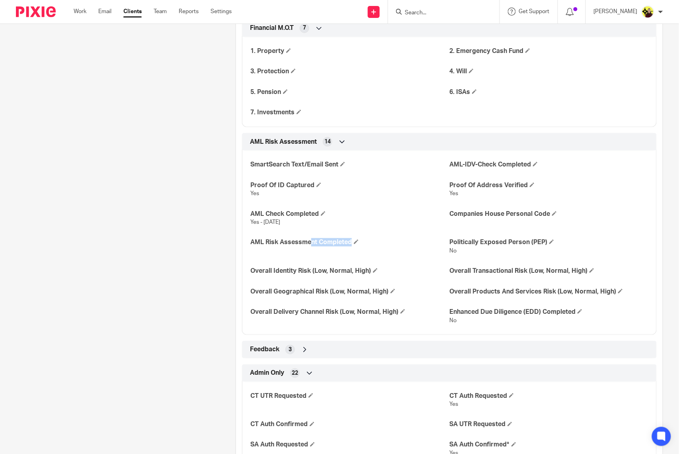
copy h4 "AML Risk Assessment Completed"
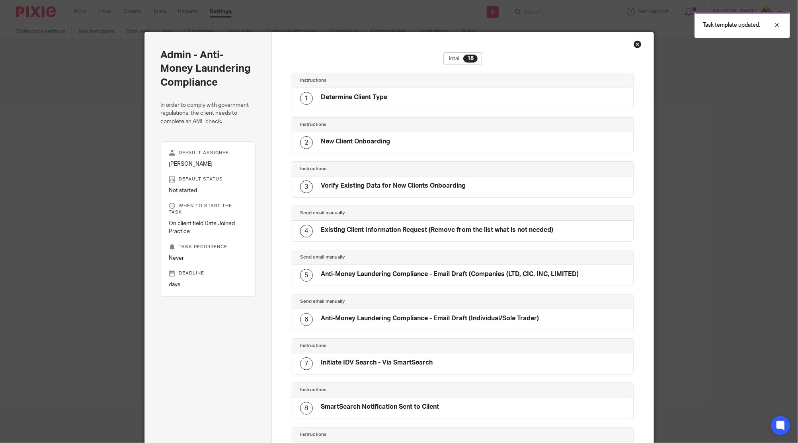
scroll to position [496, 0]
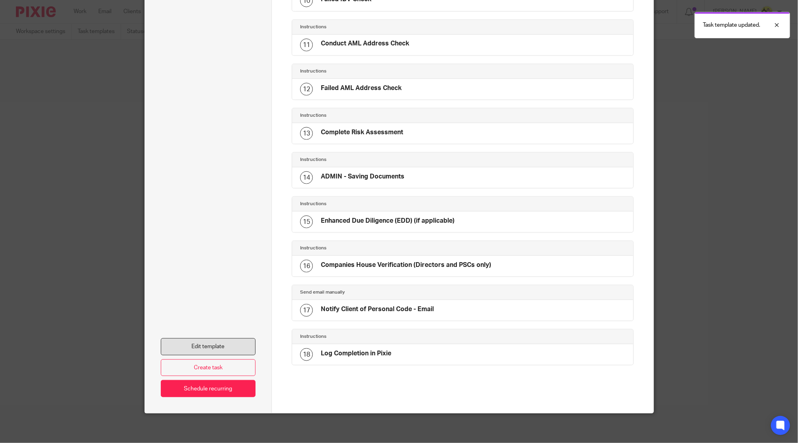
click at [224, 345] on link "Edit template" at bounding box center [208, 346] width 95 height 17
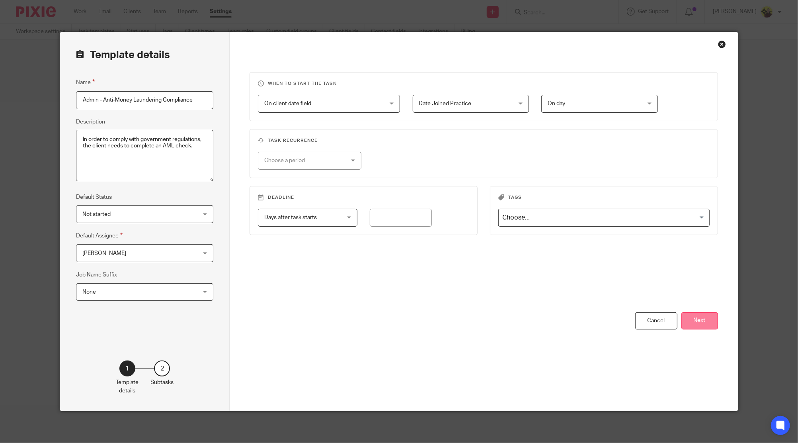
click at [710, 323] on button "Next" at bounding box center [700, 320] width 37 height 17
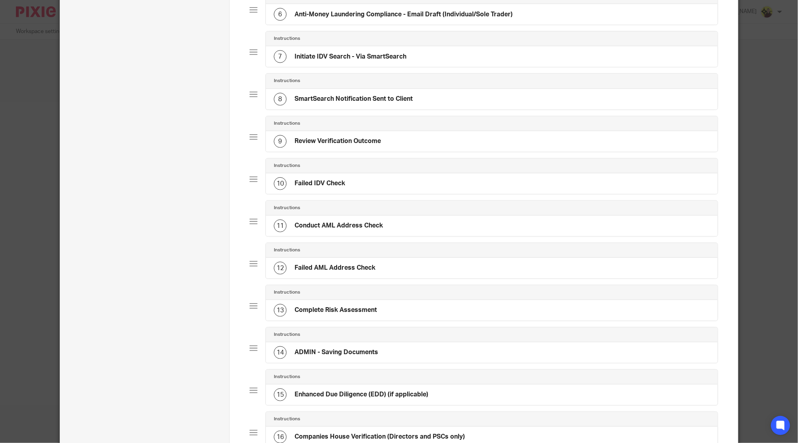
scroll to position [424, 0]
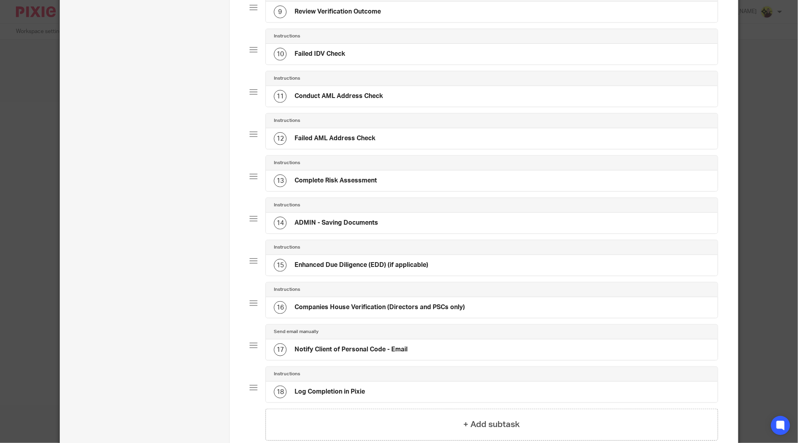
click at [345, 167] on div "Instructions" at bounding box center [492, 163] width 452 height 15
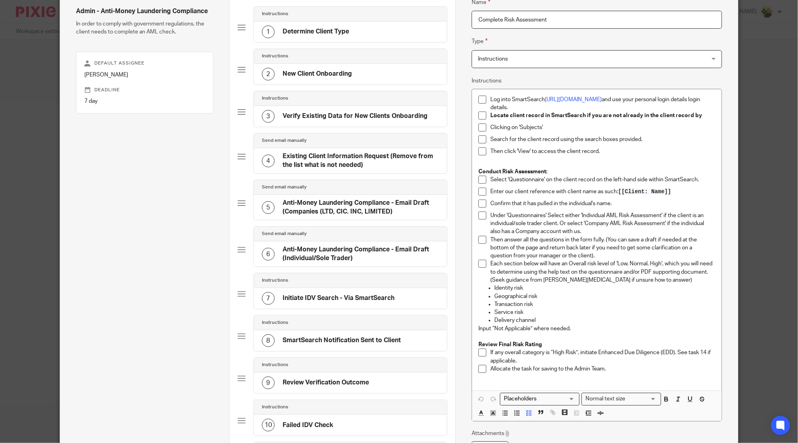
scroll to position [53, 0]
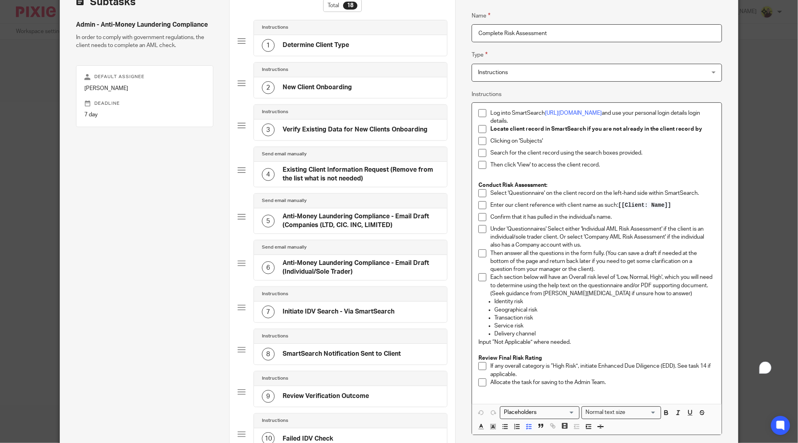
drag, startPoint x: 522, startPoint y: 117, endPoint x: 447, endPoint y: 100, distance: 77.5
click at [447, 100] on div "Subtasks Admin - Anti-Money Laundering Compliance In order to comply with gover…" at bounding box center [399, 424] width 678 height 890
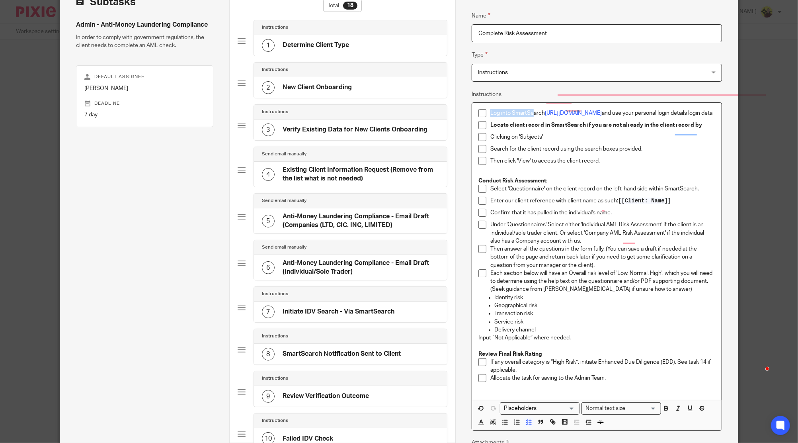
drag, startPoint x: 487, startPoint y: 110, endPoint x: 442, endPoint y: 94, distance: 48.1
click at [442, 94] on div "Subtasks Admin - Anti-Money Laundering Compliance In order to comply with gover…" at bounding box center [399, 424] width 678 height 890
click at [707, 118] on div "arch https://app.smartsearch.com/ and use your personal login details login deta" at bounding box center [603, 115] width 225 height 12
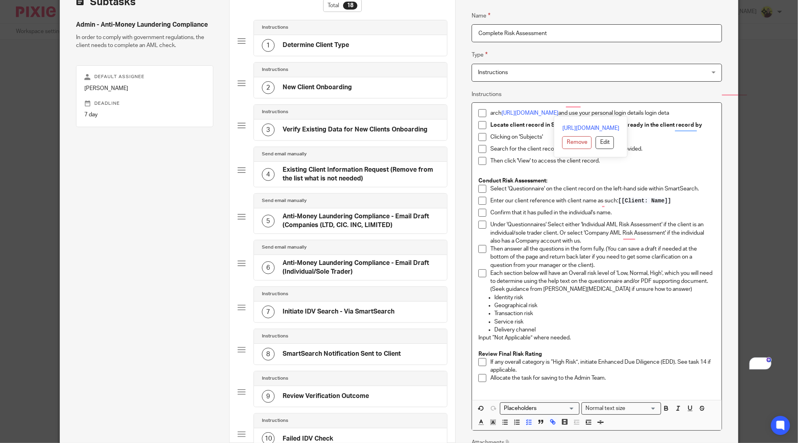
drag, startPoint x: 698, startPoint y: 108, endPoint x: 475, endPoint y: 104, distance: 223.4
click at [475, 104] on div "arch https://app.smartsearch.com/ and use your personal login details login det…" at bounding box center [596, 251] width 249 height 297
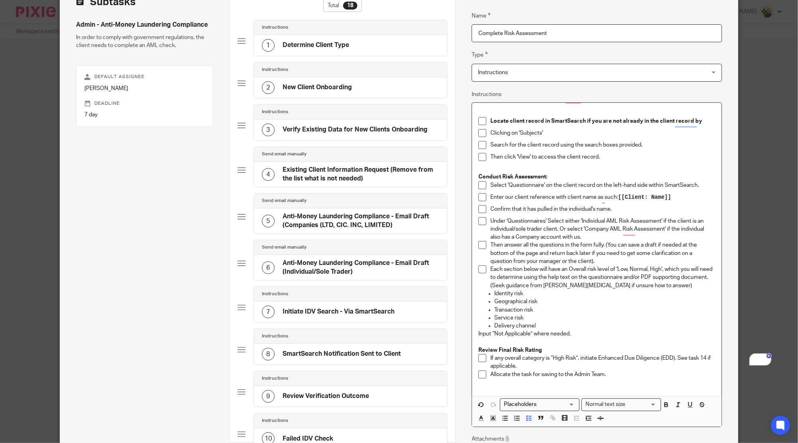
click at [589, 145] on p "Search for the client record using the search boxes provided." at bounding box center [603, 145] width 225 height 8
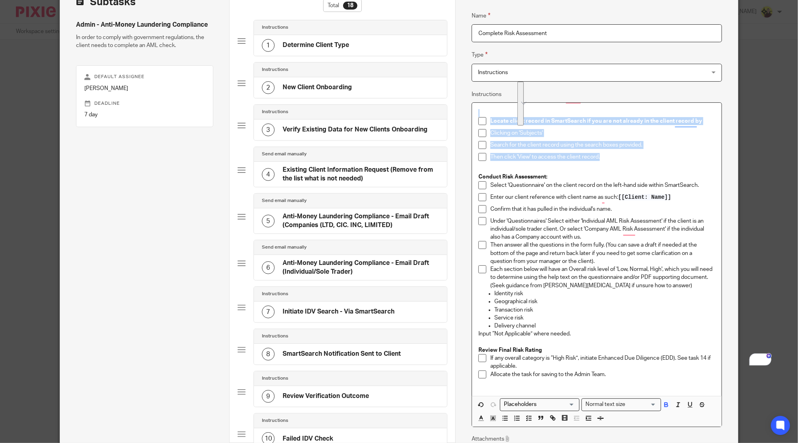
drag, startPoint x: 598, startPoint y: 151, endPoint x: 436, endPoint y: 97, distance: 170.7
click at [436, 97] on div "Subtasks Admin - Anti-Money Laundering Compliance In order to comply with gover…" at bounding box center [399, 424] width 678 height 890
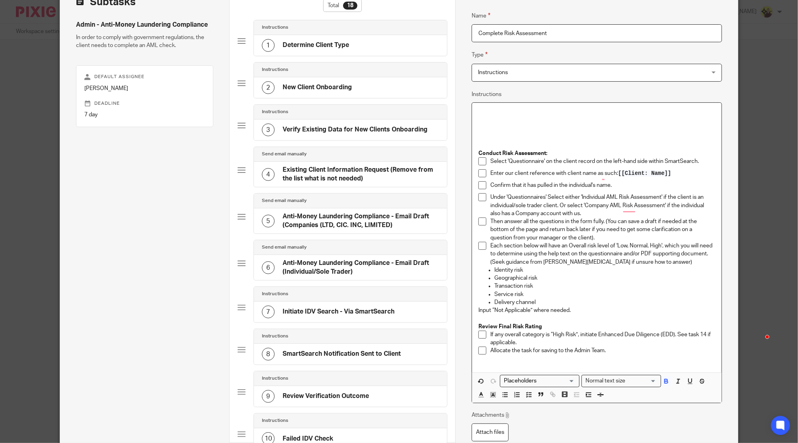
click at [487, 109] on p "To enrich screen reader interactions, please activate Accessibility in Grammarl…" at bounding box center [597, 113] width 237 height 8
click at [589, 105] on div "Go to resousece +Form and copy the AML Conduct Risk Assessment: Select 'Questio…" at bounding box center [596, 238] width 249 height 270
click at [669, 115] on p "Go to resousece +Form and copy the AML Client Risk Assessment Tool" at bounding box center [597, 113] width 237 height 8
click at [508, 128] on p "To enrich screen reader interactions, please activate Accessibility in Grammarl…" at bounding box center [597, 129] width 237 height 8
drag, startPoint x: 490, startPoint y: 111, endPoint x: 533, endPoint y: 110, distance: 43.4
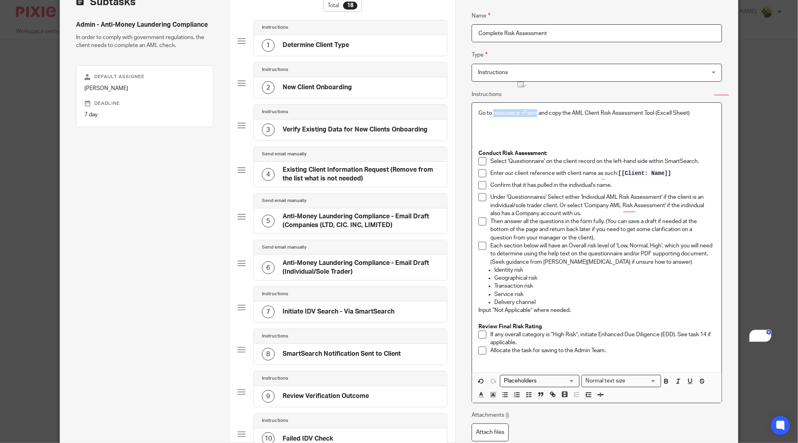
click at [533, 110] on p "Go to resousece +Form and copy the AML Client Risk Assessment Tool (Excell Shee…" at bounding box center [597, 113] width 237 height 8
click at [706, 115] on p "Go to Resources + Forms and copy the AML Client Risk Assessment Tool (Excell Sh…" at bounding box center [597, 113] width 237 height 8
click at [487, 111] on p "Go to Resources + Forms and copy the AML Client Risk Assessment Tool (Excell Sh…" at bounding box center [597, 113] width 237 height 8
click at [491, 112] on p "Go to Resources + Forms and copy the AML Client Risk Assessment Tool (Excell Sh…" at bounding box center [597, 113] width 237 height 8
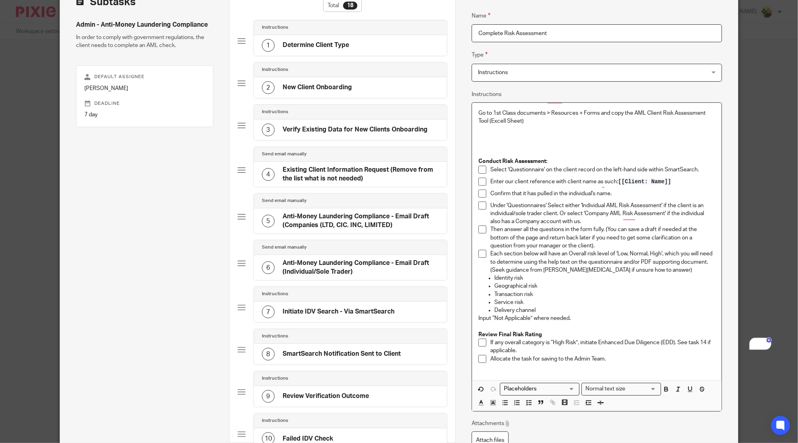
click at [532, 114] on p "Go to 1st Class documents > Resources + Forms and copy the AML Client Risk Asse…" at bounding box center [597, 117] width 237 height 16
click at [526, 119] on p "Go to 1st Class documents > Resources + Forms and copy the AML Client Risk Asse…" at bounding box center [597, 117] width 237 height 16
click at [586, 119] on p "Go to 1st Class documents > Resources + Forms and copy the AML Client Risk Asse…" at bounding box center [597, 117] width 237 height 16
copy p "corresepondence"
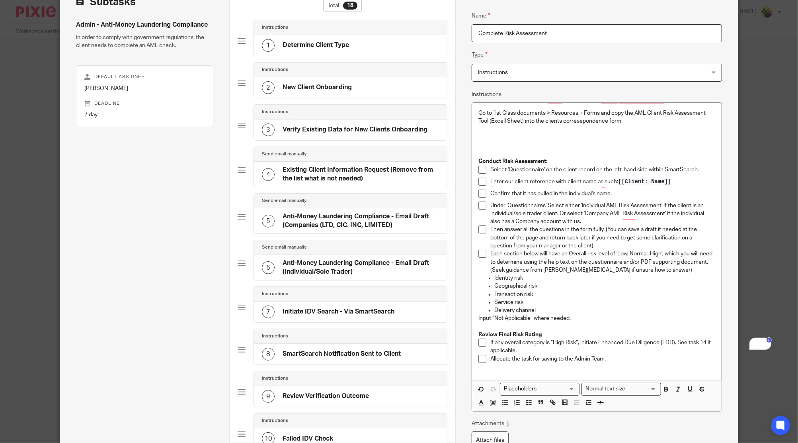
drag, startPoint x: 583, startPoint y: 126, endPoint x: 586, endPoint y: 122, distance: 4.9
click at [583, 126] on p "To enrich screen reader interactions, please activate Accessibility in Grammarl…" at bounding box center [597, 129] width 237 height 8
click at [586, 121] on p "Go to 1st Class documents > Resources + Forms and copy the AML Client Risk Asse…" at bounding box center [597, 117] width 237 height 16
click at [636, 119] on p "Go to 1st Class documents > Resources + Forms and copy the AML Client Risk Asse…" at bounding box center [597, 117] width 237 height 16
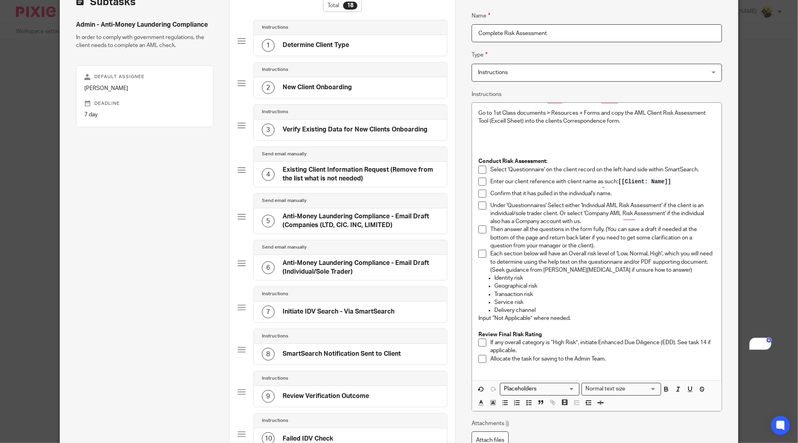
click at [624, 122] on p "Go to 1st Class documents > Resources + Forms and copy the AML Client Risk Asse…" at bounding box center [597, 117] width 237 height 16
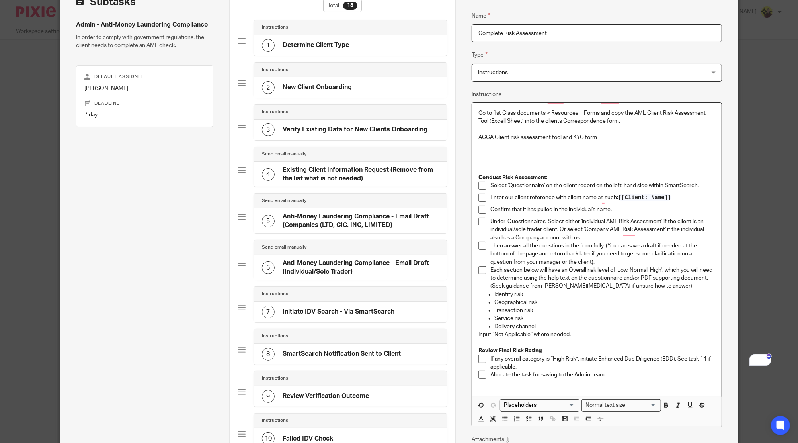
click at [497, 134] on p "ACCA Client risk assessment tool and KYC form" at bounding box center [597, 137] width 237 height 8
click at [604, 137] on p "ACCA Client risk assessment tool and KYC form" at bounding box center [597, 137] width 237 height 8
click at [584, 137] on p "ACCA Client risk assessment tool and KYC form" at bounding box center [597, 137] width 237 height 8
click at [520, 141] on p "To enrich screen reader interactions, please activate Accessibility in Grammarl…" at bounding box center [597, 145] width 237 height 8
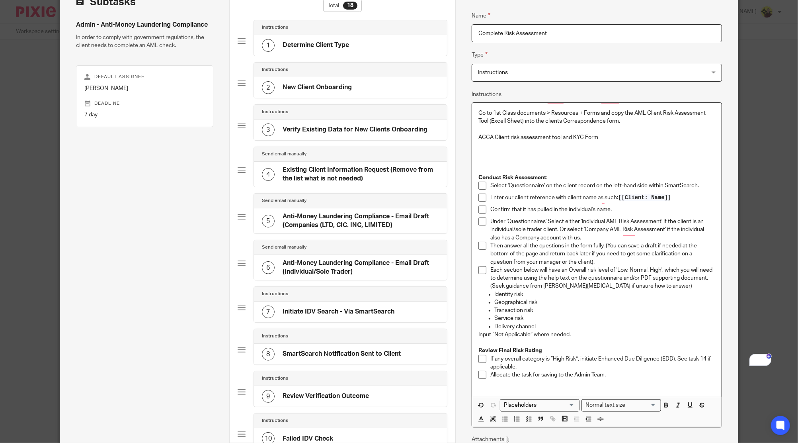
click at [521, 137] on p "ACCA Client risk assessment tool and KYC Form" at bounding box center [597, 137] width 237 height 8
click at [510, 134] on p "ACCA Client risk Assessment tool and KYC Form" at bounding box center [597, 137] width 237 height 8
click at [553, 135] on p "ACCA Client Risk Assessment tool and KYC Form" at bounding box center [597, 137] width 237 height 8
click at [485, 155] on p "To enrich screen reader interactions, please activate Accessibility in Grammarl…" at bounding box center [597, 153] width 237 height 8
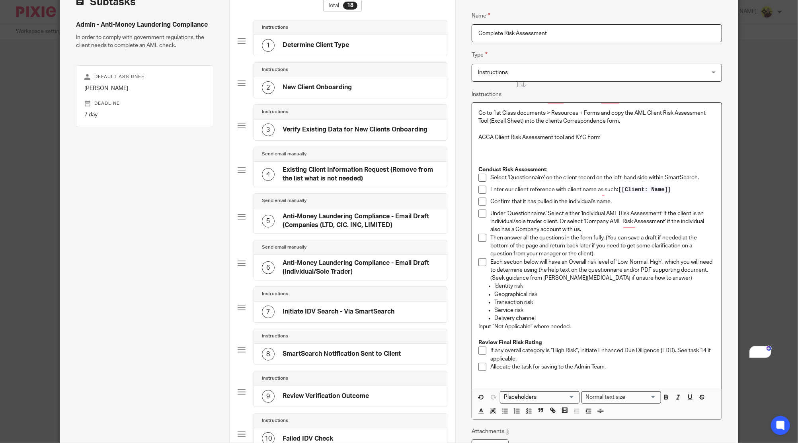
drag, startPoint x: 616, startPoint y: 139, endPoint x: 460, endPoint y: 133, distance: 156.6
click at [460, 133] on div "Name Determine Client Type Type Instructions Instructions Instructions Document…" at bounding box center [597, 424] width 282 height 890
drag, startPoint x: 631, startPoint y: 111, endPoint x: 709, endPoint y: 102, distance: 78.6
click at [709, 103] on div "Go to 1st Class documents > Resources + Forms and copy the AML Client Risk Asse…" at bounding box center [596, 246] width 249 height 286
click at [486, 119] on p "Go to 1st Class documents > Resources + Forms and copy the AML Client Risk Asse…" at bounding box center [597, 117] width 237 height 16
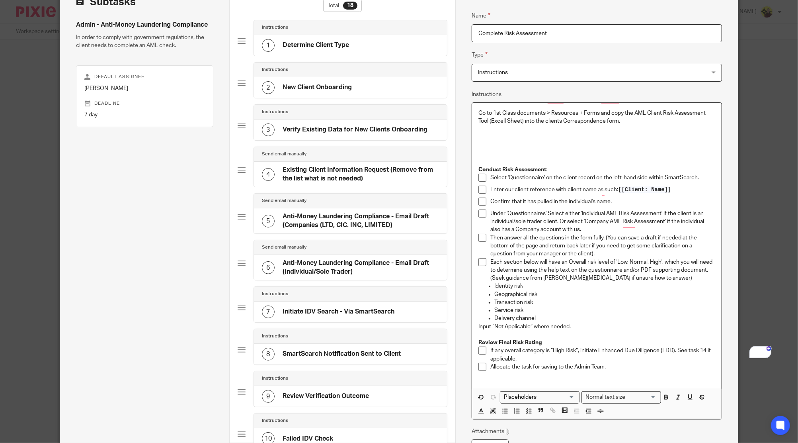
click at [520, 121] on p "Go to 1st Class documents > Resources + Forms and copy the AML Client Risk Asse…" at bounding box center [597, 117] width 237 height 16
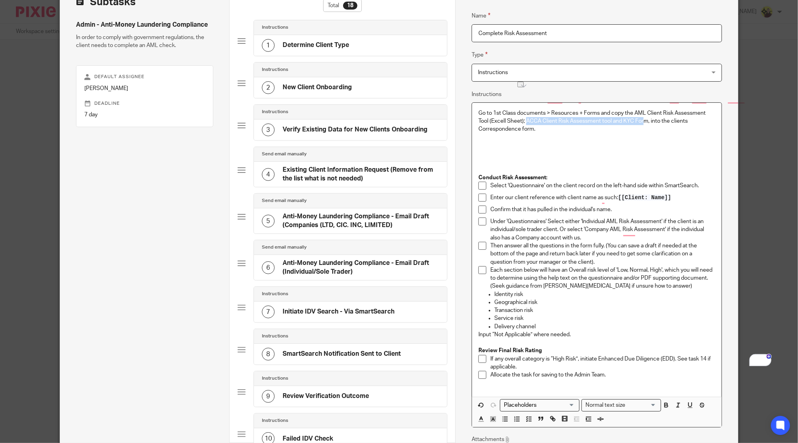
drag, startPoint x: 545, startPoint y: 108, endPoint x: 523, endPoint y: 122, distance: 25.6
click at [523, 122] on p "Go to 1st Class documents > Resources + Forms and copy the AML Client Risk Asse…" at bounding box center [597, 121] width 237 height 24
click at [612, 141] on p "To enrich screen reader interactions, please activate Accessibility in Grammarl…" at bounding box center [597, 145] width 237 height 8
drag, startPoint x: 644, startPoint y: 129, endPoint x: 643, endPoint y: 124, distance: 5.2
click at [644, 129] on p "Go to 1st Class documents > Resources + Forms and copy the AML Client Risk Asse…" at bounding box center [597, 121] width 237 height 24
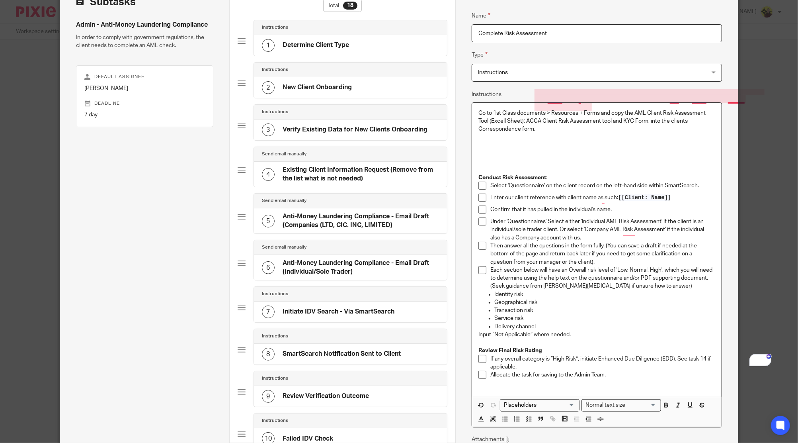
click at [643, 119] on p "Go to 1st Class documents > Resources + Forms and copy the AML Client Risk Asse…" at bounding box center [597, 121] width 237 height 24
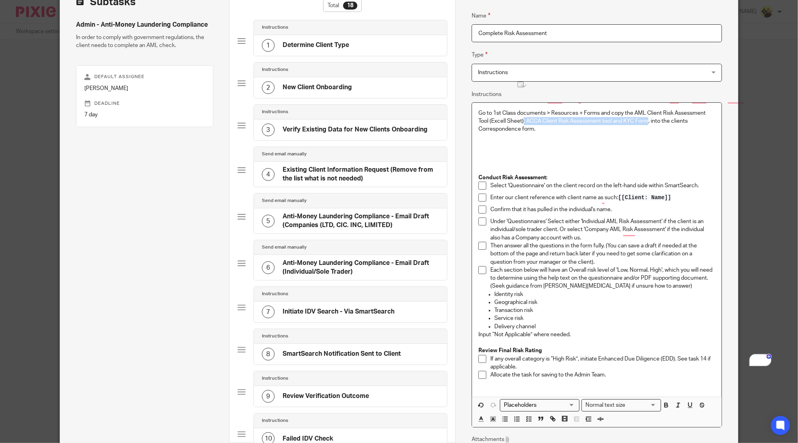
drag, startPoint x: 645, startPoint y: 119, endPoint x: 520, endPoint y: 117, distance: 124.7
click at [520, 117] on p "Go to 1st Class documents > Resources + Forms and copy the AML Client Risk Asse…" at bounding box center [597, 121] width 237 height 24
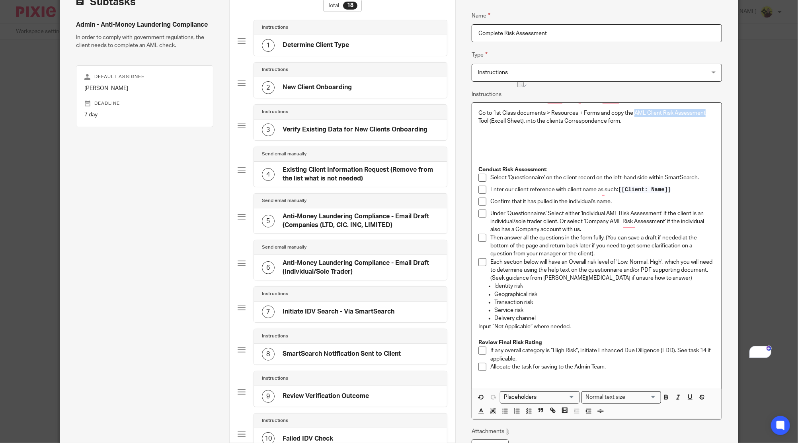
drag, startPoint x: 632, startPoint y: 115, endPoint x: 704, endPoint y: 113, distance: 71.3
click at [704, 113] on p "Go to 1st Class documents > Resources + Forms and copy the AML Client Risk Asse…" at bounding box center [597, 117] width 237 height 16
click at [663, 129] on p "To enrich screen reader interactions, please activate Accessibility in Grammarl…" at bounding box center [597, 129] width 237 height 8
click at [644, 120] on p "Go to 1st Class documents > Resources + Forms and copy the ; ACCA Client Risk A…" at bounding box center [597, 117] width 237 height 16
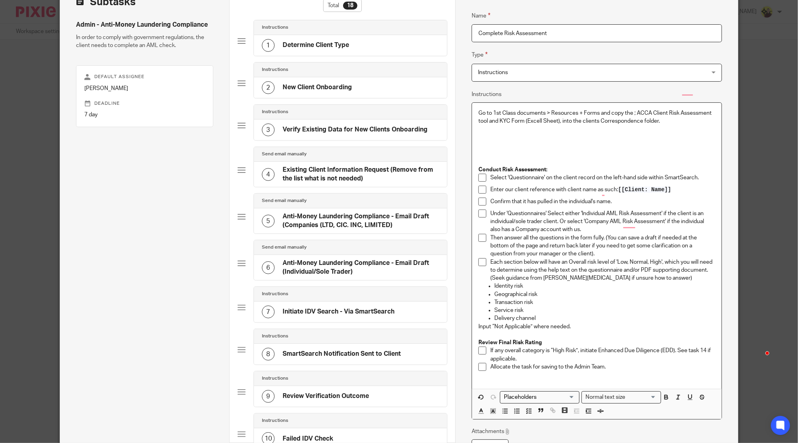
click at [685, 147] on p "To enrich screen reader interactions, please activate Accessibility in Grammarl…" at bounding box center [597, 145] width 237 height 8
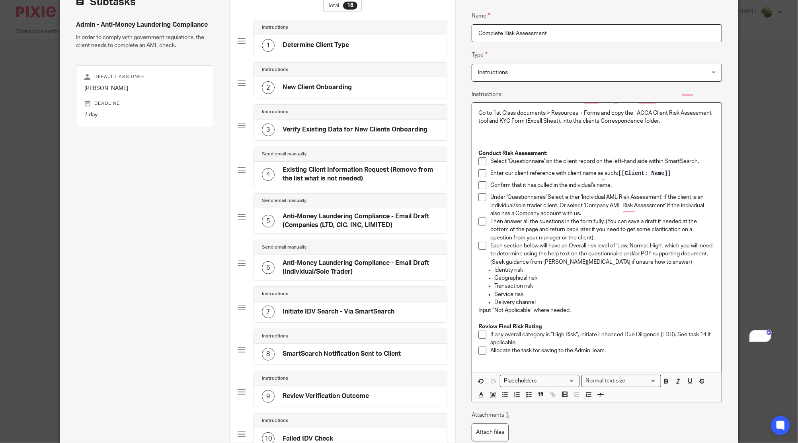
click at [472, 106] on div "Go to 1st Class documents > Resources + Forms and copy the ; ACCA Client Risk A…" at bounding box center [596, 238] width 249 height 270
click at [526, 391] on icon "button" at bounding box center [529, 394] width 7 height 7
click at [709, 121] on p "Go to 1st Class documents > Resources + Forms and copy the ; ACCA Client Risk A…" at bounding box center [603, 117] width 225 height 16
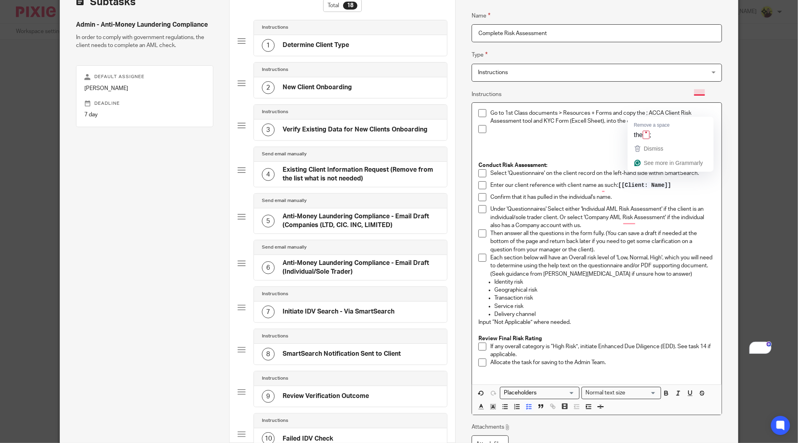
click at [645, 111] on p "Go to 1st Class documents > Resources + Forms and copy the ; ACCA Client Risk A…" at bounding box center [603, 117] width 225 height 16
click at [521, 122] on p "Go to 1st Class documents > Resources + Forms and copy the; ACCA Client Risk As…" at bounding box center [603, 117] width 225 height 16
click at [533, 139] on p "To enrich screen reader interactions, please activate Accessibility in Grammarl…" at bounding box center [597, 141] width 237 height 8
click at [520, 130] on p "To enrich screen reader interactions, please activate Accessibility in Grammarl…" at bounding box center [603, 129] width 225 height 8
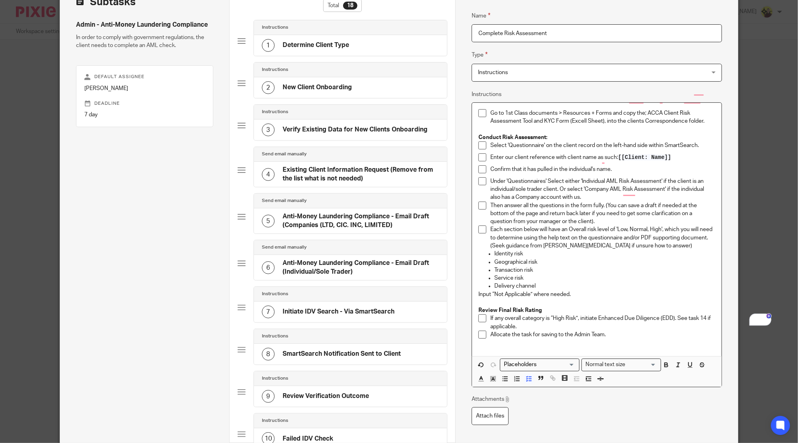
click at [552, 136] on p "Conduct Risk Assessment:" at bounding box center [597, 137] width 237 height 8
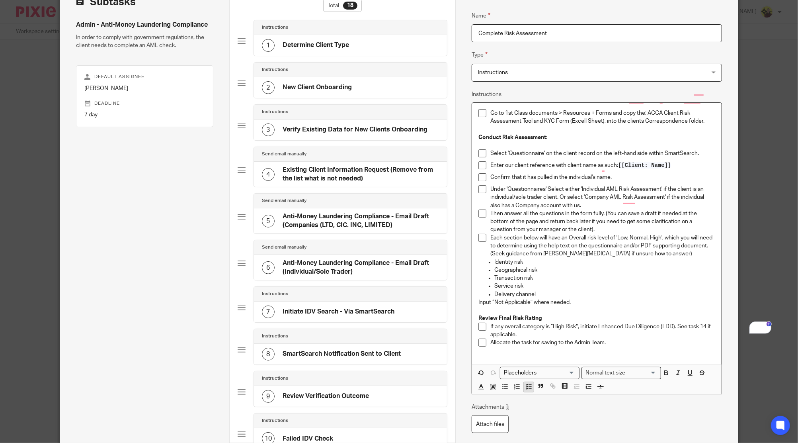
click at [524, 390] on button "button" at bounding box center [529, 387] width 10 height 10
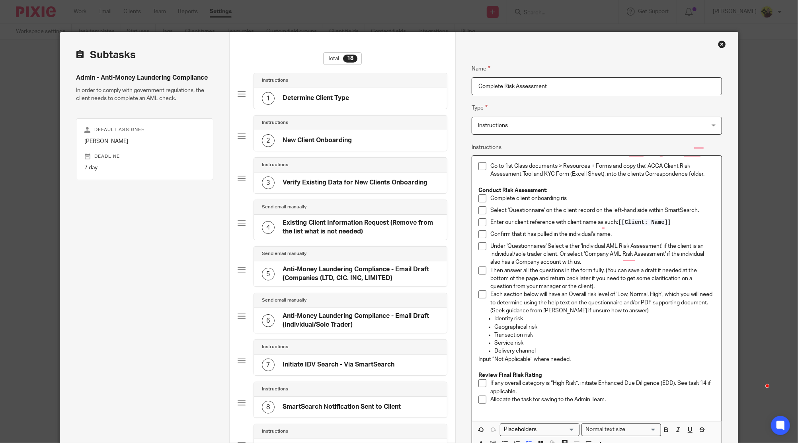
scroll to position [53, 0]
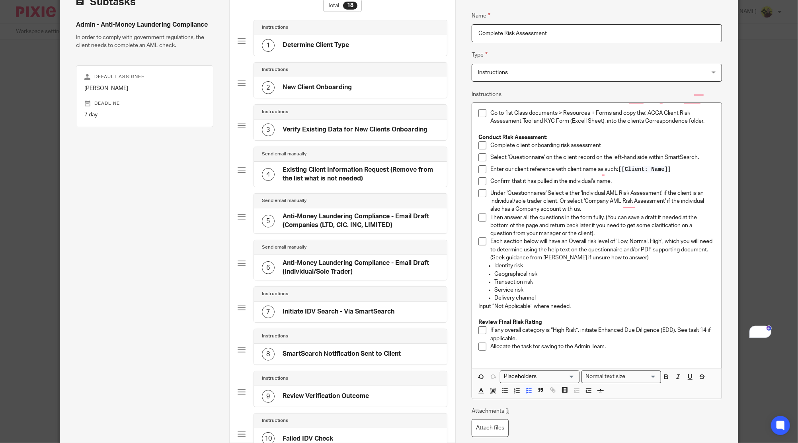
click at [537, 262] on p "Identity risk" at bounding box center [605, 266] width 221 height 8
click at [598, 143] on p "Complete client onboarding risk assessment" at bounding box center [603, 145] width 225 height 8
drag, startPoint x: 568, startPoint y: 146, endPoint x: 580, endPoint y: 164, distance: 21.7
click at [568, 147] on p "Complete client onboarding risk assessment" at bounding box center [603, 145] width 225 height 8
click at [558, 145] on p "Complete client onboarding risk Assessment" at bounding box center [603, 145] width 225 height 8
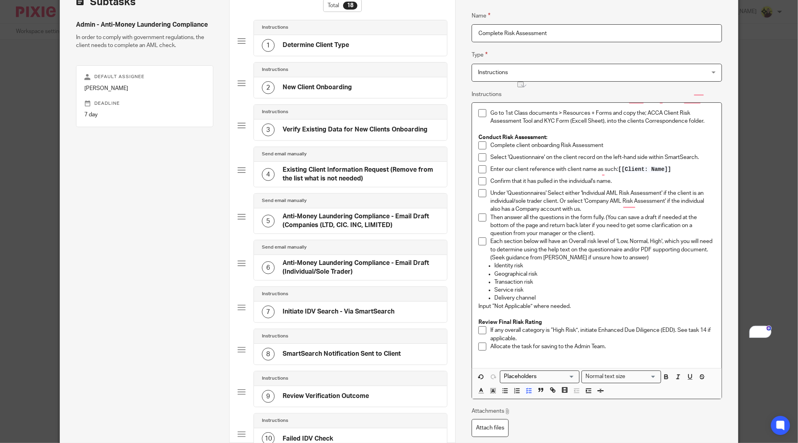
drag, startPoint x: 603, startPoint y: 145, endPoint x: 557, endPoint y: 147, distance: 45.4
click at [557, 147] on p "Complete client onboarding Risk Assessment" at bounding box center [603, 145] width 225 height 8
click at [690, 377] on icon "button" at bounding box center [690, 376] width 7 height 7
click at [617, 203] on p "Under 'Questionnaires' Select either 'Individual AML Risk Assessment' if the cl…" at bounding box center [603, 201] width 225 height 24
click at [514, 148] on p "Complete client onboarding Risk Assessment" at bounding box center [603, 145] width 225 height 8
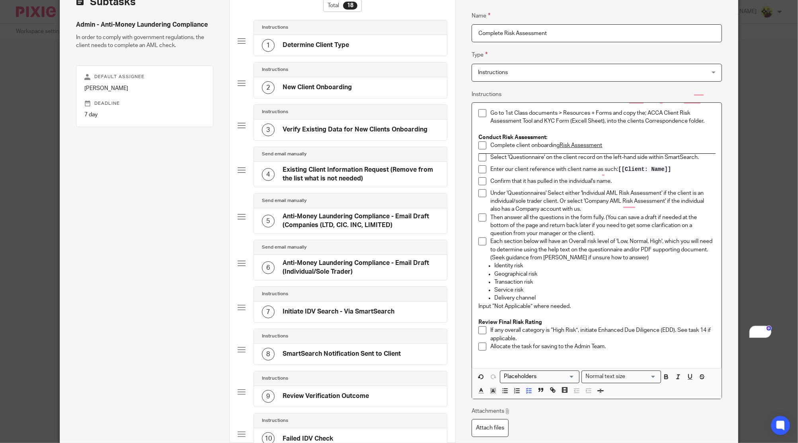
click at [607, 151] on div "Complete client onboarding Risk Assessment" at bounding box center [603, 147] width 225 height 12
drag, startPoint x: 704, startPoint y: 157, endPoint x: 488, endPoint y: 159, distance: 215.4
click at [491, 159] on p "Select 'Questionnaire' on the client record on the left-hand side within SmartS…" at bounding box center [603, 157] width 225 height 8
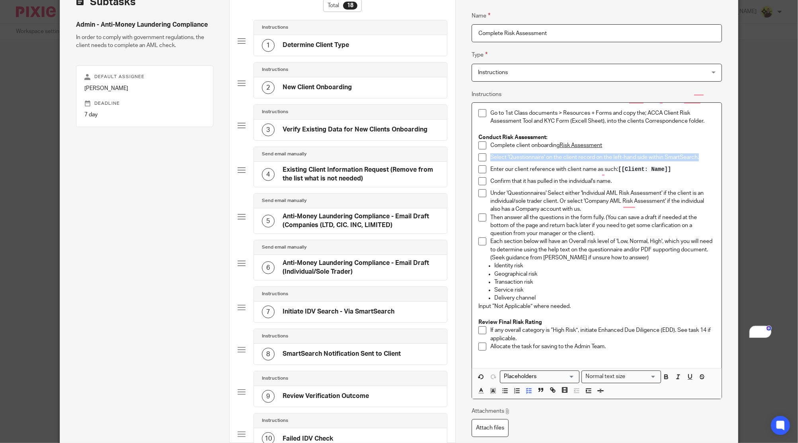
click at [491, 159] on p "Select 'Questionnaire' on the client record on the left-hand side within SmartS…" at bounding box center [603, 157] width 225 height 8
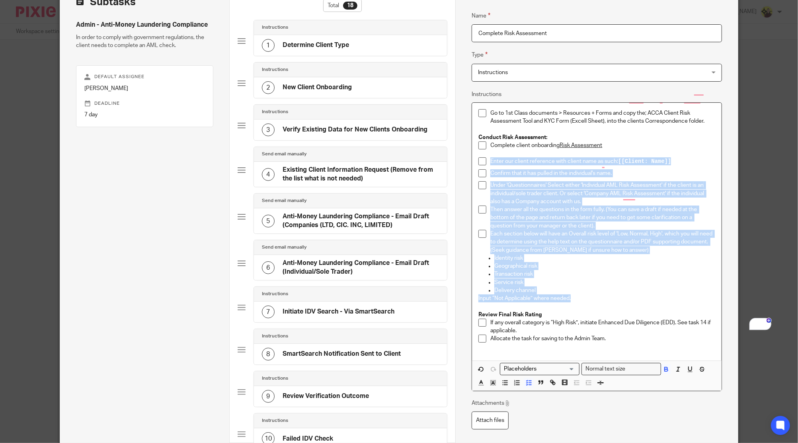
drag, startPoint x: 575, startPoint y: 295, endPoint x: 484, endPoint y: 162, distance: 160.1
click at [484, 162] on div "Go to 1st Class documents > Resources + Forms and copy the; ACCA Client Risk As…" at bounding box center [596, 232] width 249 height 258
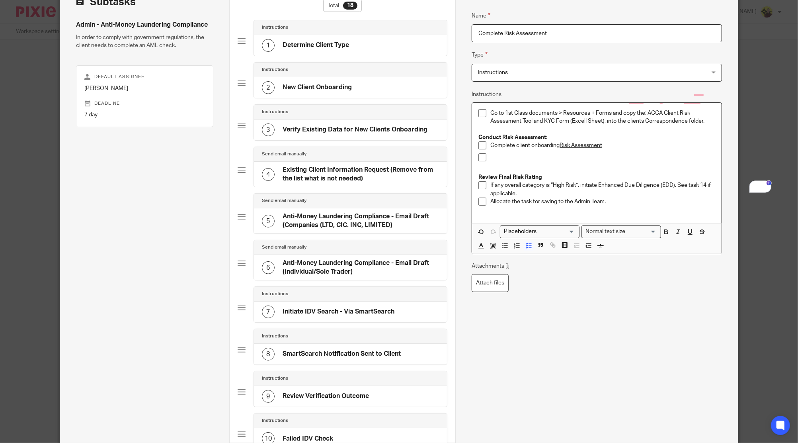
click at [623, 151] on div "Complete client onboarding Risk Assessment" at bounding box center [603, 147] width 225 height 12
click at [560, 143] on u "Risk Assessment" at bounding box center [581, 146] width 43 height 6
click at [605, 148] on p "Complete client onboarding Risk Assessment" at bounding box center [603, 145] width 225 height 8
drag, startPoint x: 610, startPoint y: 145, endPoint x: 600, endPoint y: 142, distance: 10.6
click at [600, 142] on p "Complete client onboarding Risk Assessment tab" at bounding box center [603, 145] width 225 height 8
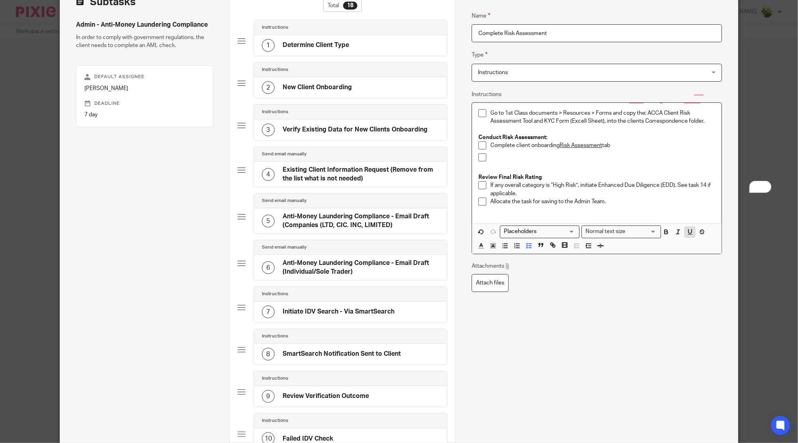
click at [688, 234] on rect "button" at bounding box center [690, 234] width 5 height 0
click at [667, 164] on div "To enrich screen reader interactions, please activate Accessibility in Grammarl…" at bounding box center [603, 159] width 225 height 12
click at [614, 145] on p "Complete client onboarding Risk Assessment tab" at bounding box center [603, 145] width 225 height 8
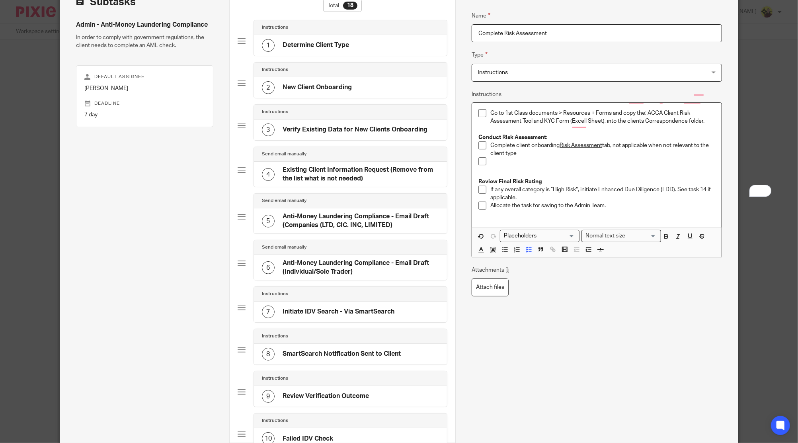
click at [613, 145] on p "Complete client onboarding Risk Assessment tab, not applicable when not relevan…" at bounding box center [603, 149] width 225 height 16
click at [612, 145] on p "Complete client onboarding Risk Assessment tab, not applicable when not relevan…" at bounding box center [603, 149] width 225 height 16
click at [522, 167] on div "To enrich screen reader interactions, please activate Accessibility in Grammarl…" at bounding box center [603, 163] width 225 height 12
click at [563, 157] on p "Once completed save form into the client" at bounding box center [603, 161] width 225 height 8
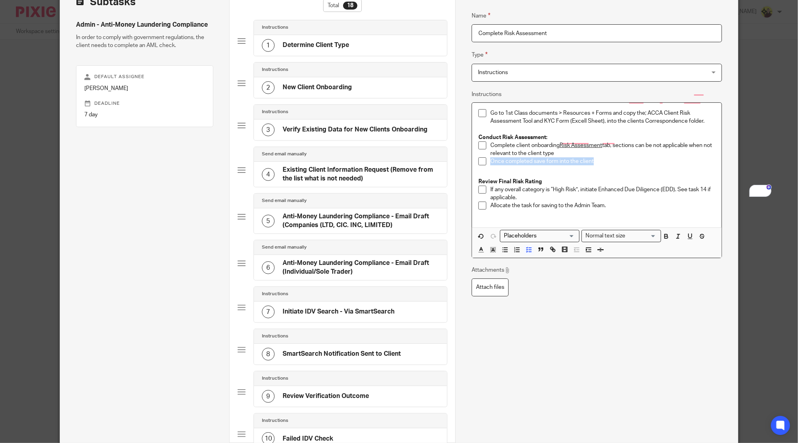
click at [563, 157] on p "Once completed save form into the client" at bounding box center [603, 161] width 225 height 8
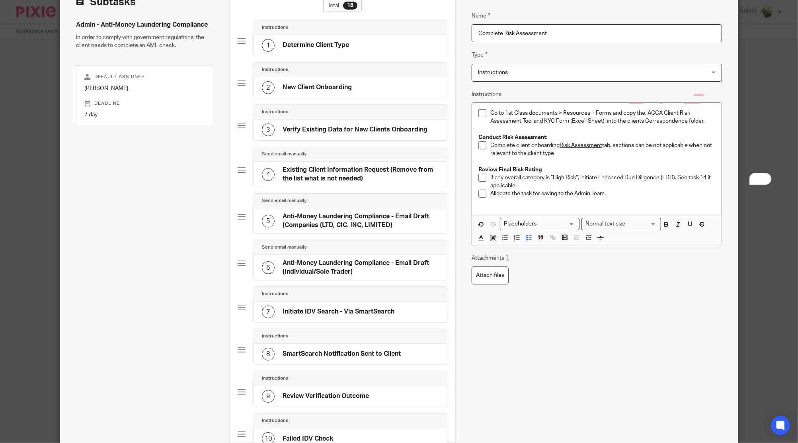
click at [535, 179] on p "If any overall category is “High Risk”, initiate Enhanced Due Diligence (EDD). …" at bounding box center [603, 182] width 225 height 16
click at [492, 178] on p "If any overall risk is “High Risk”, initiate Enhanced Due Diligence (EDD). See …" at bounding box center [603, 182] width 225 height 16
click at [521, 176] on p "If overall risk is “High Risk”, initiate Enhanced Due Diligence (EDD). See task…" at bounding box center [603, 178] width 225 height 8
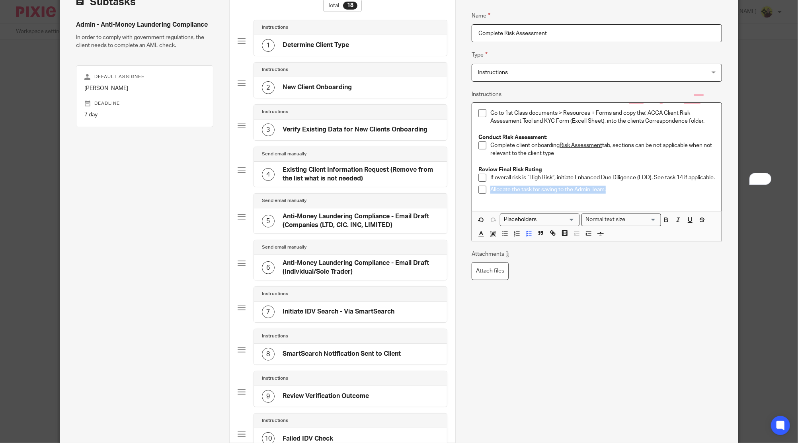
drag, startPoint x: 600, startPoint y: 192, endPoint x: 468, endPoint y: 197, distance: 132.3
click at [472, 197] on div "Go to 1st Class documents > Resources + Forms and copy the; ACCA Client Risk As…" at bounding box center [596, 157] width 249 height 109
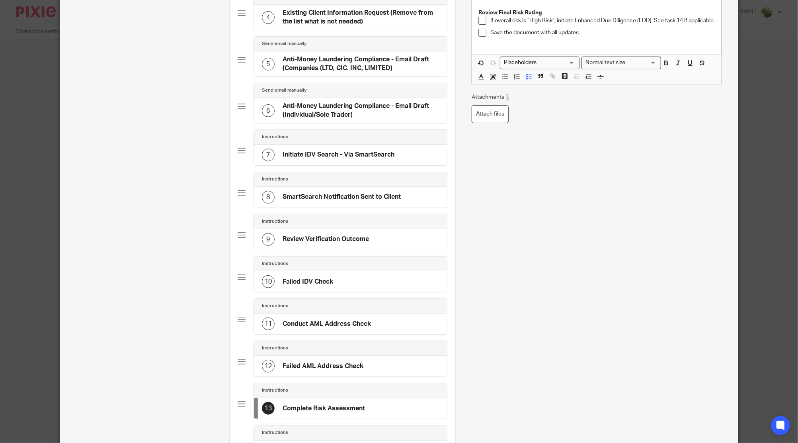
scroll to position [372, 0]
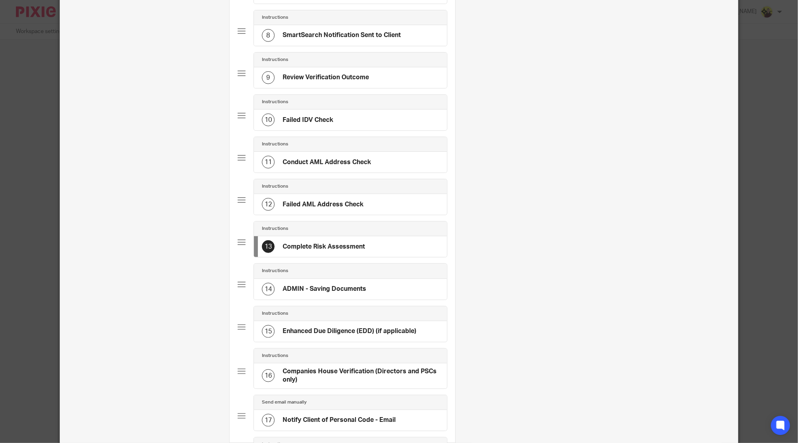
click at [341, 279] on div "14 ADMIN - Saving Documents" at bounding box center [350, 289] width 193 height 21
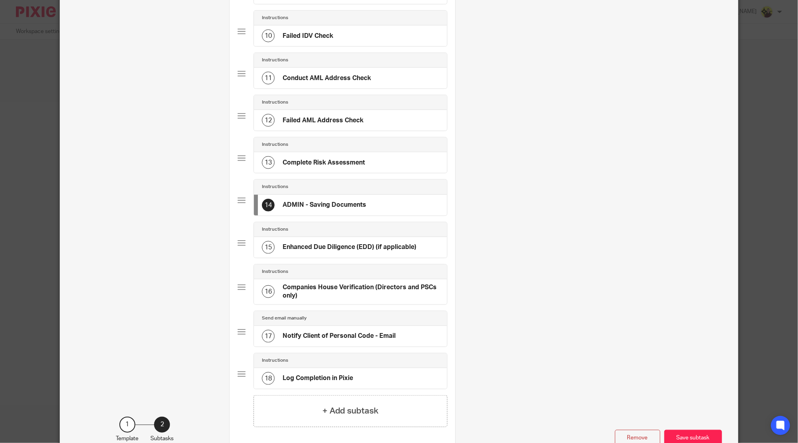
scroll to position [509, 0]
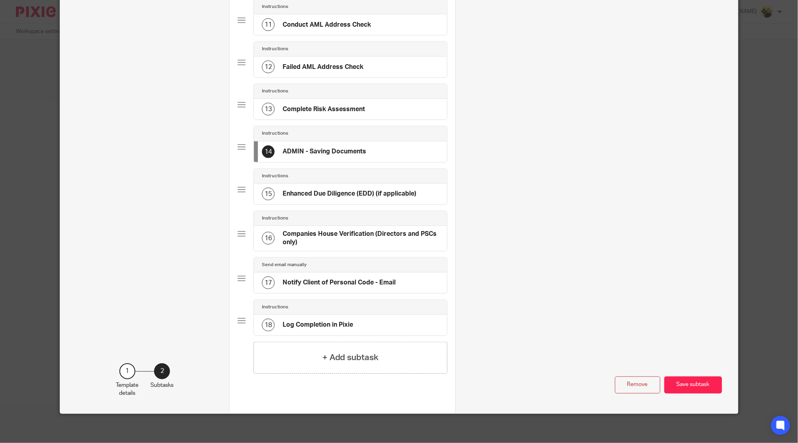
click at [373, 197] on div "15 Enhanced Due Diligence (EDD) (if applicable)" at bounding box center [339, 194] width 154 height 13
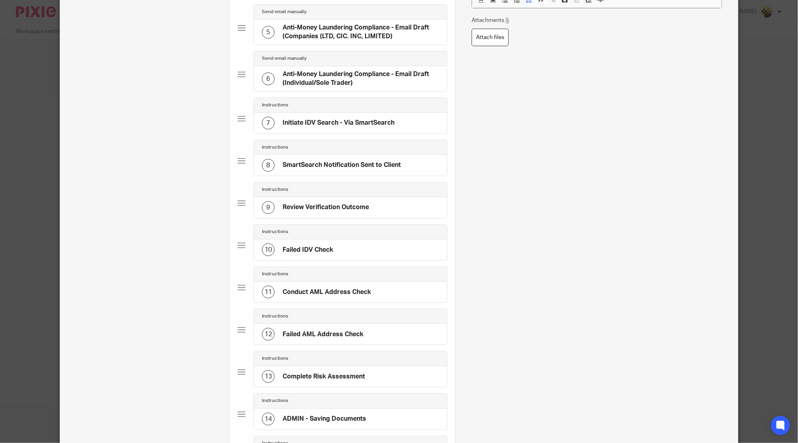
scroll to position [319, 0]
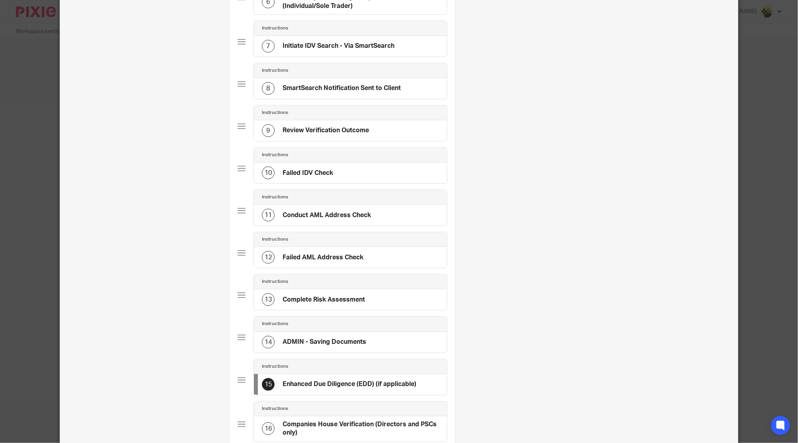
click at [332, 339] on h4 "ADMIN - Saving Documents" at bounding box center [325, 342] width 84 height 8
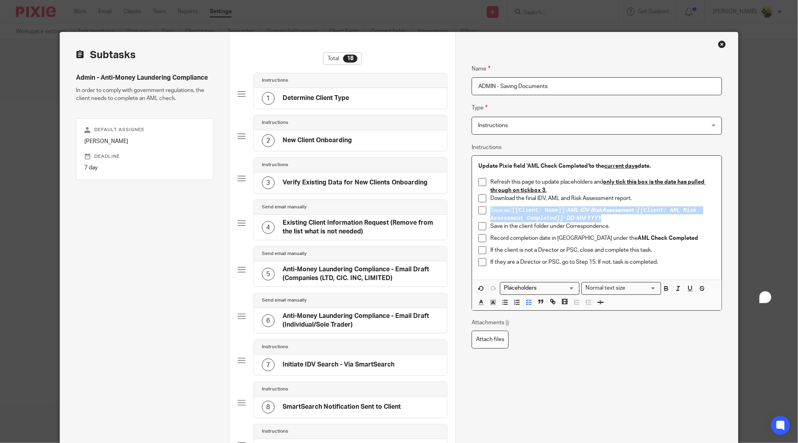
click at [570, 224] on p "Save in the client folder under Correspondence." at bounding box center [603, 226] width 225 height 8
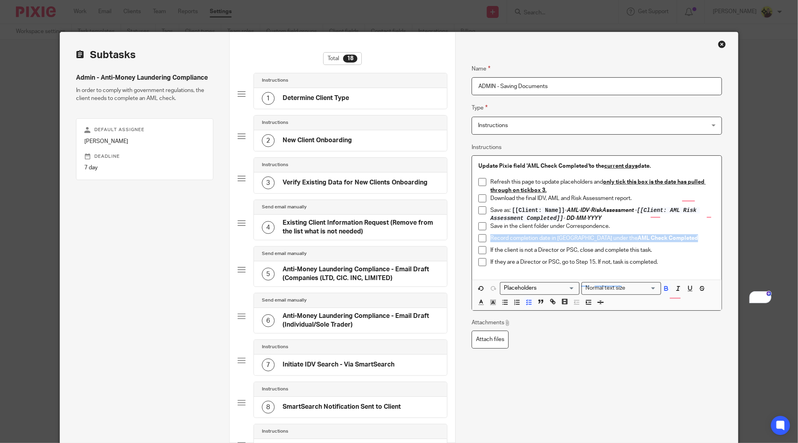
drag, startPoint x: 665, startPoint y: 237, endPoint x: 471, endPoint y: 241, distance: 194.0
click at [472, 241] on div "Update Pixie field 'AML Check Completed ' to the current days date. Refresh thi…" at bounding box center [596, 218] width 249 height 124
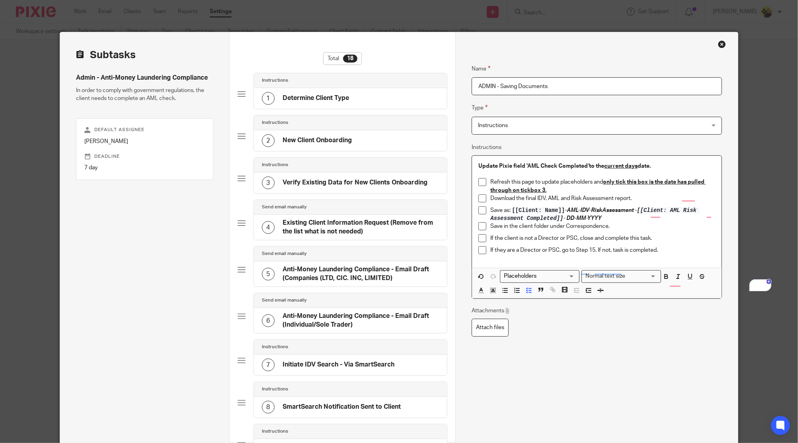
click at [583, 169] on p "Update Pixie field 'AML Check Completed ' to the current days date." at bounding box center [597, 166] width 237 height 8
drag, startPoint x: 609, startPoint y: 219, endPoint x: 461, endPoint y: 212, distance: 148.7
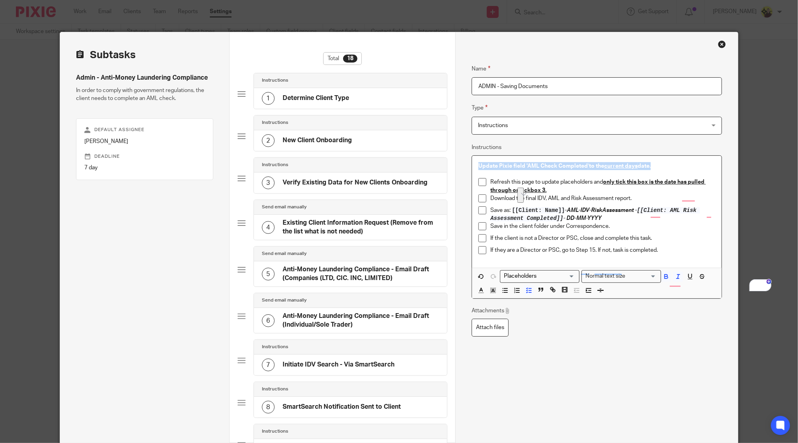
click at [590, 210] on em "AML-IDV-RiskAssessment - [[Client: AML Risk Assessment Completed]] - DD-MM-YYYY" at bounding box center [595, 214] width 209 height 14
click at [650, 180] on u "only tick this box is the date has pulled through on tickbox 3." at bounding box center [598, 186] width 215 height 14
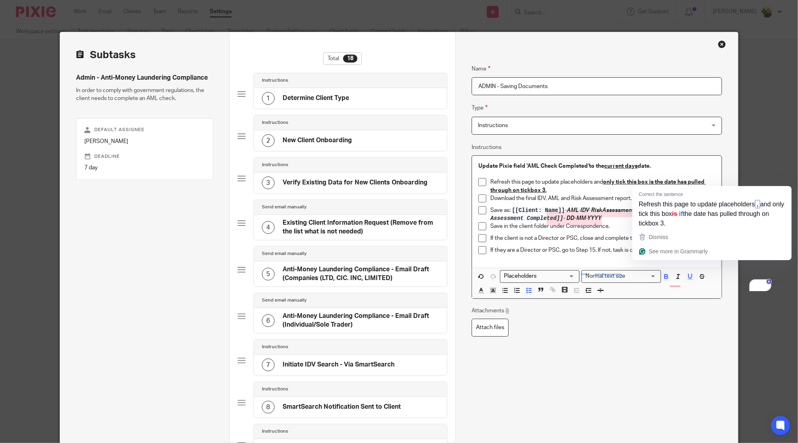
click at [649, 180] on u "only tick this box is the date has pulled through on tickbox 3." at bounding box center [598, 186] width 215 height 14
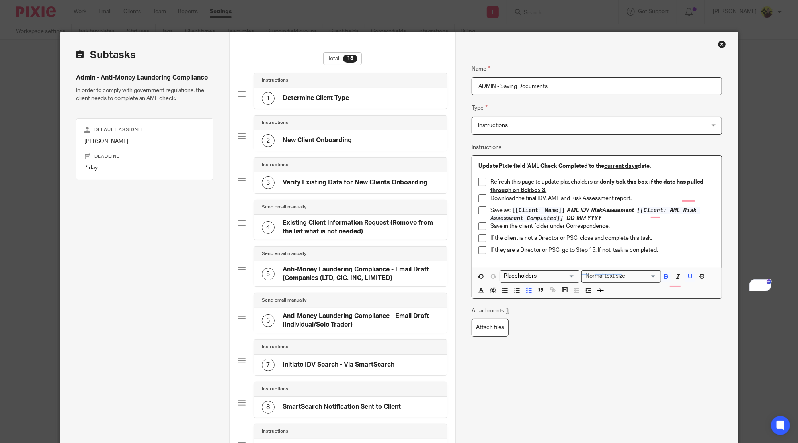
click at [608, 221] on p "Save as: [[Client: Name]] - AML-IDV-RiskAssessment - [[Client: AML Risk Assessm…" at bounding box center [603, 214] width 225 height 16
drag, startPoint x: 605, startPoint y: 218, endPoint x: 499, endPoint y: 205, distance: 107.0
click at [499, 205] on ul "Download the final IDV, AML and Risk Assessment report. Save as: [[Client: Name…" at bounding box center [597, 226] width 237 height 64
click at [498, 196] on p "Download the final IDV, AML and Risk Assessment report." at bounding box center [603, 198] width 225 height 8
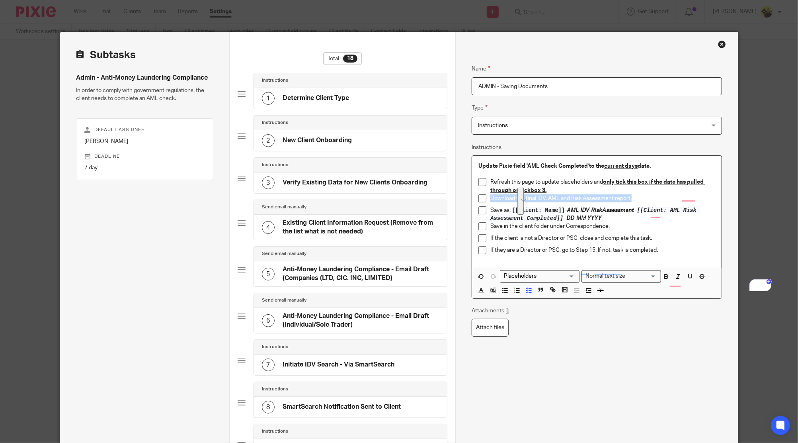
click at [498, 196] on p "Download the final IDV, AML and Risk Assessment report." at bounding box center [603, 198] width 225 height 8
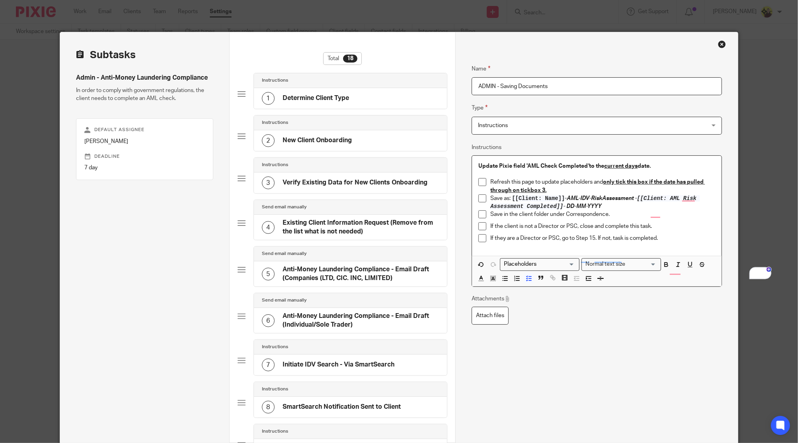
click at [494, 196] on p "Save as: [[Client: Name]] - AML-IDV-RiskAssessment - [[Client: AML Risk Assessm…" at bounding box center [603, 202] width 225 height 16
click at [611, 203] on p "Save as: [[Client: Name]] - AML-IDV-RiskAssessment - [[Client: AML Risk Assessm…" at bounding box center [603, 202] width 225 height 16
drag, startPoint x: 612, startPoint y: 203, endPoint x: 479, endPoint y: 205, distance: 132.2
click at [479, 205] on li "Save as: [[Client: Name]] - AML-IDV-RiskAssessment - [[Client: AML Risk Assessm…" at bounding box center [597, 202] width 237 height 16
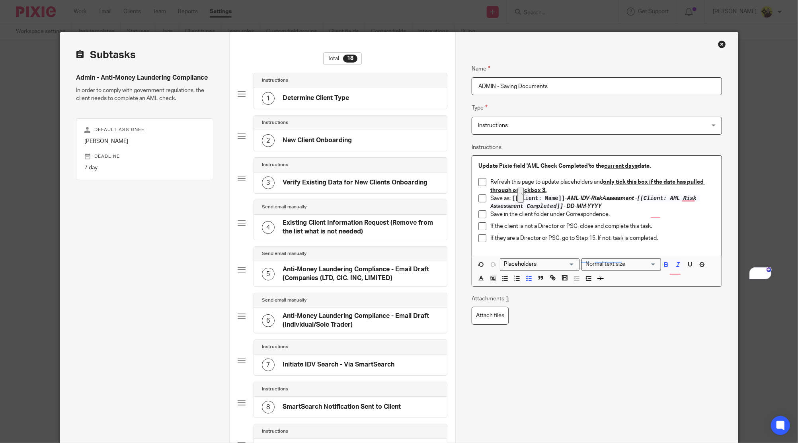
click at [595, 205] on em "AML-IDV-RiskAssessment - [[Client: AML Risk Assessment Completed]] - DD-MM-YYYY" at bounding box center [595, 203] width 209 height 14
drag, startPoint x: 610, startPoint y: 203, endPoint x: 468, endPoint y: 156, distance: 149.7
click at [472, 156] on div "Update Pixie field 'AML Check Completed ' to the current days date. Refresh thi…" at bounding box center [596, 206] width 249 height 100
copy div "Update Pixie field 'AML Check Completed ' to the current days date. Refresh thi…"
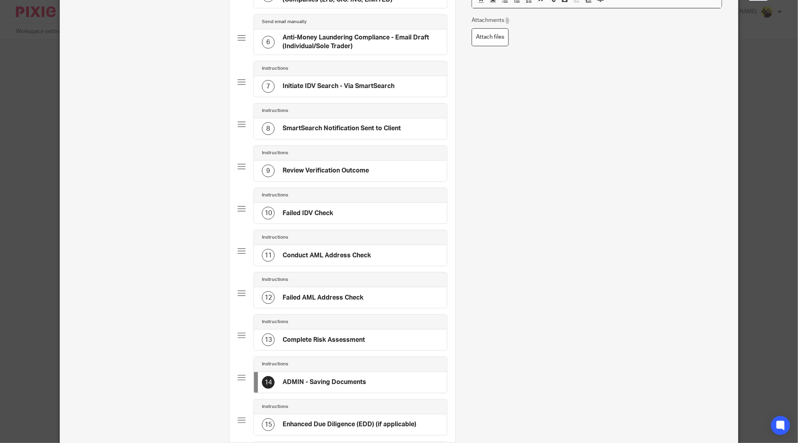
scroll to position [319, 0]
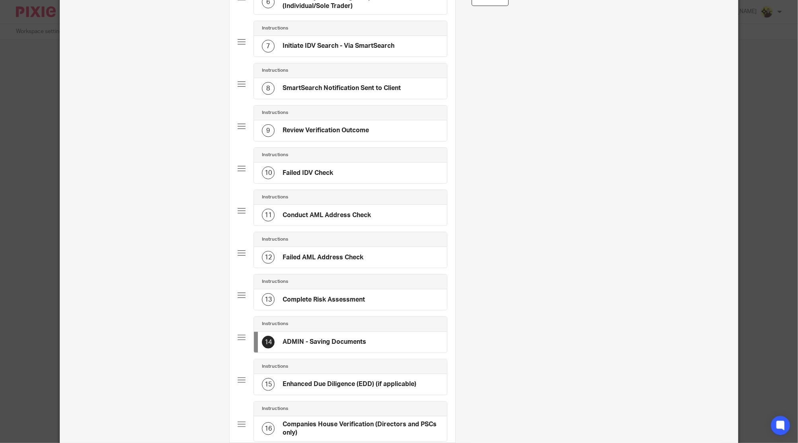
click at [304, 301] on h4 "Complete Risk Assessment" at bounding box center [324, 299] width 82 height 8
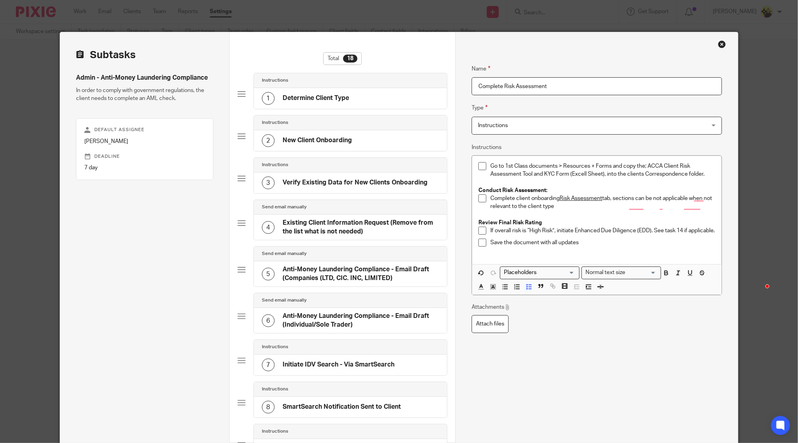
scroll to position [53, 0]
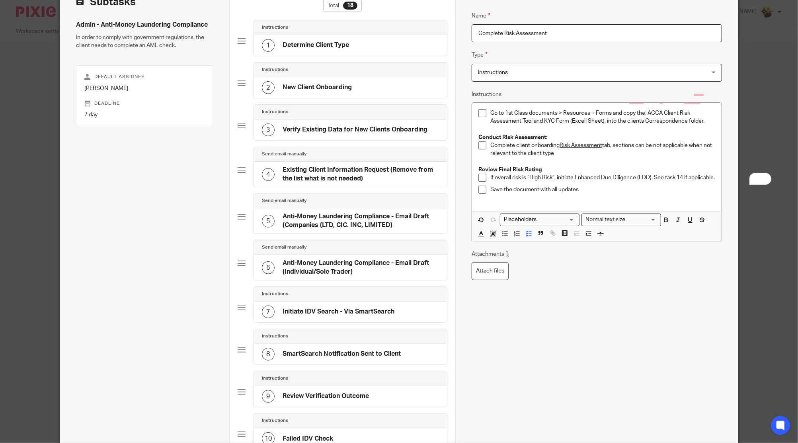
click at [586, 192] on p "Save the document with all updates" at bounding box center [603, 190] width 225 height 8
click at [708, 120] on p "Go to 1st Class documents > Resources + Forms and copy the; ACCA Client Risk As…" at bounding box center [603, 117] width 225 height 16
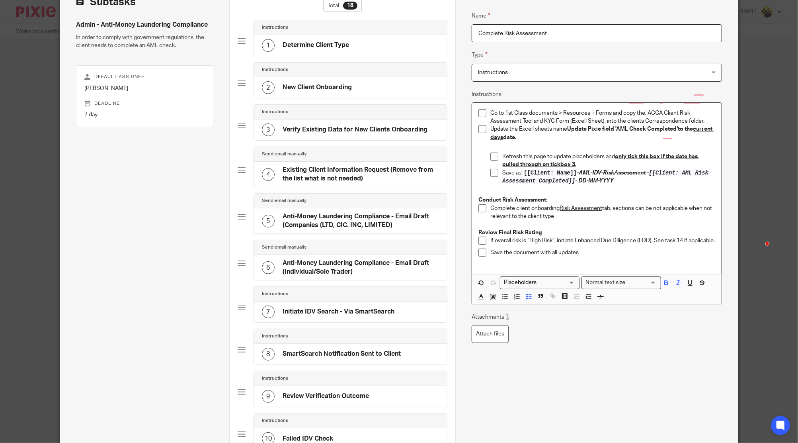
click at [615, 125] on p "Update the Excell sheets name Update Pixie field 'AML Check Completed ' to the …" at bounding box center [603, 133] width 225 height 16
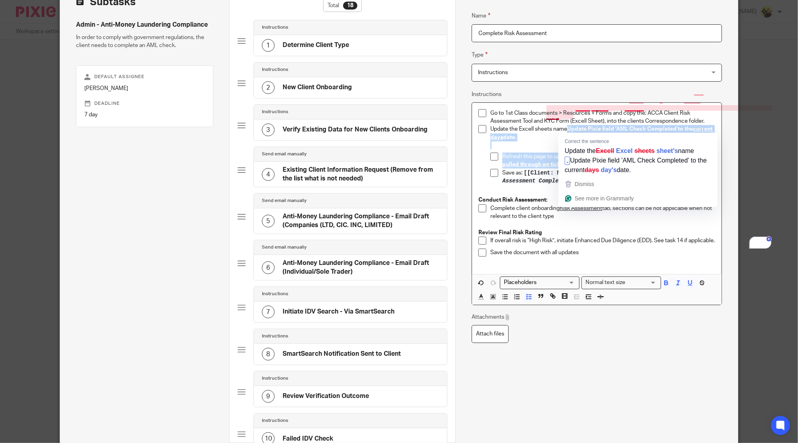
drag, startPoint x: 578, startPoint y: 162, endPoint x: 566, endPoint y: 126, distance: 38.0
click at [566, 126] on div "Update the Excell sheets name Update Pixie field 'AML Check Completed ' to the …" at bounding box center [603, 156] width 225 height 63
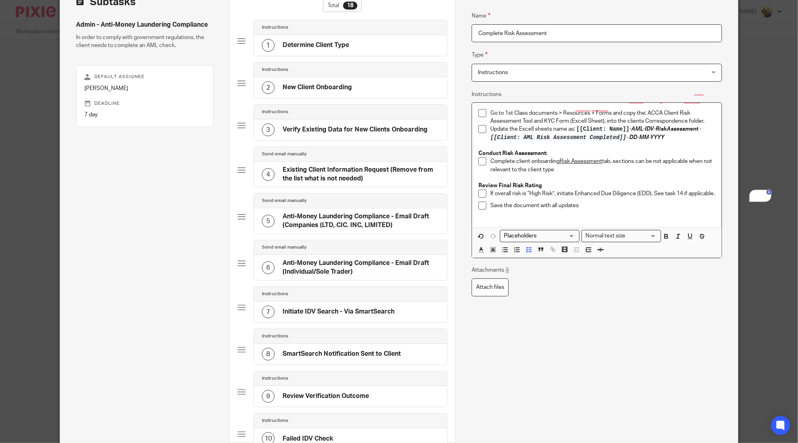
click at [673, 140] on p "Update the Excell sheets name as: [[Client: Name]] - AML-IDV-RiskAssessment - […" at bounding box center [603, 133] width 225 height 16
click at [649, 125] on p "Update the Excell sheets name as: [[Client: Name]] - AML-IDV-RiskAssessment - […" at bounding box center [603, 133] width 225 height 16
click at [624, 139] on em "AML-RiskAssessment - [[Client: AML Risk Assessment Completed]] - DD-MM-YYYY" at bounding box center [591, 133] width 200 height 14
drag, startPoint x: 692, startPoint y: 137, endPoint x: 694, endPoint y: 127, distance: 10.1
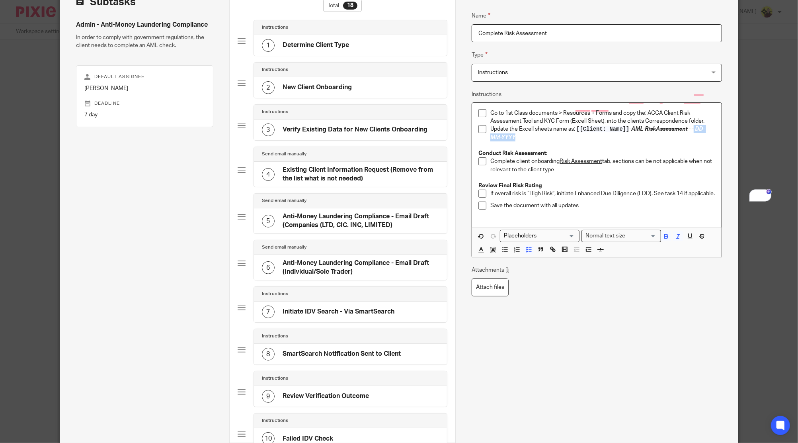
click at [694, 127] on p "Update the Excell sheets name as: [[Client: Name]] - AML-RiskAssessment - - DD-…" at bounding box center [603, 133] width 225 height 16
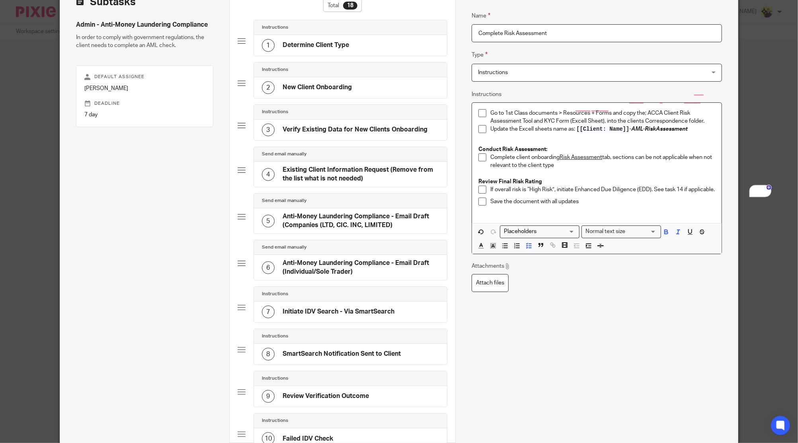
click at [583, 194] on p "If overall risk is “High Risk”, initiate Enhanced Due Diligence (EDD). See task…" at bounding box center [603, 190] width 225 height 8
click at [491, 205] on p "Save the document with all updates" at bounding box center [603, 202] width 225 height 8
click at [595, 205] on p "Save the document with all updates" at bounding box center [603, 202] width 225 height 8
click at [595, 205] on p "Save the document with all updates," at bounding box center [603, 202] width 225 height 8
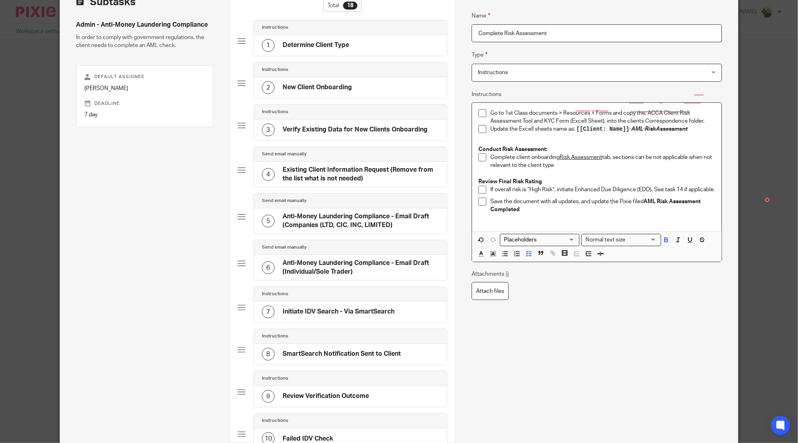
click at [639, 205] on p "Save the document with all updates, and update the Pixie filed AML Risk Assessm…" at bounding box center [603, 206] width 225 height 16
click at [529, 214] on p "Save the document with all updates, and update the Pixie field AML Risk Assessm…" at bounding box center [603, 206] width 225 height 16
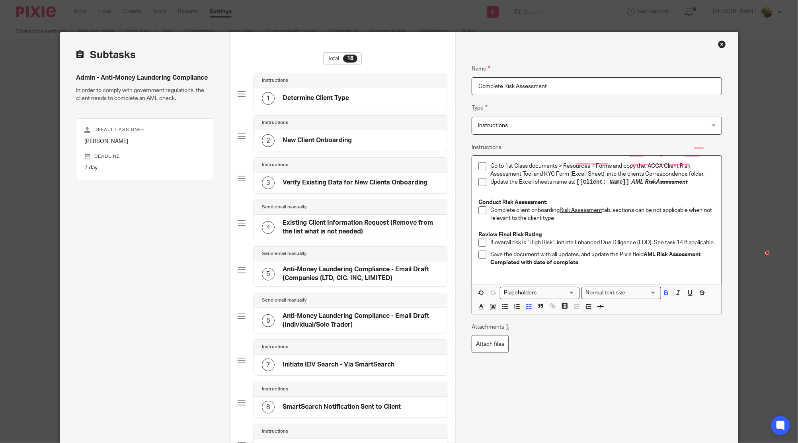
scroll to position [53, 0]
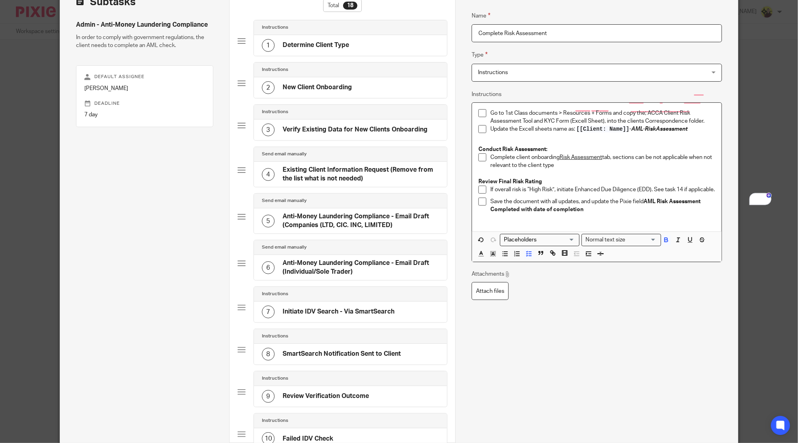
drag, startPoint x: 591, startPoint y: 215, endPoint x: 515, endPoint y: 212, distance: 76.1
click at [515, 212] on p "Save the document with all updates, and update the Pixie field AML Risk Assessm…" at bounding box center [603, 206] width 225 height 16
click at [563, 282] on div "Attachments Attach files" at bounding box center [597, 285] width 250 height 30
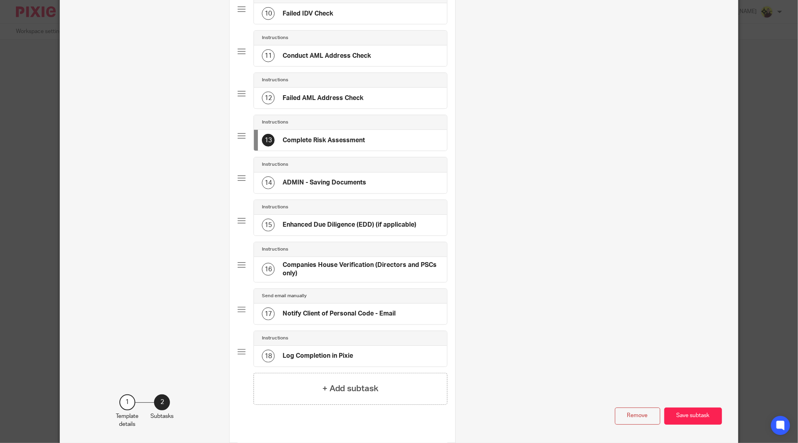
scroll to position [478, 0]
click at [312, 169] on div "Instructions" at bounding box center [350, 164] width 193 height 15
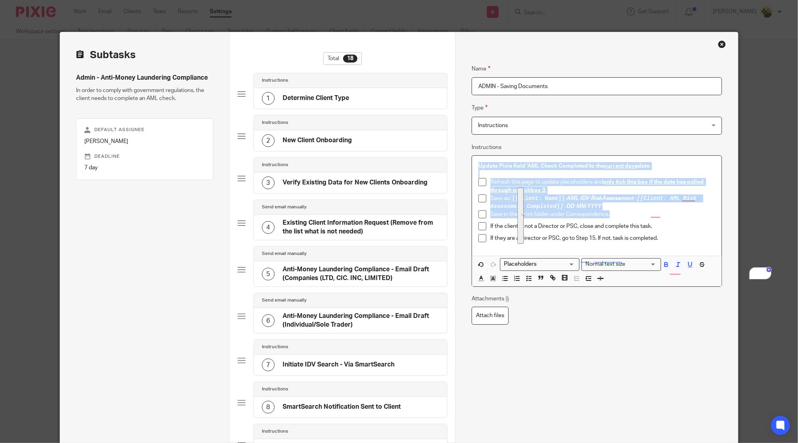
drag, startPoint x: 611, startPoint y: 214, endPoint x: 472, endPoint y: 160, distance: 148.8
click at [472, 160] on div "Update Pixie field 'AML Check Completed ' to the current days date. Refresh thi…" at bounding box center [596, 206] width 249 height 100
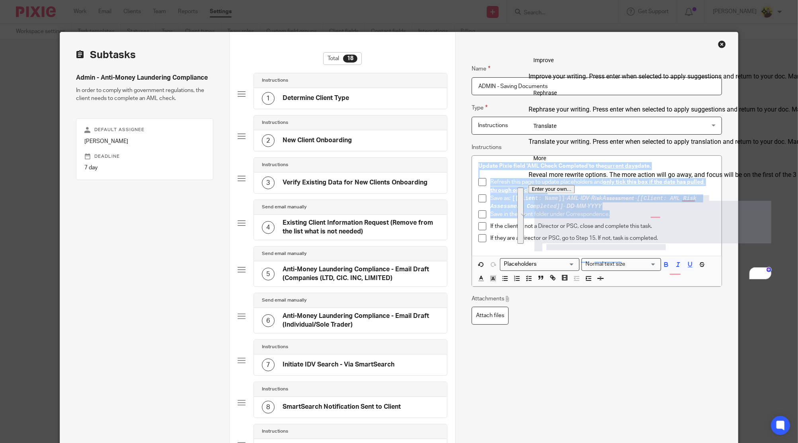
drag, startPoint x: 522, startPoint y: 202, endPoint x: 784, endPoint y: 221, distance: 262.7
click at [798, 229] on html "Work Email Clients Team Reports Settings Work Email Clients Team Reports Settin…" at bounding box center [399, 221] width 798 height 443
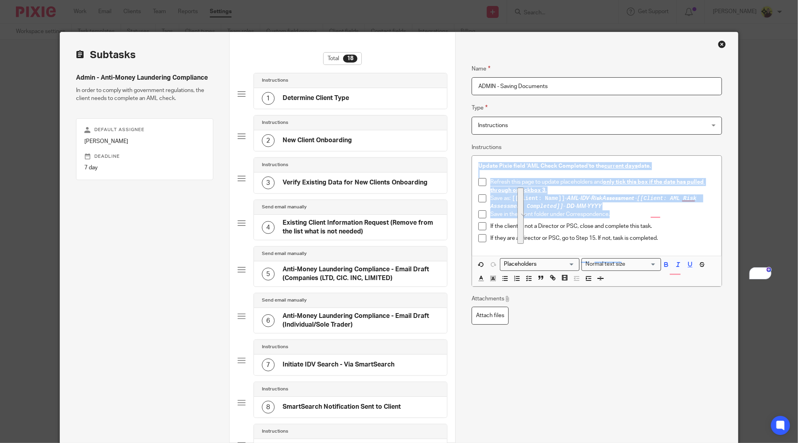
drag, startPoint x: 641, startPoint y: 211, endPoint x: 627, endPoint y: 217, distance: 15.2
click at [641, 211] on p "Save in the client folder under Correspondence." at bounding box center [603, 214] width 225 height 8
drag, startPoint x: 620, startPoint y: 218, endPoint x: 465, endPoint y: 153, distance: 168.5
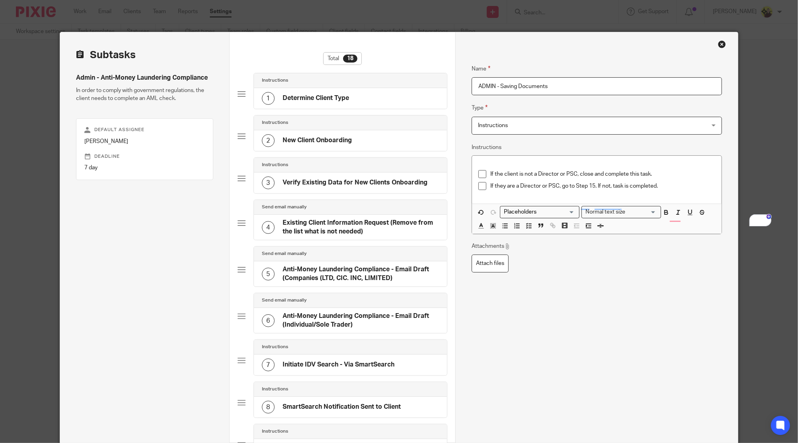
drag, startPoint x: 497, startPoint y: 84, endPoint x: 663, endPoint y: 109, distance: 168.2
click at [663, 109] on div "Name ADMIN - Saving Documents Type Instructions Instructions Instructions Docum…" at bounding box center [597, 319] width 250 height 534
type input "ADMIN - DIRECTOR or PSC"
drag, startPoint x: 664, startPoint y: 116, endPoint x: 669, endPoint y: 117, distance: 4.9
click at [664, 117] on div "Instructions Instructions" at bounding box center [597, 126] width 250 height 18
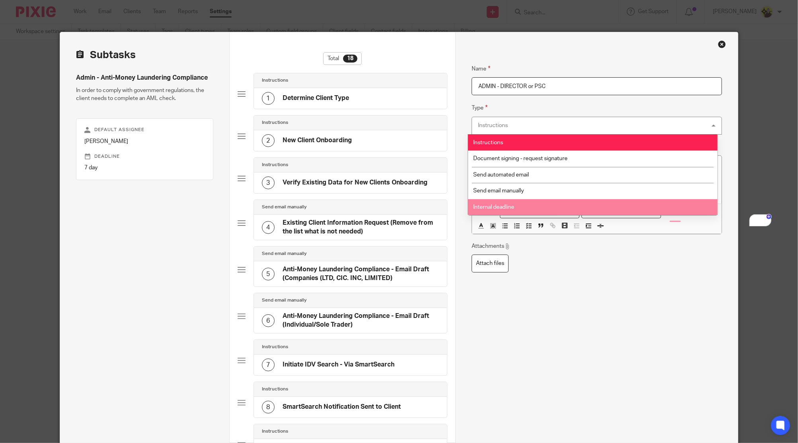
drag, startPoint x: 650, startPoint y: 307, endPoint x: 676, endPoint y: 323, distance: 30.9
click at [647, 310] on div "Name ADMIN - DIRECTOR or PSC Type Instructions Instructions Instructions Docume…" at bounding box center [597, 319] width 250 height 534
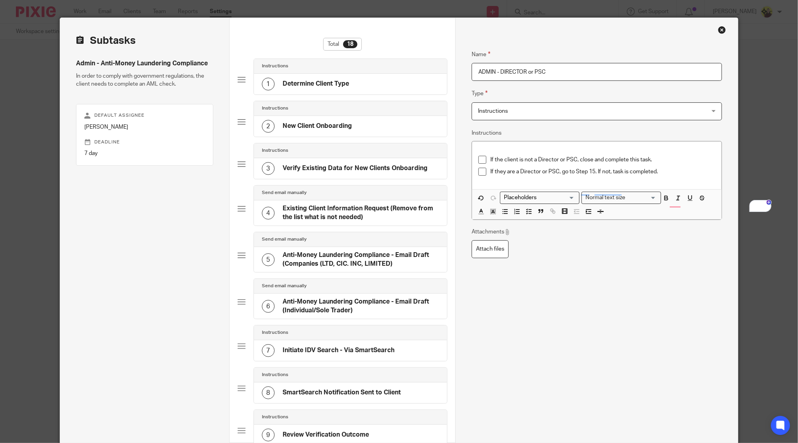
scroll to position [53, 0]
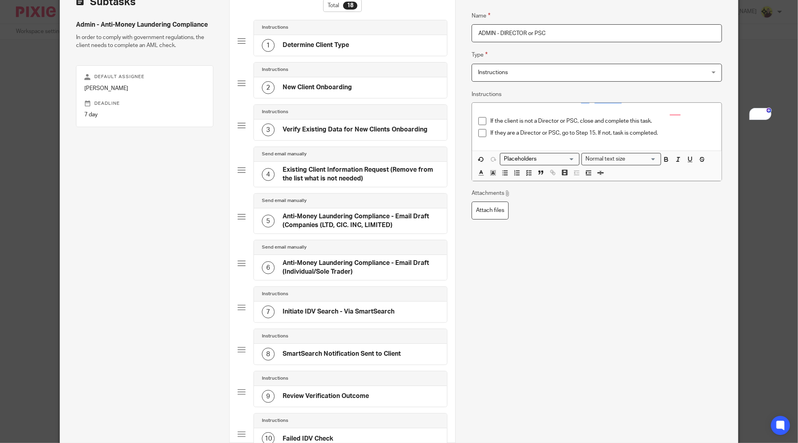
click at [503, 107] on div "If the client is not a Director or PSC, close and complete this task. If they a…" at bounding box center [596, 127] width 249 height 48
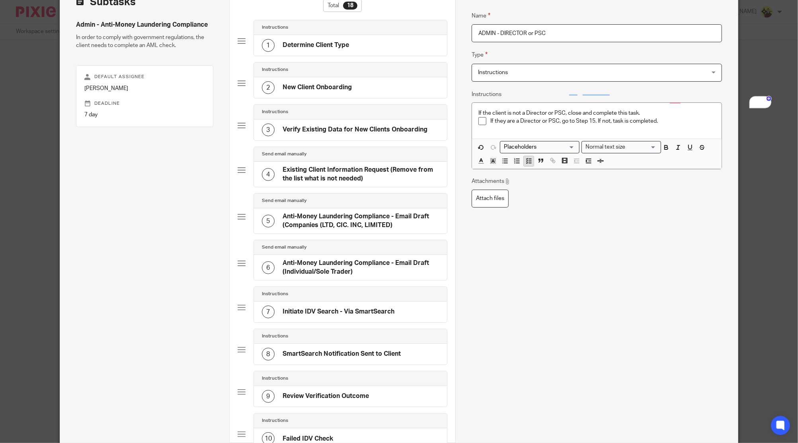
click at [527, 163] on polyline "button" at bounding box center [527, 163] width 1 height 1
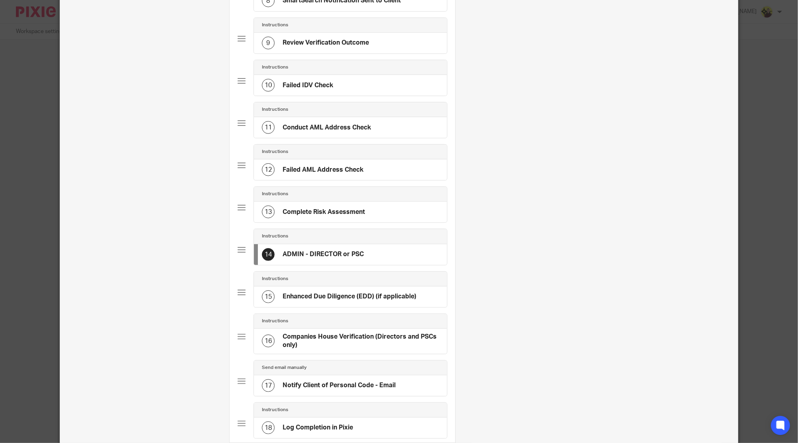
scroll to position [0, 0]
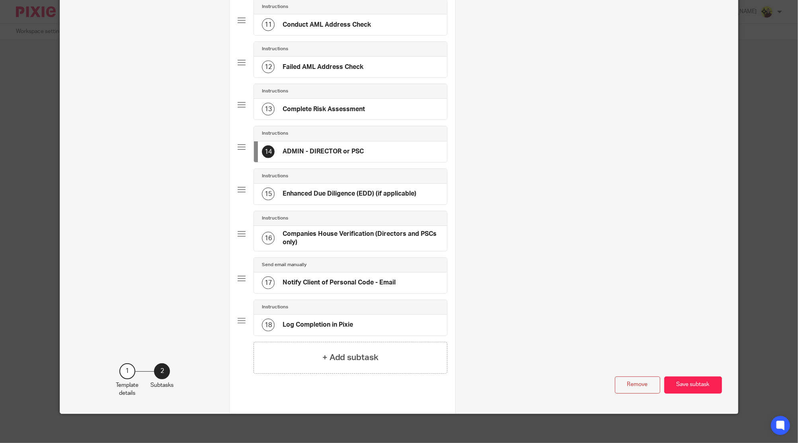
click at [349, 199] on div "15 Enhanced Due Diligence (EDD) (if applicable)" at bounding box center [350, 194] width 193 height 21
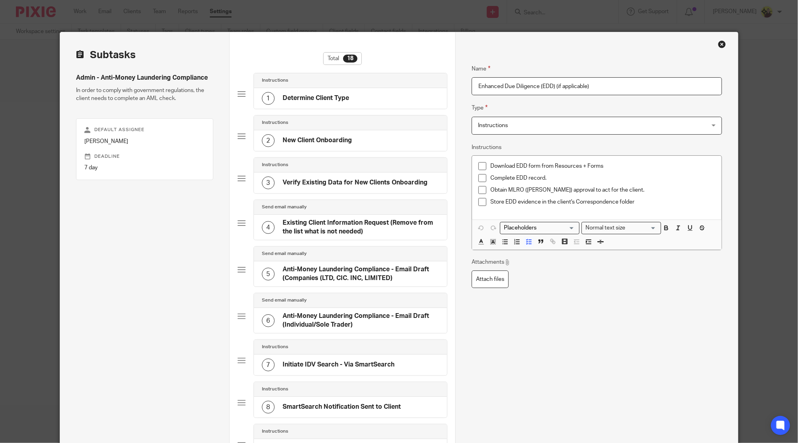
scroll to position [37, 0]
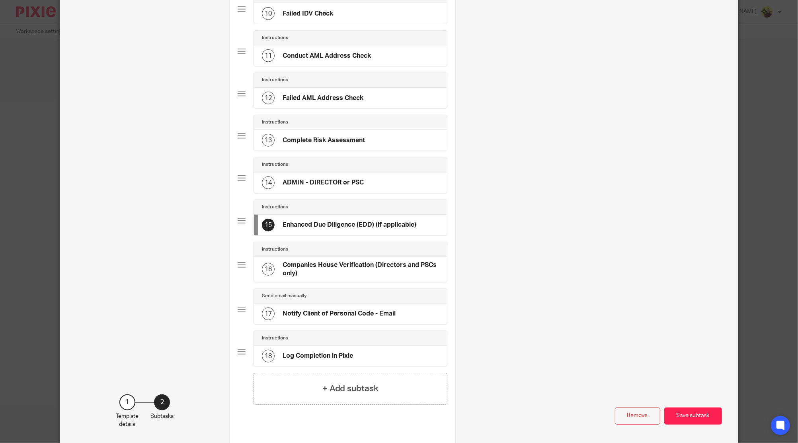
click at [387, 261] on h4 "Companies House Verification (Directors and PSCs only)" at bounding box center [361, 269] width 156 height 17
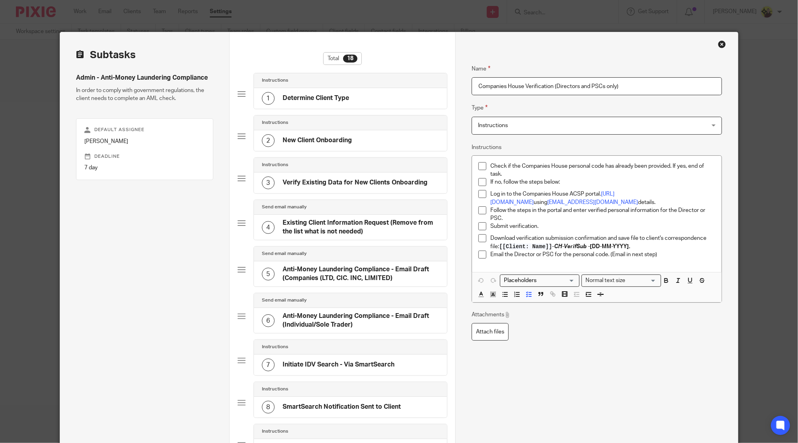
click at [331, 268] on h4 "Anti-Money Laundering Compliance - Email Draft (Companies (LTD, CIC. INC, LIMIT…" at bounding box center [361, 273] width 156 height 17
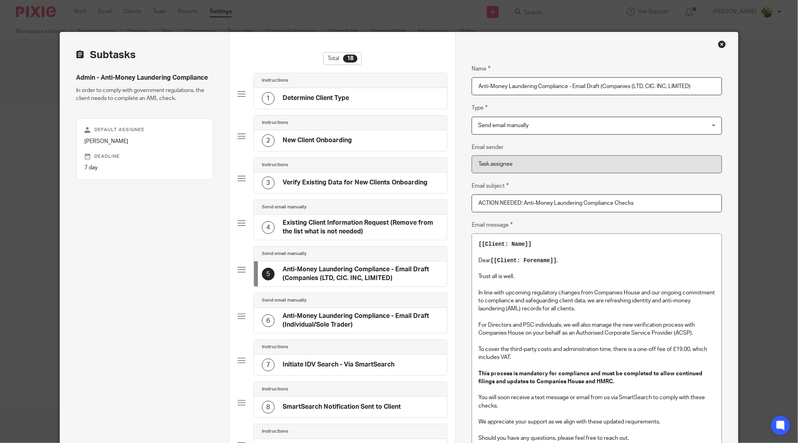
click at [354, 227] on h4 "Existing Client Information Request (Remove from the list what is not needed)" at bounding box center [361, 227] width 156 height 17
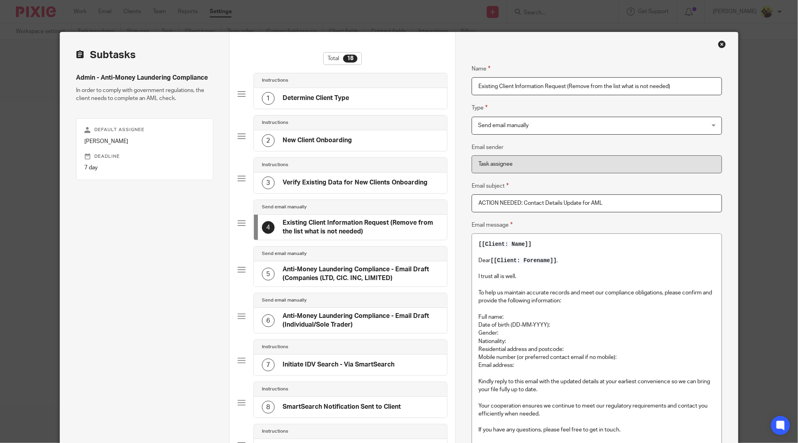
click at [372, 180] on h4 "Verify Existing Data for New Clients Onboarding" at bounding box center [355, 182] width 145 height 8
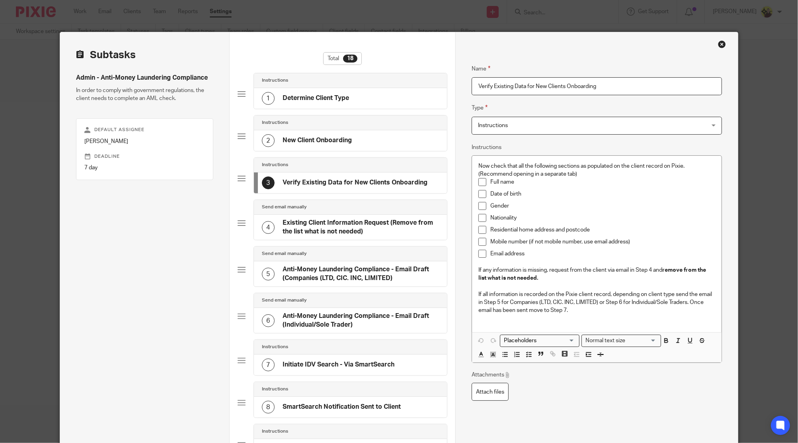
click at [372, 151] on div "2 New Client Onboarding" at bounding box center [350, 140] width 193 height 21
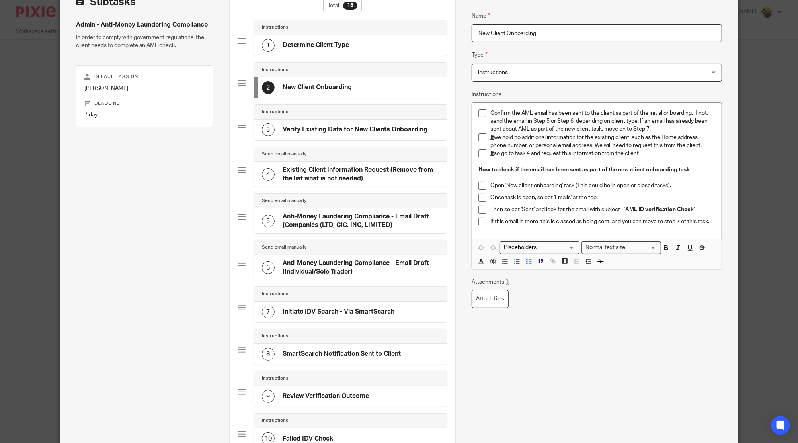
click at [354, 281] on div "Send email manually 6 Anti-Money Laundering Compliance - Email Draft (Individua…" at bounding box center [343, 263] width 210 height 47
click at [355, 264] on h4 "Anti-Money Laundering Compliance - Email Draft (Individual/Sole Trader)" at bounding box center [361, 267] width 156 height 17
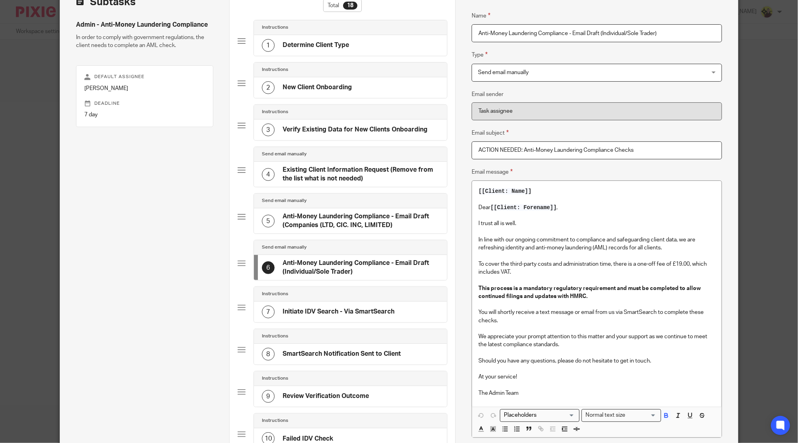
click at [338, 329] on div "Instructions" at bounding box center [350, 336] width 193 height 15
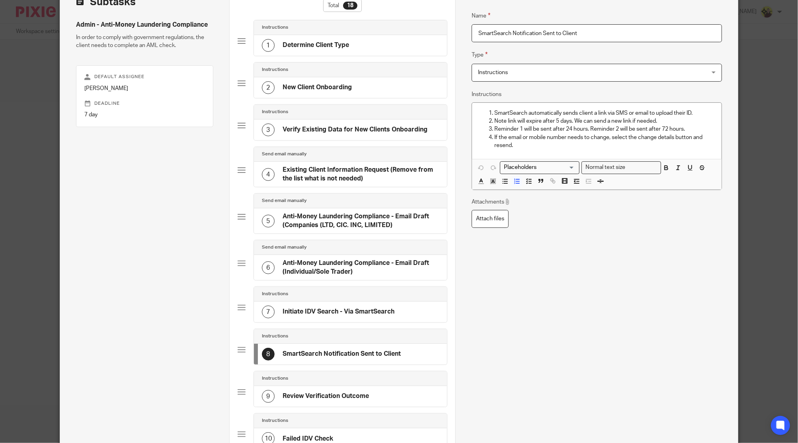
click at [319, 387] on div "9 Review Verification Outcome" at bounding box center [350, 396] width 193 height 21
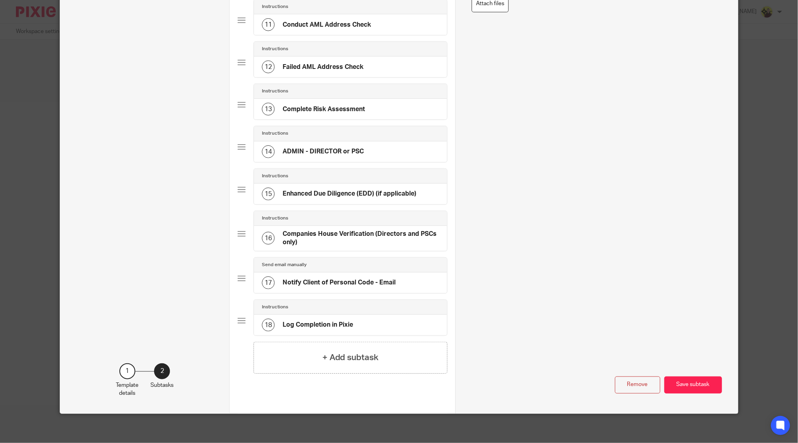
click at [691, 387] on button "Save subtask" at bounding box center [694, 384] width 58 height 17
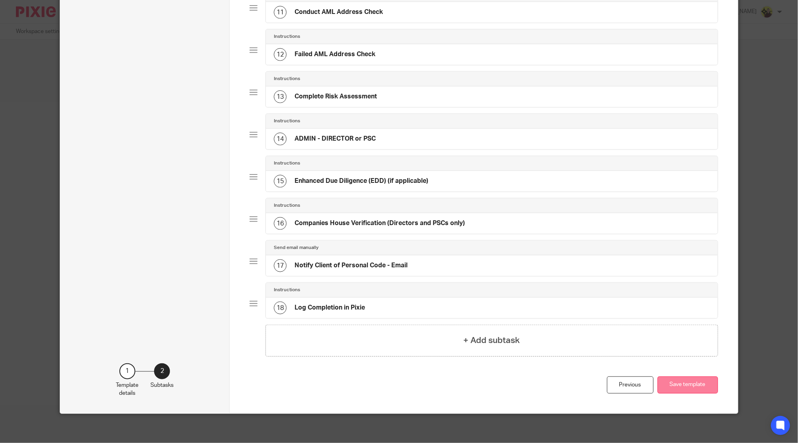
click at [685, 381] on button "Save template" at bounding box center [688, 384] width 61 height 17
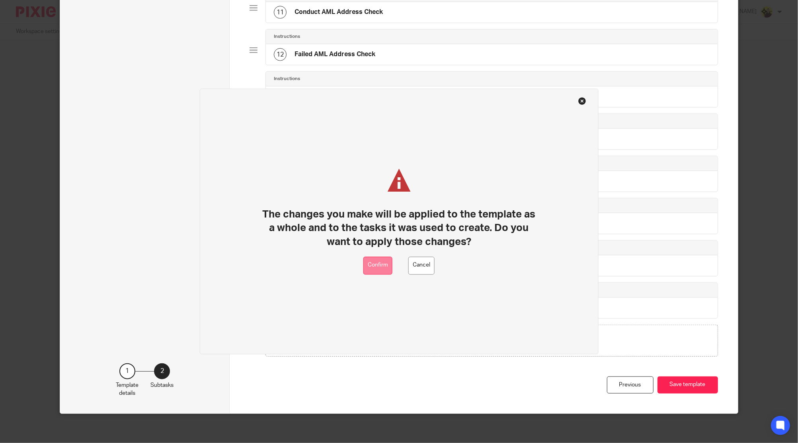
click at [386, 266] on button "Confirm" at bounding box center [378, 265] width 29 height 18
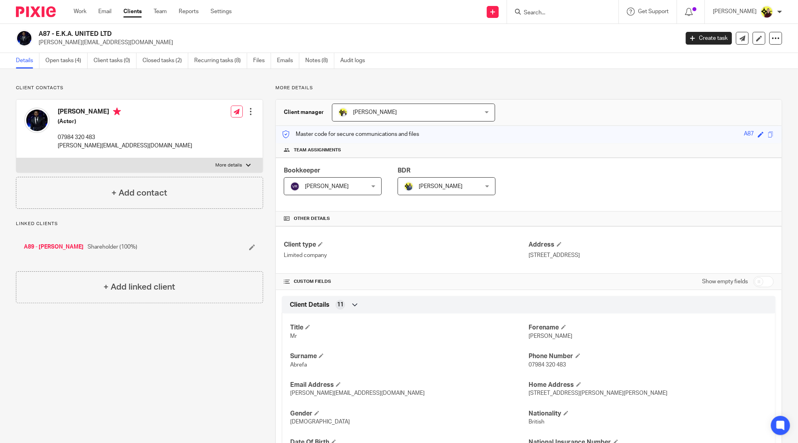
click at [557, 14] on input "Search" at bounding box center [559, 13] width 72 height 7
paste input "AML Risk Assessment Completed"
click at [564, 11] on input "AML Risk Assessment Completed" at bounding box center [559, 13] width 72 height 7
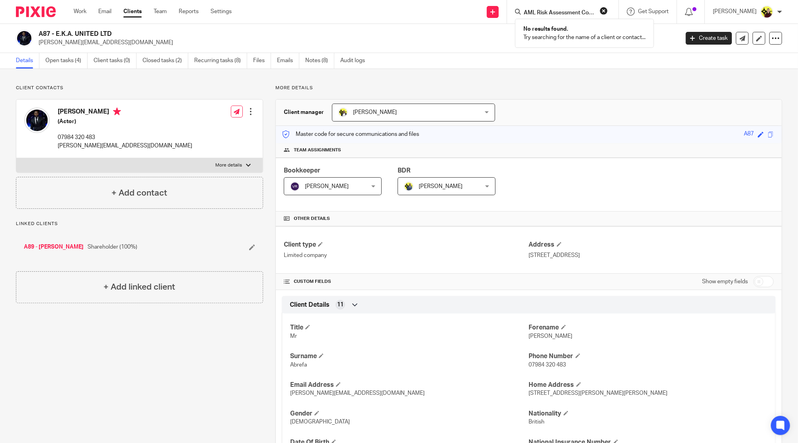
click at [564, 11] on input "AML Risk Assessment Completed" at bounding box center [559, 13] width 72 height 7
type input "assured"
click at [584, 32] on link at bounding box center [589, 34] width 135 height 18
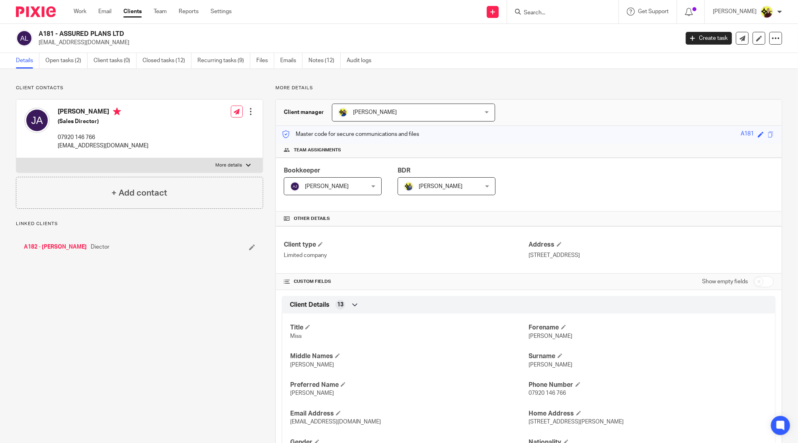
scroll to position [531, 0]
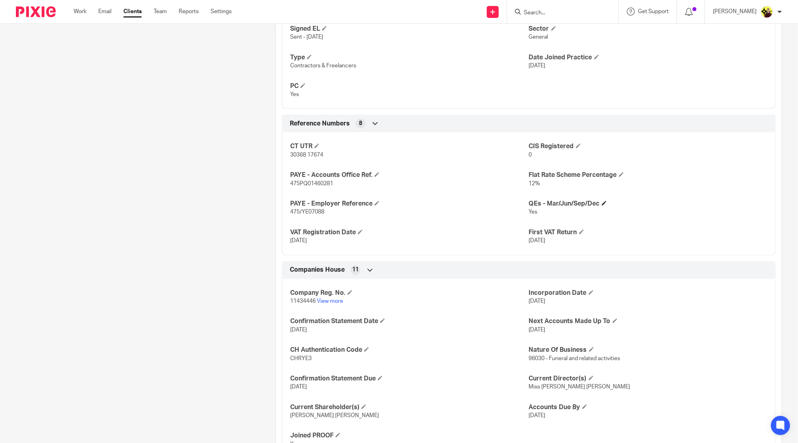
drag, startPoint x: 540, startPoint y: 202, endPoint x: 595, endPoint y: 205, distance: 54.2
click at [595, 205] on h4 "QEs - Mar/Jun/Sep/Dec" at bounding box center [648, 203] width 239 height 8
click at [566, 11] on input "Search" at bounding box center [559, 13] width 72 height 7
type input "VISIONS GLO"
click at [585, 29] on link at bounding box center [608, 31] width 172 height 12
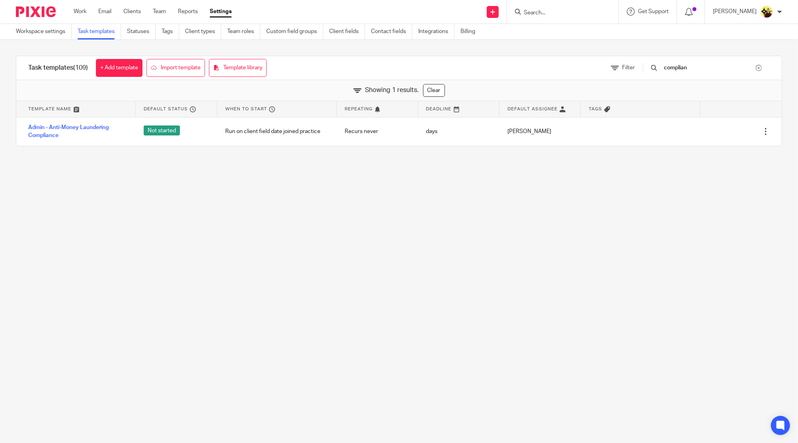
click at [560, 18] on div at bounding box center [562, 11] width 111 height 23
click at [550, 10] on input "Search" at bounding box center [559, 13] width 72 height 7
type input "a"
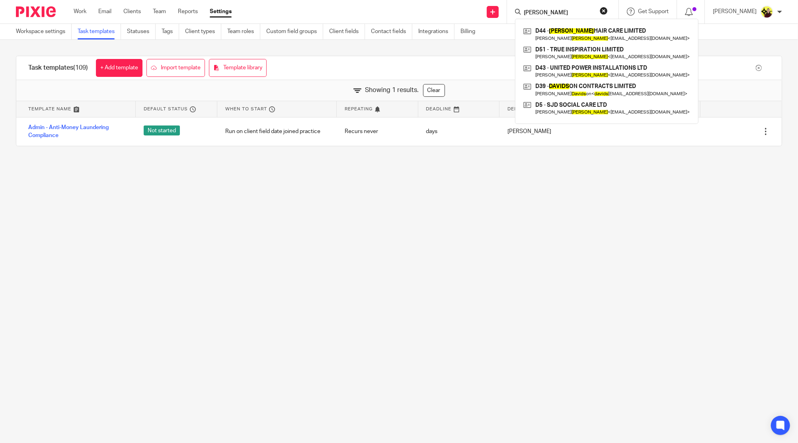
click at [569, 11] on input "davies" at bounding box center [559, 13] width 72 height 7
paste input "07458 906477"
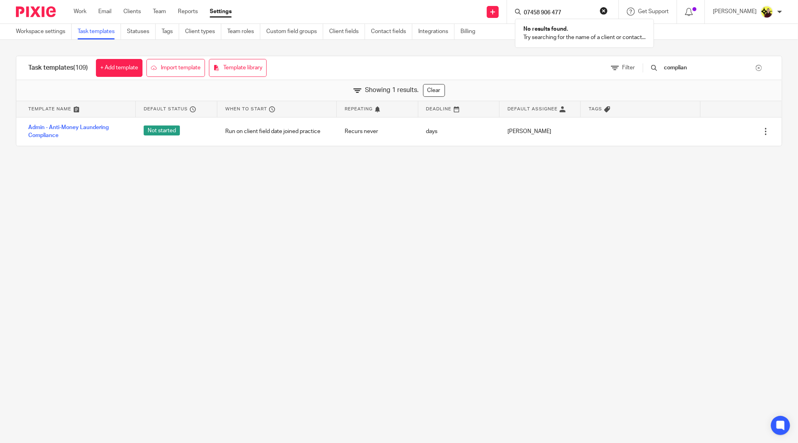
type input "07458 906 477"
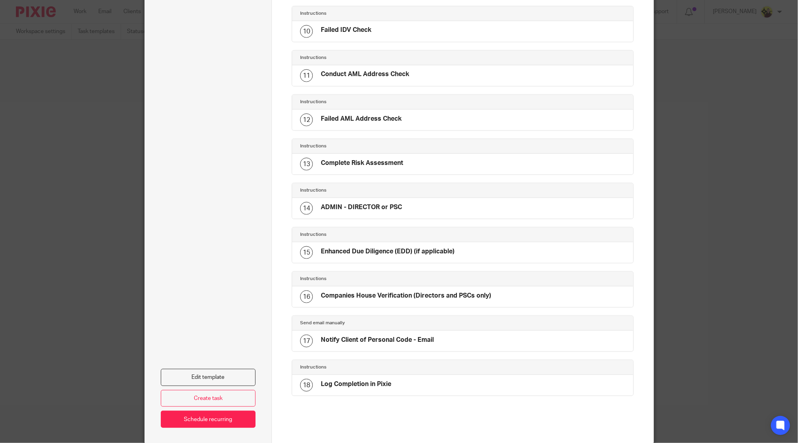
scroll to position [496, 0]
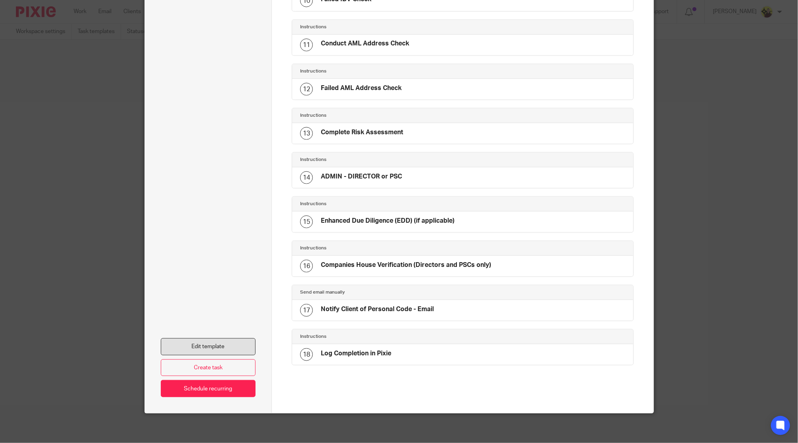
click at [226, 348] on link "Edit template" at bounding box center [208, 346] width 95 height 17
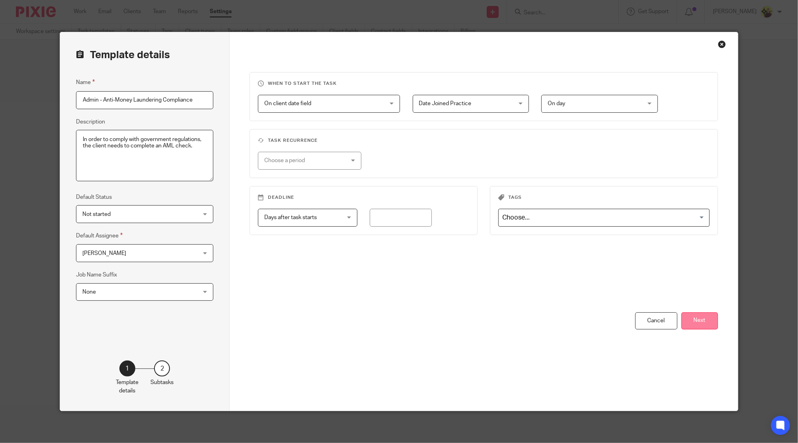
click at [685, 327] on button "Next" at bounding box center [700, 320] width 37 height 17
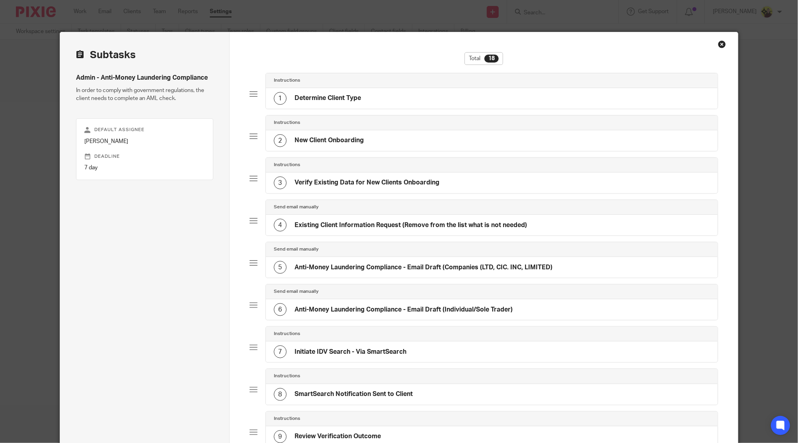
click at [384, 99] on div "1 Determine Client Type" at bounding box center [492, 98] width 452 height 21
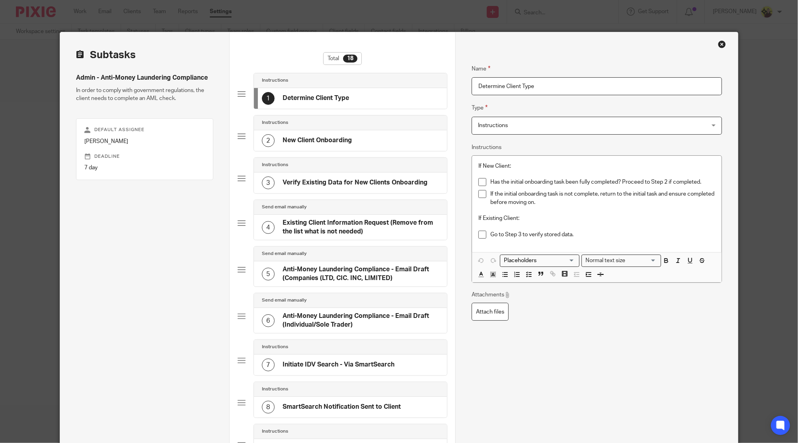
click at [356, 143] on div "2 New Client Onboarding" at bounding box center [350, 140] width 193 height 21
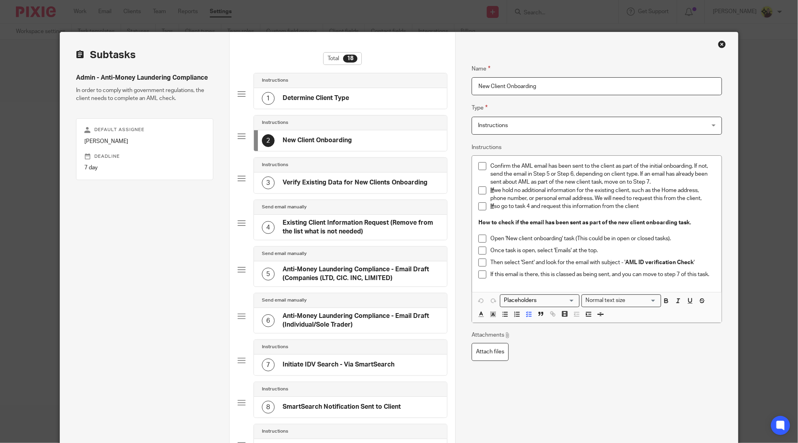
click at [348, 179] on h4 "Verify Existing Data for New Clients Onboarding" at bounding box center [355, 182] width 145 height 8
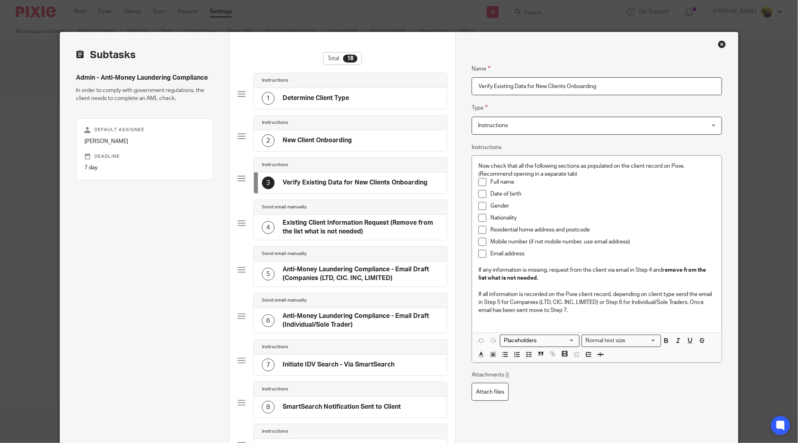
click at [360, 220] on h4 "Existing Client Information Request (Remove from the list what is not needed)" at bounding box center [361, 227] width 156 height 17
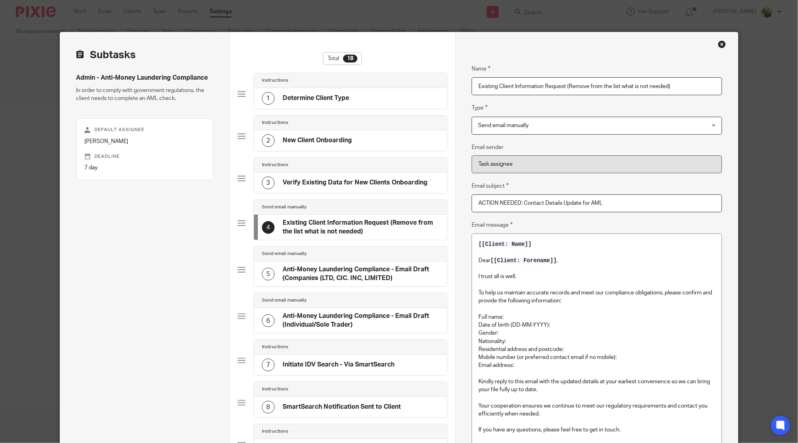
click at [350, 265] on h4 "Anti-Money Laundering Compliance - Email Draft (Companies (LTD, CIC. INC, LIMIT…" at bounding box center [361, 273] width 156 height 17
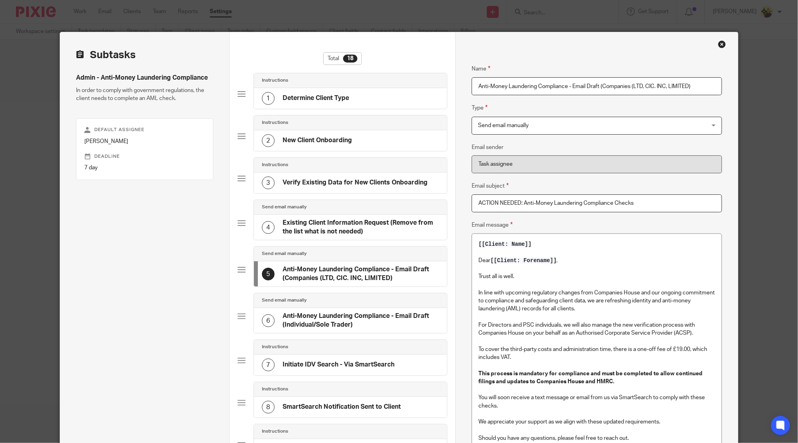
click at [350, 301] on div "Send email manually" at bounding box center [350, 300] width 177 height 6
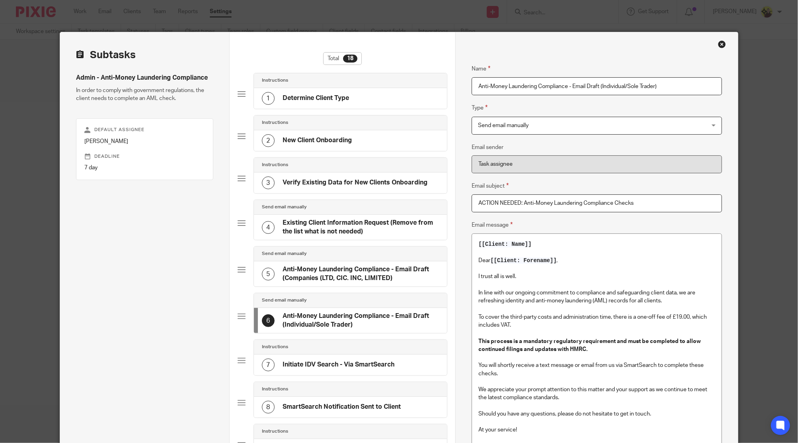
click at [350, 350] on div "Instructions" at bounding box center [350, 347] width 193 height 15
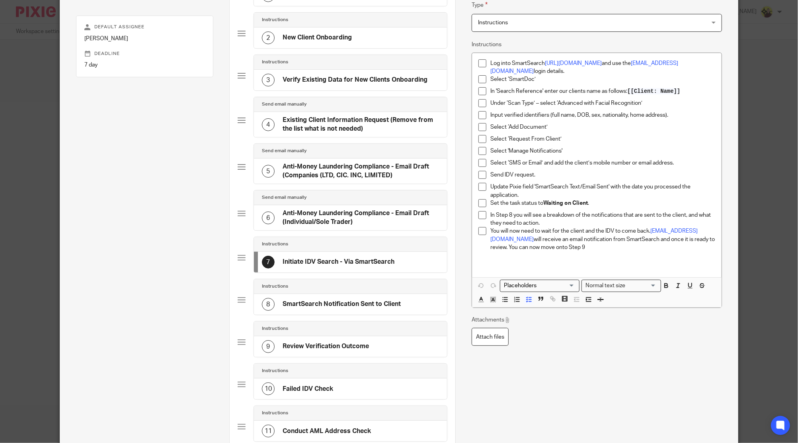
scroll to position [106, 0]
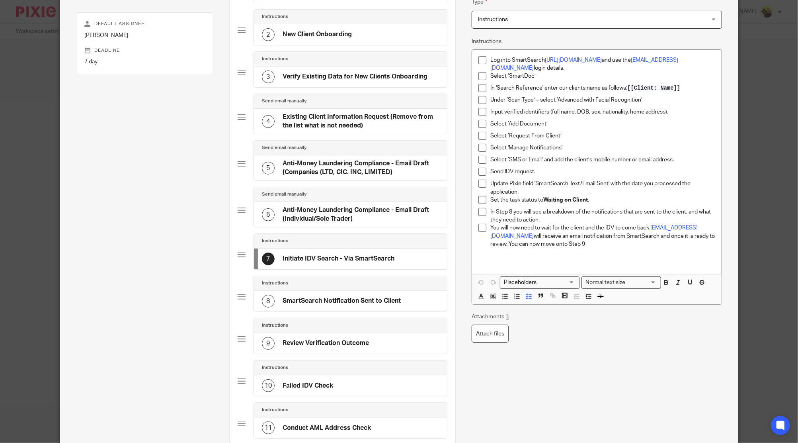
click at [375, 304] on div "8 SmartSearch Notification Sent to Client" at bounding box center [331, 301] width 139 height 13
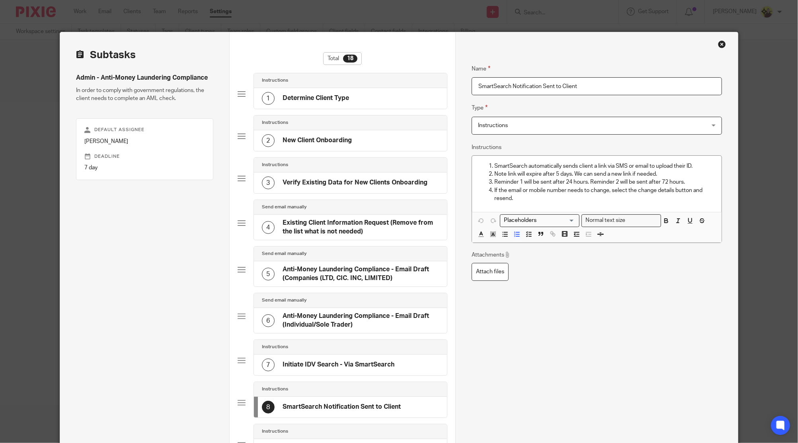
scroll to position [159, 0]
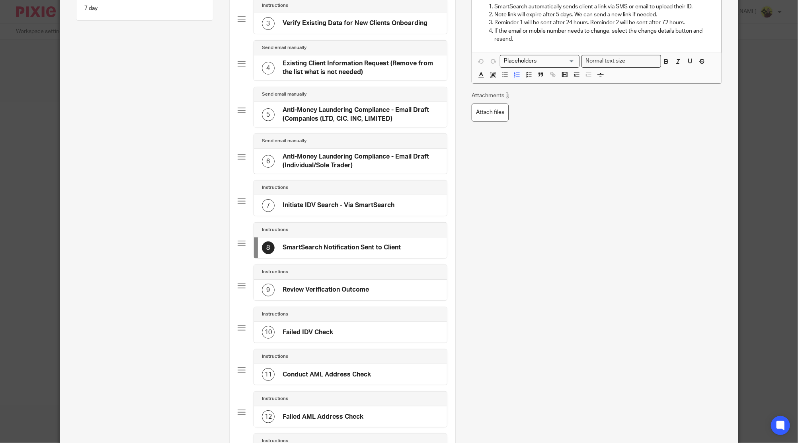
click at [323, 275] on div "Instructions" at bounding box center [350, 272] width 193 height 15
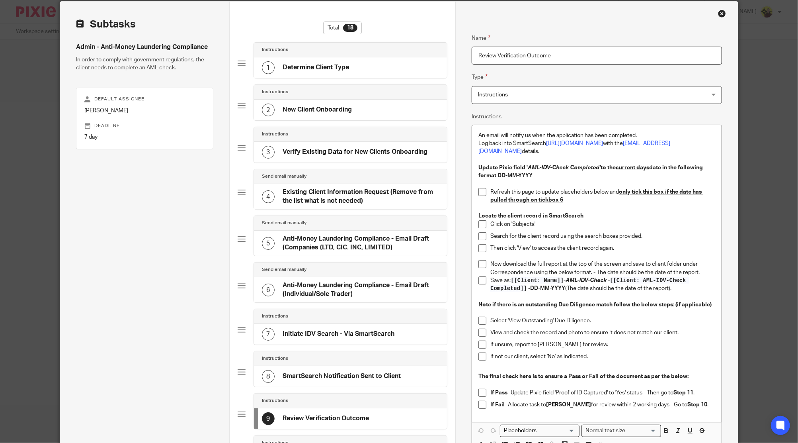
scroll to position [53, 0]
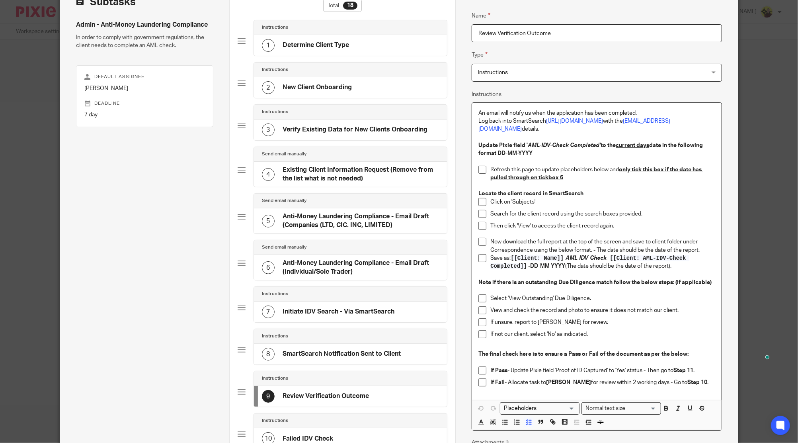
drag, startPoint x: 681, startPoint y: 258, endPoint x: 563, endPoint y: 260, distance: 118.7
click at [563, 260] on p "Save as: [[Client: Name]] - AML-IDV-Check - [[Client: AML-IDV-Check Completed]]…" at bounding box center [603, 262] width 225 height 16
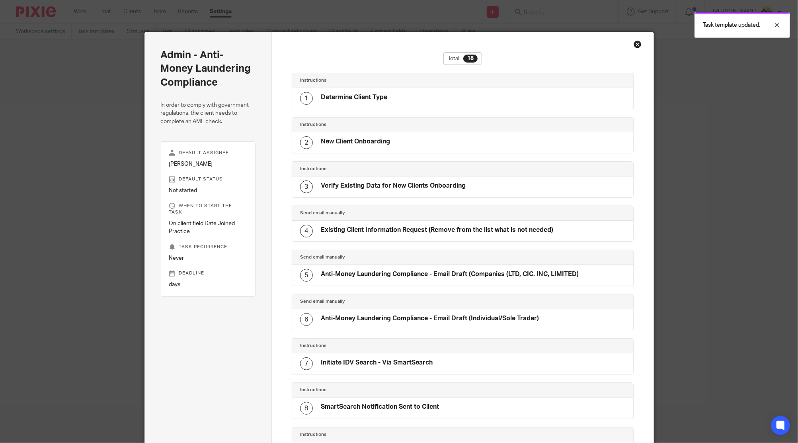
scroll to position [496, 0]
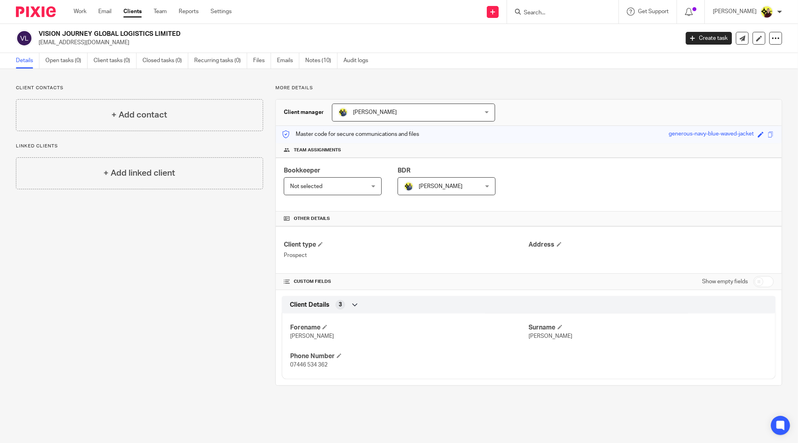
drag, startPoint x: 192, startPoint y: 29, endPoint x: 38, endPoint y: 34, distance: 154.6
click at [38, 34] on div "VISION JOURNEY GLOBAL LOGISTICS LIMITED info@vjglogistics.com Create task Updat…" at bounding box center [399, 38] width 798 height 29
copy h2 "VISION JOURNEY GLOBAL LOGISTICS LIMITED"
click at [227, 10] on link "Settings" at bounding box center [221, 12] width 21 height 8
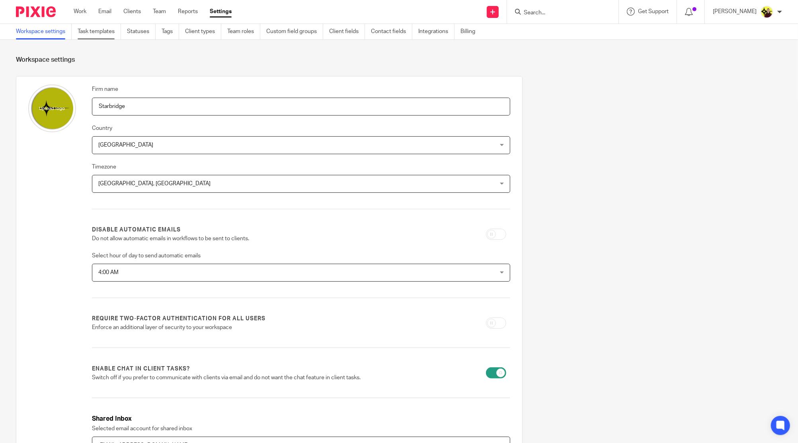
click at [111, 29] on link "Task templates" at bounding box center [99, 32] width 43 height 16
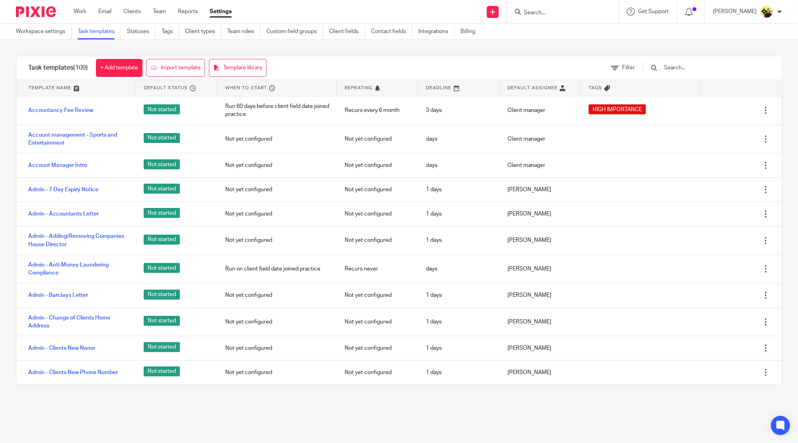
click at [678, 72] on input "text" at bounding box center [709, 67] width 93 height 9
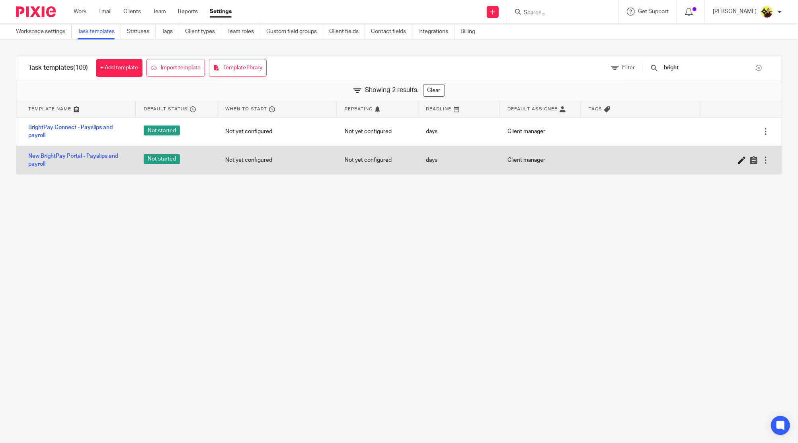
type input "bright"
click at [738, 158] on icon at bounding box center [742, 160] width 8 height 8
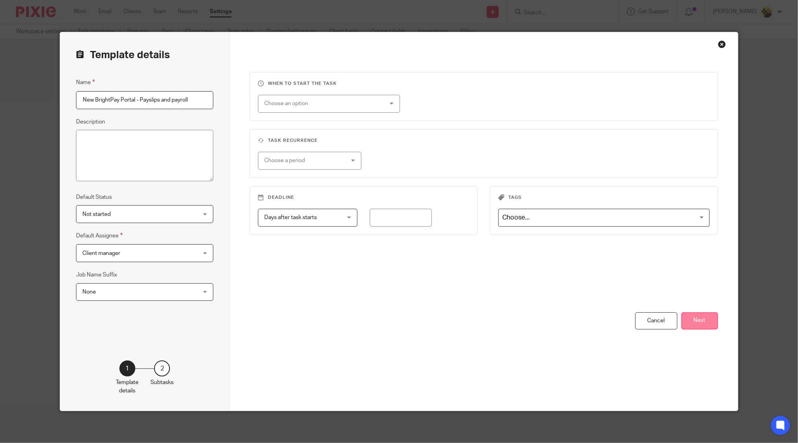
click at [697, 328] on button "Next" at bounding box center [700, 320] width 37 height 17
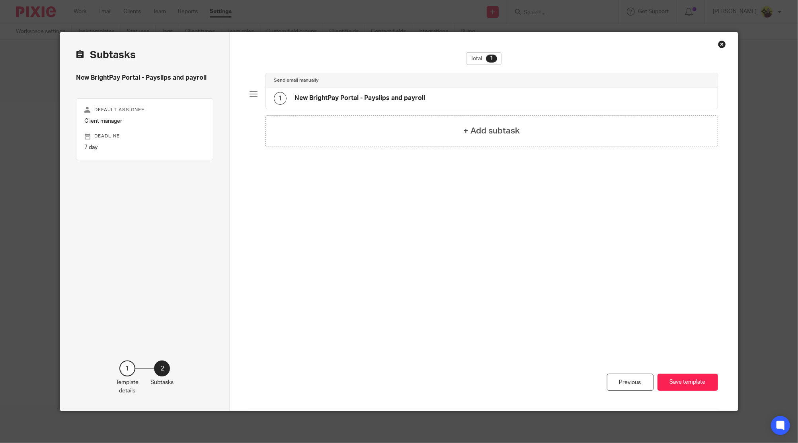
click at [527, 98] on div "1 New BrightPay Portal - Payslips and payroll" at bounding box center [492, 98] width 452 height 21
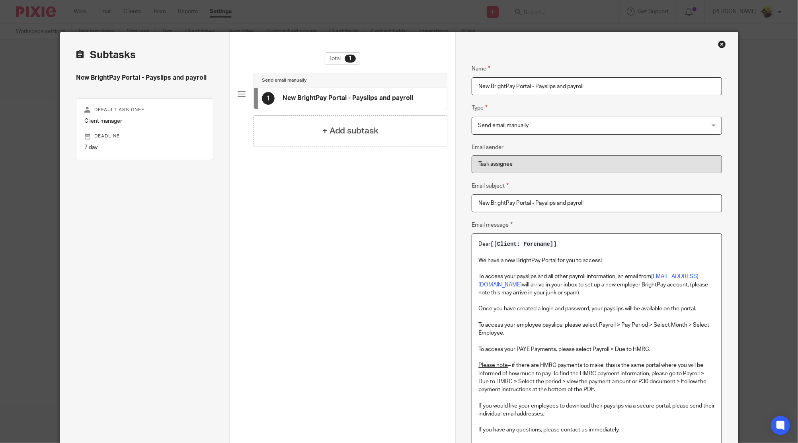
click at [711, 278] on p "To access your payslips and all other payroll information, an email from [EMAIL…" at bounding box center [597, 284] width 237 height 24
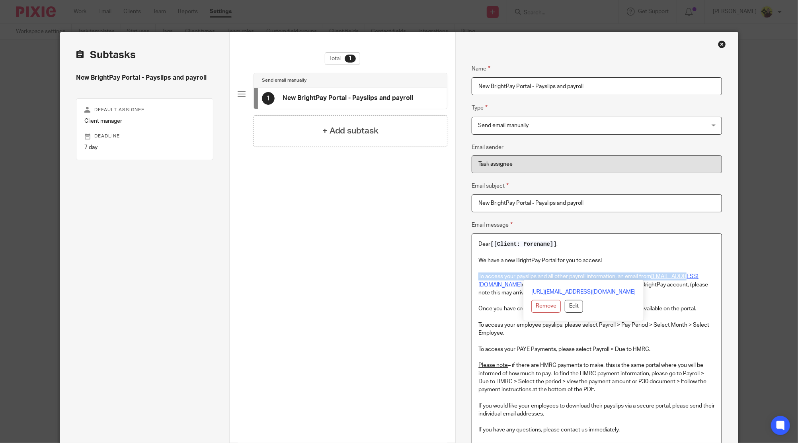
drag, startPoint x: 713, startPoint y: 270, endPoint x: 681, endPoint y: 278, distance: 32.8
click at [681, 278] on div "Dear [[Client: Forename]] , We have a new BrightPay Portal for you to access! T…" at bounding box center [596, 355] width 249 height 242
drag, startPoint x: 681, startPoint y: 278, endPoint x: 687, endPoint y: 276, distance: 6.2
click at [682, 278] on link "[EMAIL_ADDRESS][DOMAIN_NAME]" at bounding box center [589, 281] width 220 height 14
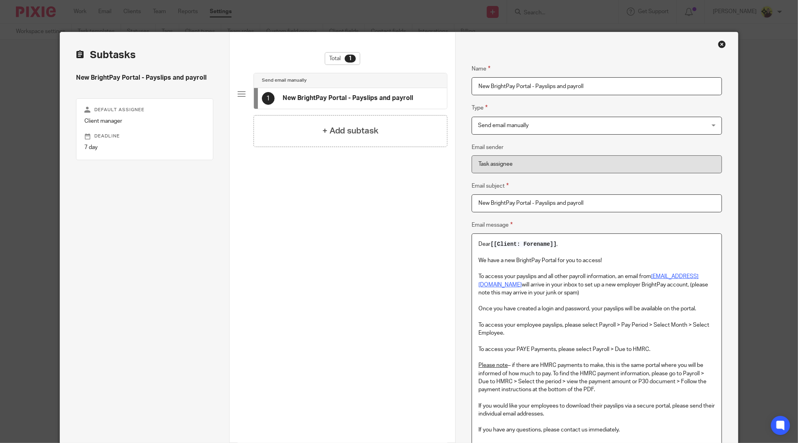
click at [699, 276] on link "[EMAIL_ADDRESS][DOMAIN_NAME]" at bounding box center [589, 281] width 220 height 14
drag, startPoint x: 709, startPoint y: 276, endPoint x: 655, endPoint y: 276, distance: 54.6
click at [655, 276] on p "To access your payslips and all other payroll information, an email from [EMAIL…" at bounding box center [597, 284] width 237 height 24
drag, startPoint x: 710, startPoint y: 274, endPoint x: 645, endPoint y: 275, distance: 64.5
click at [645, 275] on p "To access your payslips and all other payroll information, an email from client…" at bounding box center [597, 284] width 237 height 24
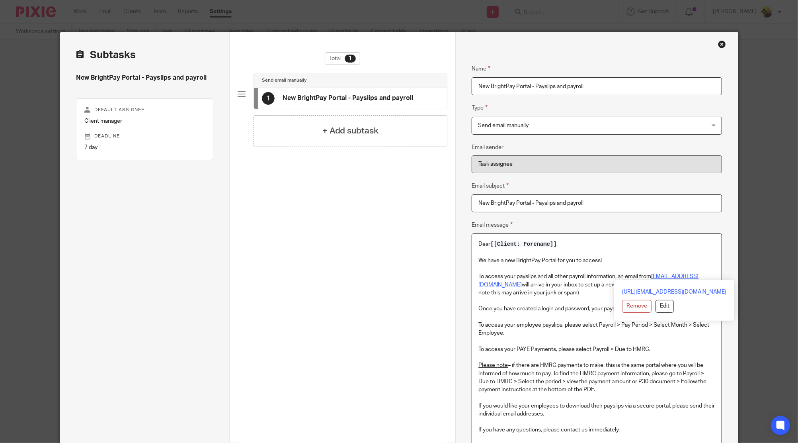
click at [699, 277] on link "client@brightpay.co.uk" at bounding box center [589, 281] width 220 height 14
drag, startPoint x: 715, startPoint y: 274, endPoint x: 648, endPoint y: 277, distance: 67.4
click at [648, 277] on div "Dear [[Client: Forename]] , We have a new BrightPay Portal for you to access! T…" at bounding box center [596, 355] width 249 height 242
click at [648, 276] on p "To access your payslips and all other payroll information, an email from client…" at bounding box center [597, 284] width 237 height 24
drag, startPoint x: 651, startPoint y: 276, endPoint x: 720, endPoint y: 277, distance: 68.5
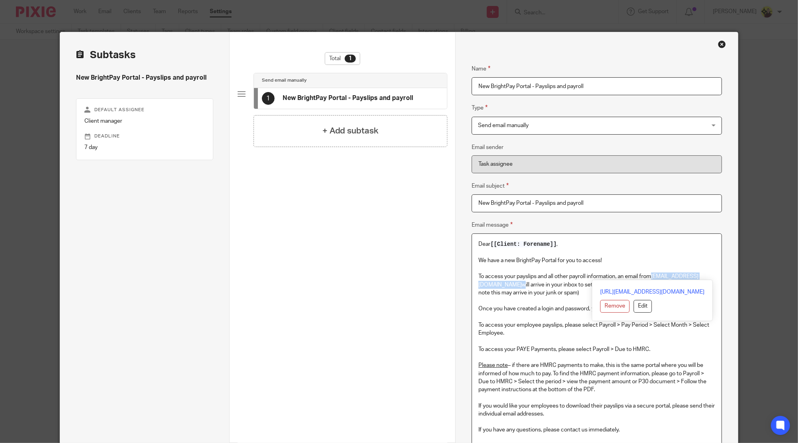
click at [720, 277] on div "Name New BrightPay Portal - Payslips and payroll Type Send email manually Send …" at bounding box center [597, 299] width 282 height 535
copy p "client@brightpay.co.uk"
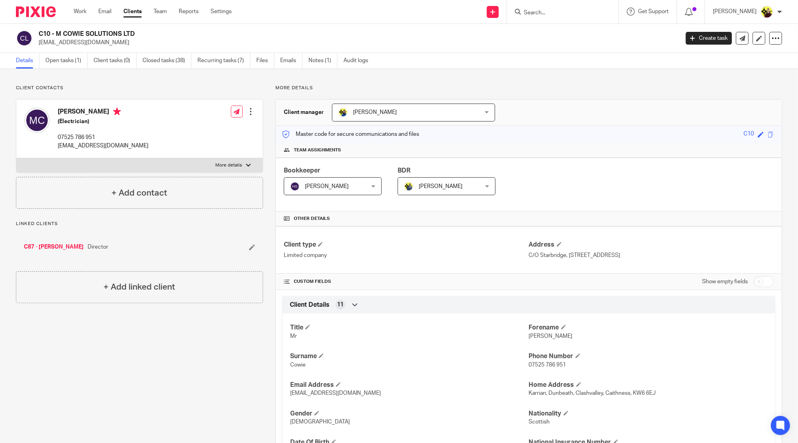
click at [579, 15] on input "Search" at bounding box center [559, 13] width 72 height 7
paste input "Martin Eddu <bowdensoflondonltd@gmail.com>"
click at [580, 27] on p "No results found." at bounding box center [585, 29] width 122 height 8
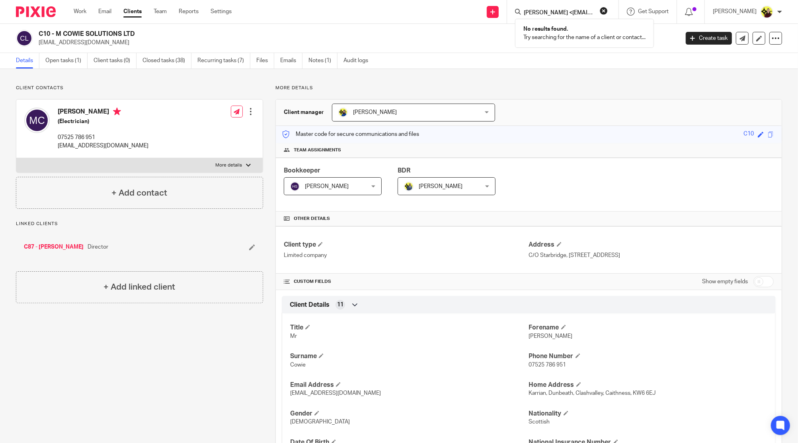
click at [567, 6] on div "Martin Eddu <bowdensoflondonltd@gmail.com> No results found. Try searching for …" at bounding box center [562, 11] width 111 height 23
click at [561, 8] on form "Martin Eddu <bowdensoflondonltd@gmail.com>" at bounding box center [565, 12] width 85 height 10
click at [554, 10] on input "Martin Eddu <bowdensoflondonltd@gmail.com>" at bounding box center [559, 13] width 72 height 7
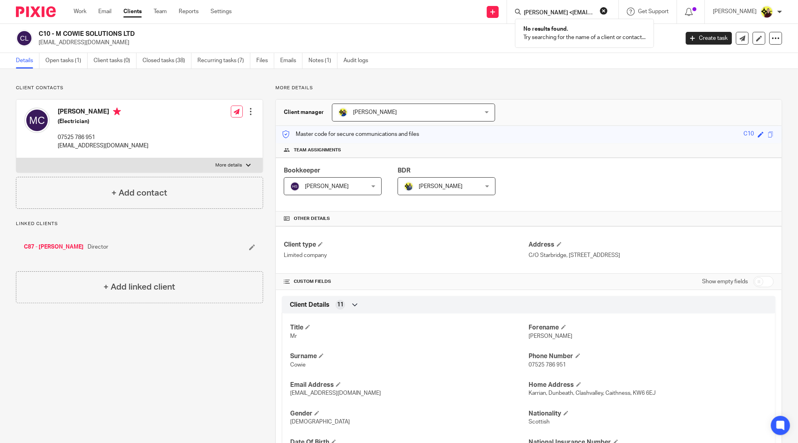
click at [554, 10] on input "Martin Eddu <bowdensoflondonltd@gmail.com>" at bounding box center [559, 13] width 72 height 7
click at [554, 10] on input "martin eddue" at bounding box center [559, 13] width 72 height 7
click at [554, 10] on input "martin eddu" at bounding box center [559, 13] width 72 height 7
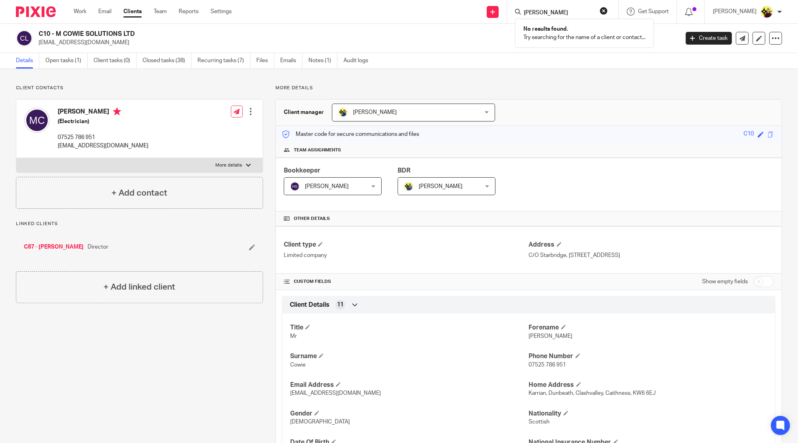
click at [554, 10] on input "martin eddu" at bounding box center [559, 13] width 72 height 7
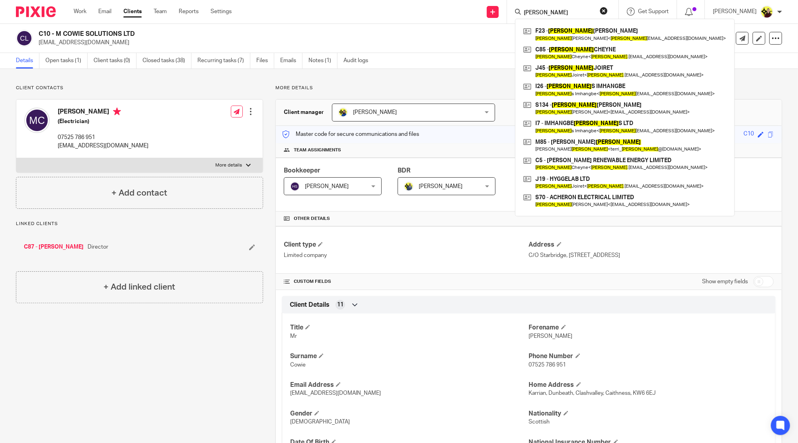
click at [540, 13] on input "martin" at bounding box center [559, 13] width 72 height 7
paste input "TEECO'S"
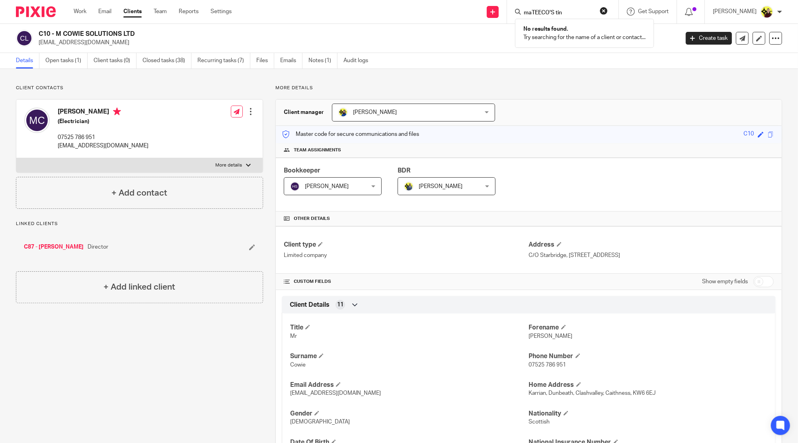
click at [540, 13] on input "maTEECO'S tin" at bounding box center [559, 13] width 72 height 7
paste input "TEECO'S"
type input "TEECO'S"
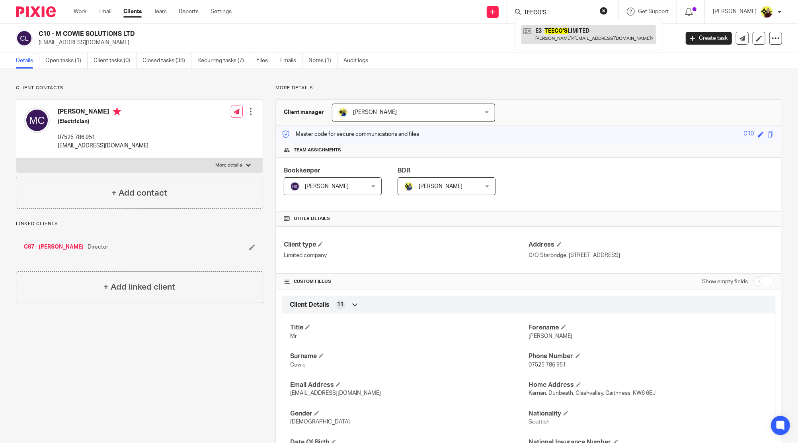
click at [560, 32] on link at bounding box center [589, 34] width 135 height 18
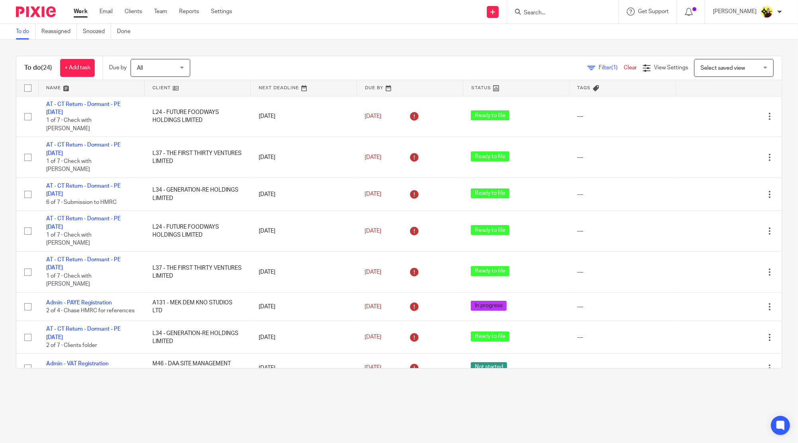
click at [553, 8] on form at bounding box center [565, 12] width 85 height 10
click at [550, 12] on input "Search" at bounding box center [559, 13] width 72 height 7
paste input "TEECO'S LTD"
click at [561, 15] on input "TEECO'S LTD" at bounding box center [559, 13] width 72 height 7
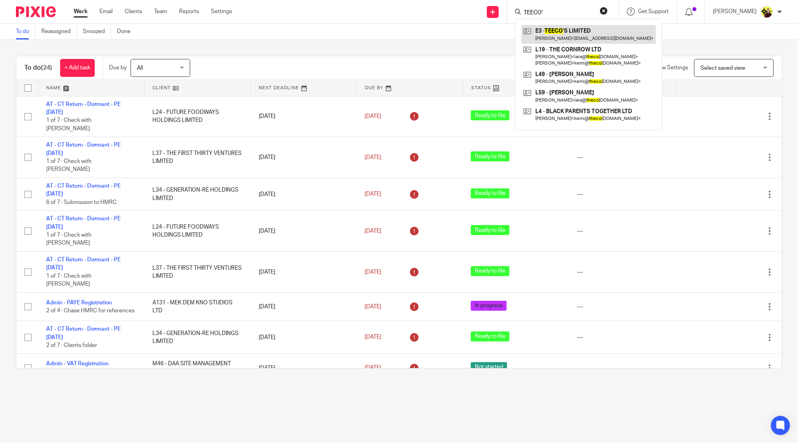
type input "TEECO'"
click at [573, 30] on link at bounding box center [589, 34] width 135 height 18
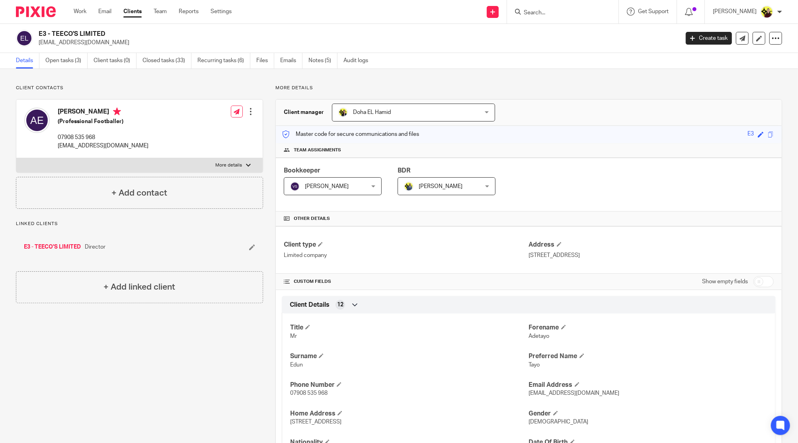
click at [566, 17] on div at bounding box center [562, 11] width 111 height 23
click at [566, 16] on div at bounding box center [562, 11] width 111 height 23
click at [564, 14] on input "Search" at bounding box center [559, 13] width 72 height 7
type input "t48"
click at [562, 27] on link at bounding box center [589, 34] width 135 height 18
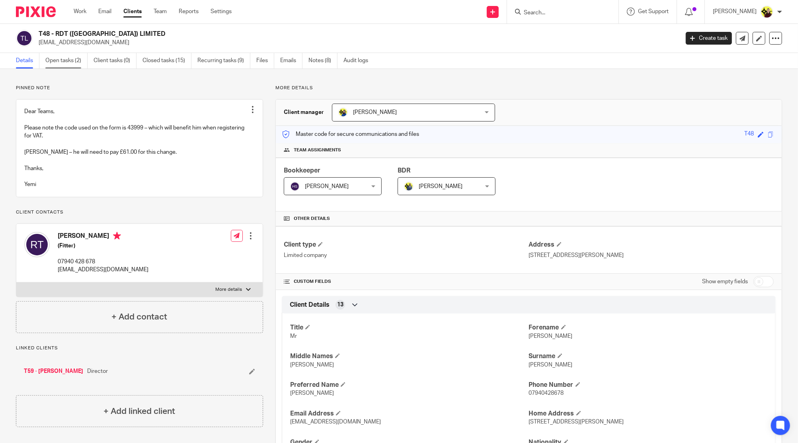
click at [65, 63] on link "Open tasks (2)" at bounding box center [66, 61] width 42 height 16
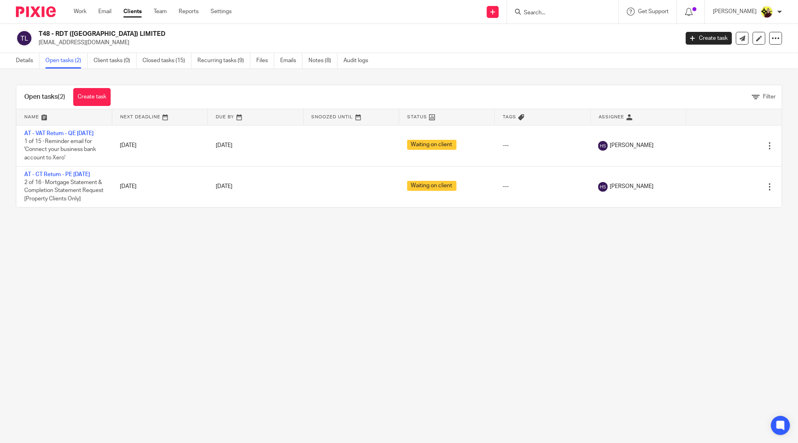
click at [575, 16] on input "Search" at bounding box center [559, 13] width 72 height 7
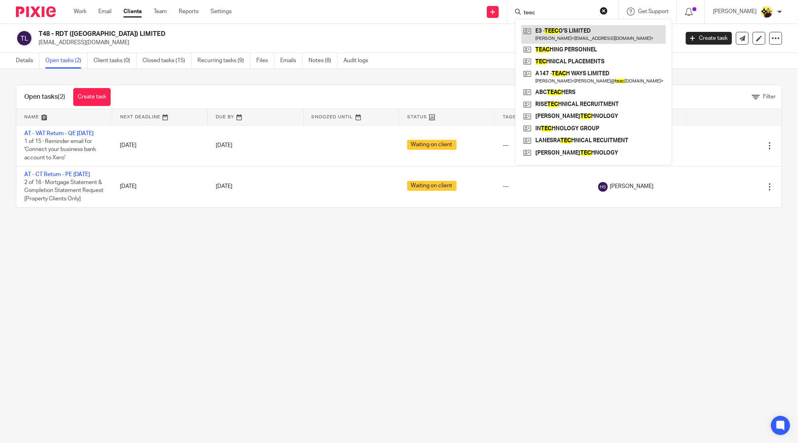
type input "teec"
click at [570, 34] on link at bounding box center [594, 34] width 145 height 18
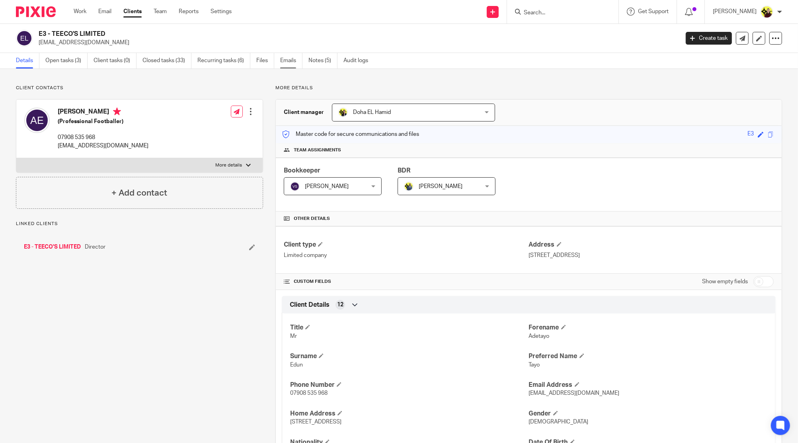
click at [291, 58] on link "Emails" at bounding box center [291, 61] width 22 height 16
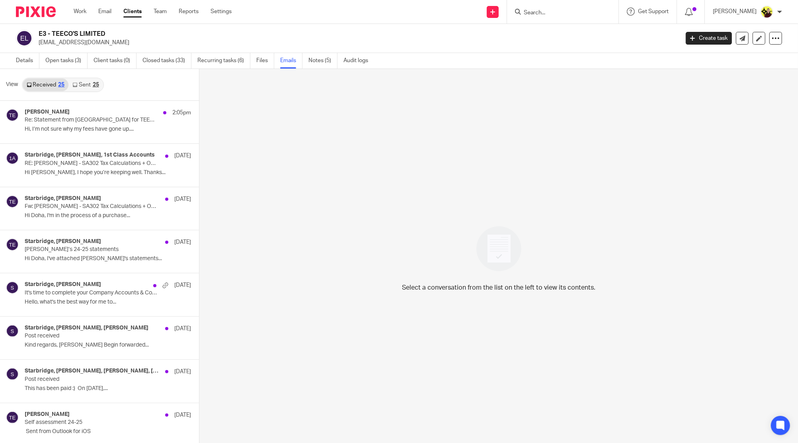
click at [78, 88] on link "Sent 25" at bounding box center [85, 84] width 34 height 13
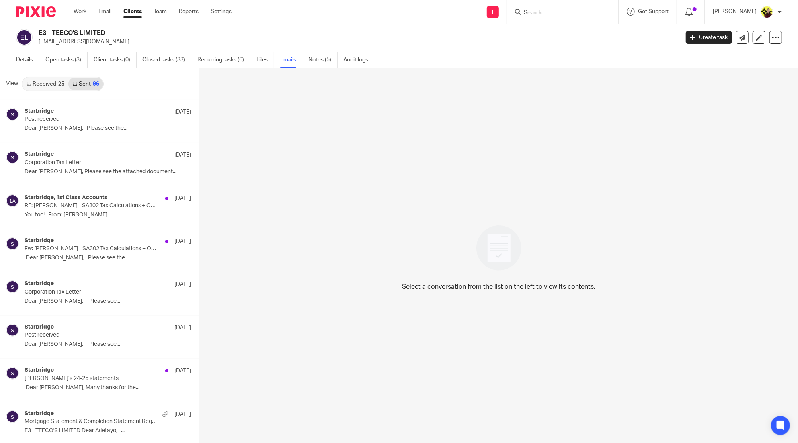
scroll to position [2908, 0]
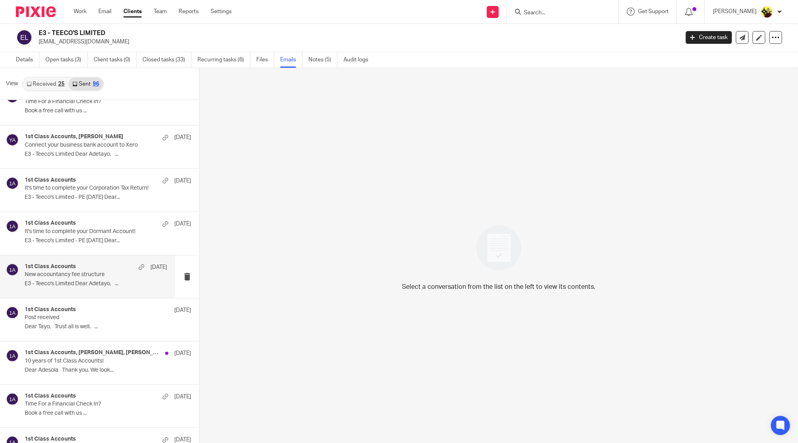
click at [63, 263] on h4 "1st Class Accounts" at bounding box center [50, 266] width 51 height 7
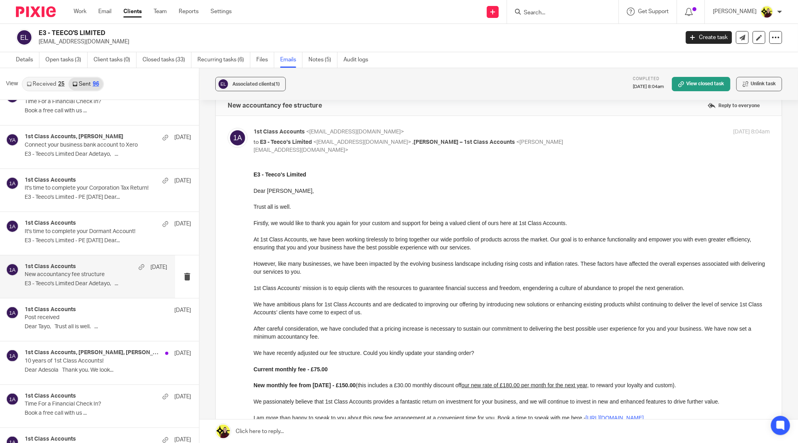
scroll to position [0, 0]
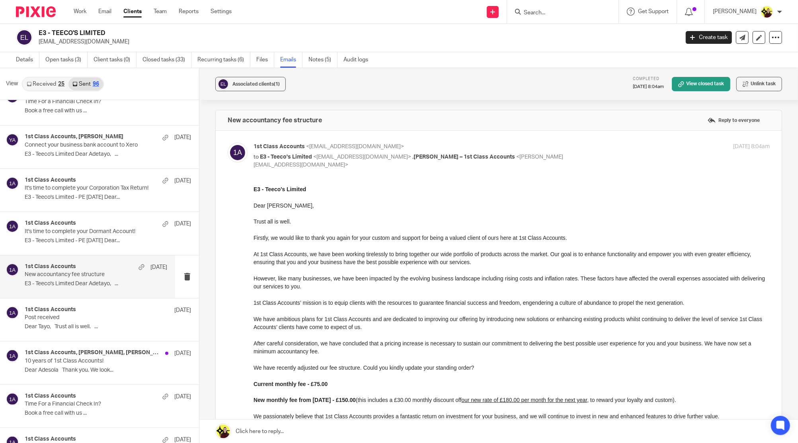
click at [283, 174] on div "1st Class Accounts <info@1stclassaccounts.co.uk> to E3 - Teeco's Limited <adee9…" at bounding box center [499, 333] width 542 height 381
click at [283, 191] on strong "E3 - Teeco's Limited" at bounding box center [280, 189] width 53 height 6
copy strong "E3 - Teeco's Limited"
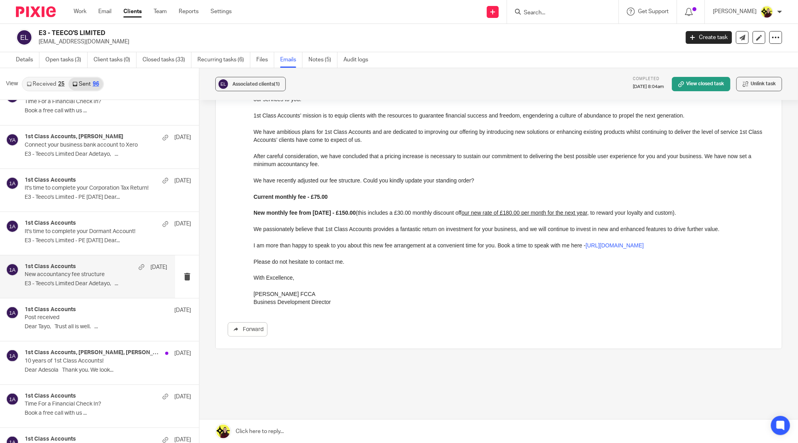
scroll to position [196, 0]
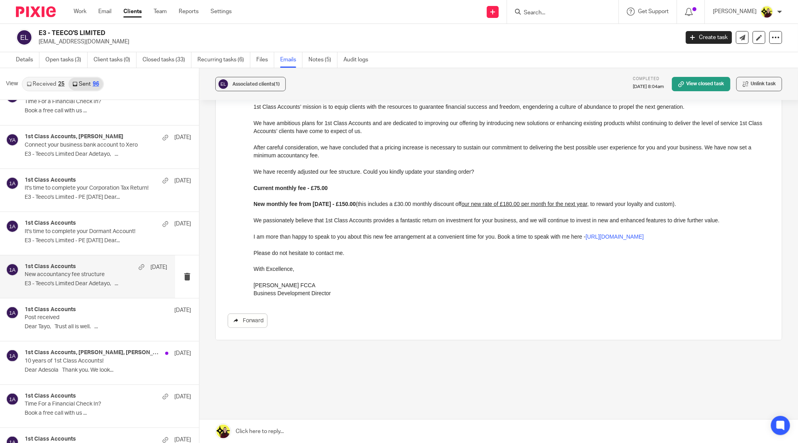
click at [245, 313] on link "Forward" at bounding box center [248, 320] width 40 height 14
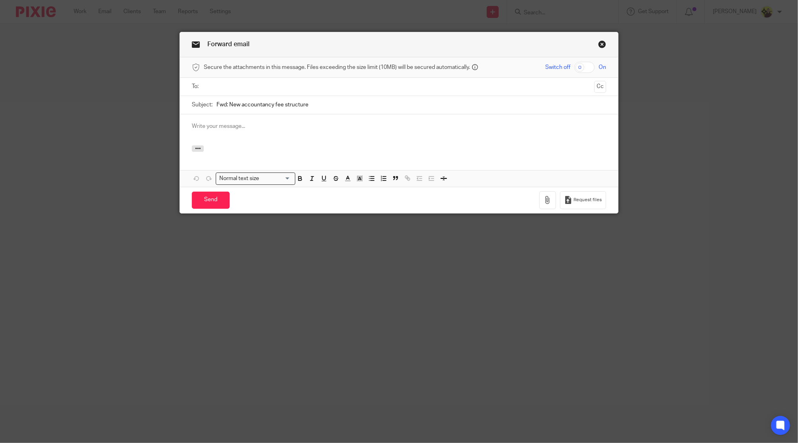
click at [236, 92] on ul at bounding box center [400, 86] width 390 height 13
click at [230, 88] on input "text" at bounding box center [399, 86] width 384 height 9
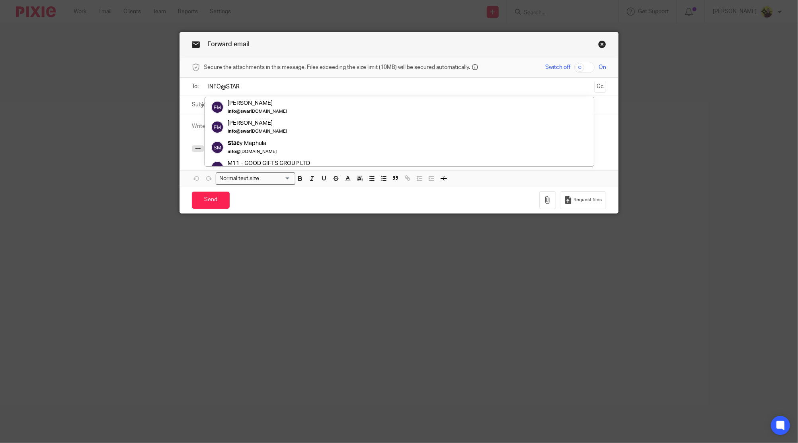
click at [230, 88] on input "INFO@STAR" at bounding box center [399, 86] width 384 height 9
type input "ADMIN@STAR"
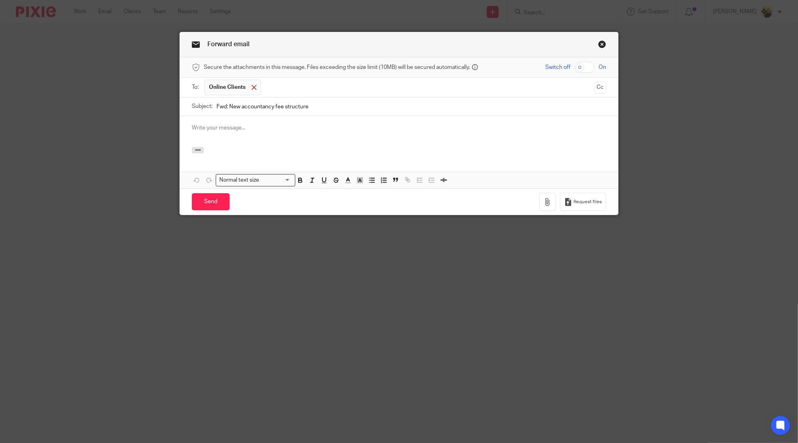
click at [253, 85] on div at bounding box center [254, 88] width 9 height 12
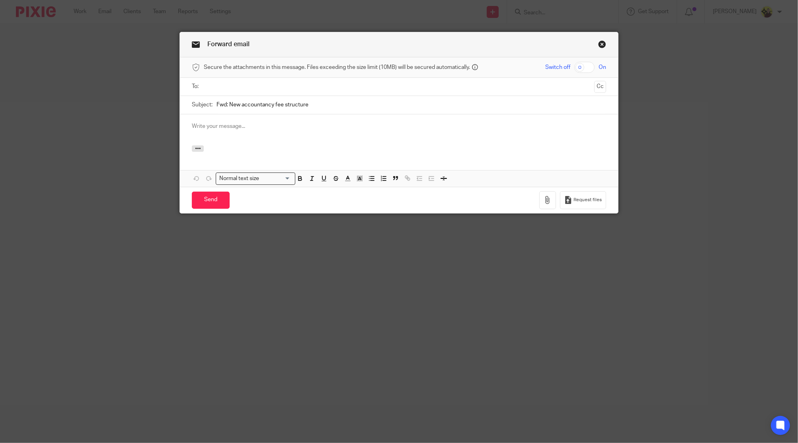
click at [253, 85] on input "text" at bounding box center [399, 86] width 384 height 9
type input "INFO@sTARBRIDGE"
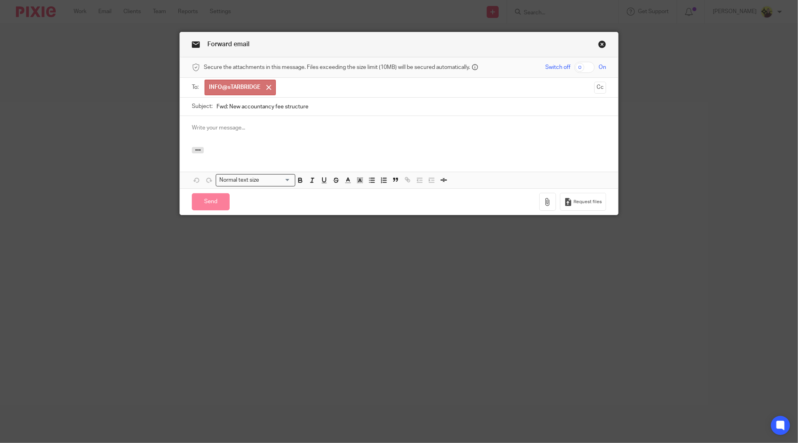
drag, startPoint x: 268, startPoint y: 81, endPoint x: 258, endPoint y: 86, distance: 10.3
click at [268, 82] on div at bounding box center [268, 88] width 9 height 12
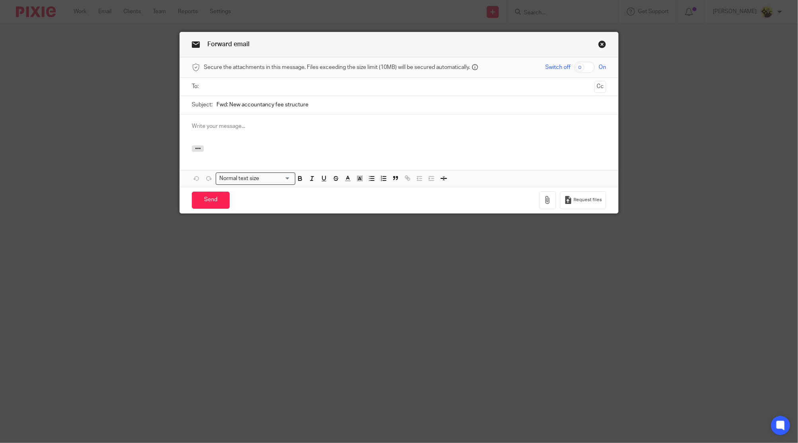
click at [248, 90] on input "text" at bounding box center [399, 86] width 384 height 9
paste input "[EMAIL_ADDRESS][DOMAIN_NAME]"
type input "[EMAIL_ADDRESS][DOMAIN_NAME]"
click at [223, 137] on div at bounding box center [399, 129] width 438 height 31
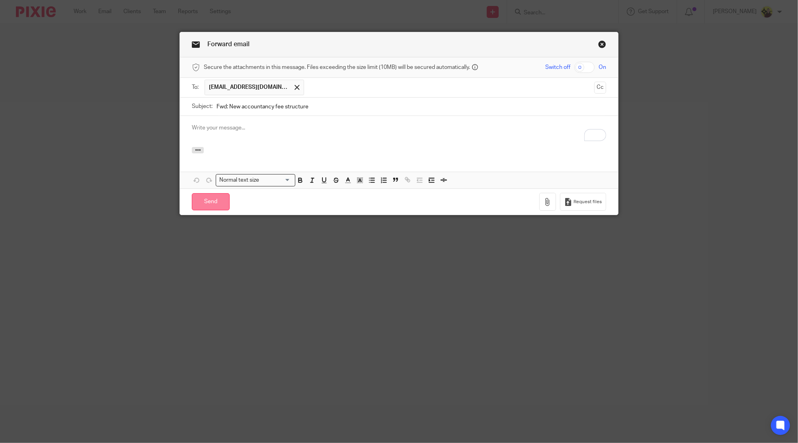
click at [218, 207] on input "Send" at bounding box center [211, 201] width 38 height 17
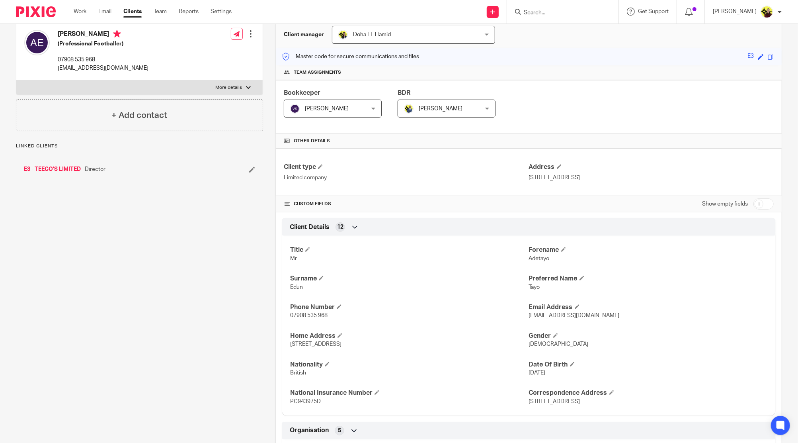
scroll to position [159, 0]
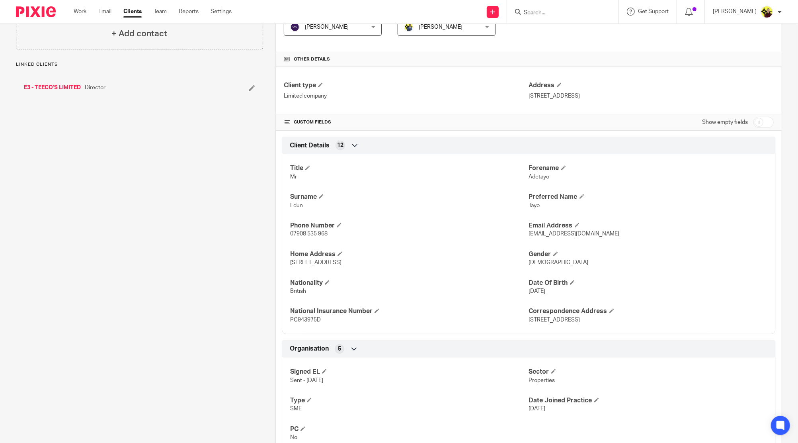
click at [531, 211] on div "Title Mr Forename Adetayo Surname Edun Preferred Name Tayo Phone Number 07908 5…" at bounding box center [529, 241] width 494 height 186
copy span "Tayo"
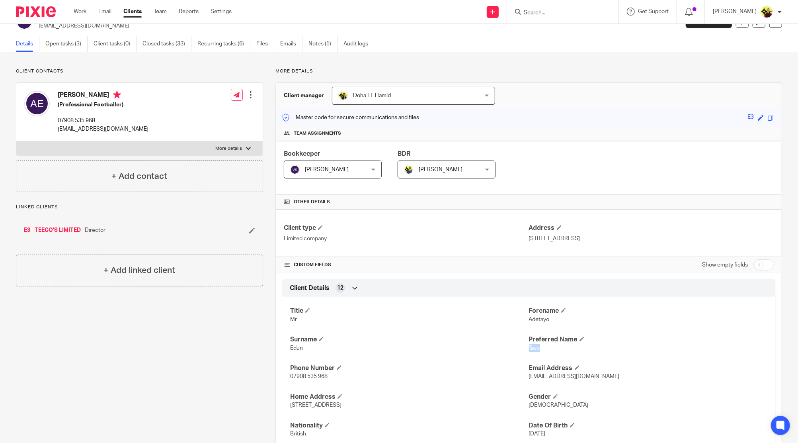
scroll to position [0, 0]
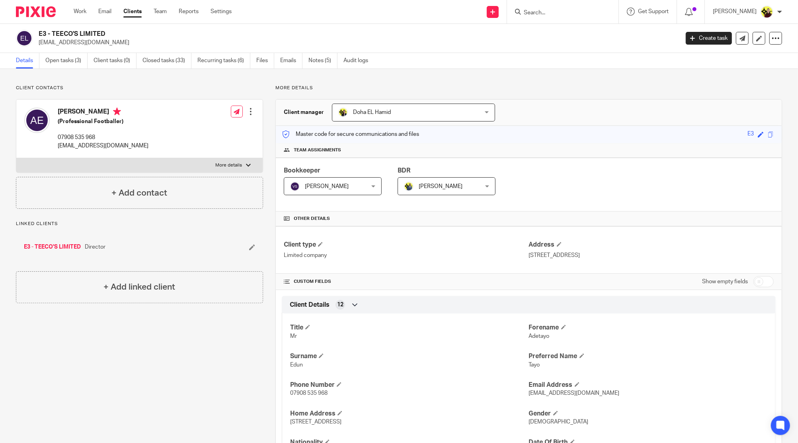
click at [545, 10] on input "Search" at bounding box center [559, 13] width 72 height 7
drag, startPoint x: 147, startPoint y: 29, endPoint x: 182, endPoint y: 4, distance: 43.0
click at [57, 30] on div "E3 - TEECO'S LIMITED adee98@outlook.com Create task Update from Companies House…" at bounding box center [399, 38] width 798 height 29
copy h2 "EECO'S LIMITED"
click at [546, 8] on form at bounding box center [565, 12] width 85 height 10
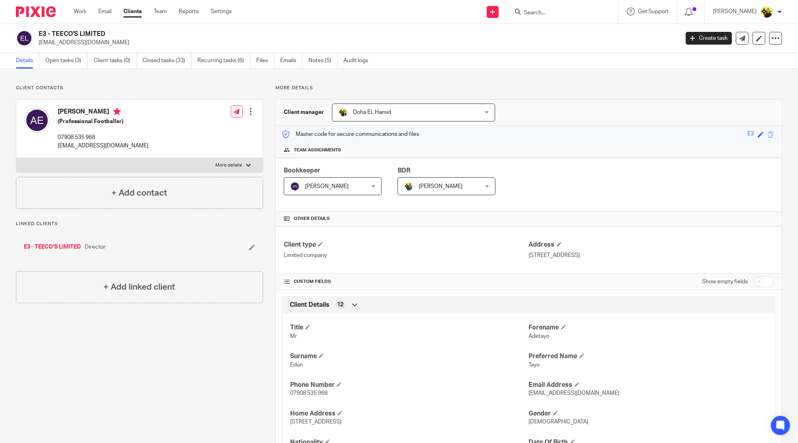
click at [548, 12] on input "Search" at bounding box center [559, 13] width 72 height 7
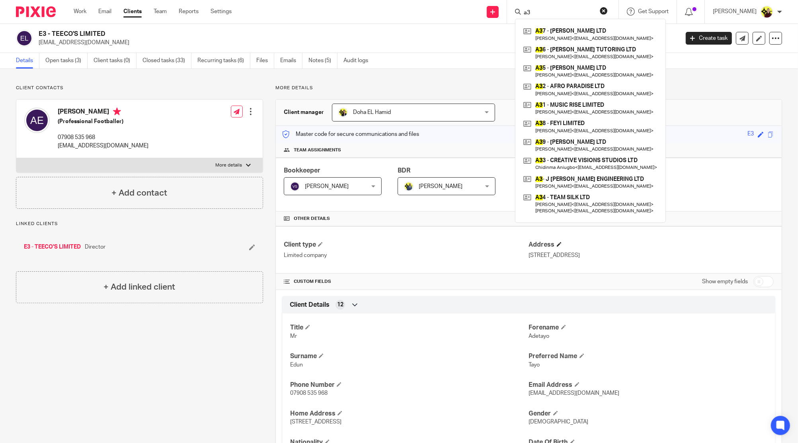
type input "a"
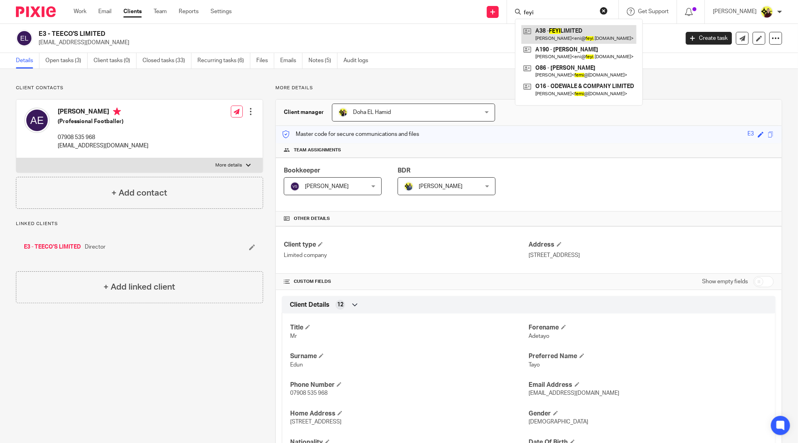
type input "feyi"
click at [567, 27] on link at bounding box center [579, 34] width 115 height 18
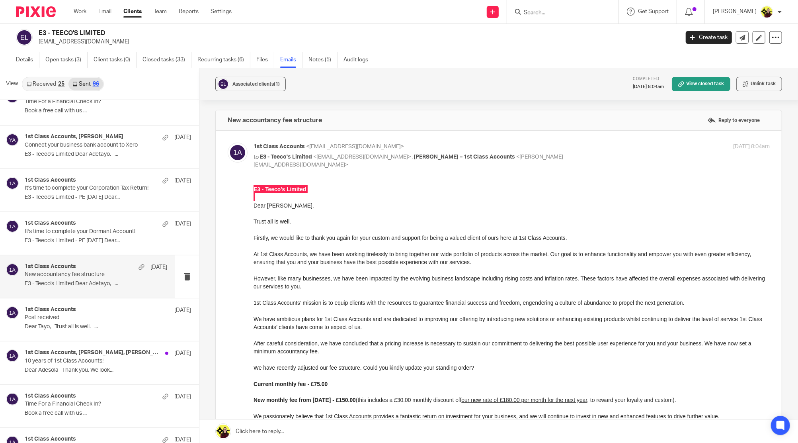
scroll to position [196, 0]
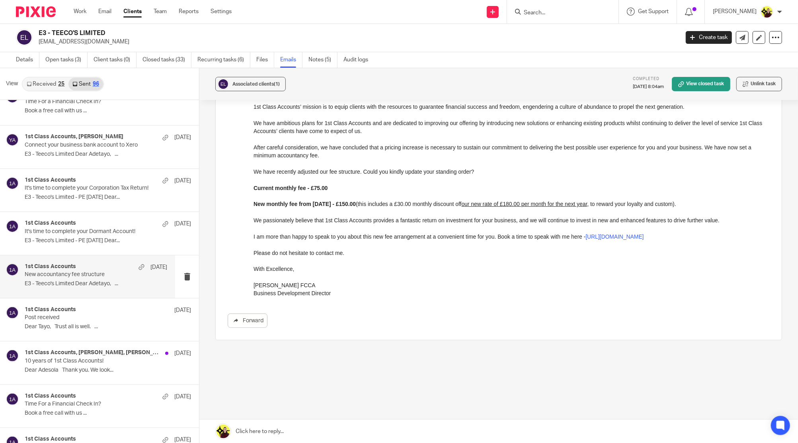
click at [550, 8] on form at bounding box center [565, 12] width 85 height 10
click at [554, 16] on input "Search" at bounding box center [559, 13] width 72 height 7
type input "c53"
click at [567, 43] on link at bounding box center [589, 37] width 135 height 25
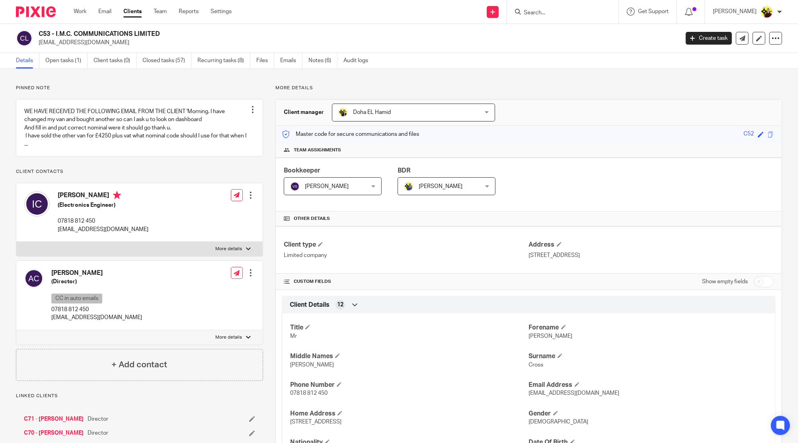
click at [575, 13] on input "Search" at bounding box center [559, 13] width 72 height 7
type input "c55"
click at [575, 26] on link at bounding box center [589, 34] width 135 height 18
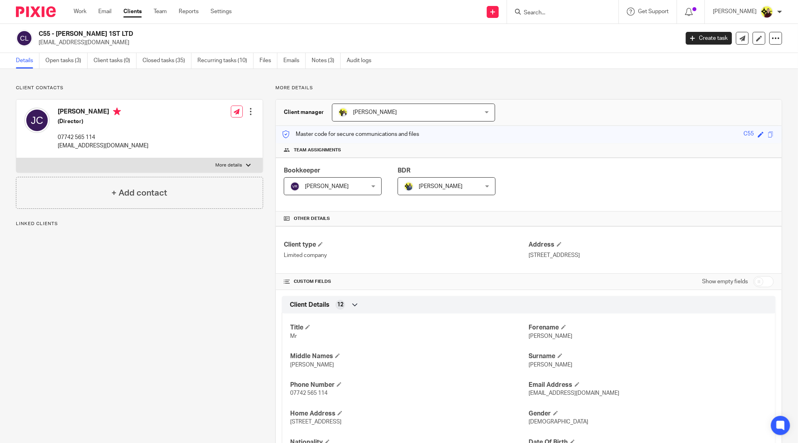
click at [47, 111] on div at bounding box center [36, 129] width 25 height 42
click at [65, 107] on div "Joseph Castillo (Director) 07742 565 114 mgmtcastillo@gmail.com" at bounding box center [86, 129] width 124 height 50
copy h4 "Joseph Castillo"
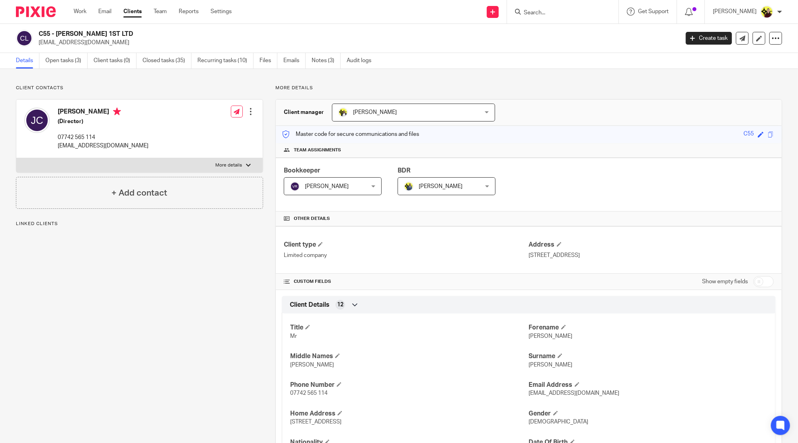
click at [573, 15] on input "Search" at bounding box center [559, 13] width 72 height 7
paste input "Joseph Castillo"
click at [571, 2] on div "Joseph Castillo C55 - CASTILLO 1ST LTD Joseph Castillo < mgmtcastillo@gmail.com…" at bounding box center [562, 11] width 111 height 23
click at [559, 16] on input "Joseph Castillo" at bounding box center [559, 13] width 72 height 7
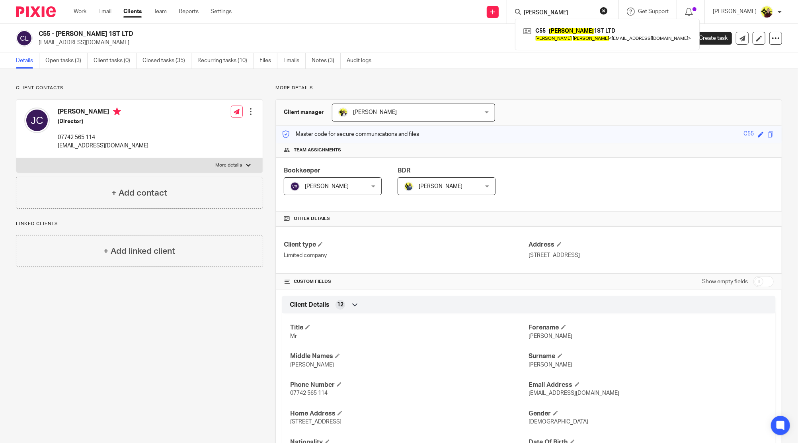
click at [559, 16] on input "Joseph Castillo" at bounding box center [559, 13] width 72 height 7
type input "C56"
click at [565, 31] on link at bounding box center [589, 34] width 135 height 18
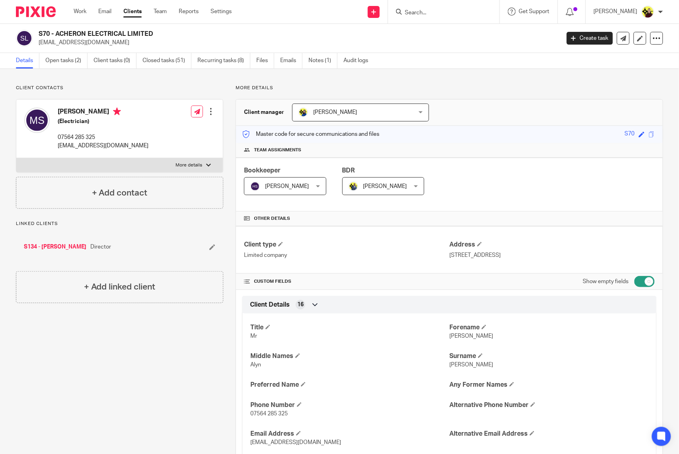
scroll to position [1115, 0]
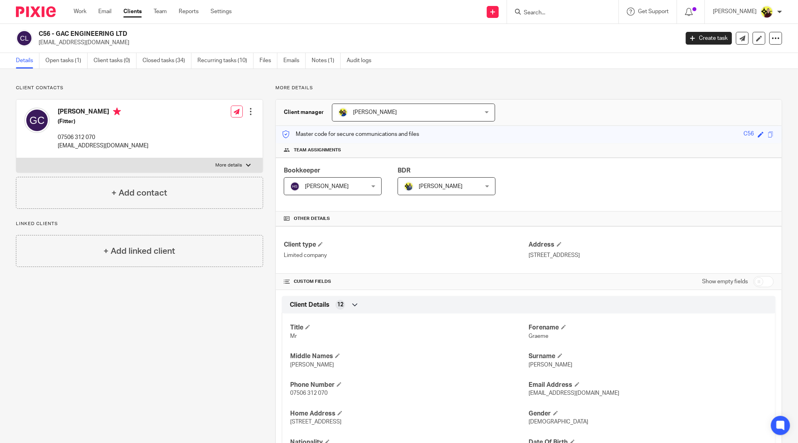
click at [75, 104] on div "[PERSON_NAME] (Fitter) 07506 312 070 [EMAIL_ADDRESS][DOMAIN_NAME]" at bounding box center [86, 129] width 124 height 50
copy h4 "[PERSON_NAME]"
click at [577, 11] on input "Search" at bounding box center [559, 13] width 72 height 7
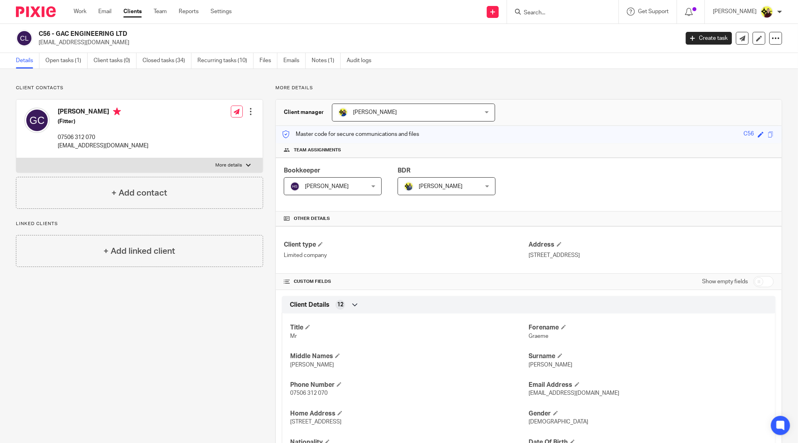
paste input "[PERSON_NAME]"
type input "[PERSON_NAME]"
